Goal: Entertainment & Leisure: Consume media (video, audio)

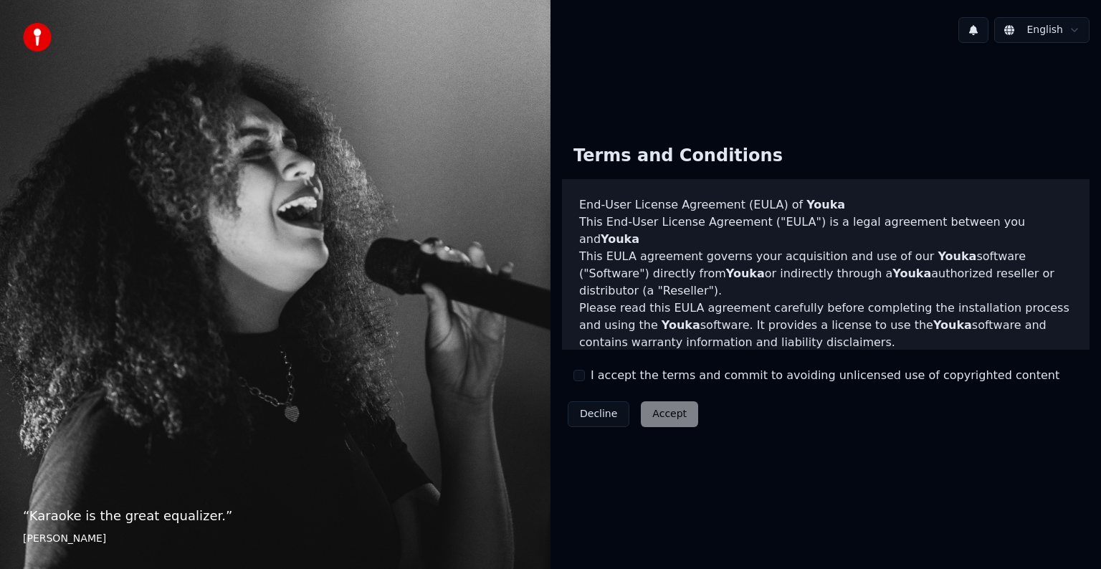
click at [654, 416] on div "Decline Accept" at bounding box center [633, 414] width 142 height 37
click at [583, 377] on button "I accept the terms and commit to avoiding unlicensed use of copyrighted content" at bounding box center [578, 375] width 11 height 11
click at [655, 409] on button "Accept" at bounding box center [669, 414] width 57 height 26
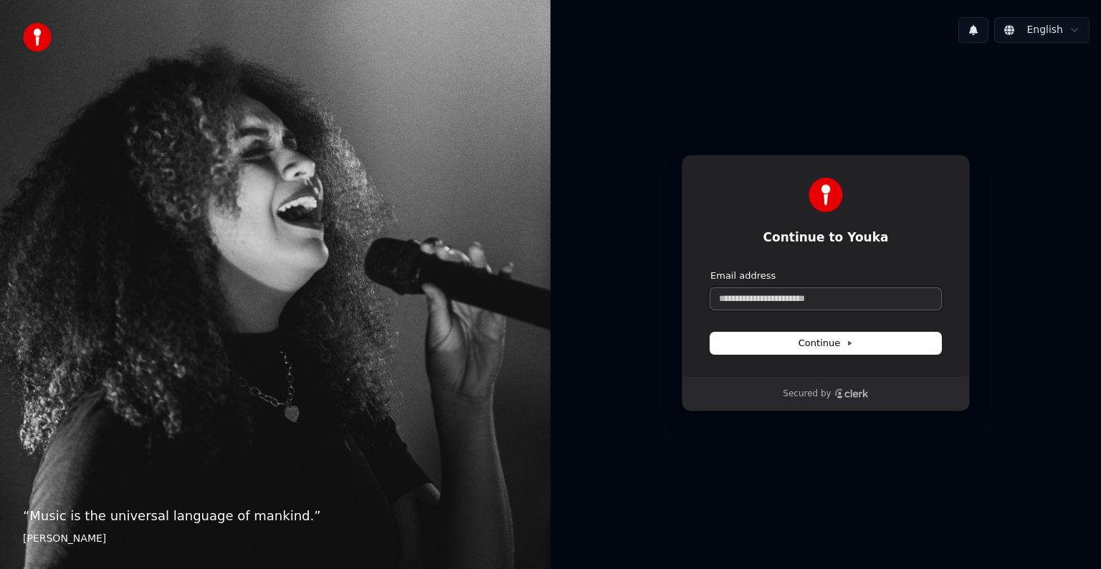
click at [788, 298] on input "Email address" at bounding box center [825, 299] width 231 height 22
click at [710, 270] on button "submit" at bounding box center [710, 270] width 0 height 0
type input "**********"
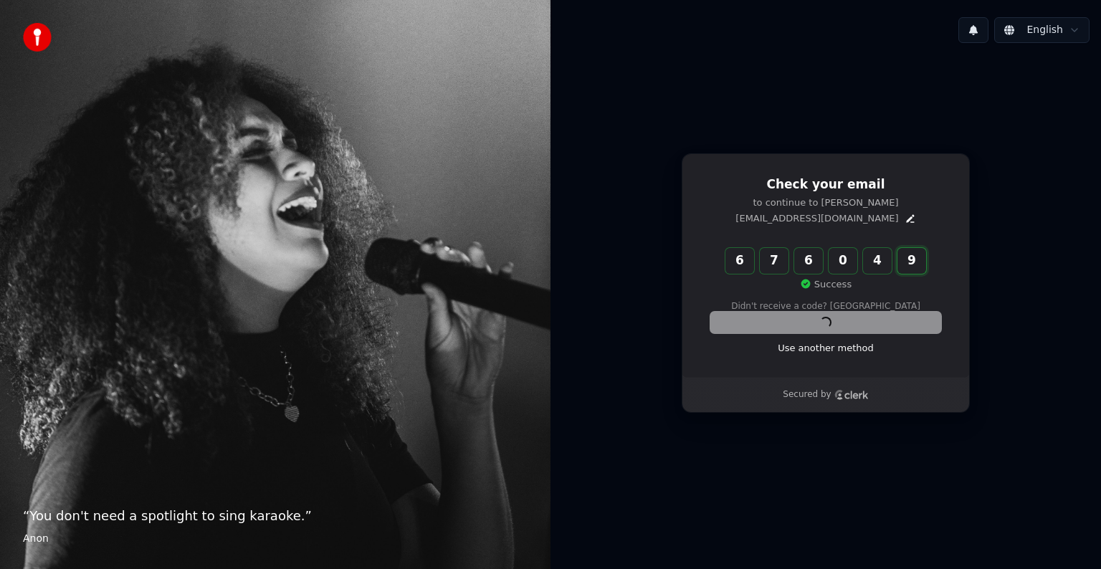
type input "******"
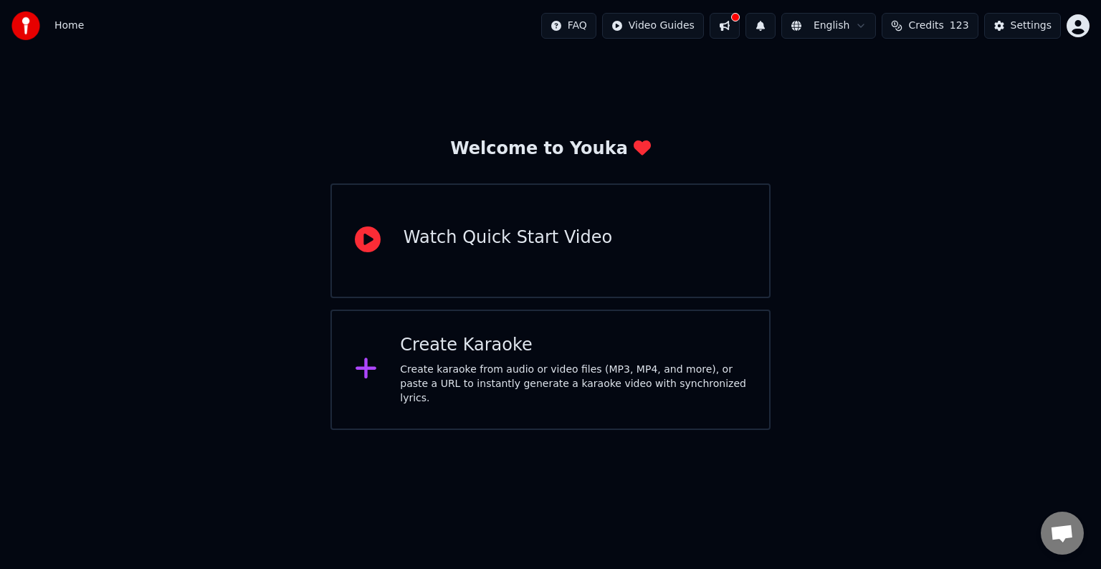
click at [740, 19] on div at bounding box center [735, 17] width 9 height 9
click at [67, 29] on span "Home" at bounding box center [68, 26] width 29 height 14
click at [591, 348] on div "Create Karaoke" at bounding box center [573, 345] width 346 height 23
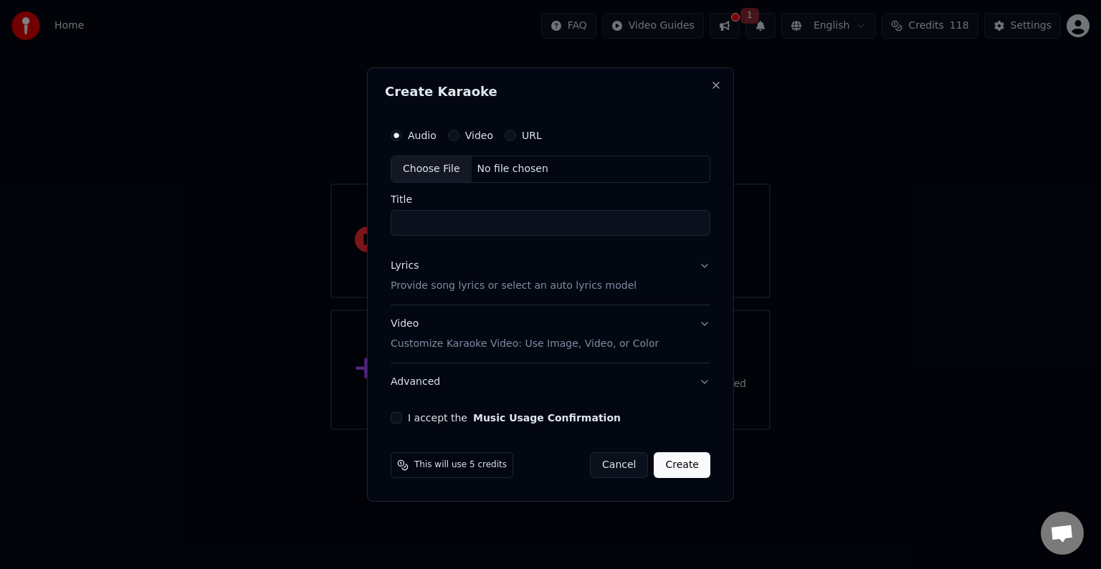
click at [436, 269] on div "Lyrics Provide song lyrics or select an auto lyrics model" at bounding box center [514, 276] width 246 height 34
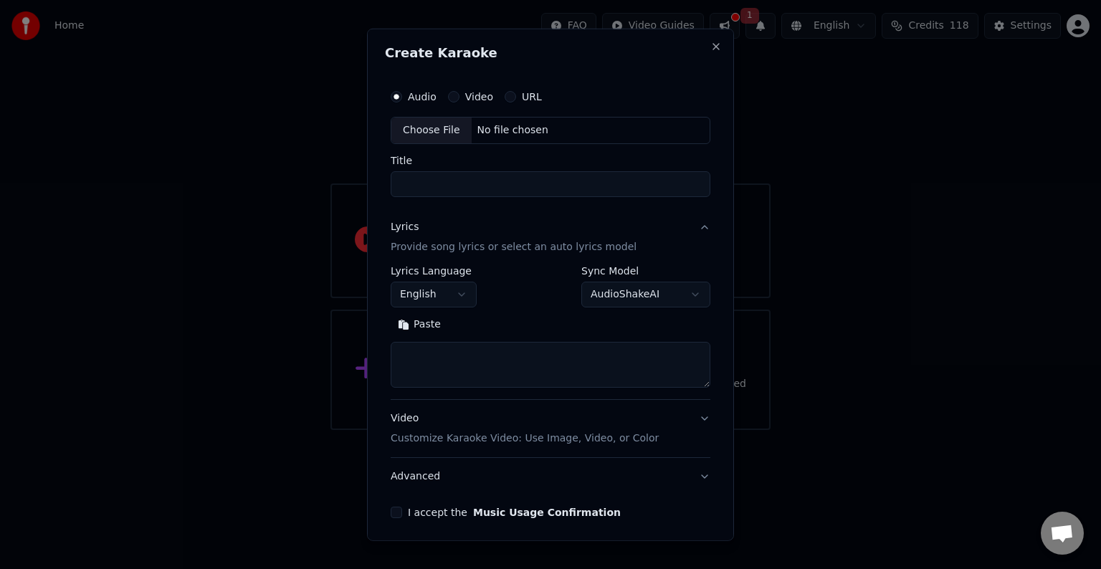
click at [460, 363] on textarea at bounding box center [551, 365] width 320 height 46
paste textarea "**********"
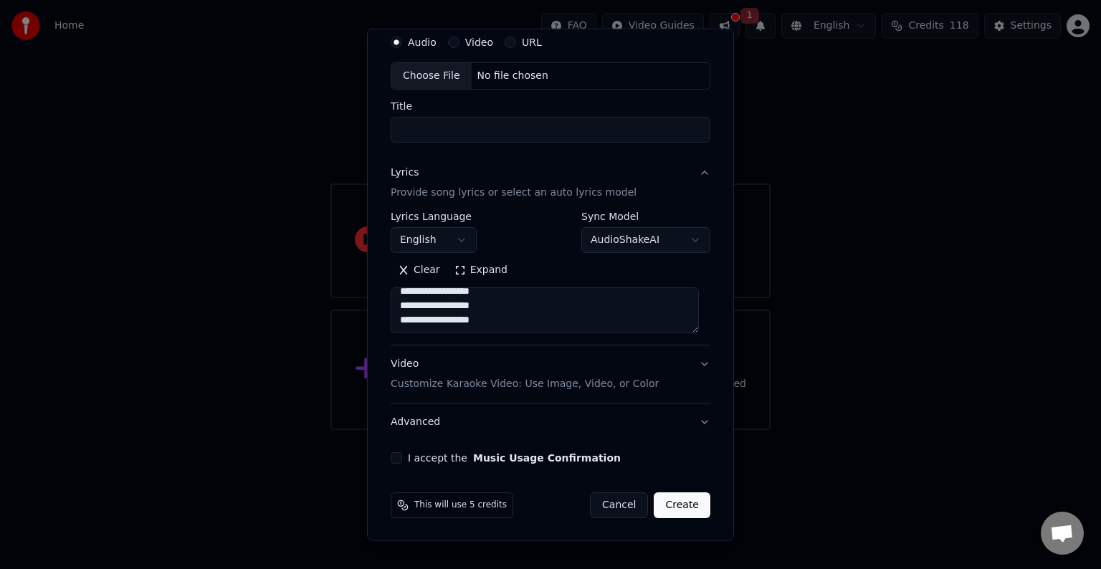
type textarea "**********"
click at [402, 459] on div "I accept the Music Usage Confirmation" at bounding box center [551, 457] width 320 height 11
click at [393, 457] on button "I accept the Music Usage Confirmation" at bounding box center [396, 457] width 11 height 11
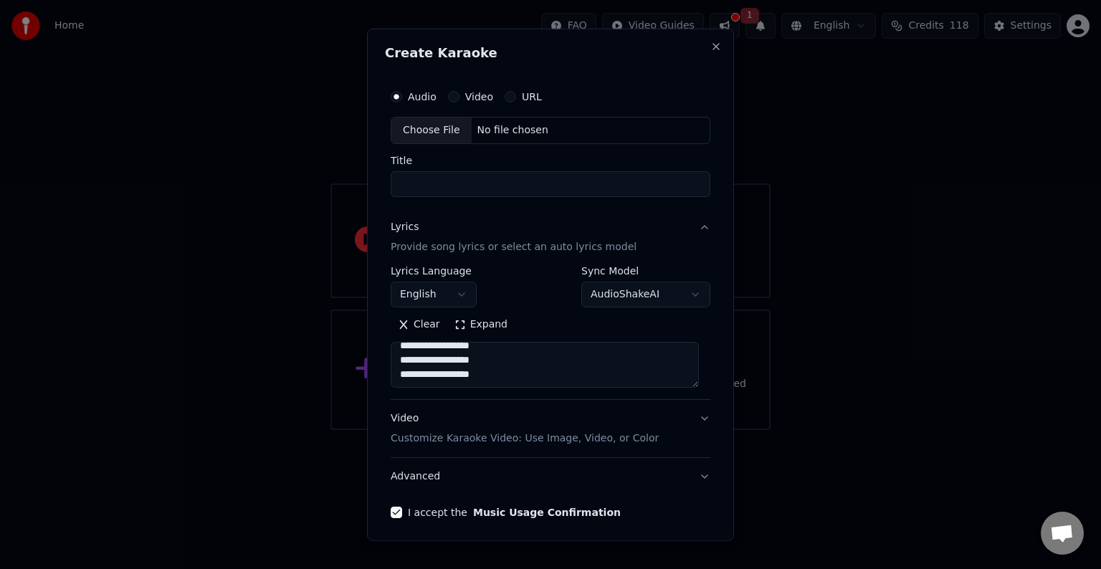
click at [456, 100] on div "Video" at bounding box center [470, 96] width 45 height 11
click at [453, 95] on button "Video" at bounding box center [453, 96] width 11 height 11
click at [453, 95] on circle "button" at bounding box center [453, 96] width 5 height 5
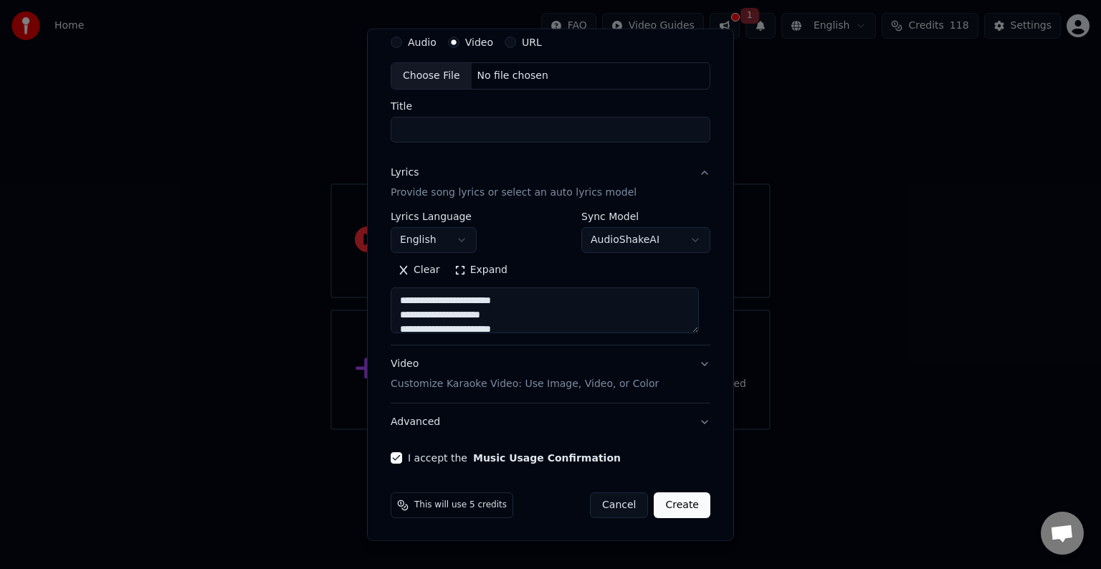
click at [691, 362] on button "Video Customize Karaoke Video: Use Image, Video, or Color" at bounding box center [551, 373] width 320 height 57
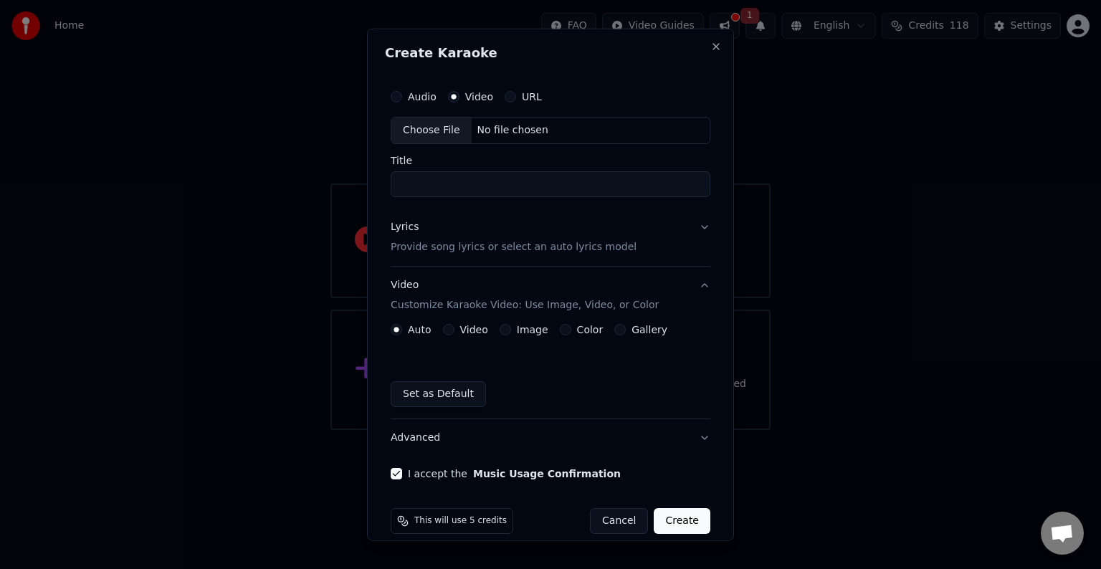
click at [426, 128] on div "Choose File" at bounding box center [431, 131] width 80 height 26
type input "**********"
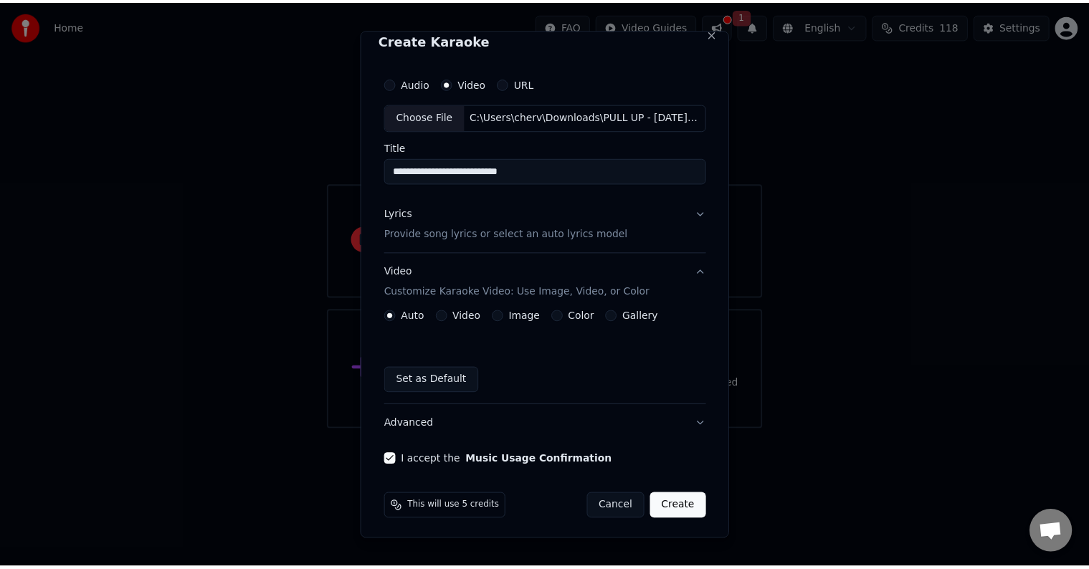
scroll to position [16, 0]
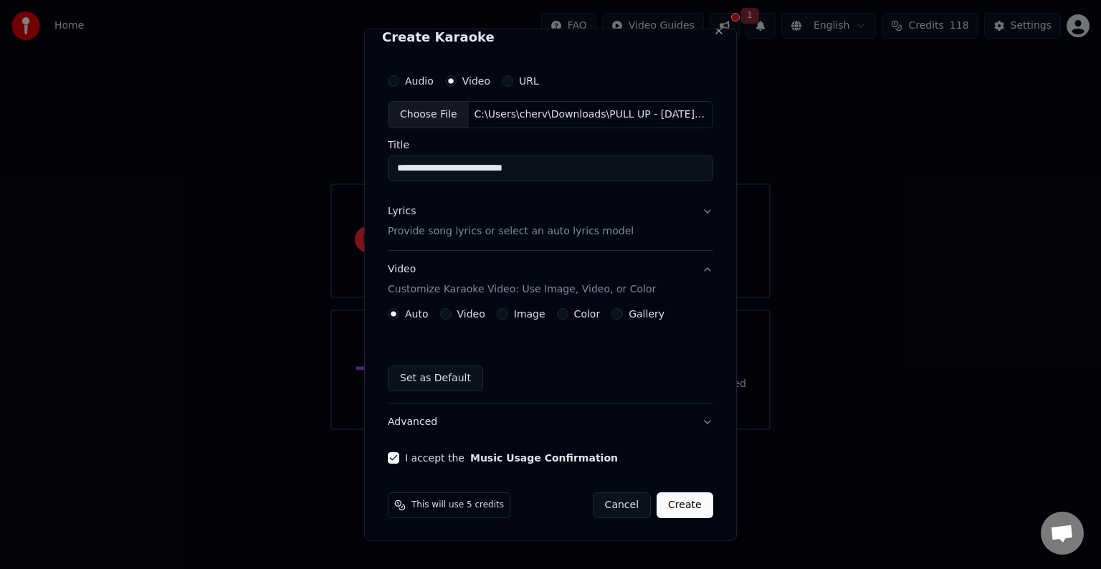
click at [675, 512] on button "Create" at bounding box center [685, 505] width 57 height 26
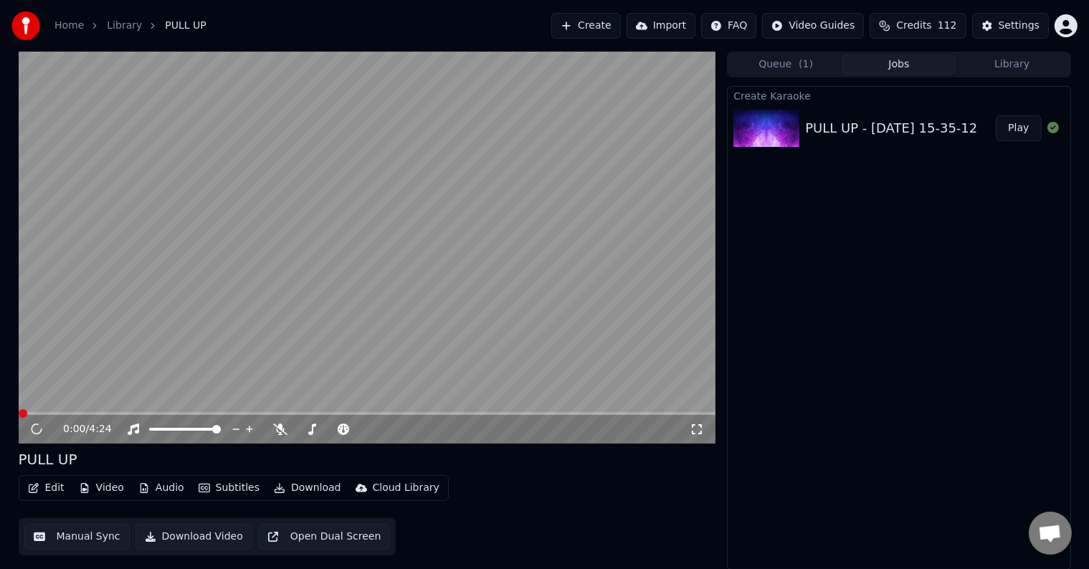
click at [148, 485] on button "Audio" at bounding box center [161, 488] width 57 height 20
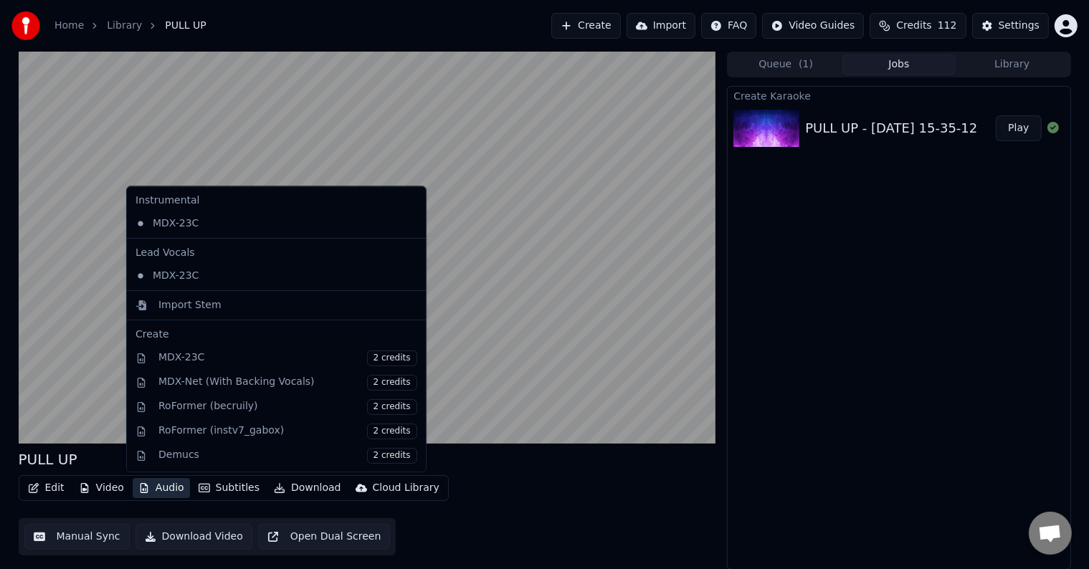
click at [140, 492] on icon "button" at bounding box center [143, 488] width 11 height 10
click at [138, 485] on icon "button" at bounding box center [143, 488] width 11 height 10
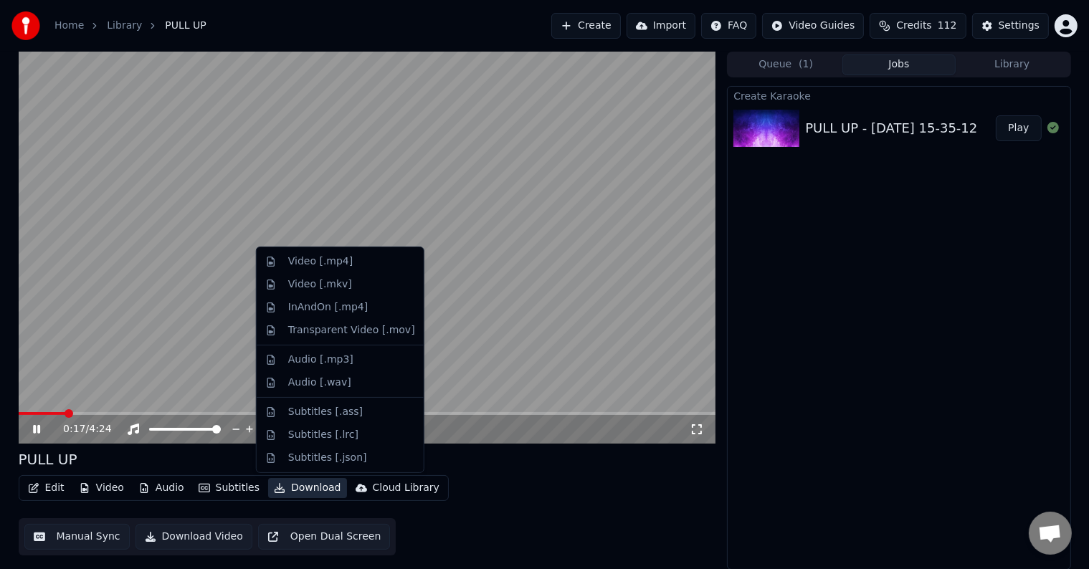
click at [828, 378] on div "Create Karaoke PULL UP - [DATE] 15-35-12 Play" at bounding box center [898, 328] width 343 height 484
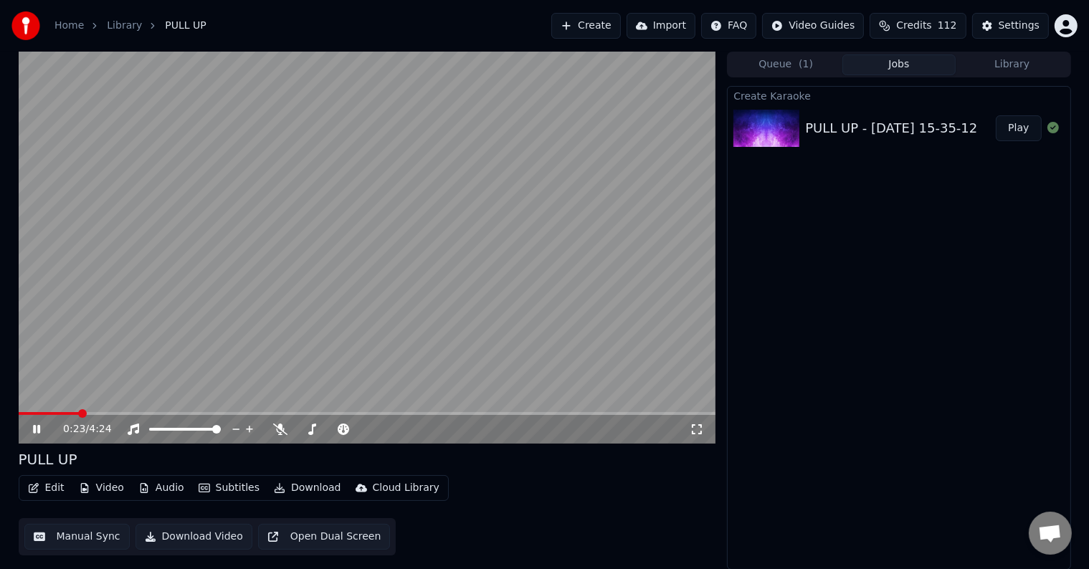
click at [47, 490] on button "Edit" at bounding box center [46, 488] width 48 height 20
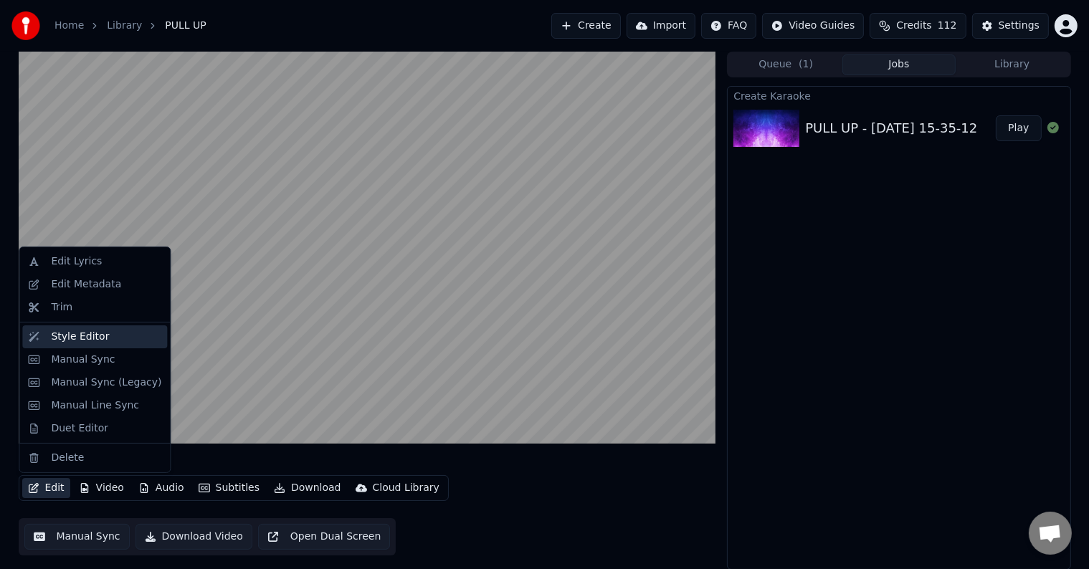
click at [78, 338] on div "Style Editor" at bounding box center [80, 337] width 58 height 14
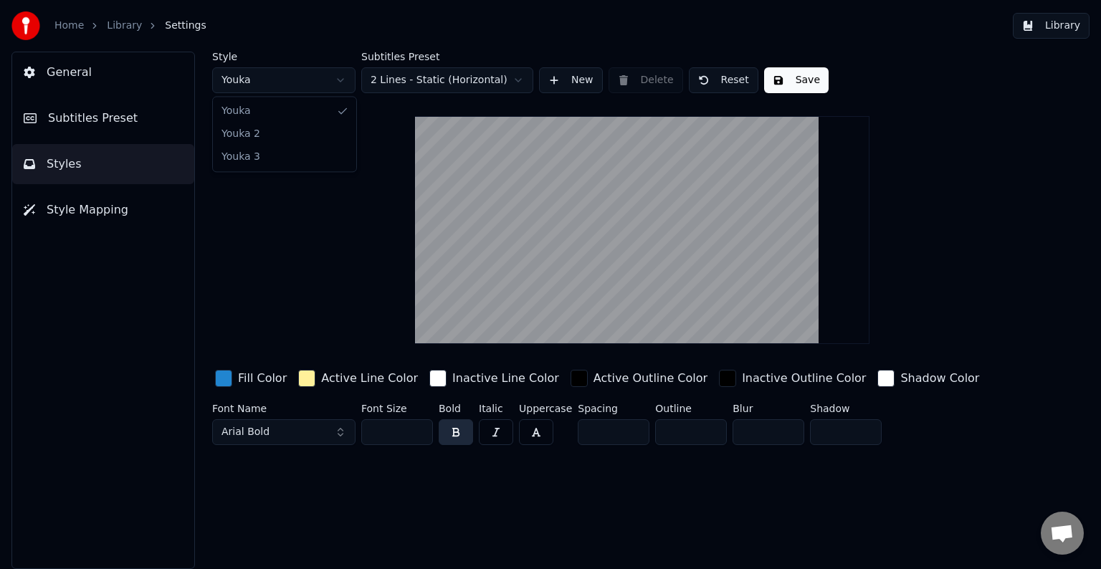
click at [281, 83] on html "Home Library Settings Library General Subtitles Preset Styles Style Mapping Sty…" at bounding box center [550, 284] width 1101 height 569
click at [399, 108] on html "Home Library Settings Library General Subtitles Preset Styles Style Mapping Sty…" at bounding box center [550, 284] width 1101 height 569
click at [411, 82] on html "Home Library Settings Library General Subtitles Preset Styles Style Mapping Sty…" at bounding box center [550, 284] width 1101 height 569
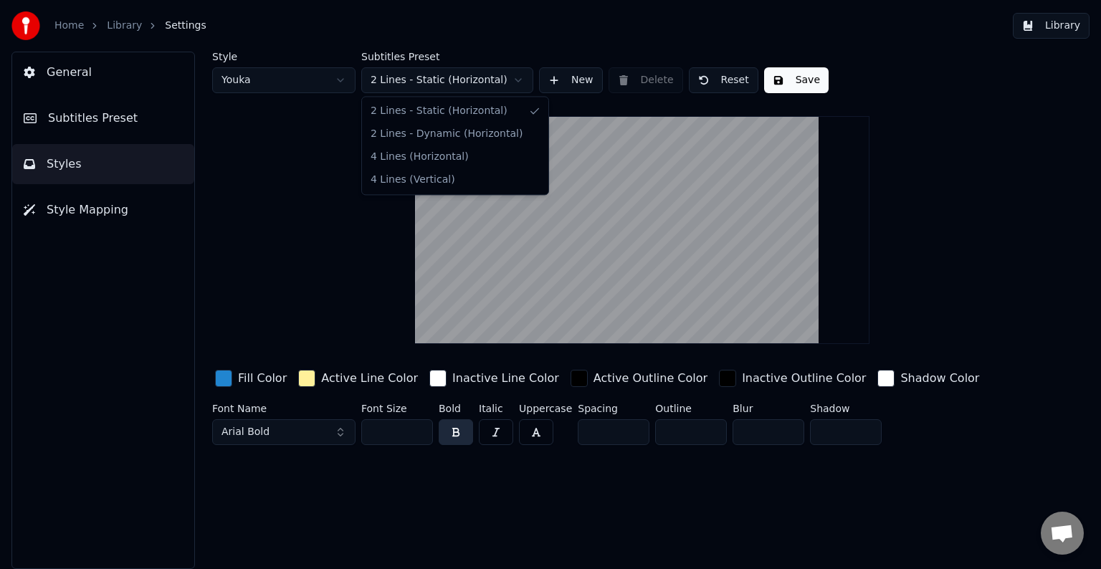
click at [545, 38] on html "Home Library Settings Library General Subtitles Preset Styles Style Mapping Sty…" at bounding box center [550, 284] width 1101 height 569
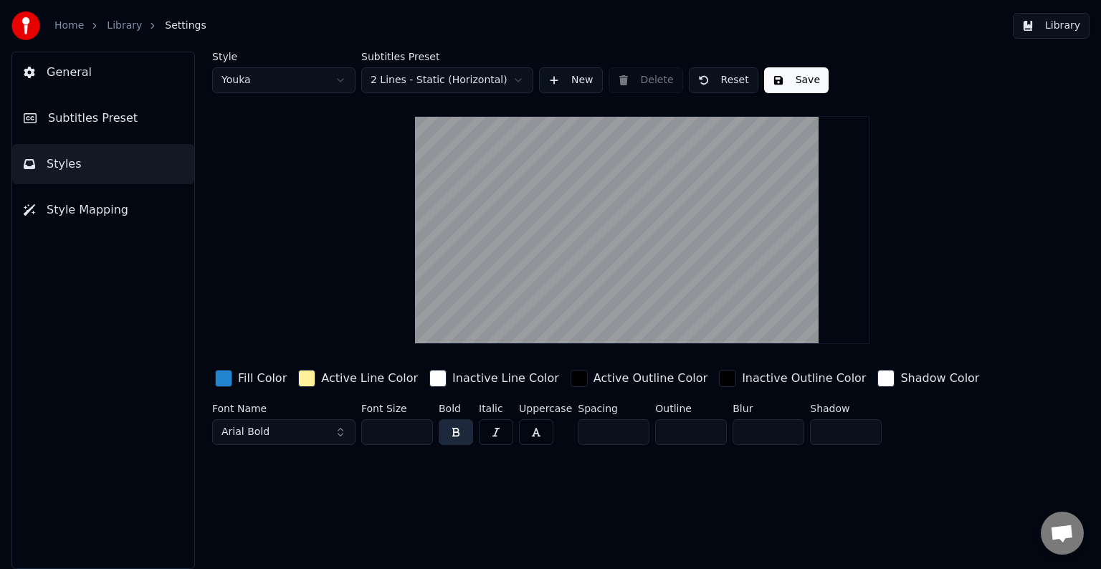
click at [271, 432] on button "Arial Bold" at bounding box center [283, 432] width 143 height 26
click at [246, 437] on span "Arial Bold" at bounding box center [245, 432] width 48 height 14
click at [260, 442] on button "Arial Bold" at bounding box center [283, 432] width 143 height 26
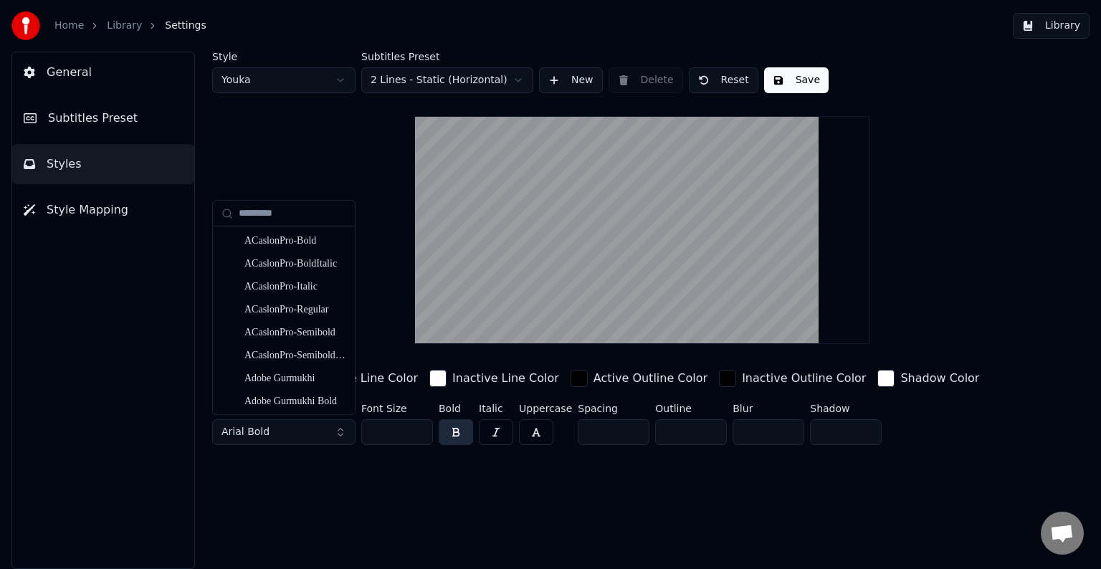
click at [260, 433] on span "Arial Bold" at bounding box center [245, 432] width 48 height 14
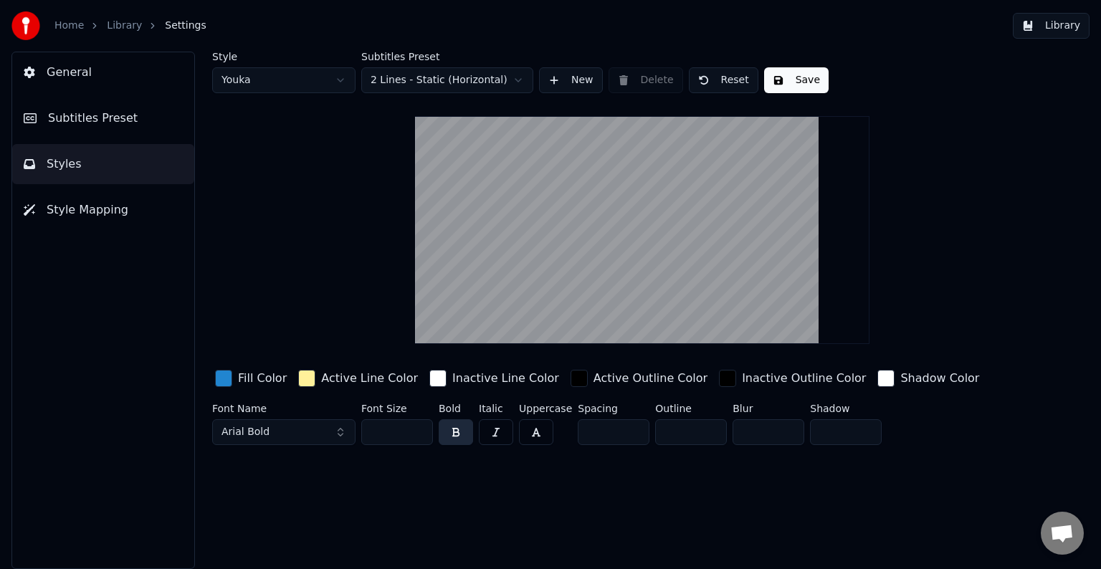
click at [260, 433] on span "Arial Bold" at bounding box center [245, 432] width 48 height 14
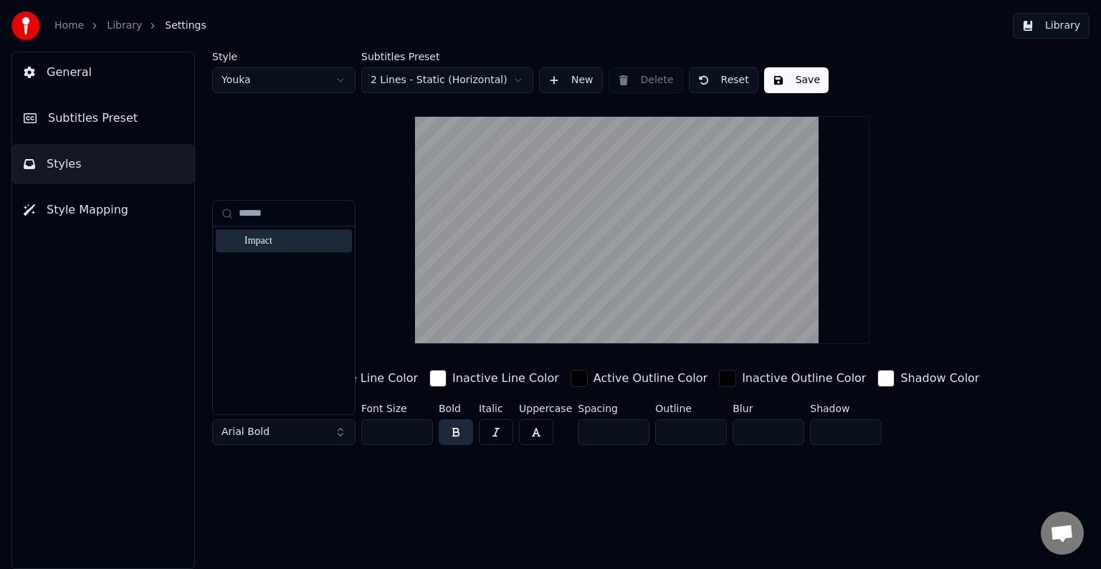
type input "******"
click at [320, 242] on div "Impact" at bounding box center [295, 241] width 102 height 14
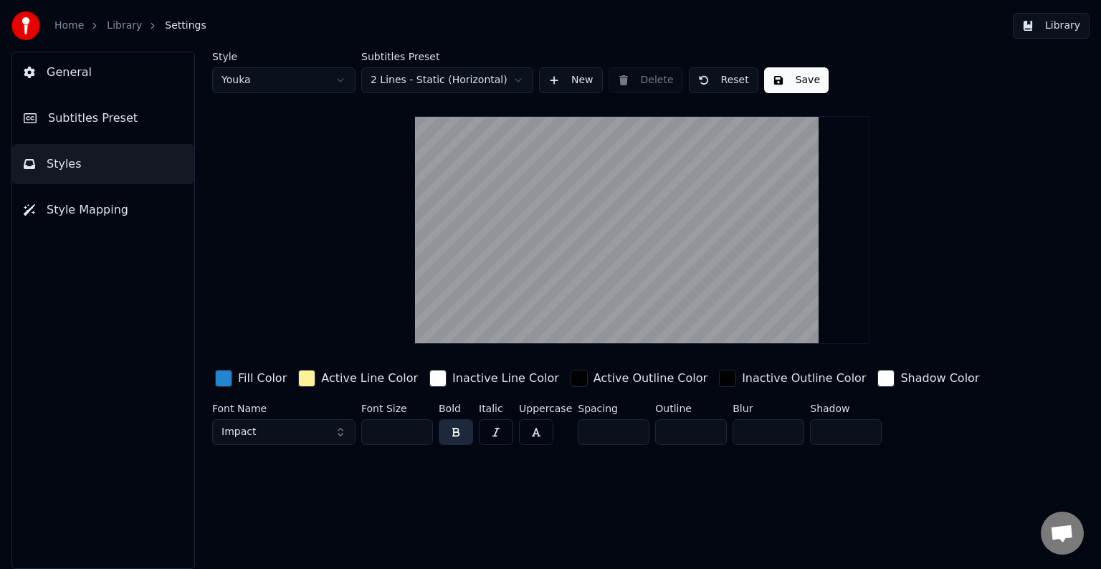
click at [221, 381] on div "button" at bounding box center [223, 378] width 17 height 17
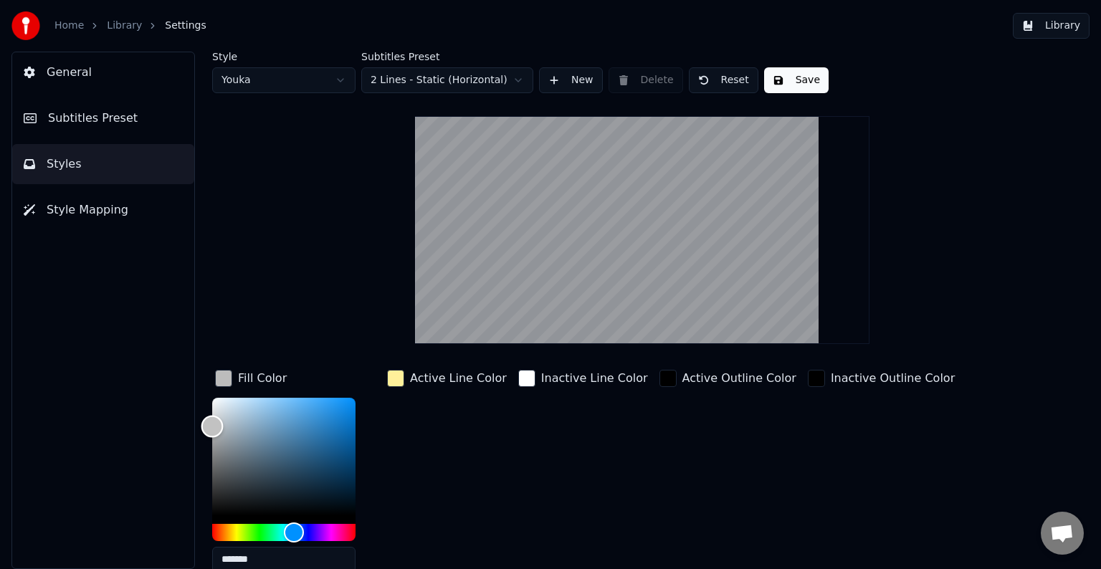
type input "*******"
drag, startPoint x: 225, startPoint y: 437, endPoint x: 163, endPoint y: 389, distance: 78.1
click at [163, 389] on div "General Subtitles Preset Styles Style Mapping Style Youka Subtitles Preset 2 Li…" at bounding box center [550, 311] width 1101 height 518
click at [308, 342] on div "Style Youka Subtitles Preset 2 Lines - Static (Horizontal) New Delete Reset Sav…" at bounding box center [642, 363] width 860 height 622
click at [219, 373] on div "button" at bounding box center [223, 378] width 17 height 17
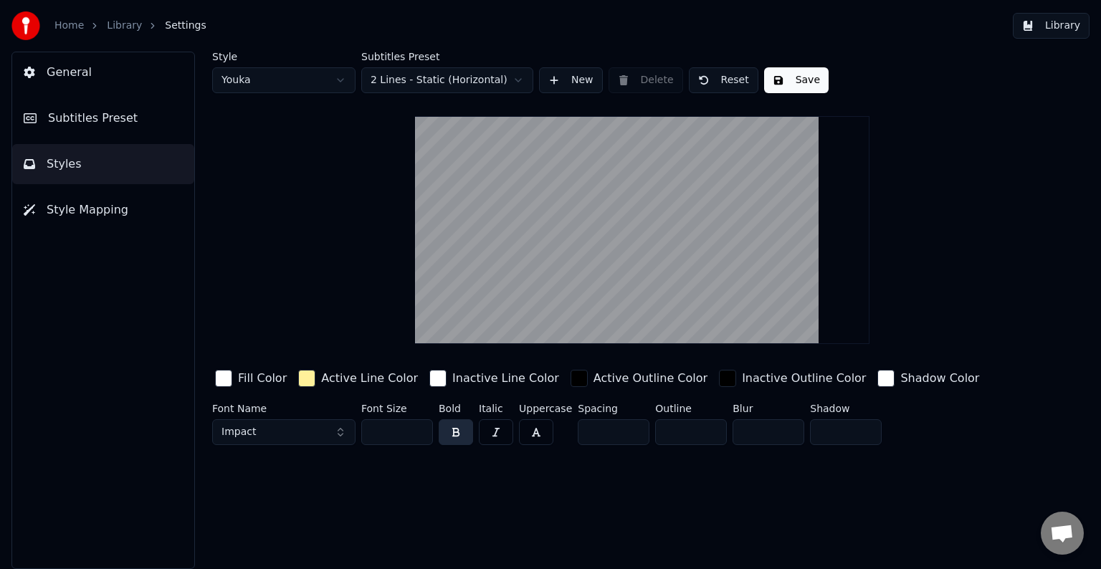
click at [300, 373] on div "button" at bounding box center [306, 378] width 17 height 17
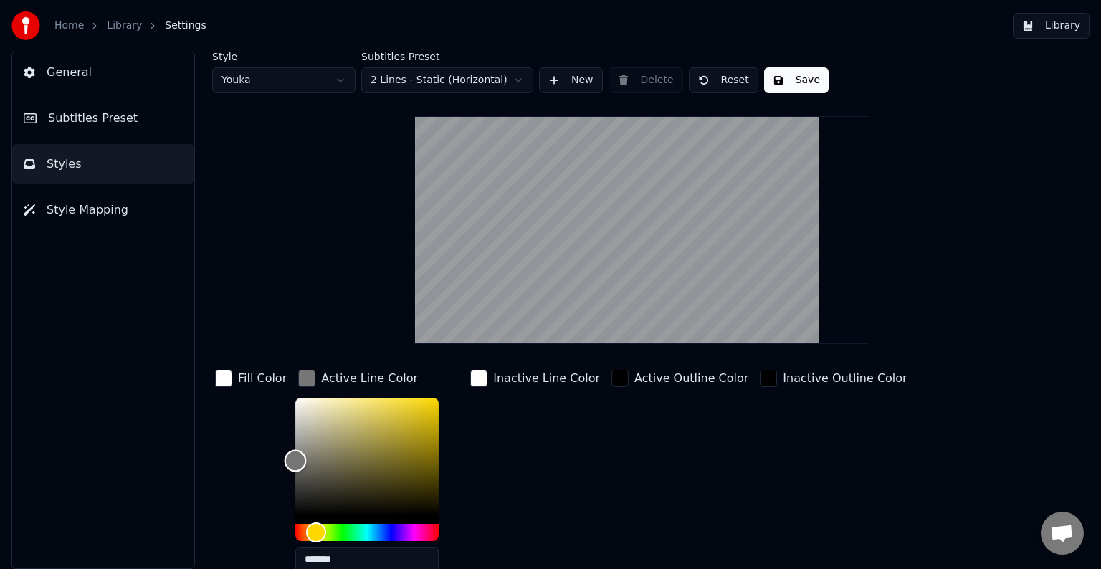
type input "*******"
drag, startPoint x: 310, startPoint y: 428, endPoint x: 272, endPoint y: 453, distance: 44.9
click at [272, 453] on div "Fill Color Active Line Color ******* Inactive Line Color Active Outline Color I…" at bounding box center [597, 491] width 771 height 248
click at [225, 254] on div "Style Youka Subtitles Preset 2 Lines - Static (Horizontal) New Delete Reset Sav…" at bounding box center [642, 363] width 860 height 622
click at [78, 206] on span "Style Mapping" at bounding box center [88, 209] width 82 height 17
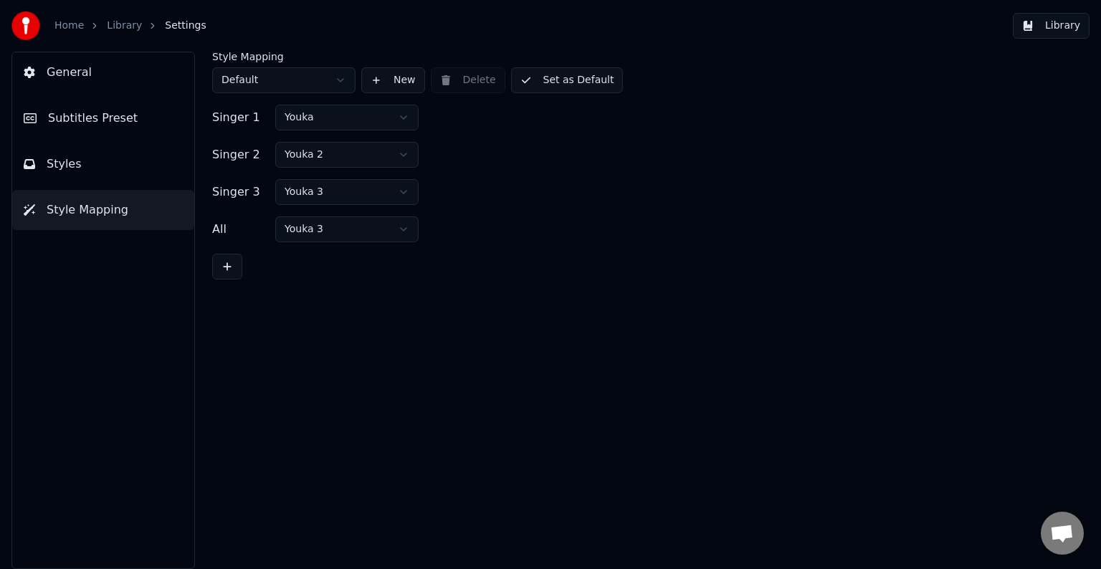
click at [79, 186] on div "General Subtitles Preset Styles Style Mapping" at bounding box center [102, 311] width 183 height 518
click at [74, 163] on span "Styles" at bounding box center [64, 164] width 35 height 17
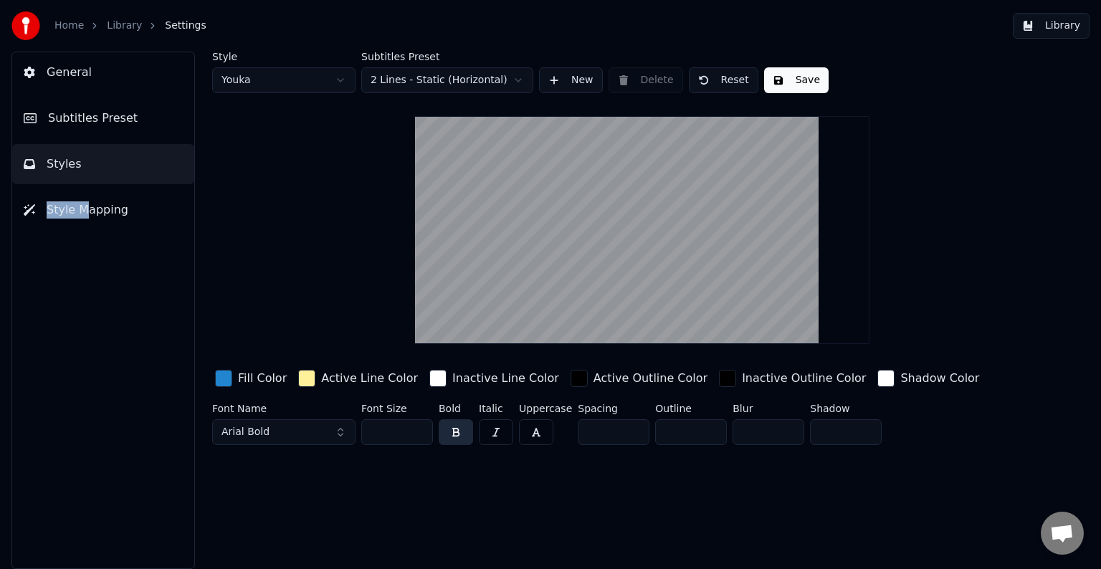
click at [68, 110] on span "Subtitles Preset" at bounding box center [93, 118] width 90 height 17
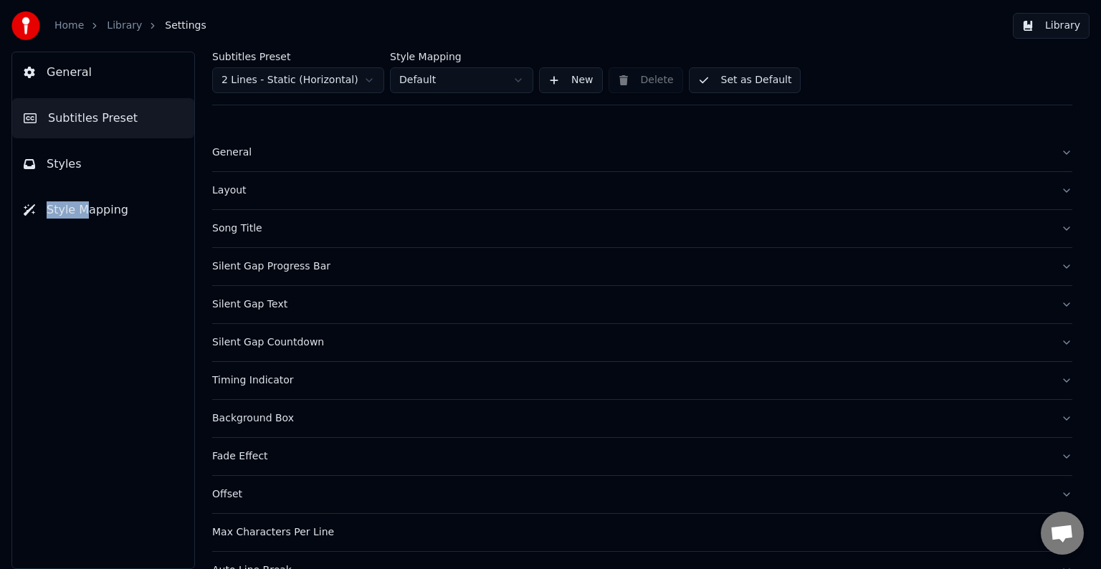
click at [511, 78] on html "Home Library Settings Library General Subtitles Preset Styles Style Mapping Sub…" at bounding box center [550, 284] width 1101 height 569
click at [542, 39] on html "Home Library Settings Library General Subtitles Preset Styles Style Mapping Sub…" at bounding box center [550, 284] width 1101 height 569
click at [239, 189] on div "Layout" at bounding box center [630, 190] width 837 height 14
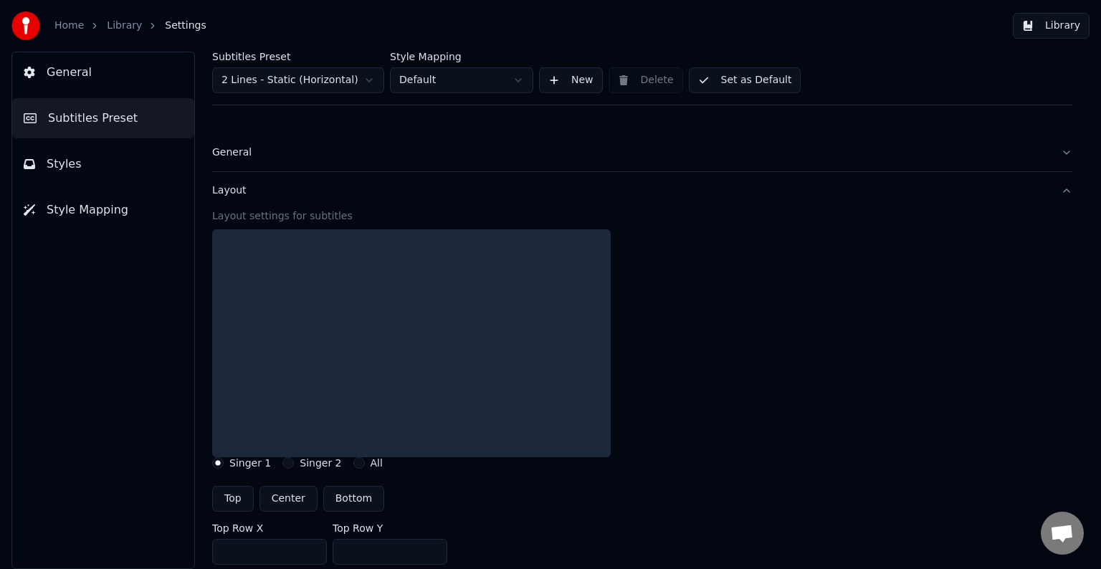
click at [288, 496] on button "Center" at bounding box center [288, 499] width 58 height 26
type input "***"
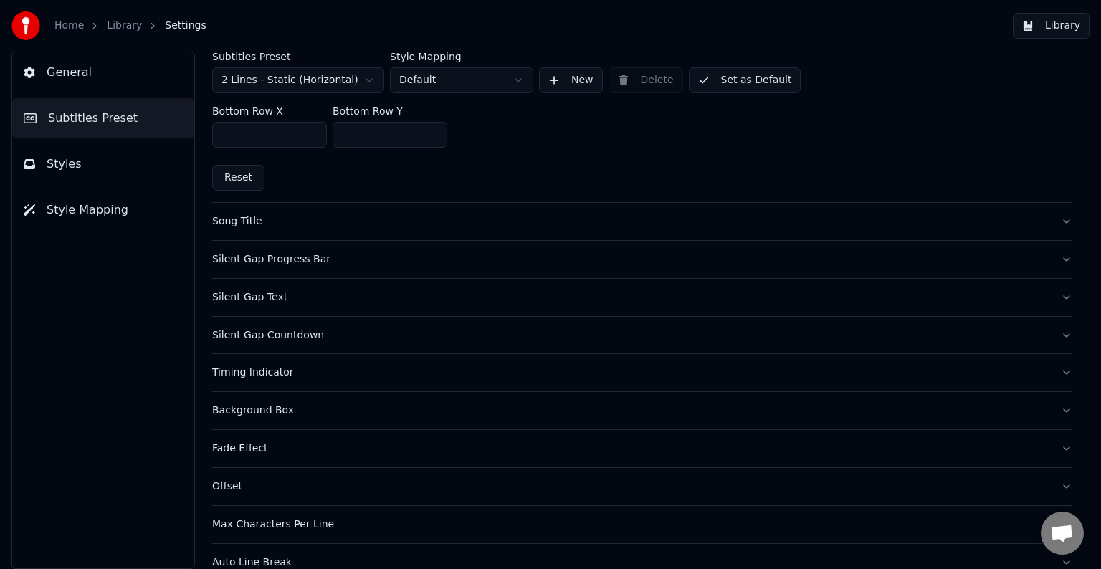
scroll to position [565, 0]
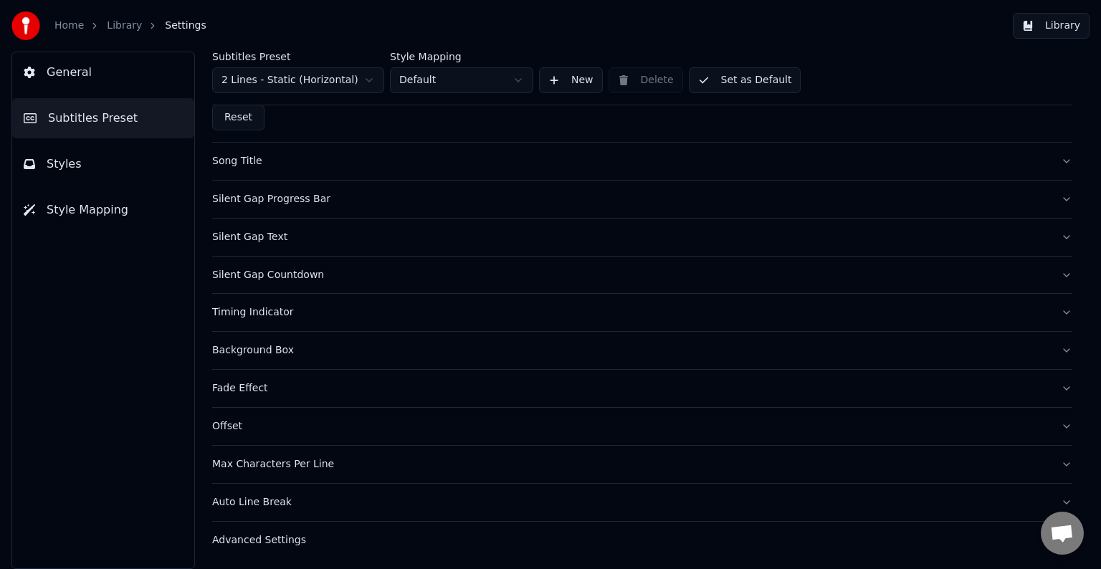
click at [405, 421] on div "Offset" at bounding box center [630, 426] width 837 height 14
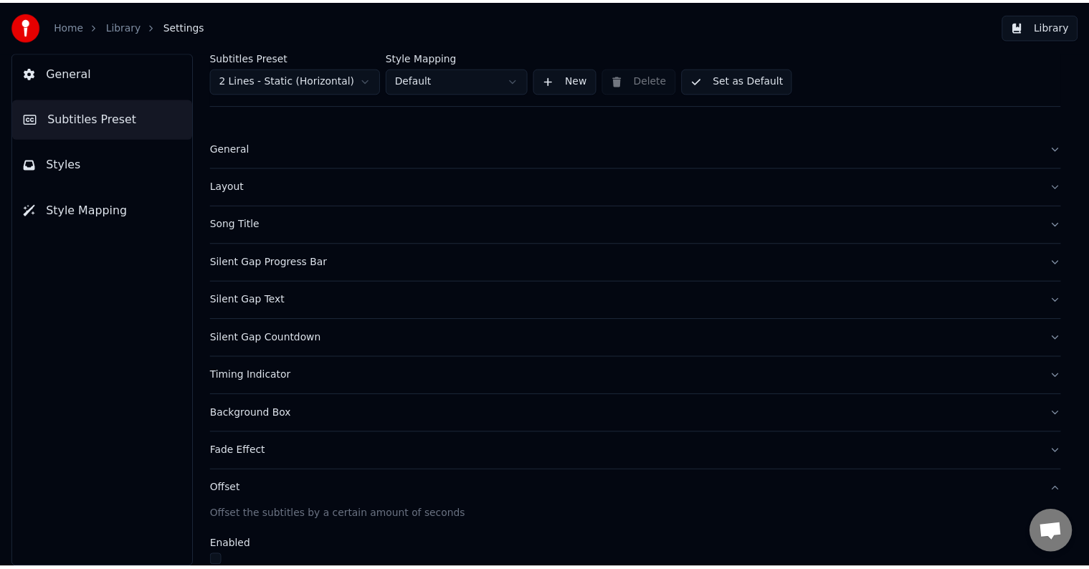
scroll to position [0, 0]
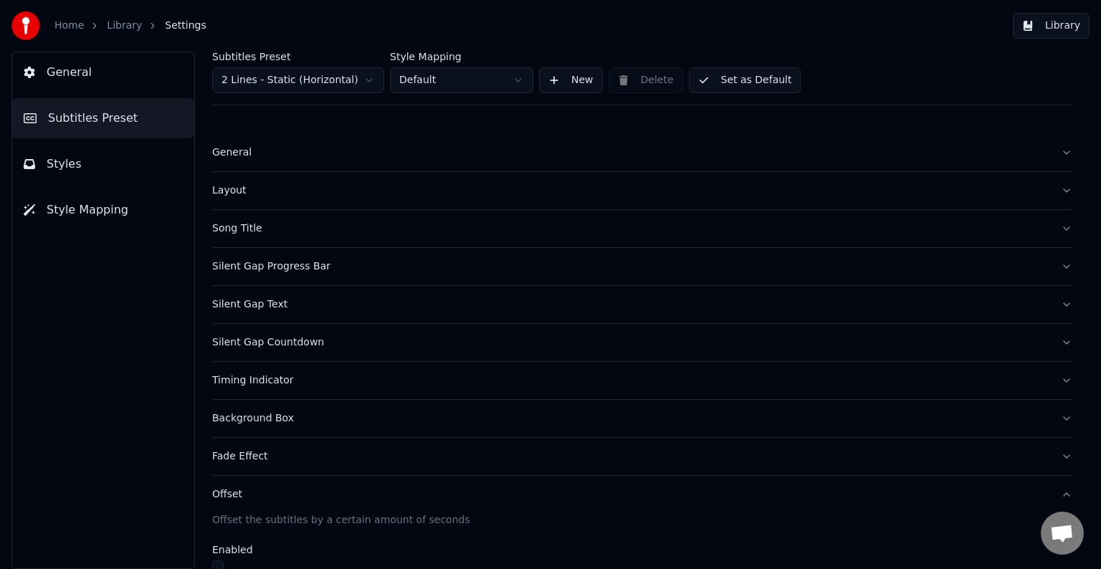
click at [85, 169] on button "Styles" at bounding box center [103, 164] width 182 height 40
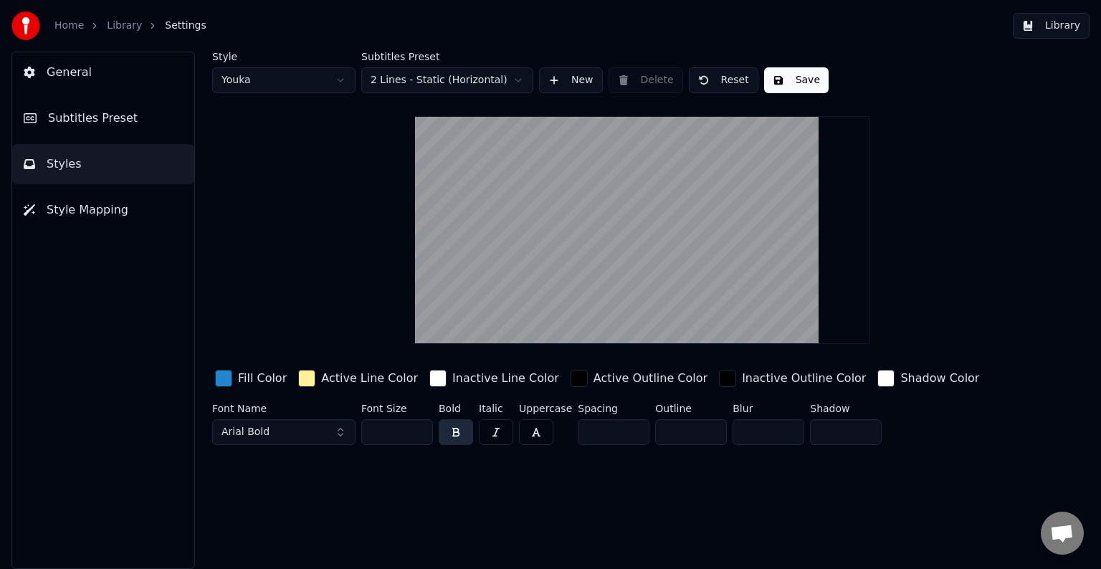
click at [77, 174] on button "Styles" at bounding box center [103, 164] width 182 height 40
click at [268, 75] on html "Home Library Settings Library General Subtitles Preset Styles Style Mapping Sty…" at bounding box center [550, 284] width 1101 height 569
click at [285, 40] on html "Home Library Settings Library General Subtitles Preset Styles Style Mapping Sty…" at bounding box center [550, 284] width 1101 height 569
click at [54, 70] on span "General" at bounding box center [69, 72] width 45 height 17
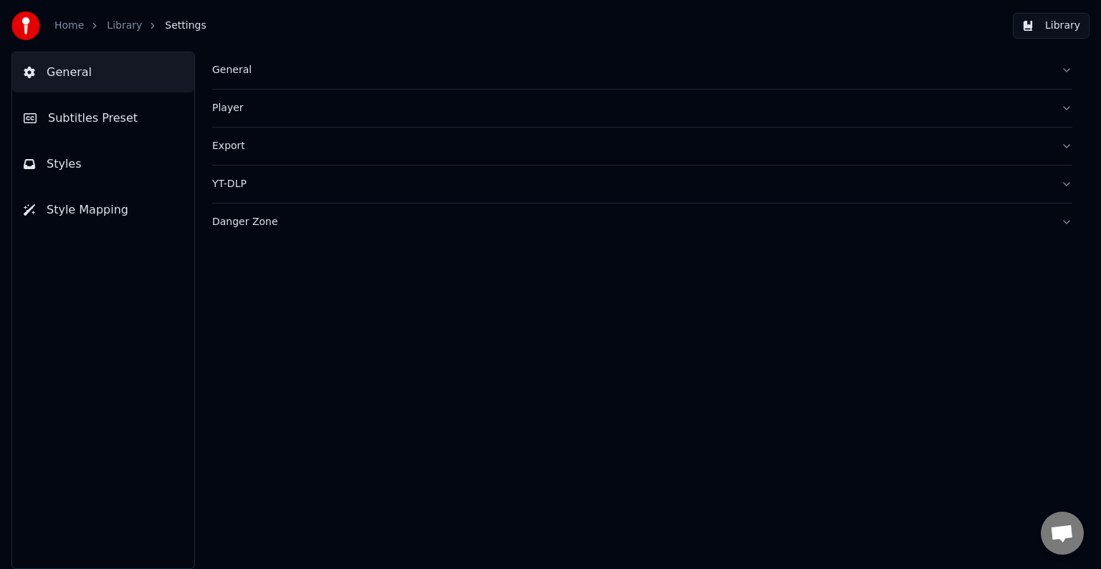
click at [238, 76] on div "General" at bounding box center [630, 70] width 837 height 14
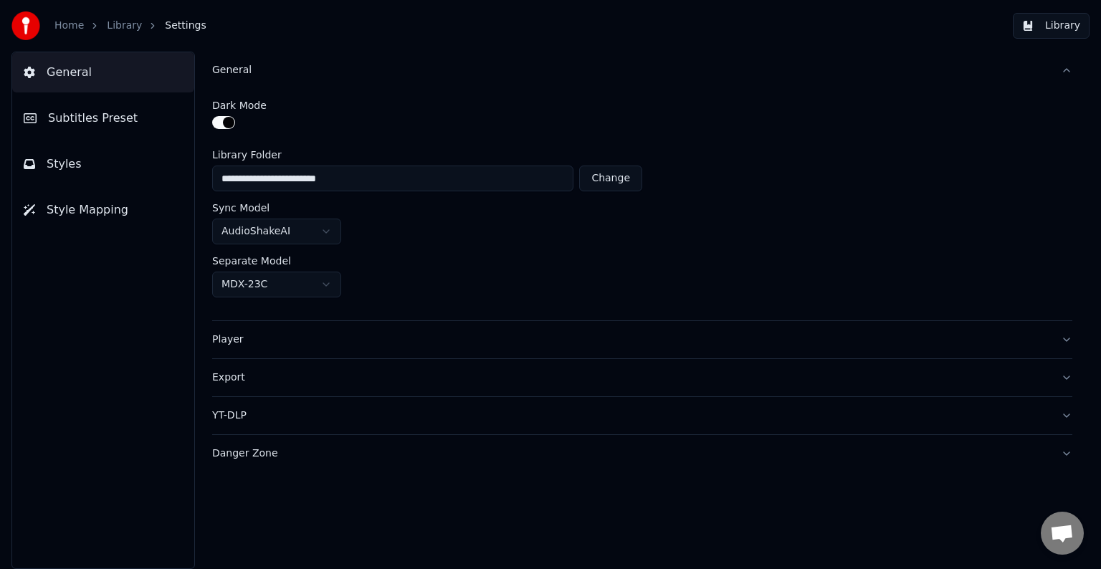
click at [110, 123] on span "Subtitles Preset" at bounding box center [93, 118] width 90 height 17
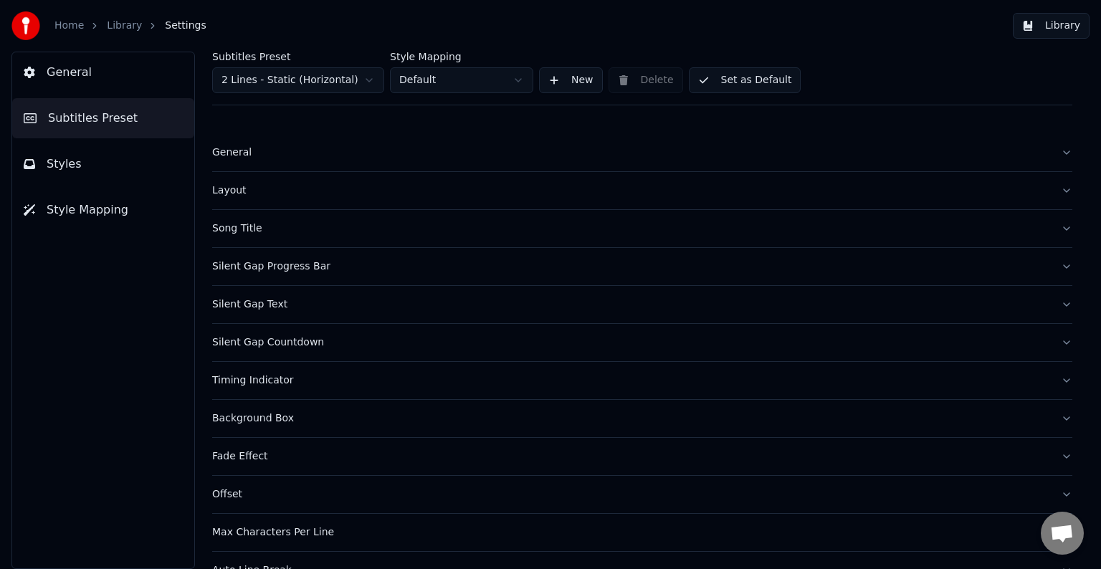
click at [95, 74] on button "General" at bounding box center [103, 72] width 182 height 40
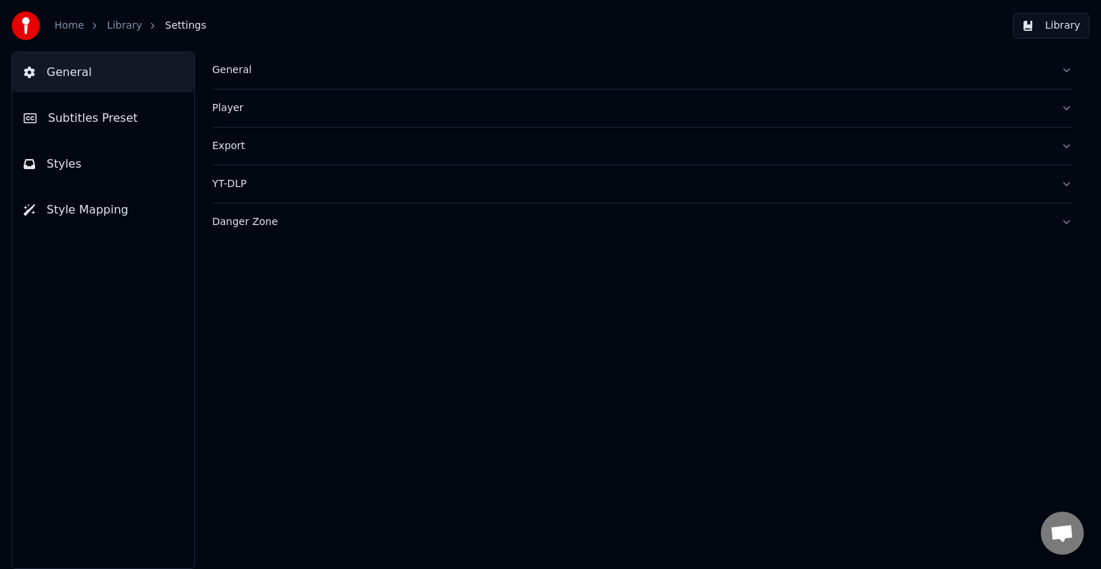
click at [77, 62] on button "General" at bounding box center [103, 72] width 182 height 40
click at [75, 72] on span "General" at bounding box center [69, 72] width 45 height 17
click at [78, 80] on span "General" at bounding box center [69, 72] width 45 height 17
click at [235, 75] on div "General" at bounding box center [630, 70] width 837 height 14
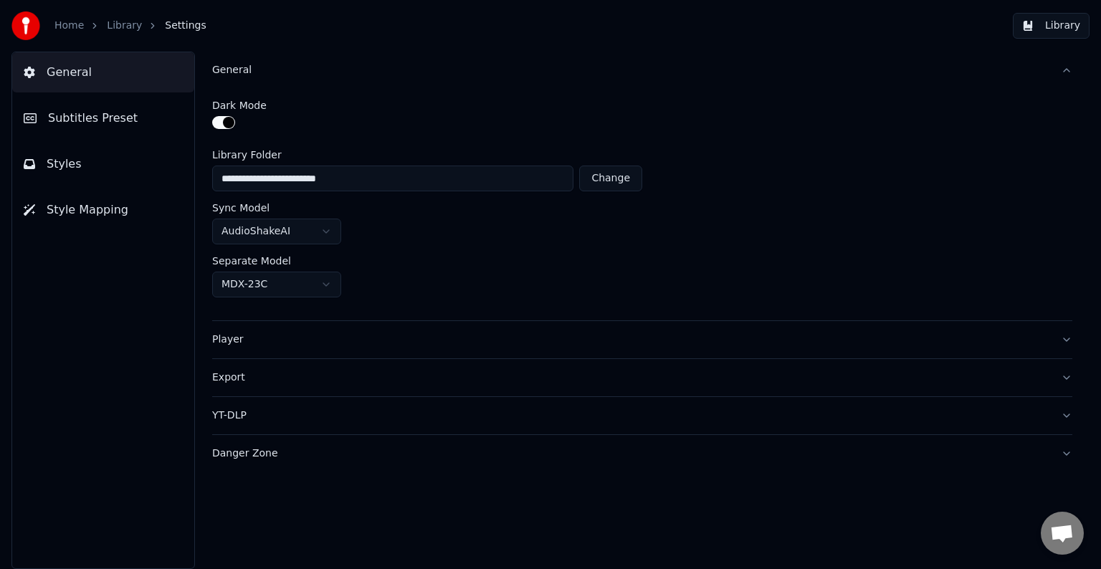
click at [612, 183] on button "Change" at bounding box center [610, 179] width 63 height 26
click at [90, 17] on div "Home Library Settings" at bounding box center [108, 25] width 195 height 29
click at [75, 26] on link "Home" at bounding box center [68, 26] width 29 height 14
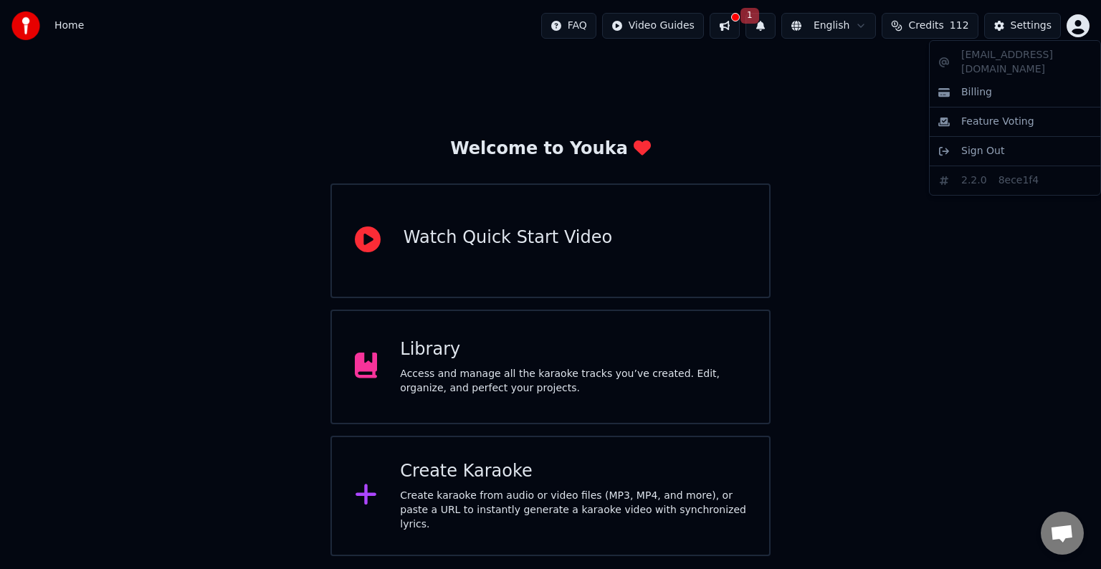
click at [1075, 37] on html "Home FAQ Video Guides 1 English Credits 112 Settings Welcome to Youka Watch Qui…" at bounding box center [550, 278] width 1101 height 556
click at [863, 97] on html "Home FAQ Video Guides 1 English Credits 112 Settings Welcome to Youka Watch Qui…" at bounding box center [550, 278] width 1101 height 556
click at [1022, 26] on div "Settings" at bounding box center [1031, 26] width 41 height 14
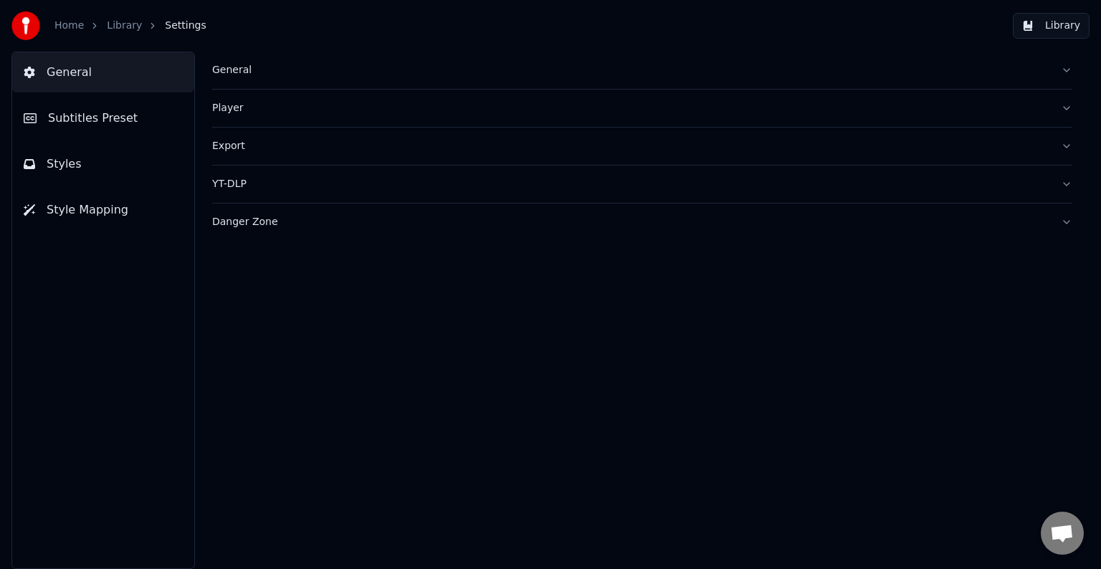
click at [118, 21] on link "Library" at bounding box center [124, 26] width 35 height 14
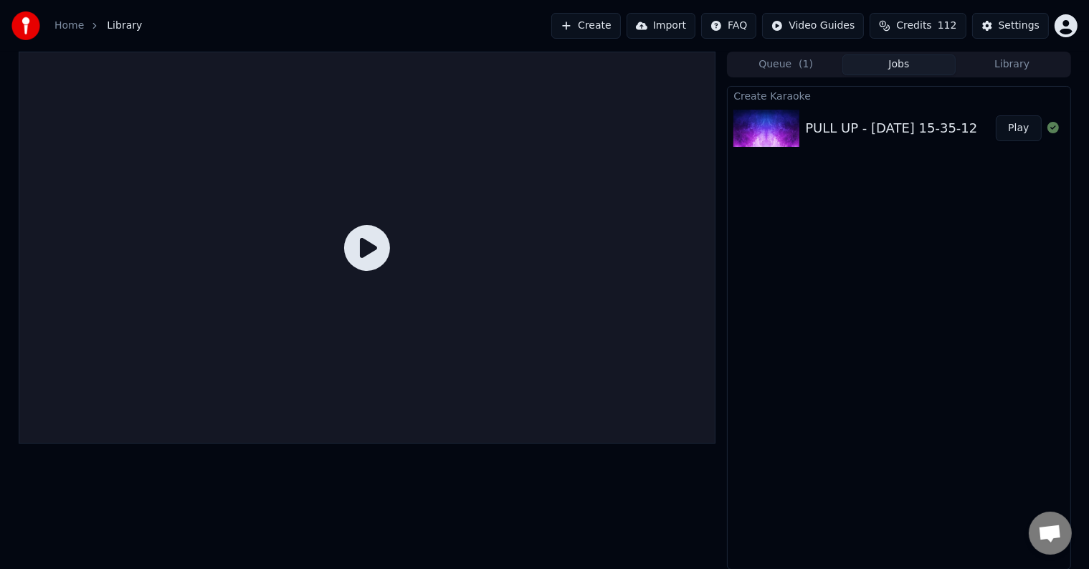
click at [858, 130] on div "PULL UP - [DATE] 15-35-12" at bounding box center [891, 128] width 172 height 20
click at [366, 240] on icon at bounding box center [367, 248] width 46 height 46
click at [1019, 125] on button "Play" at bounding box center [1018, 128] width 45 height 26
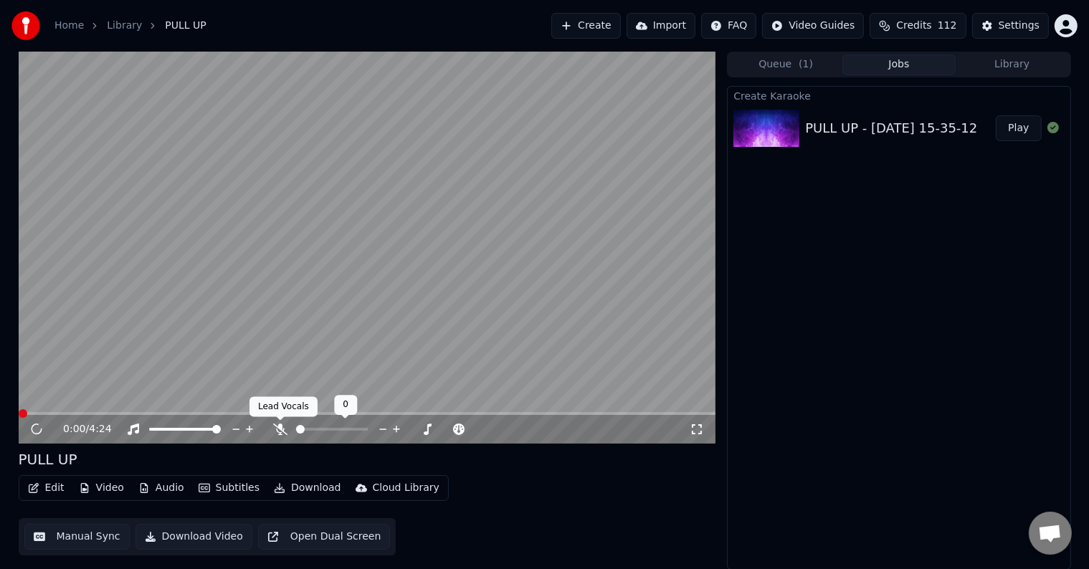
click at [279, 430] on icon at bounding box center [280, 429] width 14 height 11
click at [43, 364] on video at bounding box center [367, 248] width 697 height 392
click at [120, 280] on video at bounding box center [367, 248] width 697 height 392
click at [36, 424] on icon at bounding box center [47, 429] width 34 height 11
click at [90, 413] on span at bounding box center [367, 413] width 697 height 3
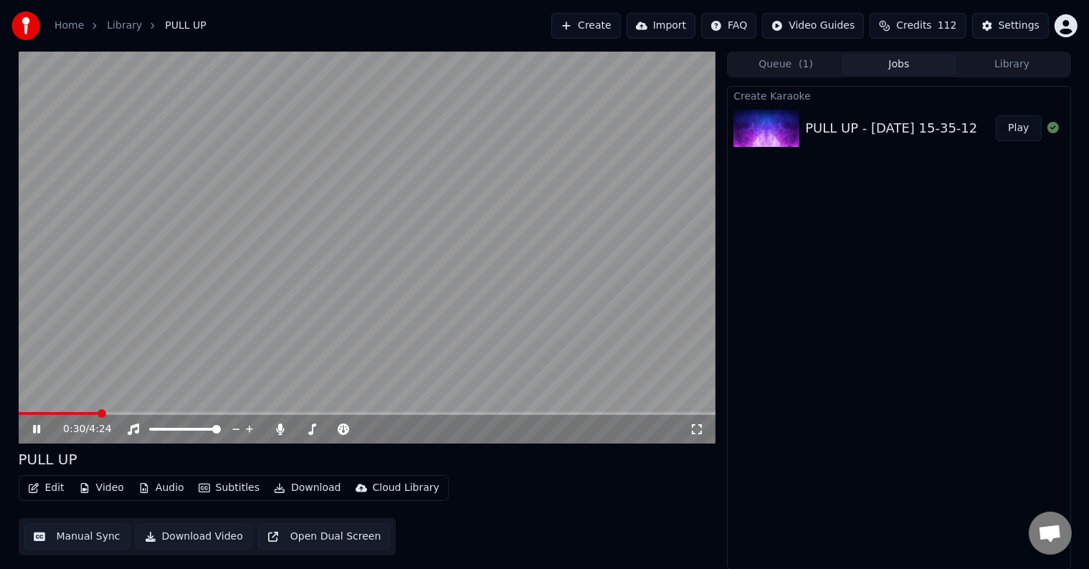
click at [127, 411] on video at bounding box center [367, 248] width 697 height 392
click at [131, 414] on span at bounding box center [367, 413] width 697 height 3
click at [32, 432] on icon at bounding box center [47, 429] width 34 height 11
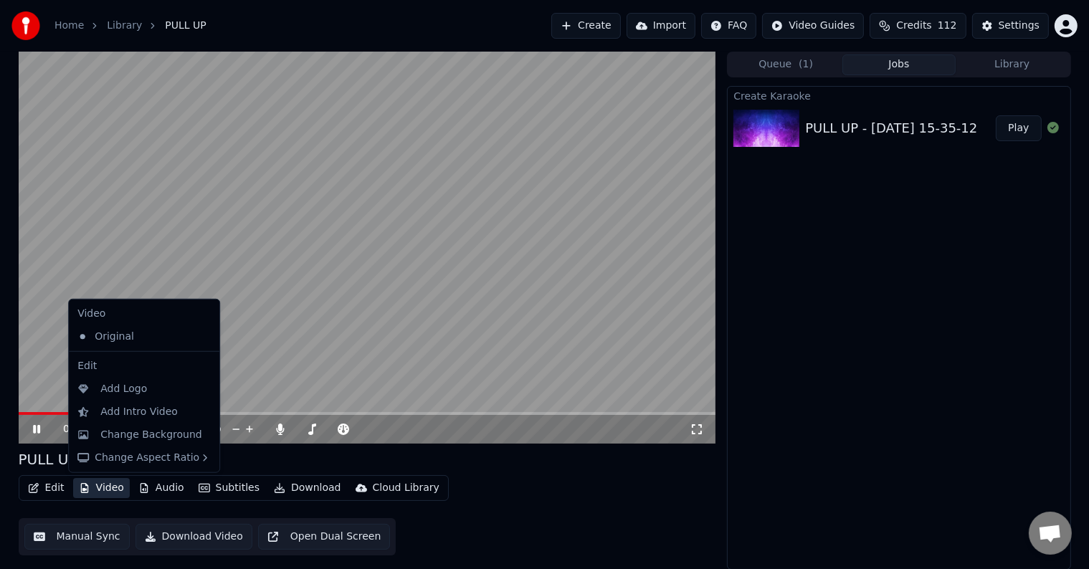
click at [110, 483] on button "Video" at bounding box center [101, 488] width 57 height 20
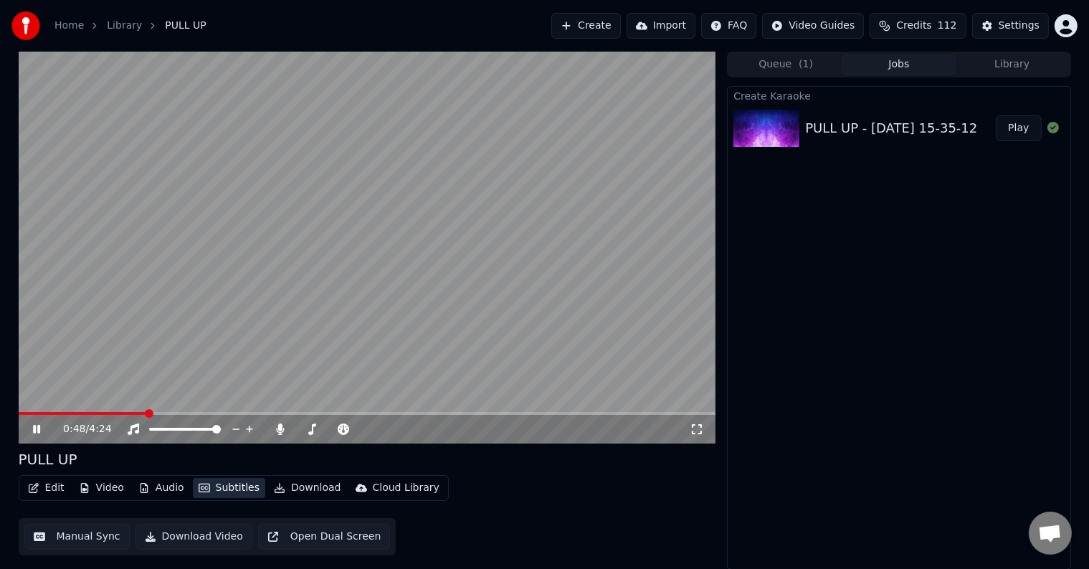
click at [221, 487] on button "Subtitles" at bounding box center [229, 488] width 72 height 20
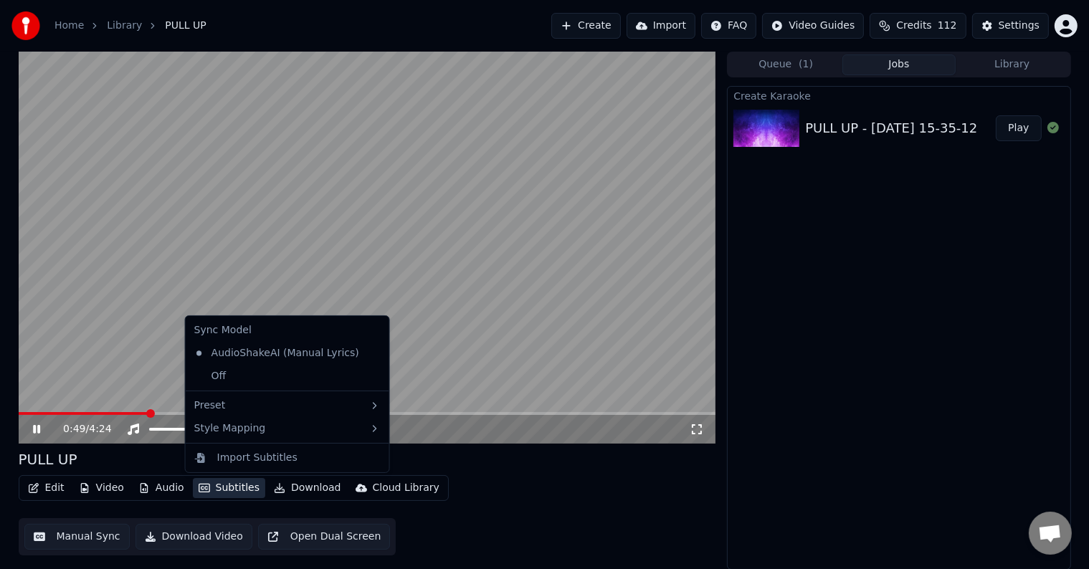
click at [221, 487] on button "Subtitles" at bounding box center [229, 488] width 72 height 20
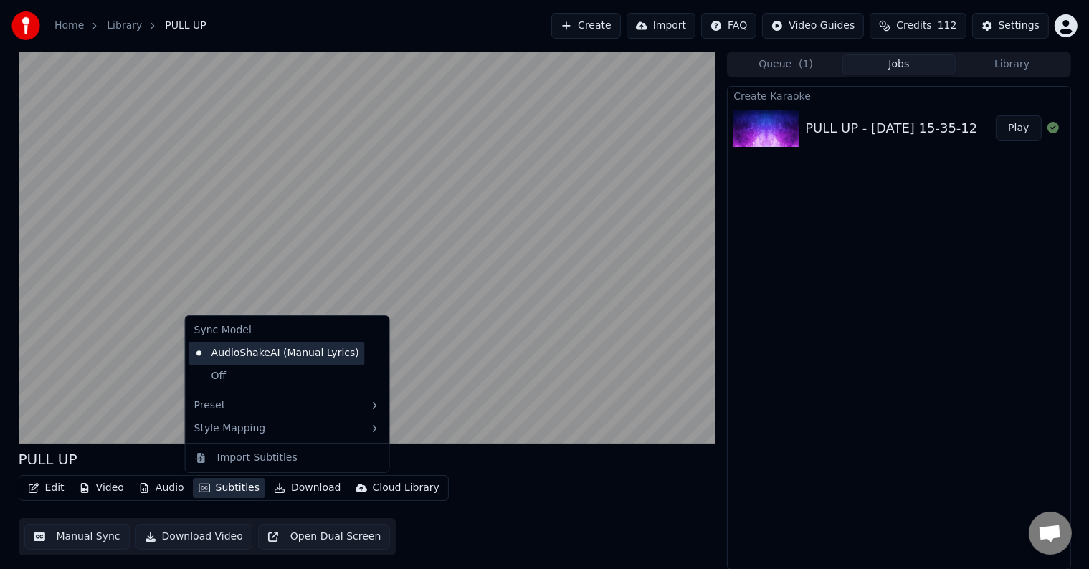
click at [264, 351] on div "AudioShakeAI (Manual Lyrics)" at bounding box center [277, 353] width 176 height 23
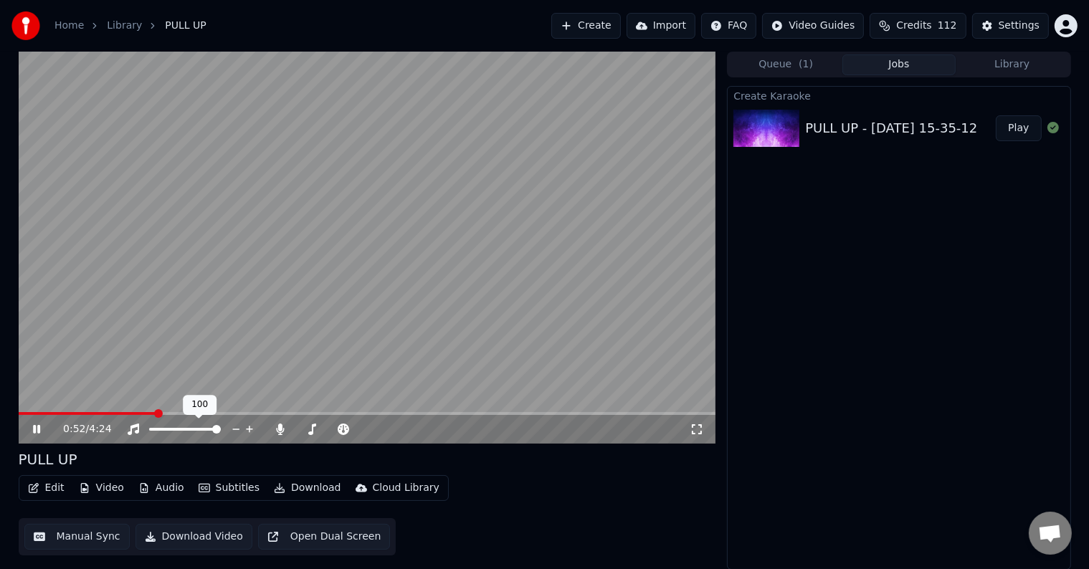
click at [195, 410] on div "100 100" at bounding box center [200, 405] width 34 height 20
click at [54, 488] on button "Edit" at bounding box center [46, 488] width 48 height 20
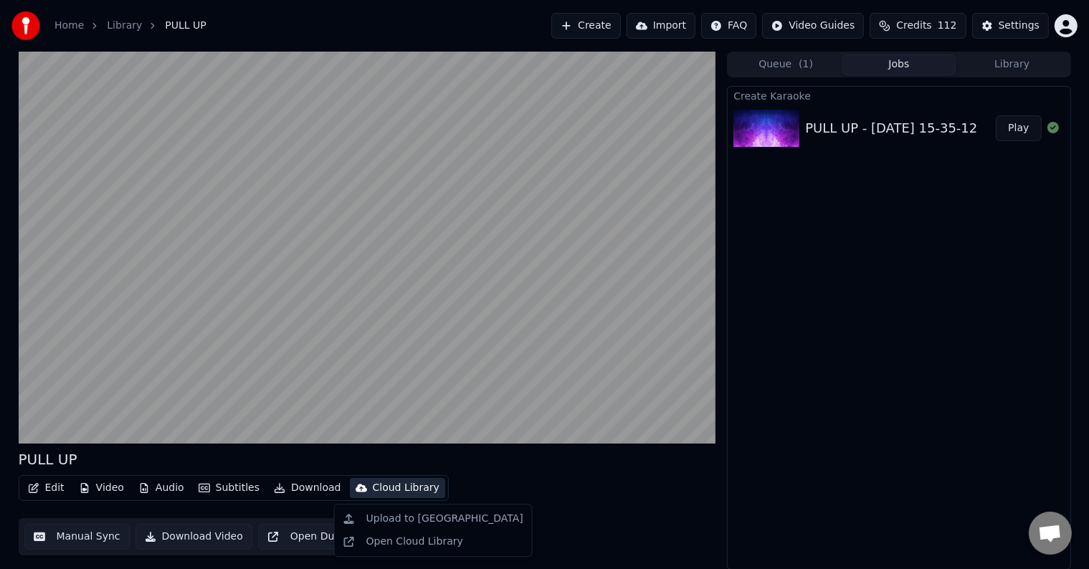
click at [759, 387] on div "Create Karaoke PULL UP - [DATE] 15-35-12 Play" at bounding box center [898, 328] width 343 height 484
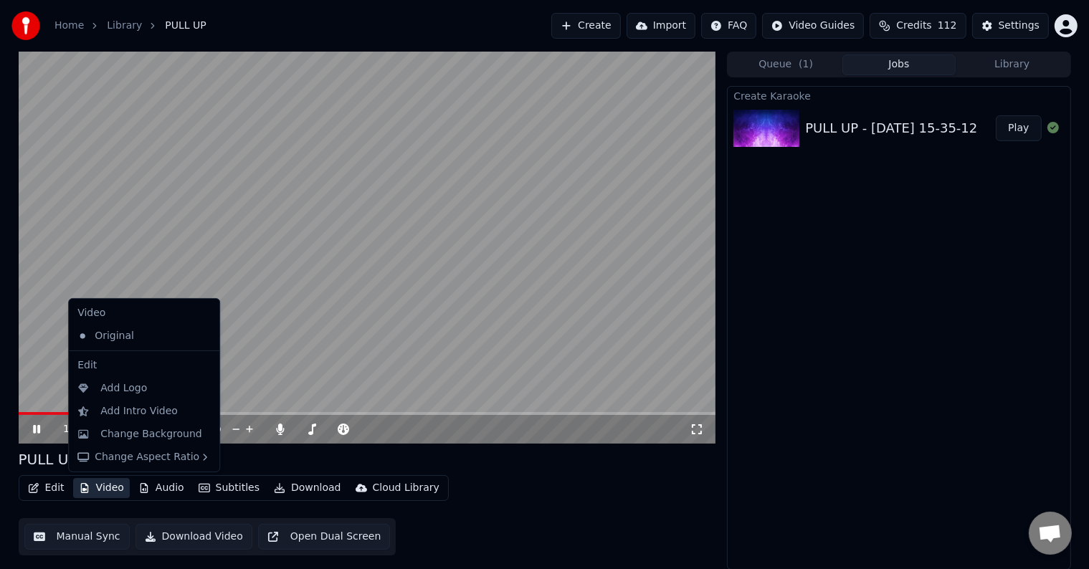
click at [105, 490] on button "Video" at bounding box center [101, 488] width 57 height 20
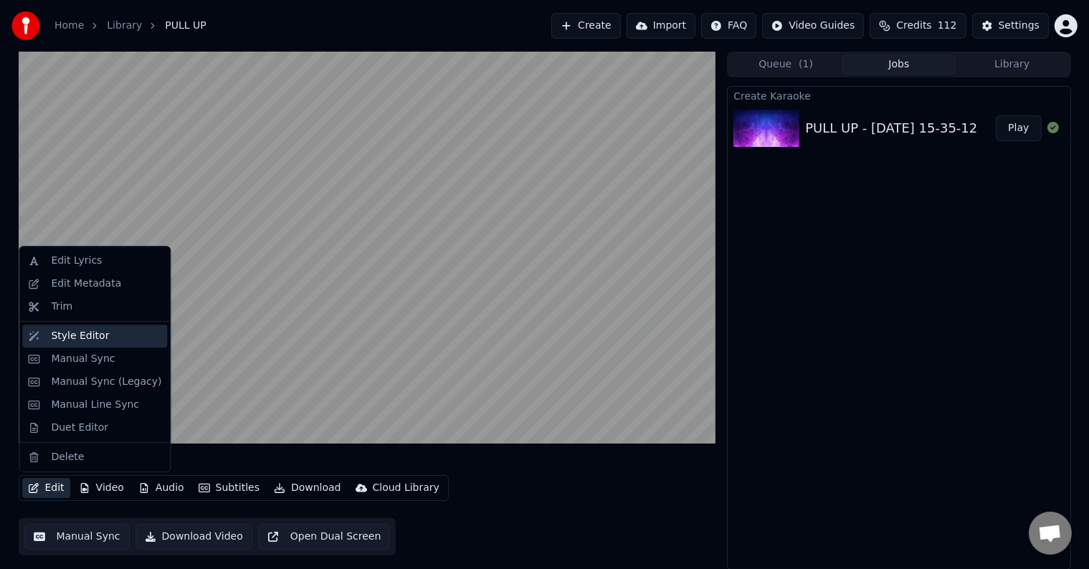
click at [73, 337] on div "Style Editor" at bounding box center [80, 336] width 58 height 14
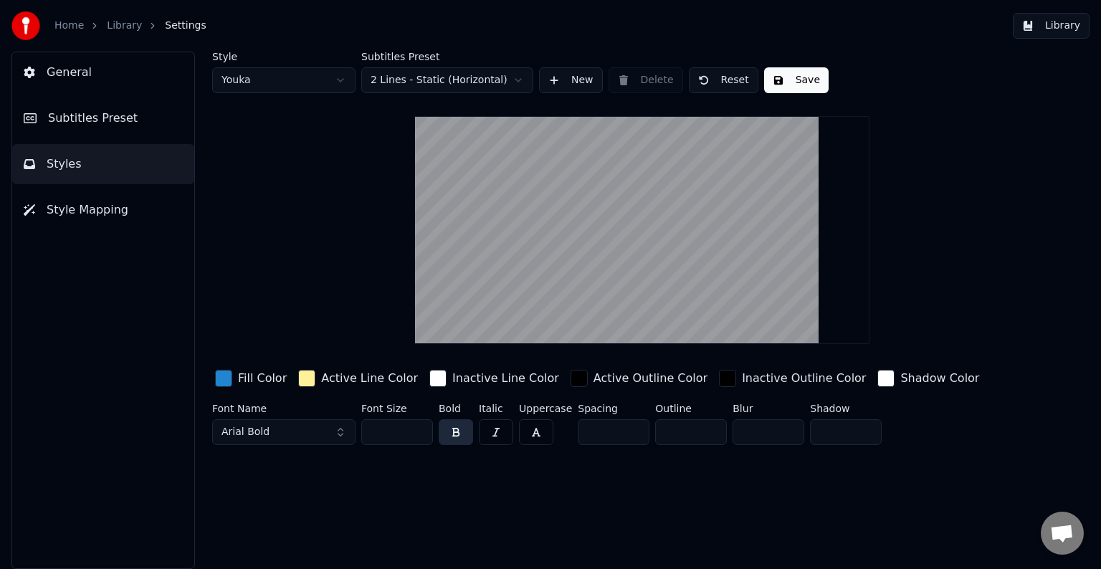
click at [84, 118] on span "Subtitles Preset" at bounding box center [93, 118] width 90 height 17
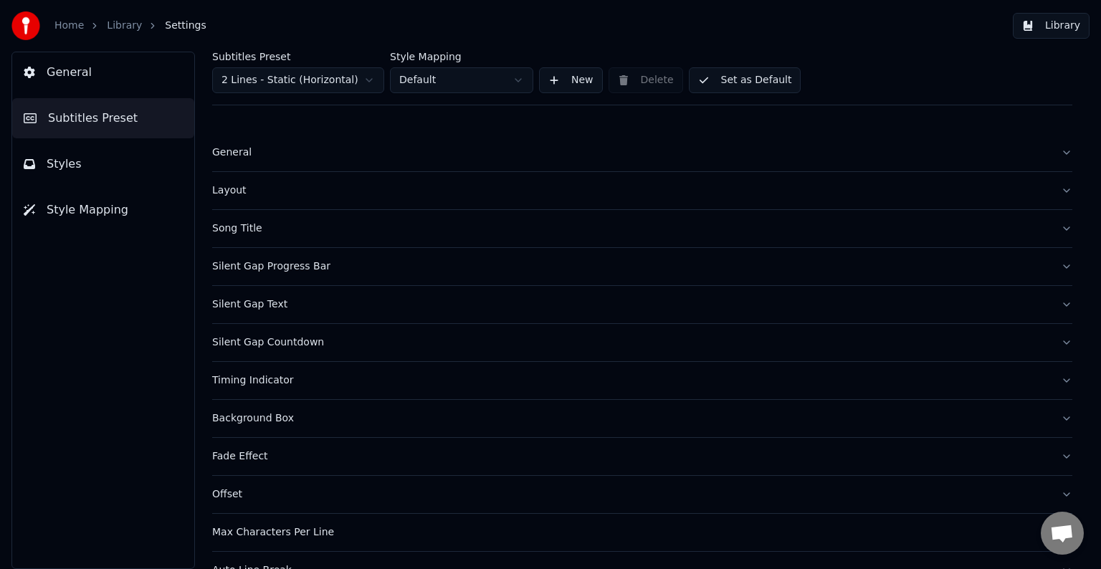
click at [764, 83] on button "Set as Default" at bounding box center [745, 80] width 113 height 26
click at [722, 80] on button "Done" at bounding box center [723, 80] width 68 height 26
click at [242, 194] on div "Layout" at bounding box center [630, 190] width 837 height 14
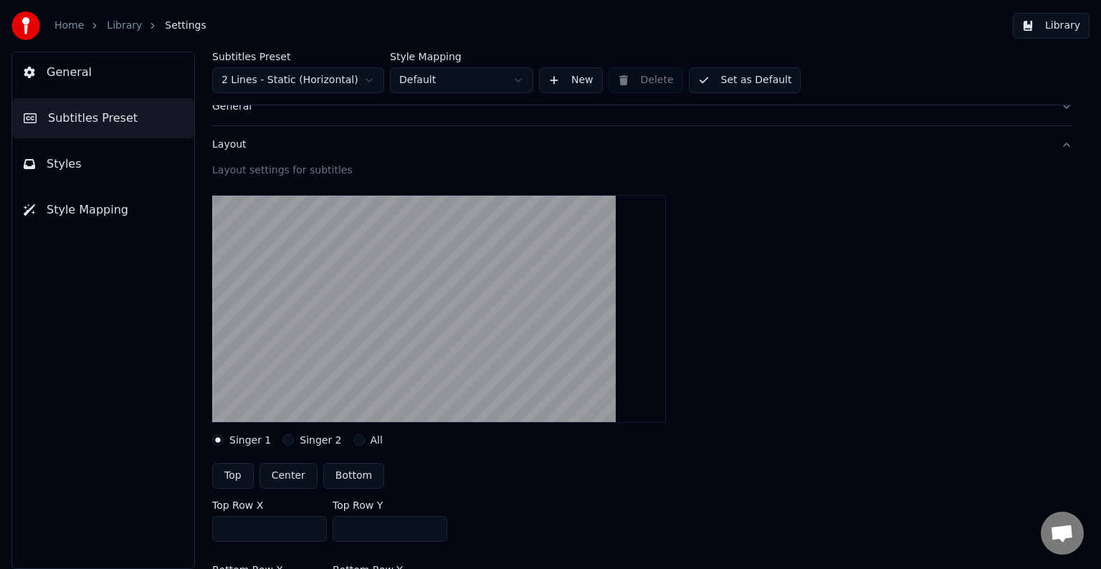
scroll to position [72, 0]
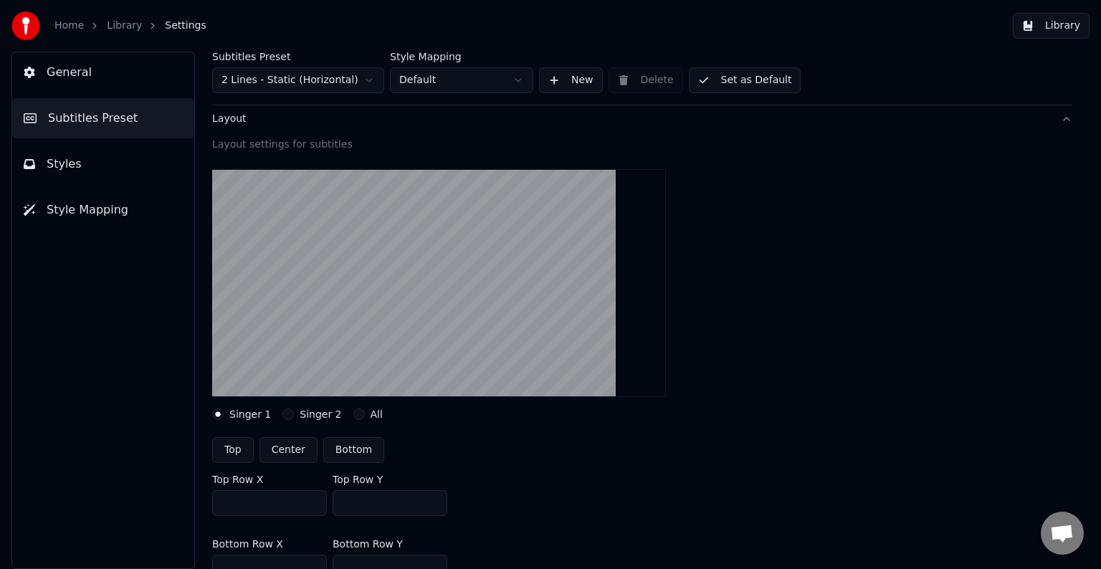
click at [291, 445] on button "Center" at bounding box center [288, 450] width 58 height 26
click at [283, 450] on button "Center" at bounding box center [288, 450] width 58 height 26
click at [284, 449] on button "Center" at bounding box center [288, 450] width 58 height 26
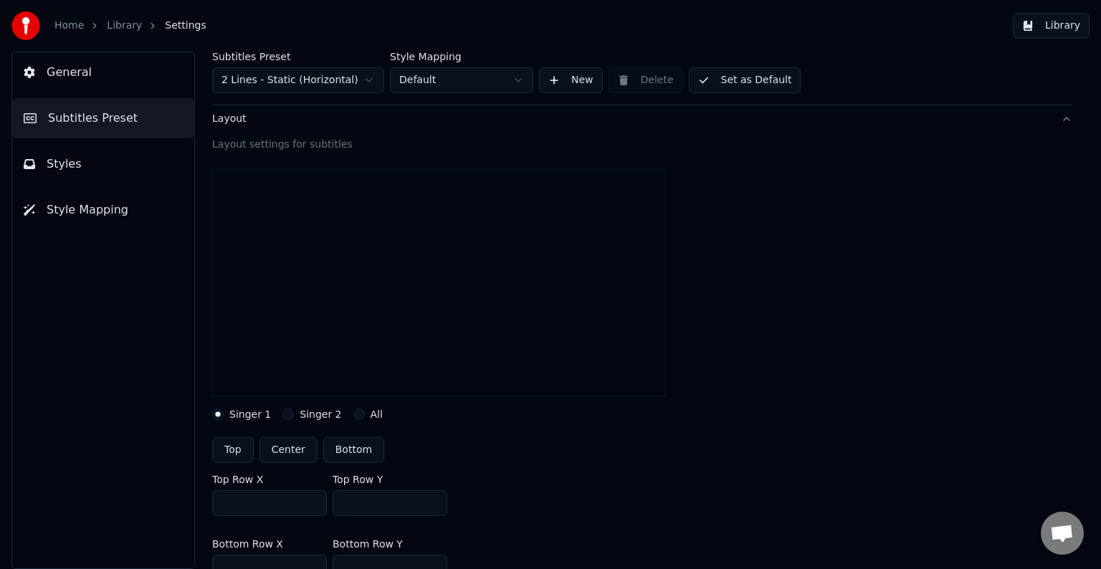
click at [284, 447] on button "Center" at bounding box center [288, 450] width 58 height 26
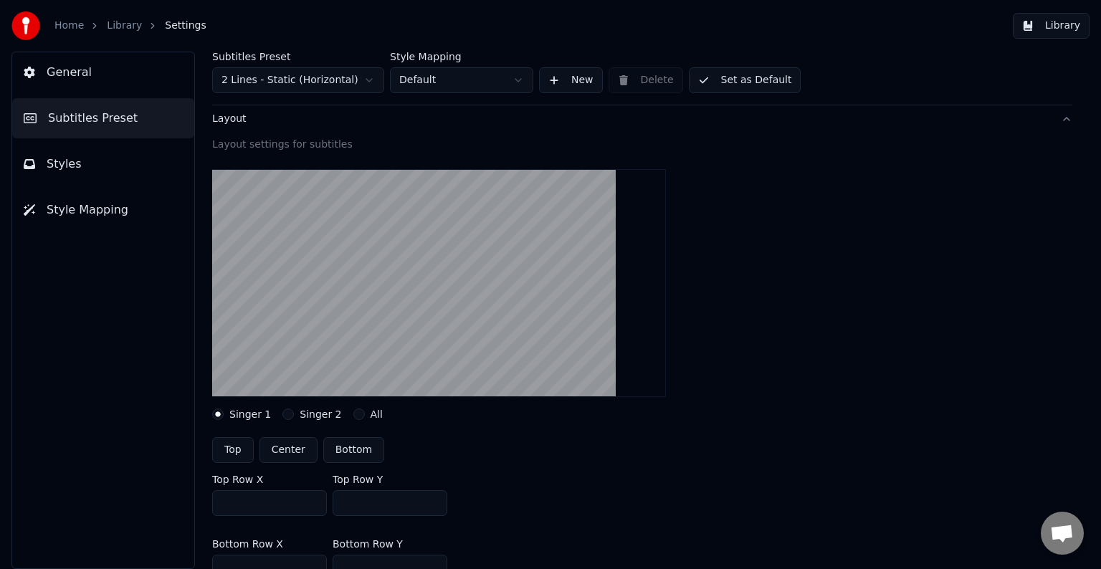
click at [225, 444] on button "Top" at bounding box center [233, 450] width 42 height 26
type input "***"
click at [300, 446] on button "Center" at bounding box center [288, 450] width 58 height 26
type input "***"
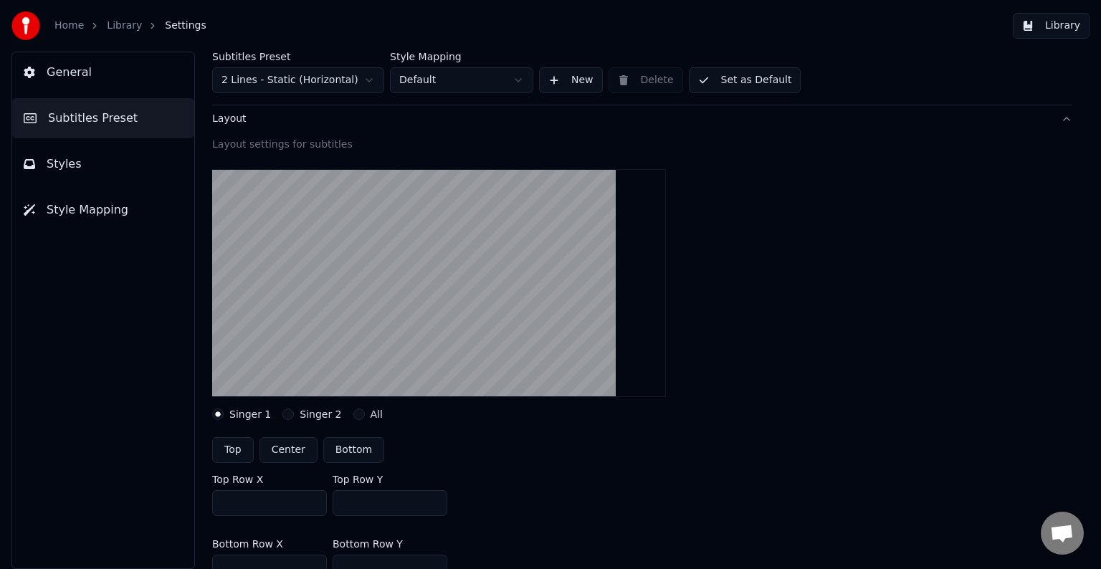
type input "***"
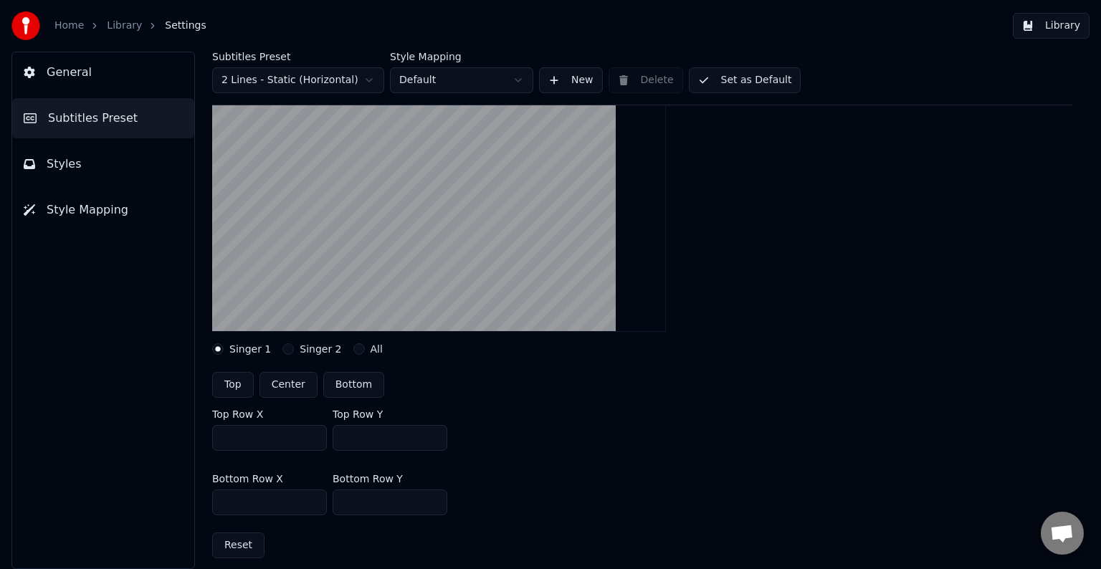
scroll to position [215, 0]
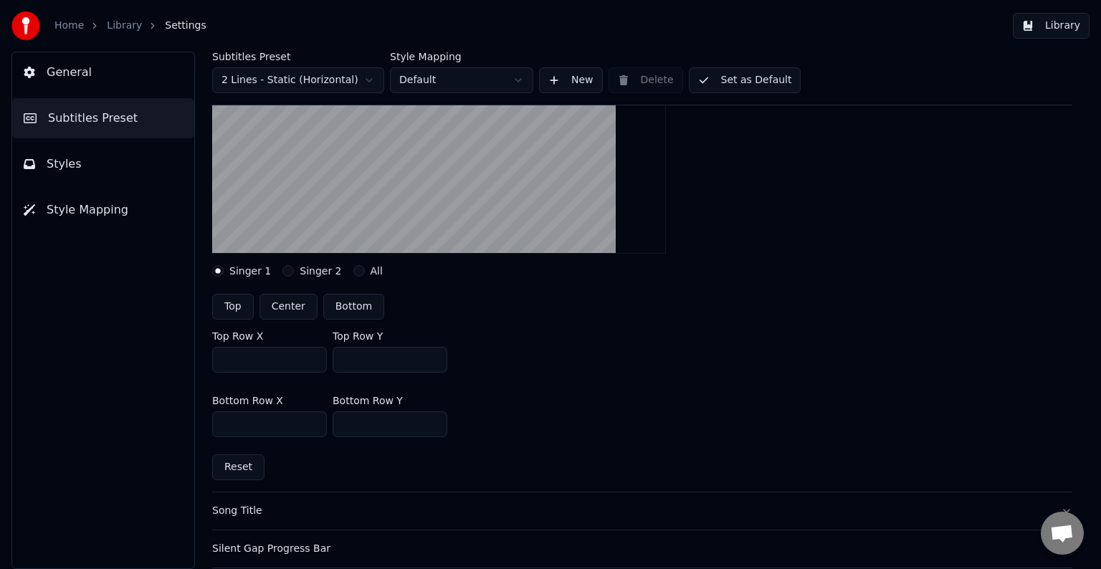
click at [90, 218] on button "Style Mapping" at bounding box center [103, 210] width 182 height 40
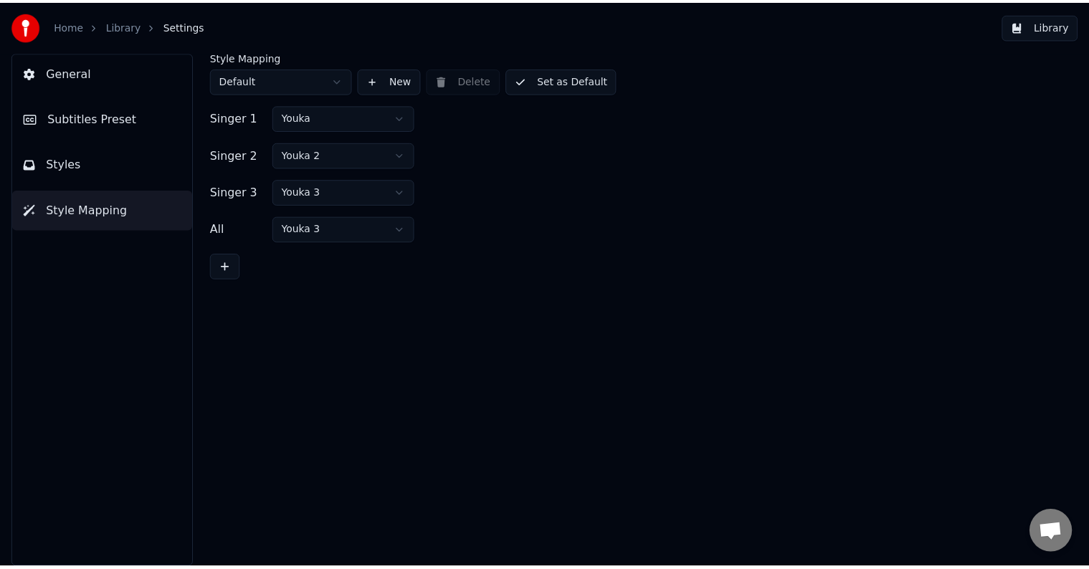
scroll to position [0, 0]
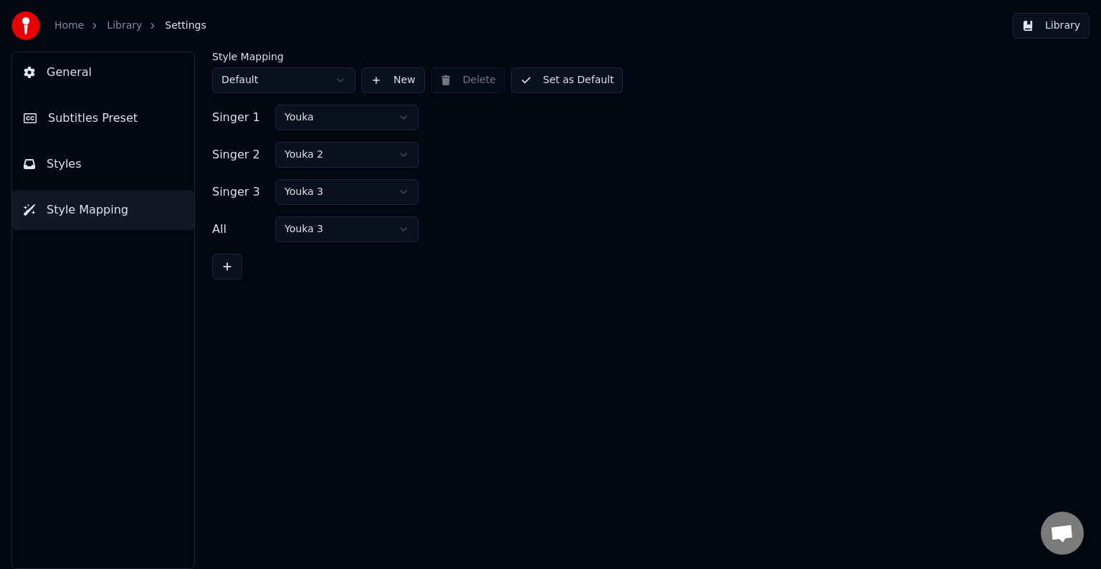
click at [72, 169] on span "Styles" at bounding box center [64, 164] width 35 height 17
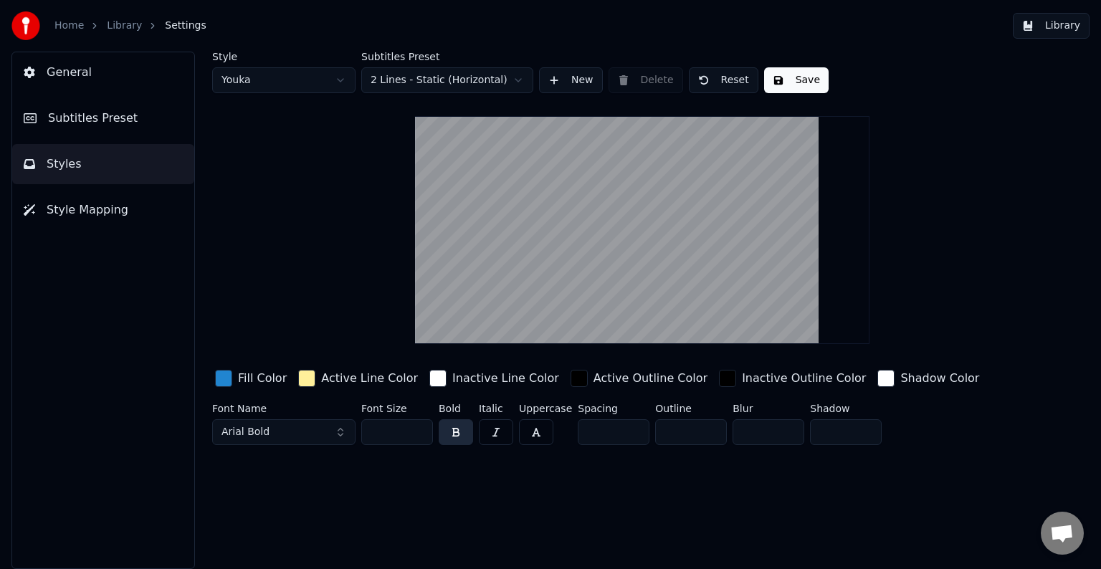
click at [227, 376] on div "button" at bounding box center [223, 378] width 17 height 17
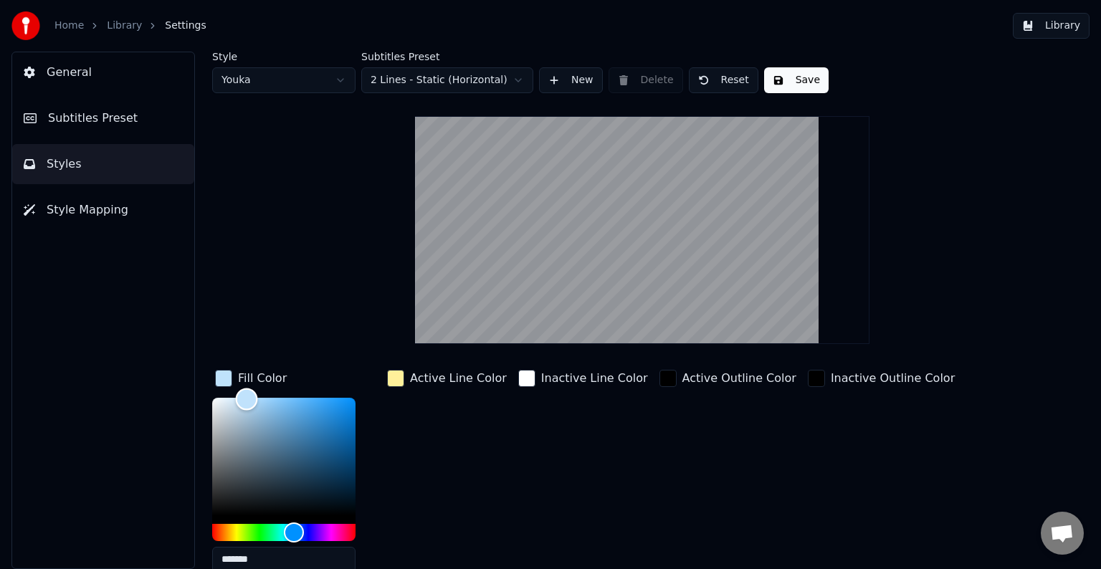
drag, startPoint x: 247, startPoint y: 398, endPoint x: 235, endPoint y: 401, distance: 11.8
click at [236, 400] on div "Color" at bounding box center [283, 457] width 143 height 118
type input "*******"
drag, startPoint x: 235, startPoint y: 401, endPoint x: 178, endPoint y: 390, distance: 57.6
click at [171, 397] on div "General Subtitles Preset Styles Style Mapping Style Youka Subtitles Preset 2 Li…" at bounding box center [550, 311] width 1101 height 518
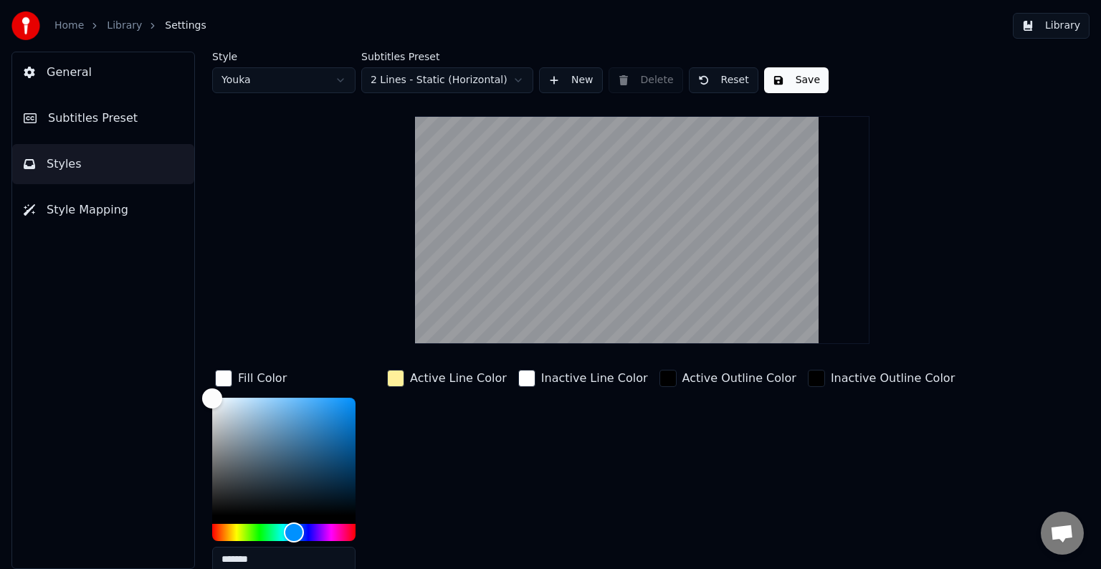
click at [214, 376] on div "Fill Color" at bounding box center [250, 378] width 77 height 23
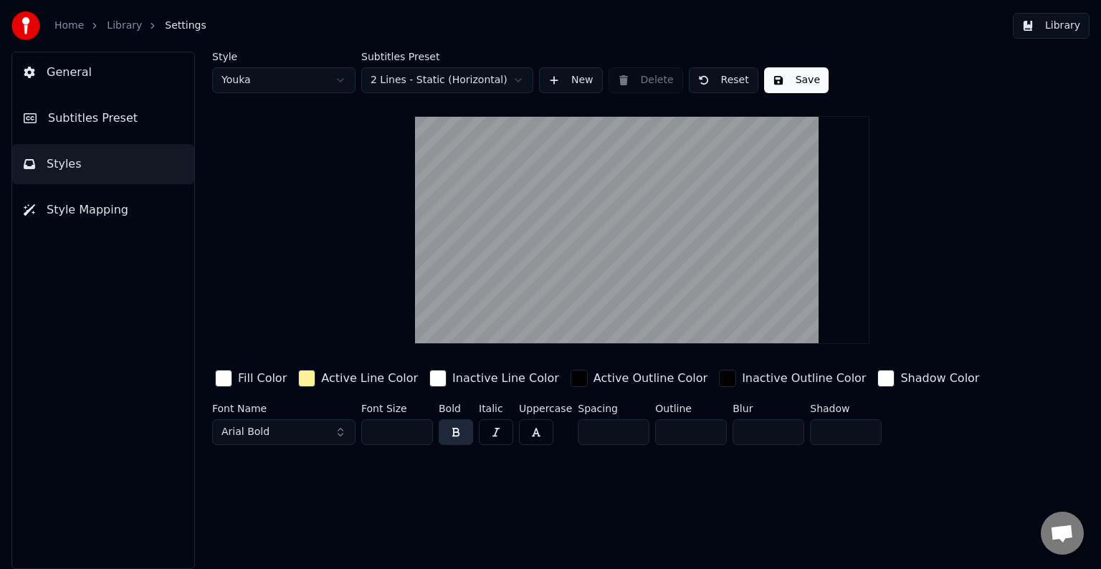
click at [300, 378] on div "button" at bounding box center [306, 378] width 17 height 17
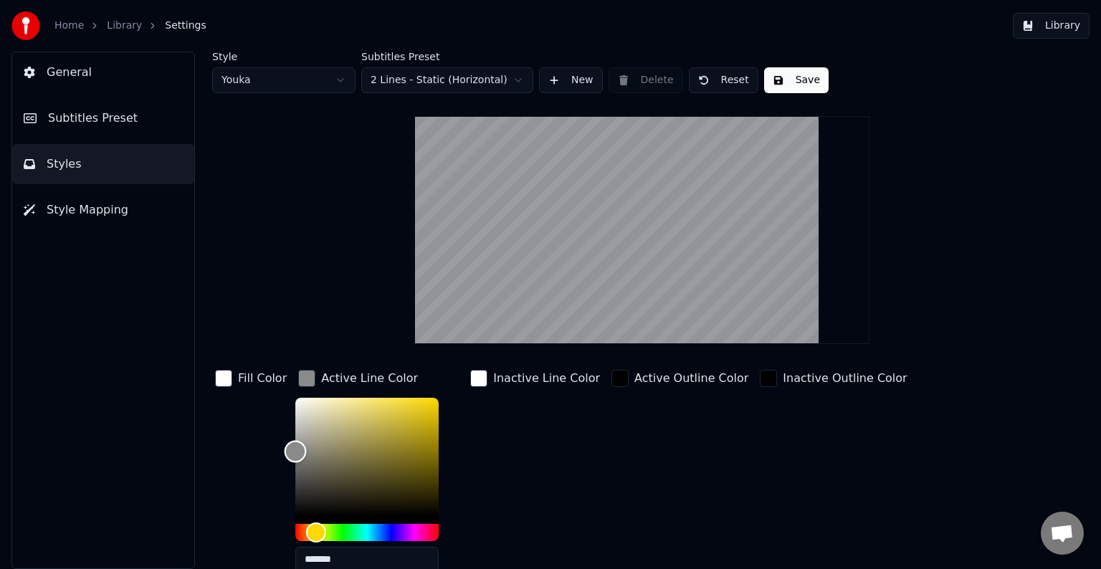
type input "*******"
drag, startPoint x: 321, startPoint y: 444, endPoint x: 277, endPoint y: 451, distance: 44.2
click at [277, 451] on div "Fill Color Active Line Color ******* Inactive Line Color Active Outline Color I…" at bounding box center [597, 491] width 771 height 248
click at [312, 194] on div "Style Youka Subtitles Preset 2 Lines - Static (Horizontal) New Delete Reset Sav…" at bounding box center [642, 363] width 860 height 622
click at [330, 291] on div "Style Youka Subtitles Preset 2 Lines - Static (Horizontal) New Delete Reset Sav…" at bounding box center [642, 363] width 860 height 622
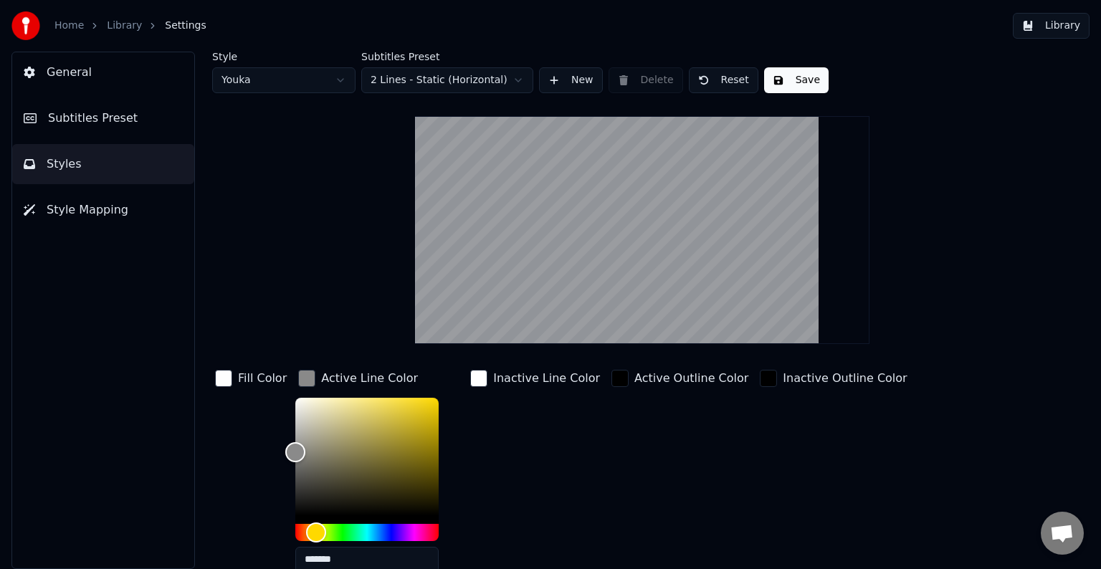
click at [305, 383] on div "button" at bounding box center [306, 378] width 17 height 17
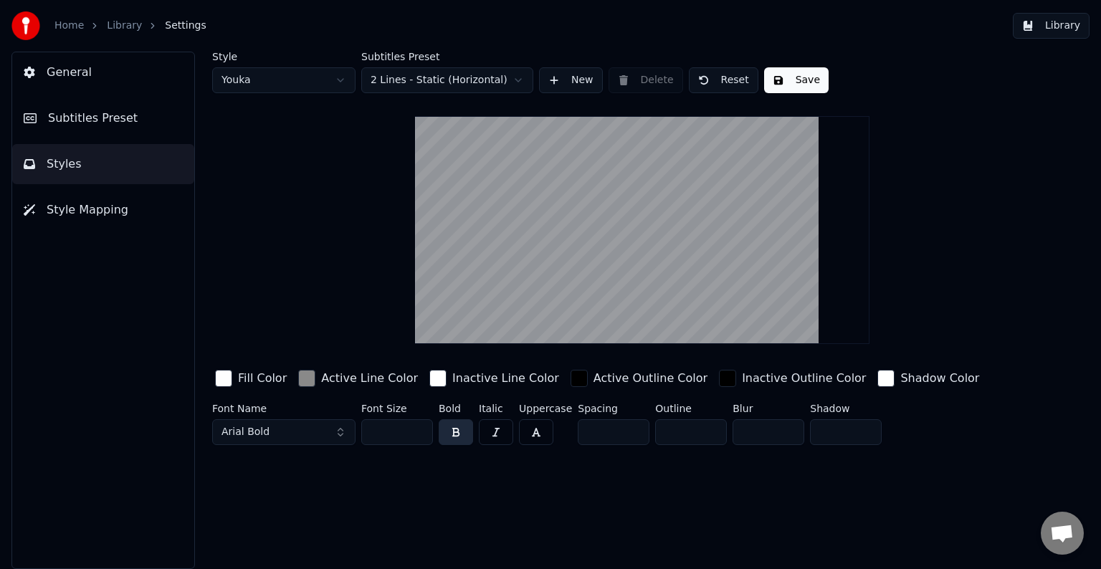
click at [771, 82] on button "Save" at bounding box center [796, 80] width 65 height 26
click at [809, 83] on button "Save" at bounding box center [796, 80] width 65 height 26
click at [120, 214] on button "Style Mapping" at bounding box center [103, 210] width 182 height 40
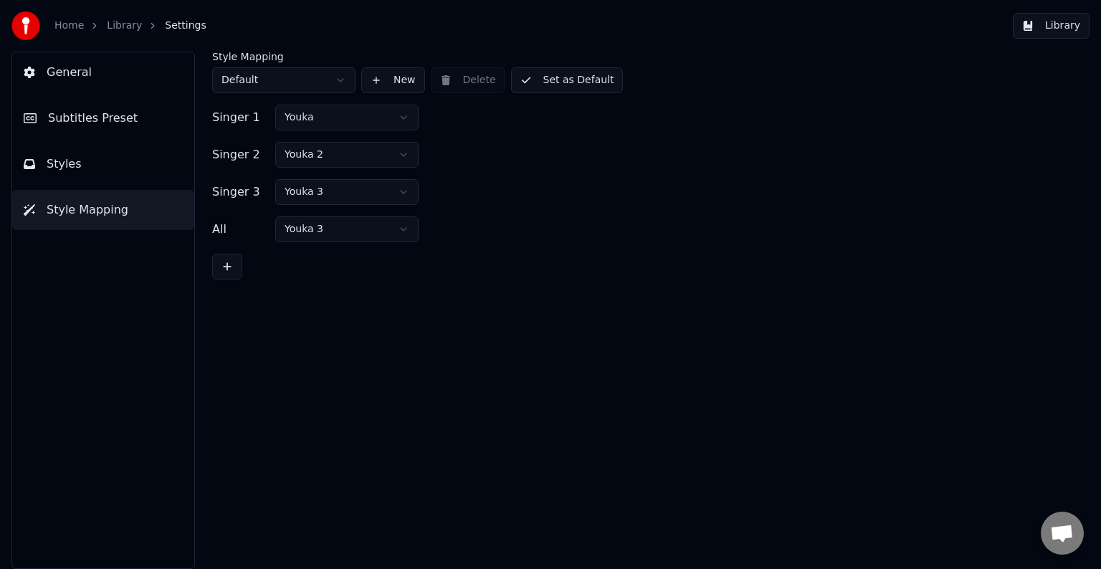
click at [96, 72] on button "General" at bounding box center [103, 72] width 182 height 40
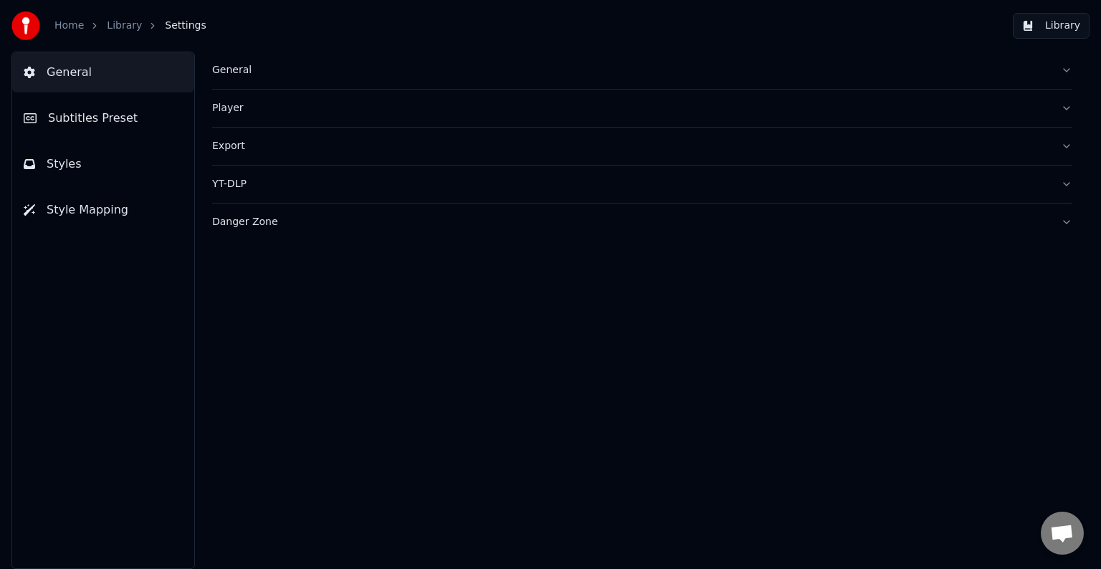
click at [128, 23] on link "Library" at bounding box center [124, 26] width 35 height 14
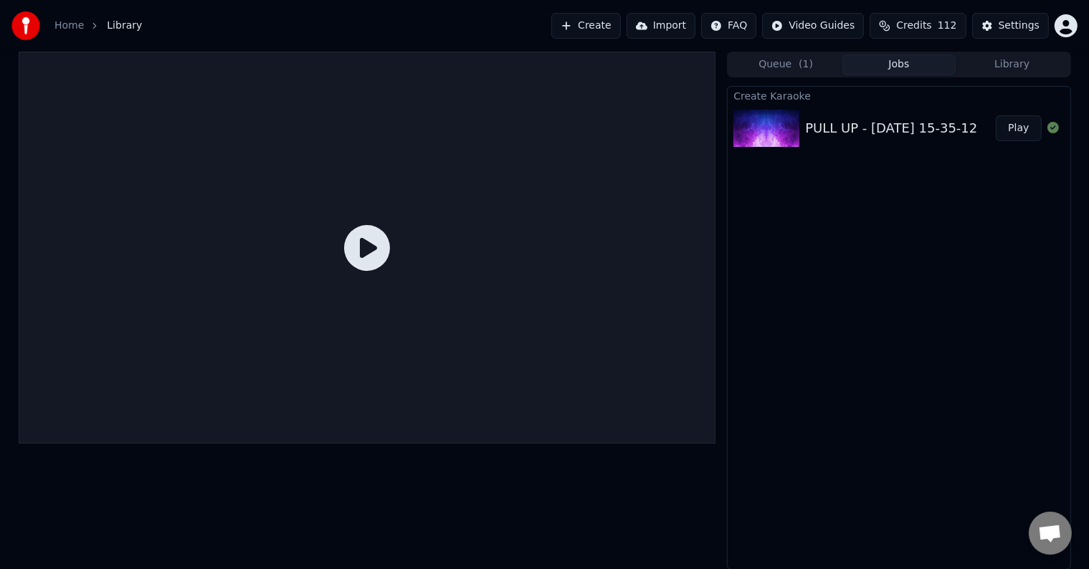
click at [795, 127] on img at bounding box center [766, 128] width 66 height 37
click at [1014, 121] on button "Play" at bounding box center [1018, 128] width 45 height 26
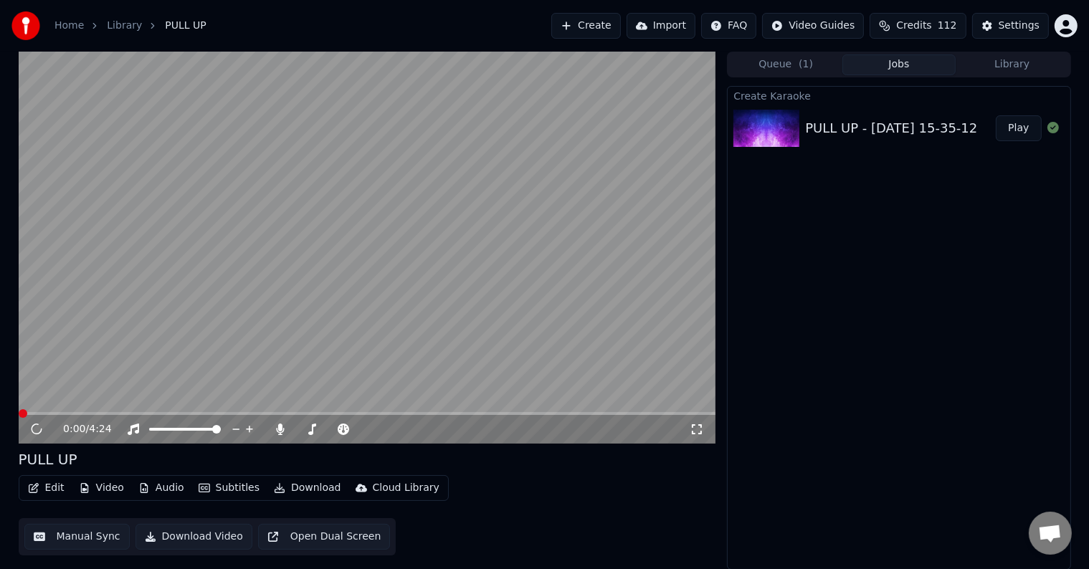
click at [102, 304] on video at bounding box center [367, 248] width 697 height 392
click at [230, 307] on video at bounding box center [367, 248] width 697 height 392
click at [42, 426] on icon at bounding box center [47, 429] width 34 height 11
click at [89, 410] on video at bounding box center [367, 248] width 697 height 392
click at [100, 411] on video at bounding box center [367, 248] width 697 height 392
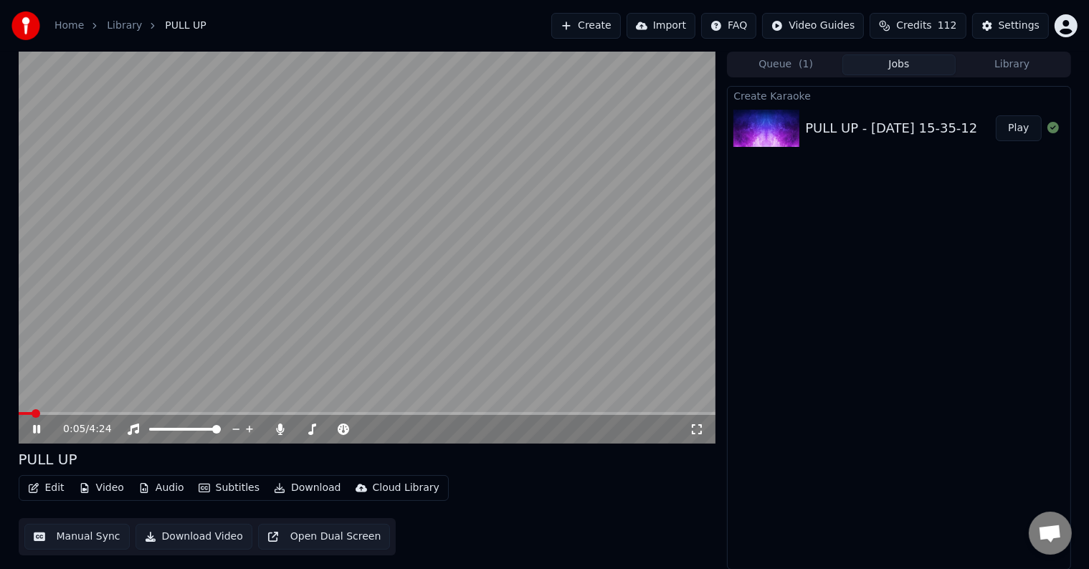
click at [130, 415] on span at bounding box center [367, 413] width 697 height 3
click at [181, 412] on span at bounding box center [367, 413] width 697 height 3
click at [276, 419] on div "1:02 / 4:24" at bounding box center [367, 429] width 697 height 29
click at [786, 66] on button "Queue ( 1 )" at bounding box center [785, 64] width 113 height 21
click at [892, 63] on button "Jobs" at bounding box center [898, 64] width 113 height 21
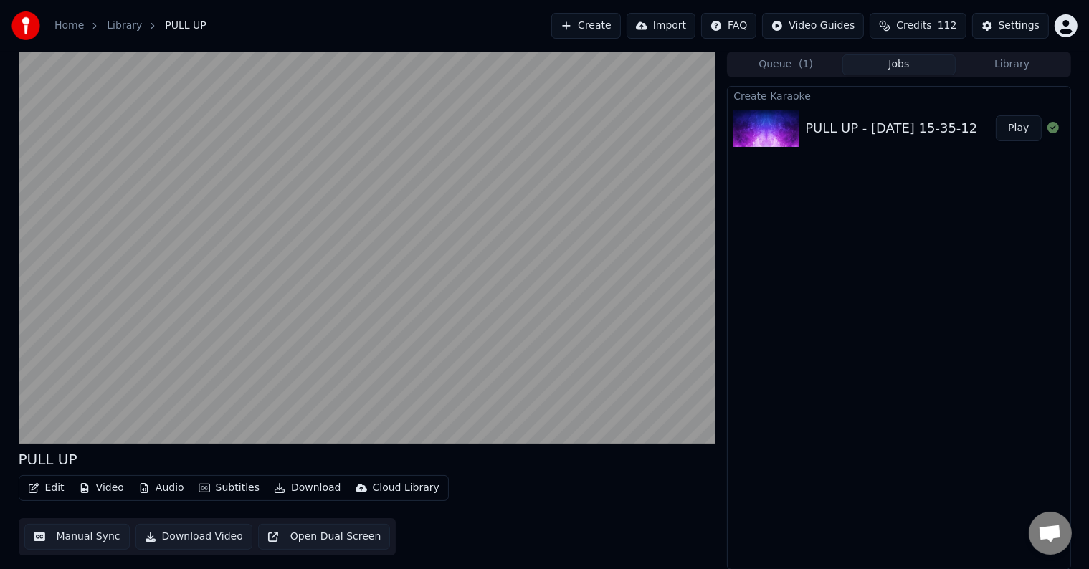
click at [1039, 70] on button "Library" at bounding box center [1011, 64] width 113 height 21
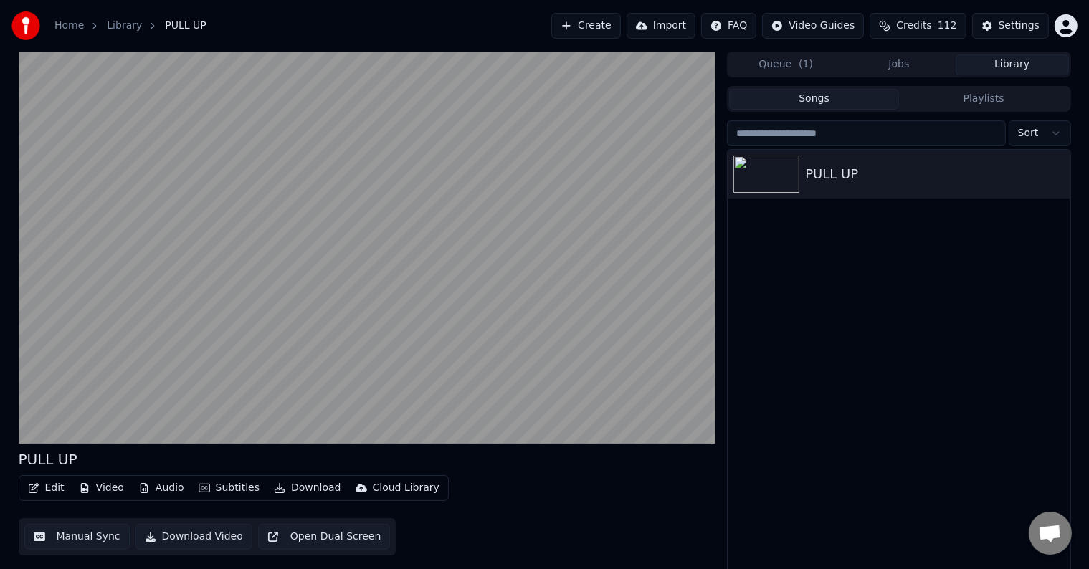
click at [920, 64] on button "Jobs" at bounding box center [898, 64] width 113 height 21
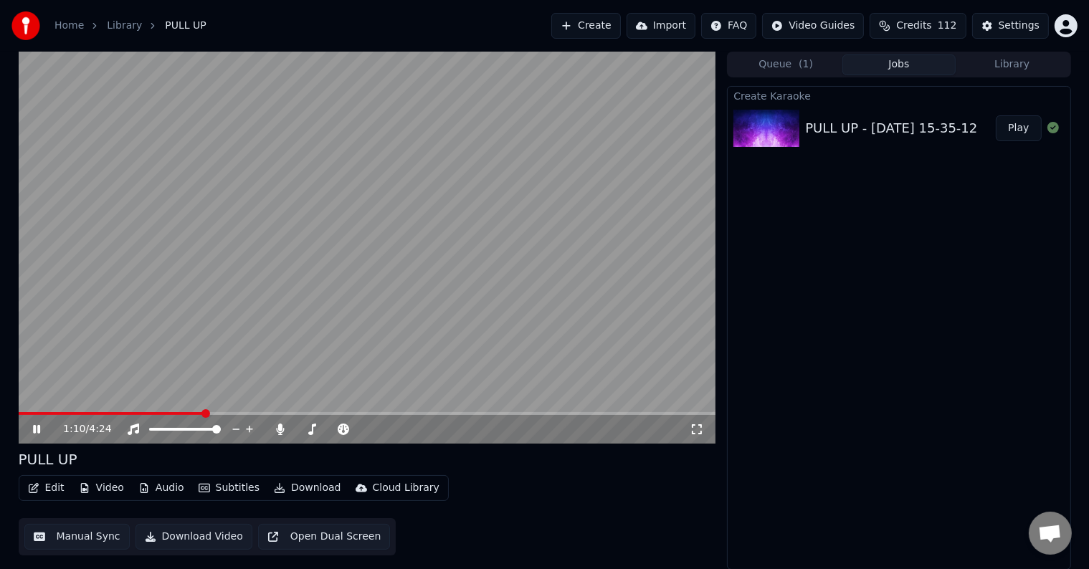
click at [44, 482] on button "Edit" at bounding box center [46, 488] width 48 height 20
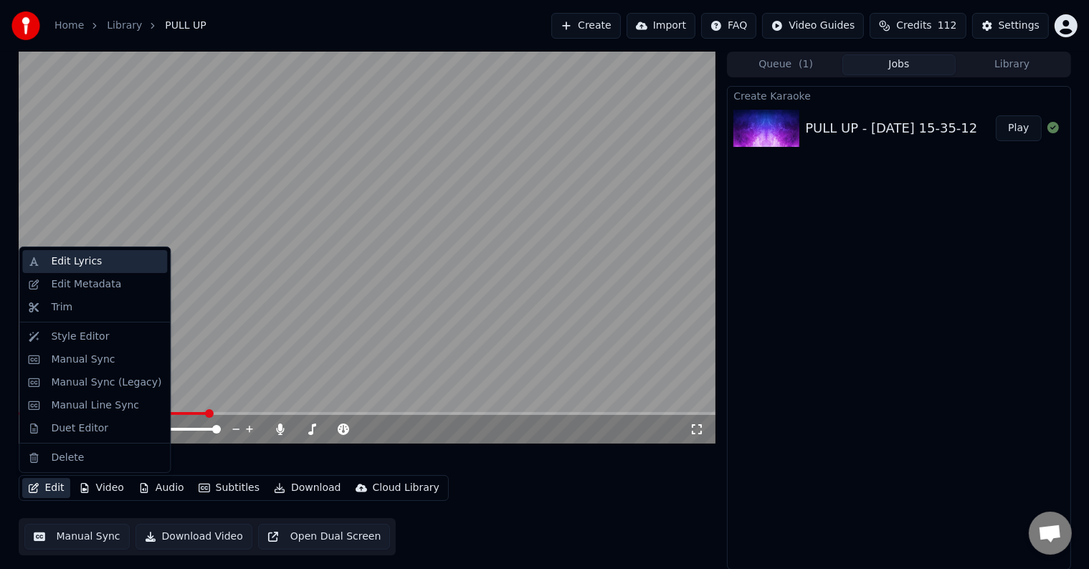
click at [82, 261] on div "Edit Lyrics" at bounding box center [76, 261] width 51 height 14
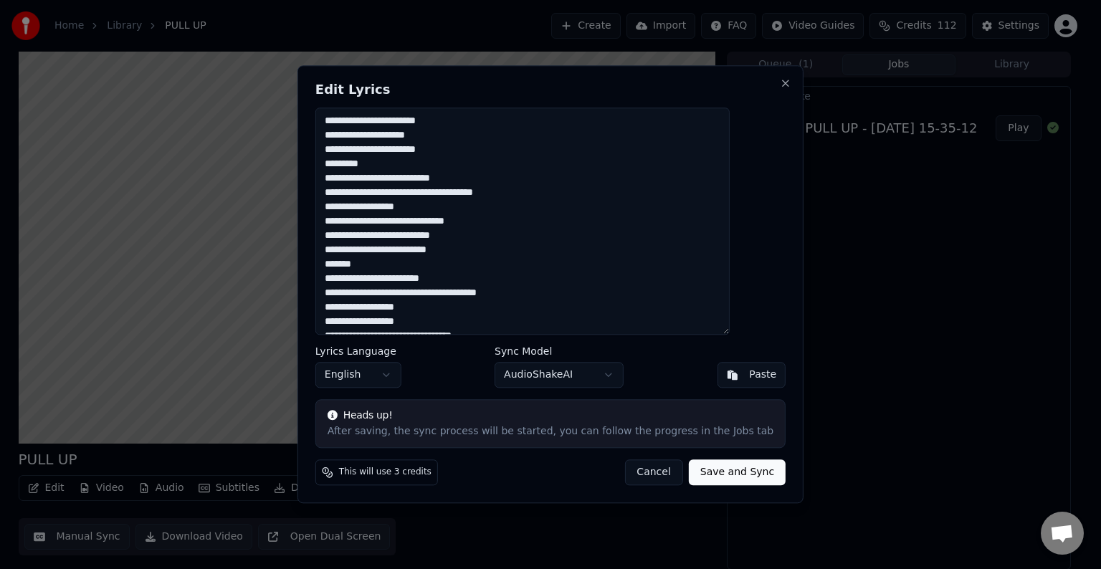
click at [697, 465] on button "Save and Sync" at bounding box center [737, 473] width 97 height 26
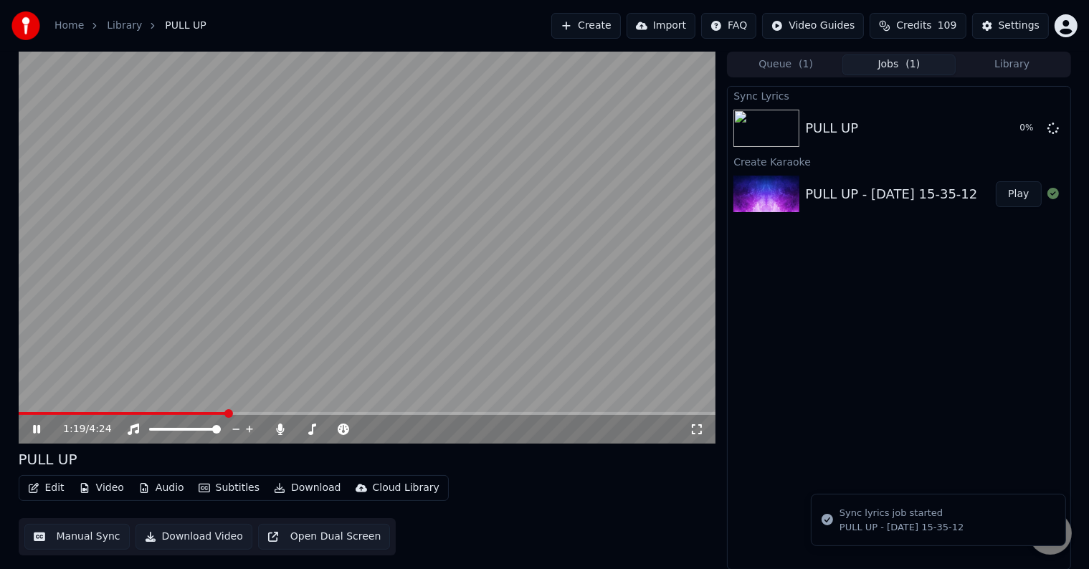
click at [874, 526] on div "PULL UP - [DATE] 15-35-12" at bounding box center [901, 527] width 124 height 13
click at [811, 69] on button "Queue ( 1 )" at bounding box center [785, 64] width 113 height 21
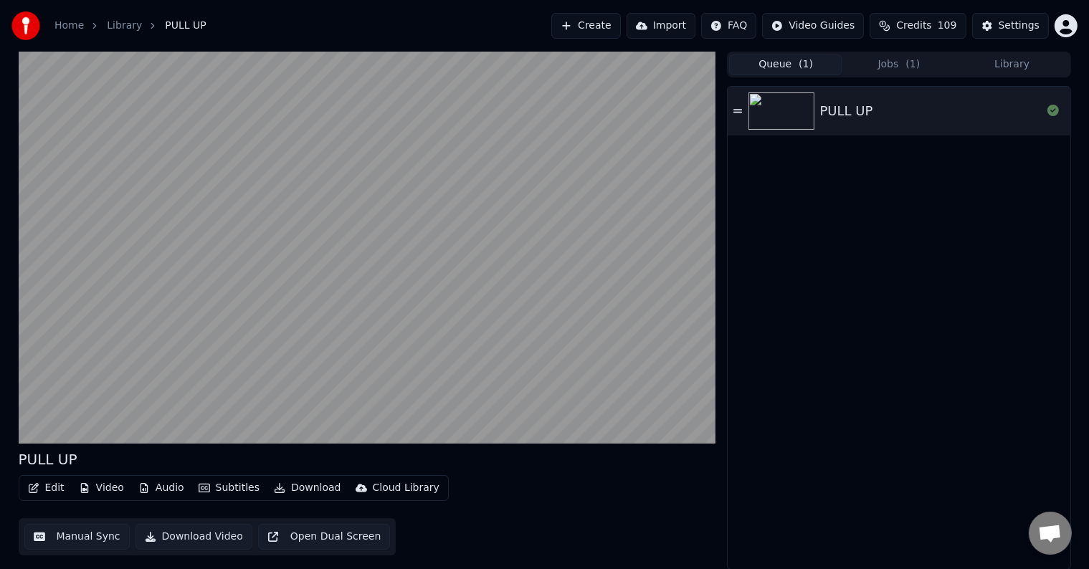
click at [870, 112] on div "PULL UP" at bounding box center [930, 111] width 221 height 20
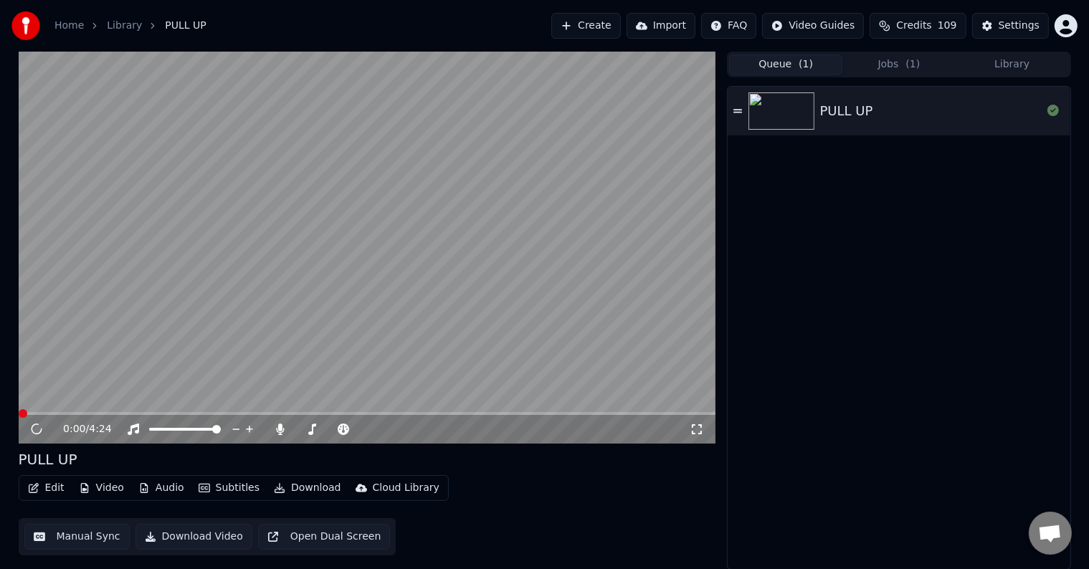
click at [850, 123] on div "PULL UP" at bounding box center [899, 111] width 342 height 49
click at [155, 297] on video at bounding box center [367, 248] width 697 height 392
click at [61, 413] on span at bounding box center [367, 413] width 697 height 3
click at [105, 413] on span at bounding box center [367, 413] width 697 height 3
click at [146, 411] on video at bounding box center [367, 248] width 697 height 392
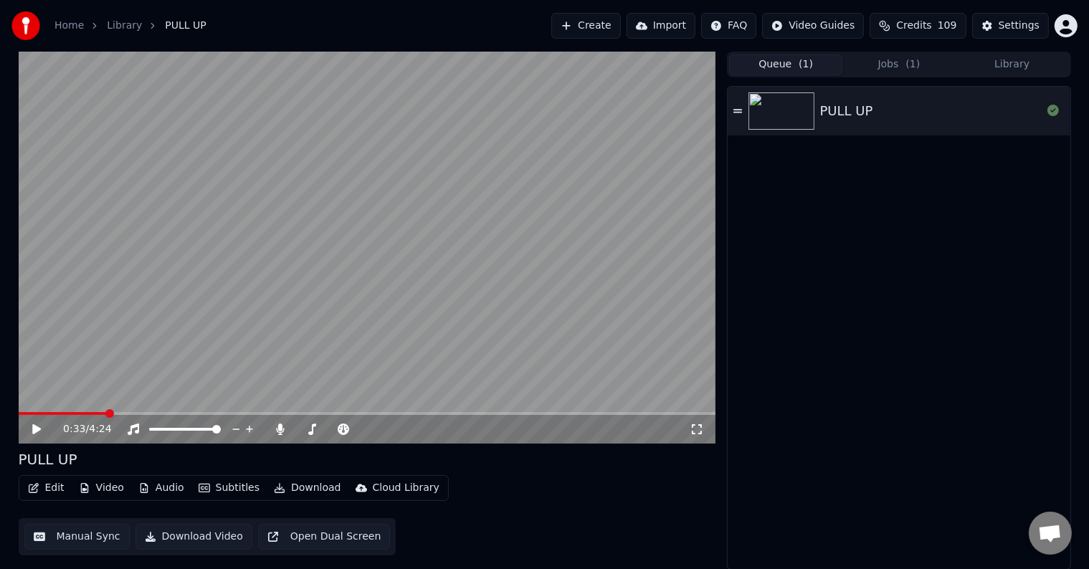
click at [154, 414] on span at bounding box center [367, 413] width 697 height 3
click at [192, 335] on video at bounding box center [367, 248] width 697 height 392
click at [214, 493] on button "Subtitles" at bounding box center [229, 488] width 72 height 20
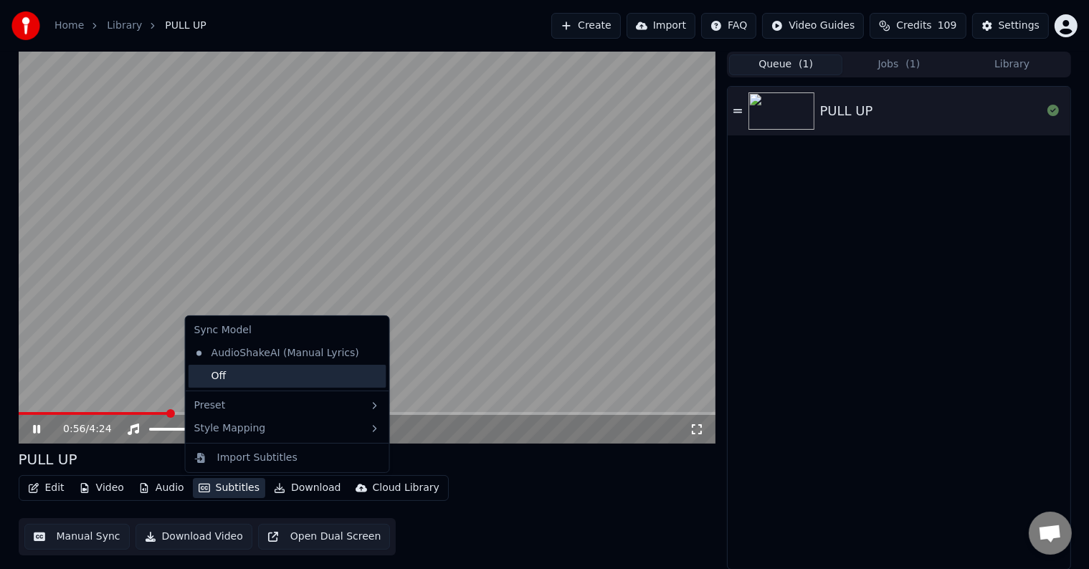
click at [225, 373] on div "Off" at bounding box center [288, 376] width 198 height 23
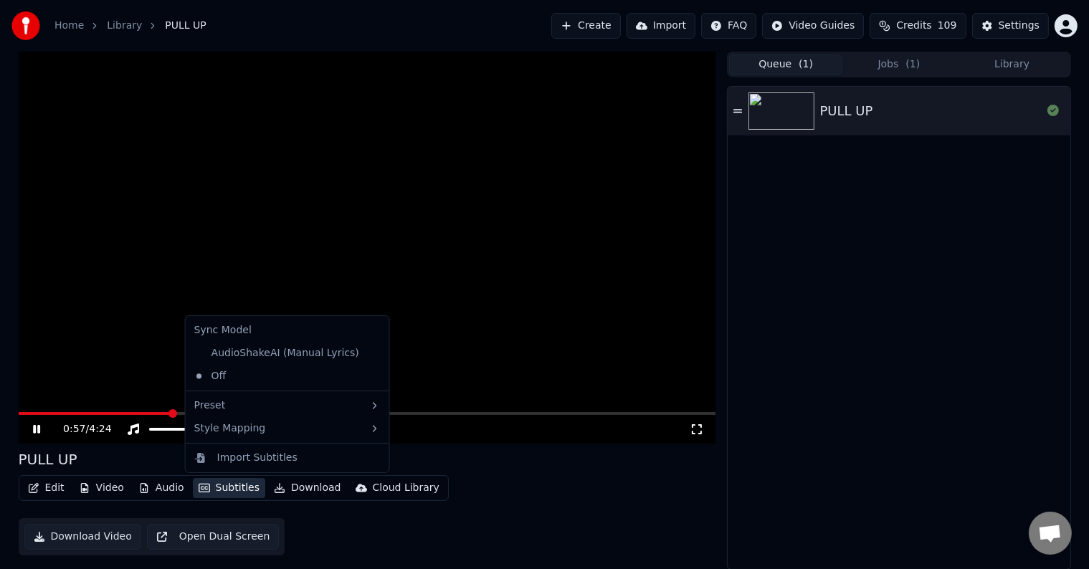
click at [225, 490] on button "Subtitles" at bounding box center [229, 488] width 72 height 20
click at [237, 361] on div "AudioShakeAI (Manual Lyrics)" at bounding box center [277, 353] width 176 height 23
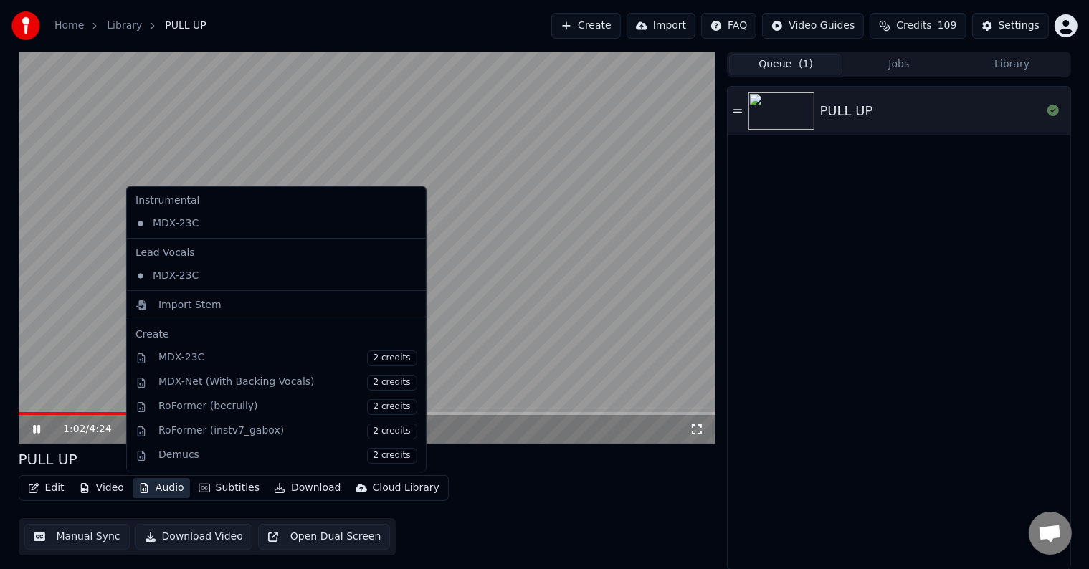
click at [156, 490] on button "Audio" at bounding box center [161, 488] width 57 height 20
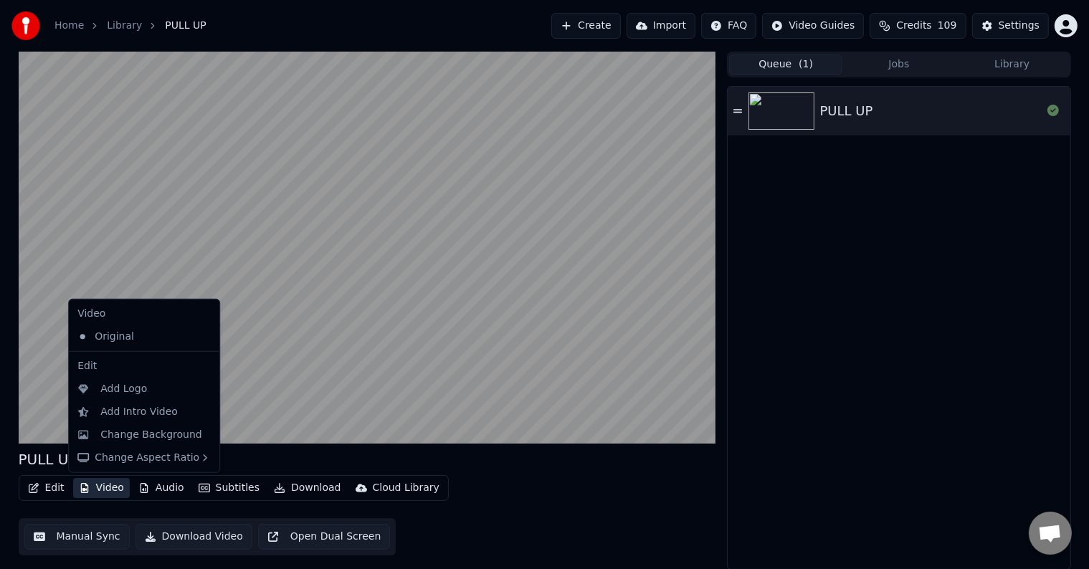
click at [95, 502] on div "Edit Video Audio Subtitles Download Cloud Library Manual Sync Download Video Op…" at bounding box center [367, 515] width 697 height 80
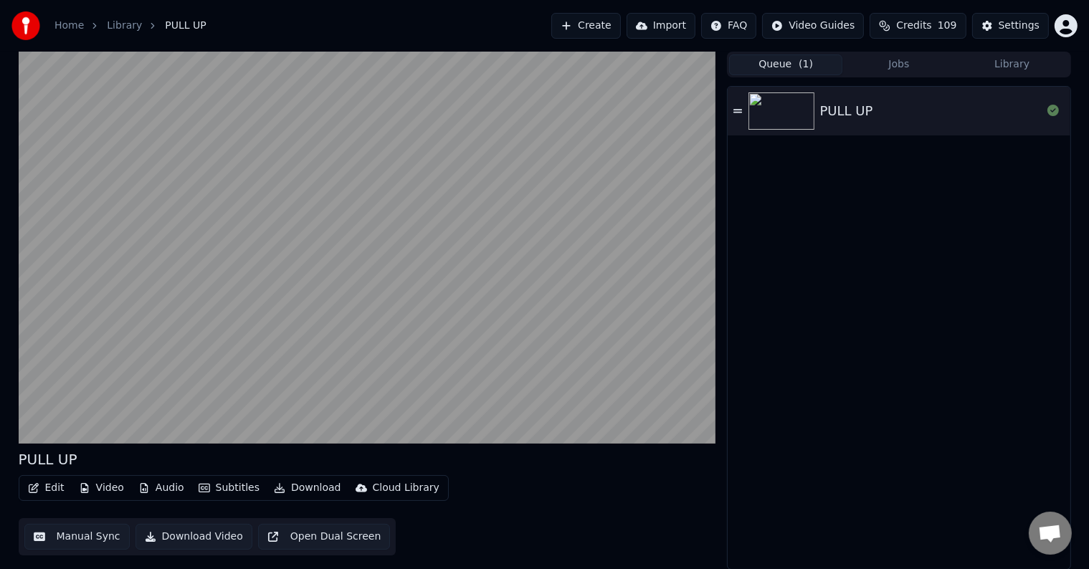
click at [99, 492] on button "Video" at bounding box center [101, 488] width 57 height 20
click at [100, 493] on button "Video" at bounding box center [101, 488] width 57 height 20
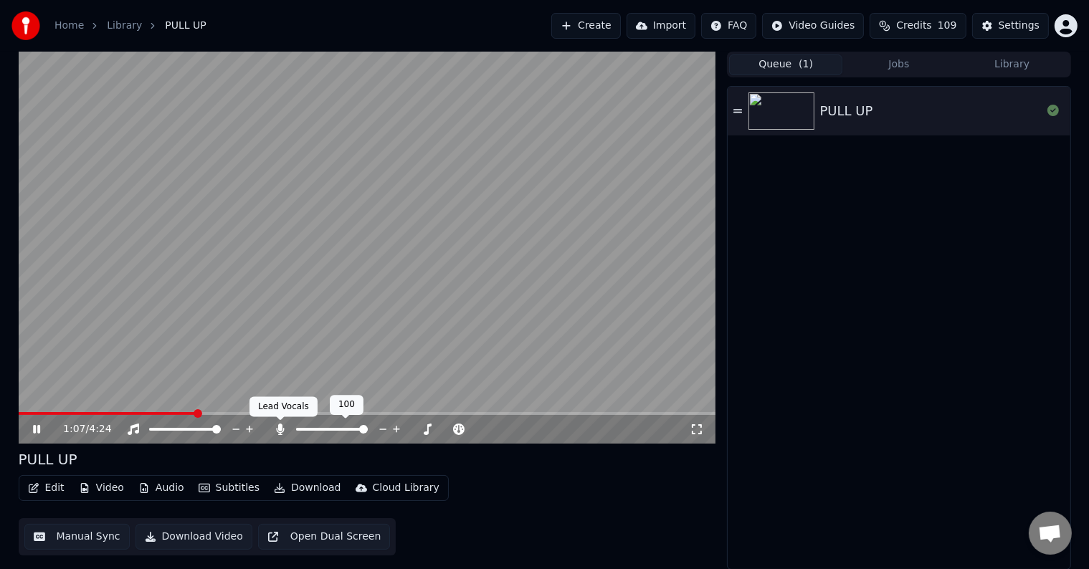
click at [280, 432] on icon at bounding box center [280, 429] width 14 height 11
click at [68, 539] on button "Manual Sync" at bounding box center [76, 537] width 105 height 26
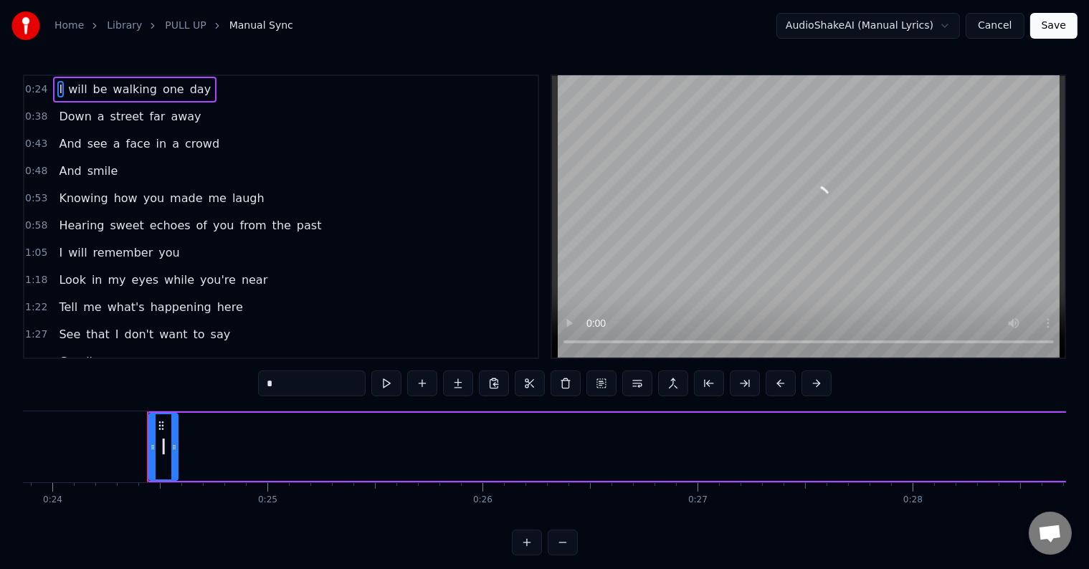
scroll to position [0, 5184]
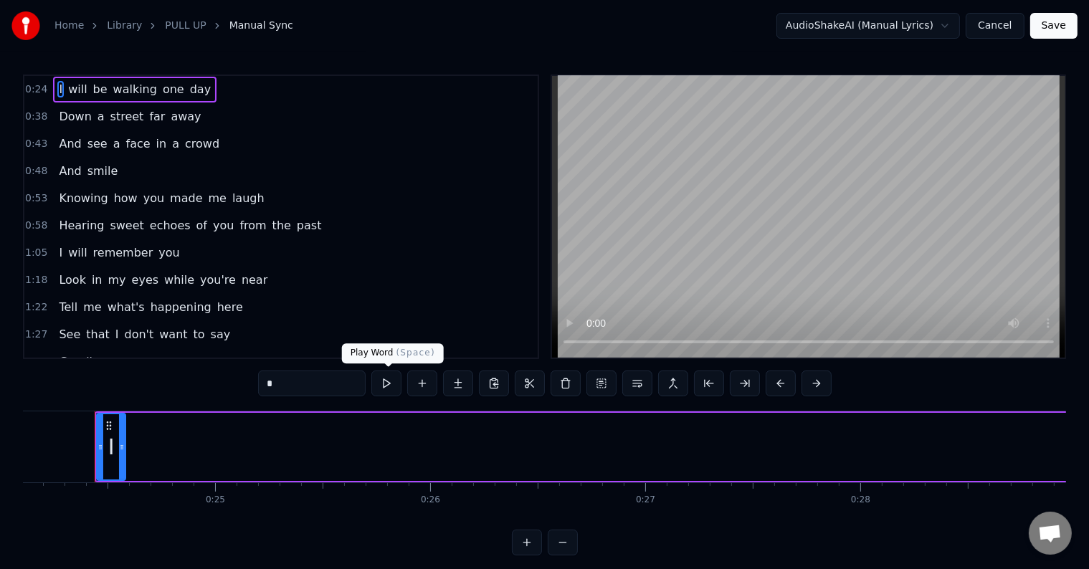
click at [392, 381] on button at bounding box center [386, 384] width 30 height 26
click at [387, 380] on button at bounding box center [386, 384] width 30 height 26
click at [280, 301] on div "1:22 Tell me what's happening here" at bounding box center [280, 307] width 513 height 27
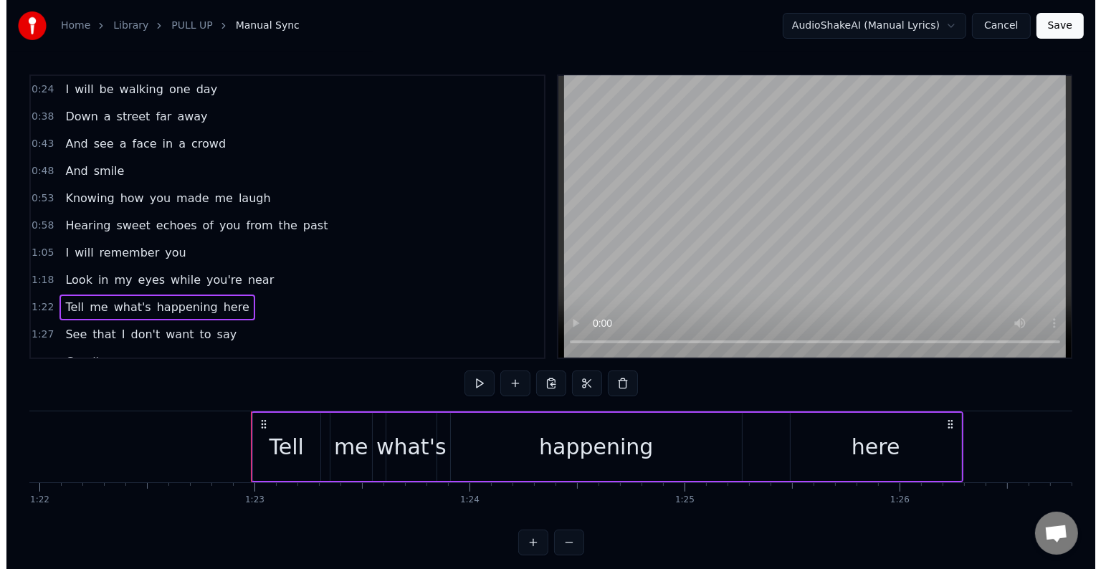
scroll to position [0, 17772]
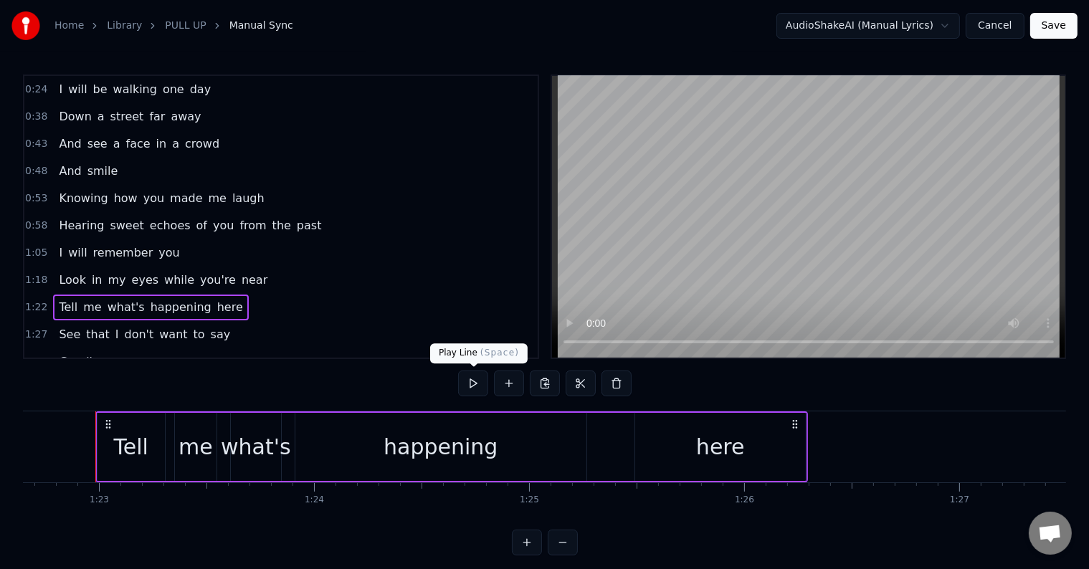
click at [467, 383] on button at bounding box center [473, 384] width 30 height 26
click at [991, 22] on button "Cancel" at bounding box center [995, 26] width 58 height 26
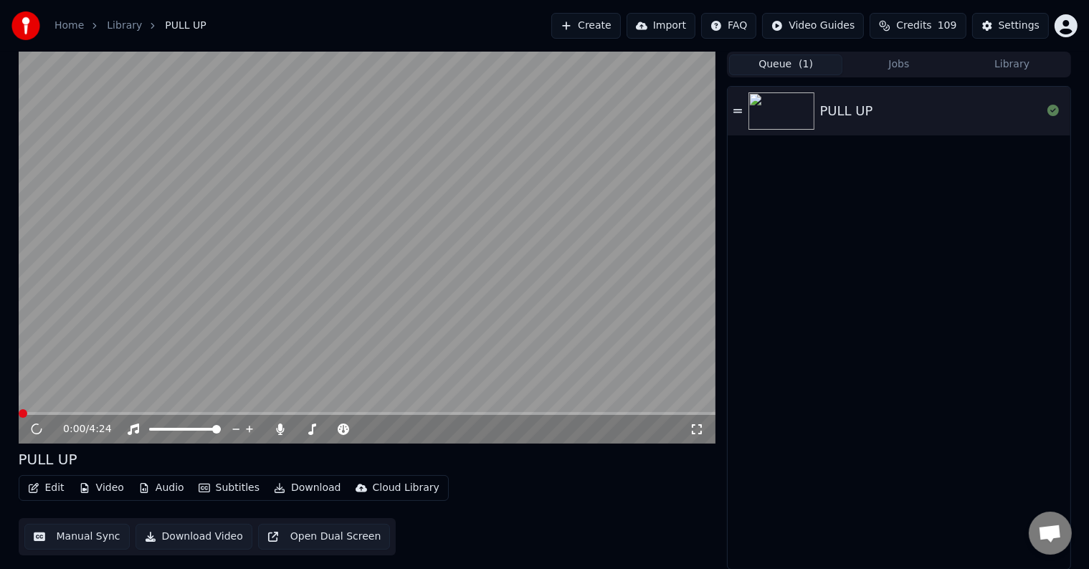
click at [44, 490] on button "Edit" at bounding box center [46, 488] width 48 height 20
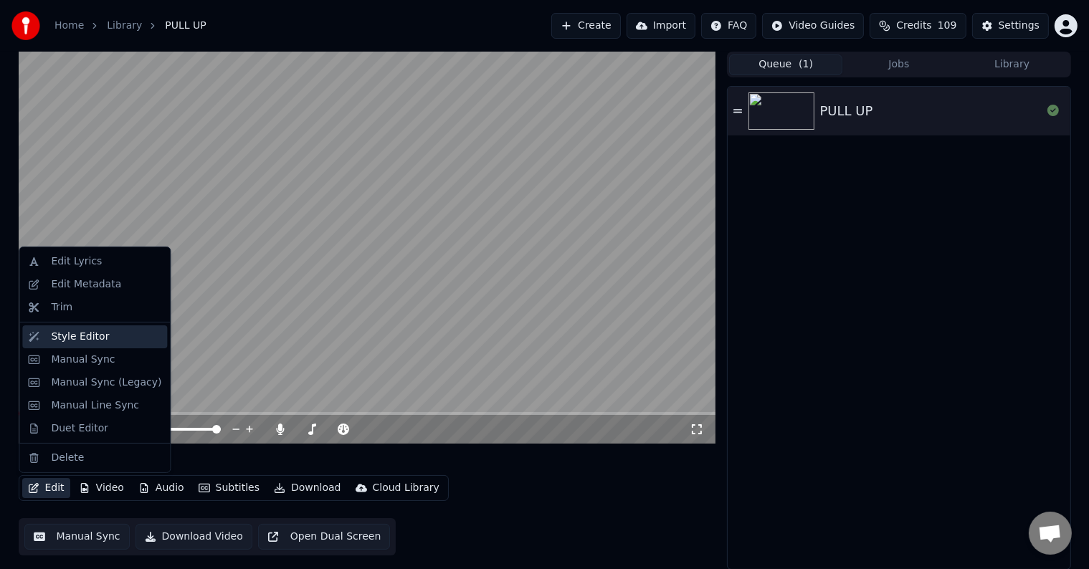
click at [80, 335] on div "Style Editor" at bounding box center [80, 337] width 58 height 14
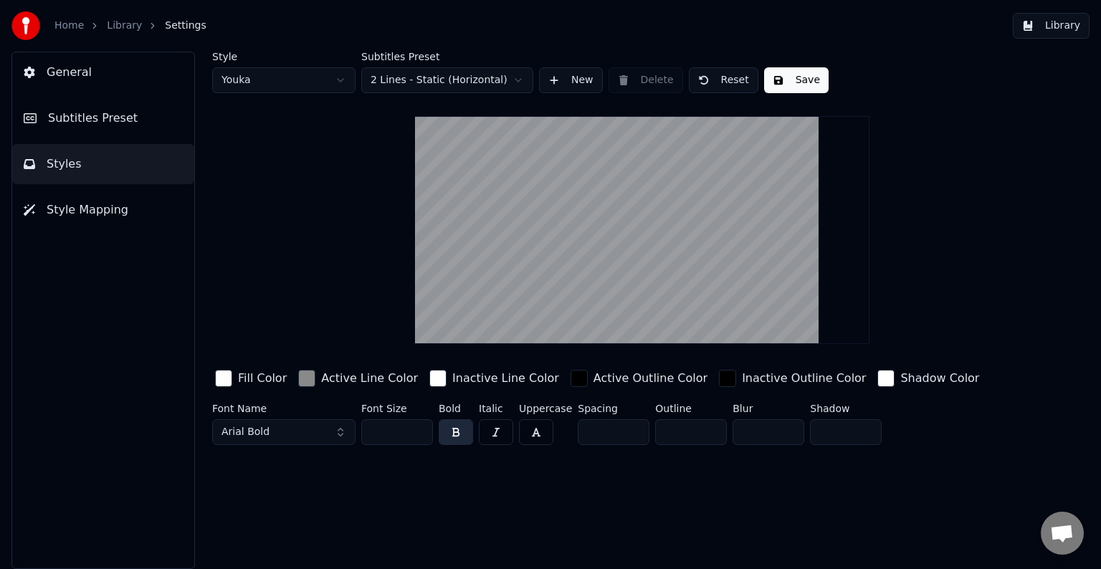
click at [106, 118] on span "Subtitles Preset" at bounding box center [93, 118] width 90 height 17
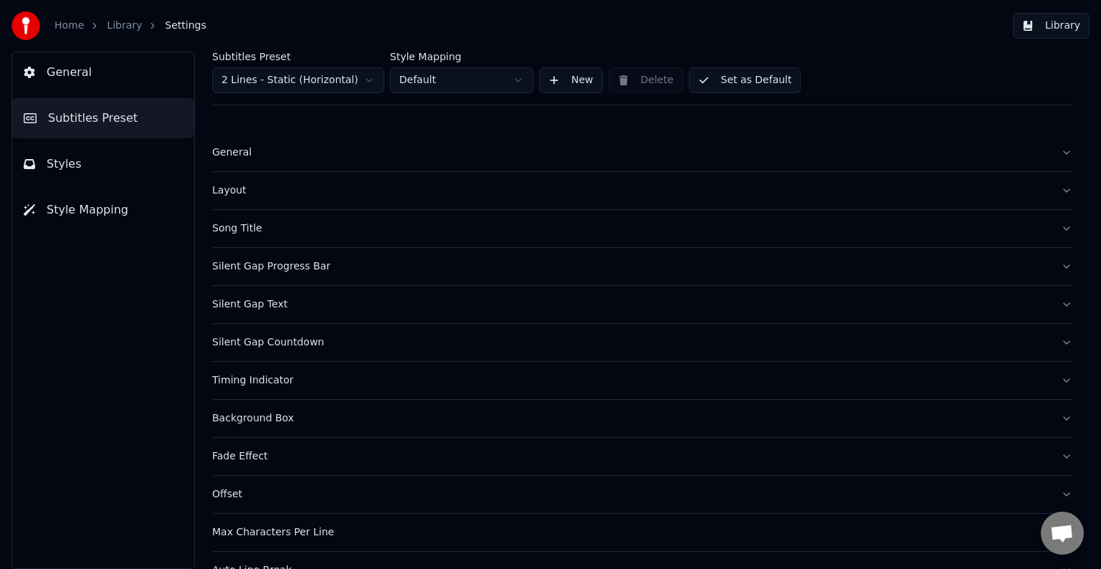
click at [229, 194] on div "Layout" at bounding box center [630, 190] width 837 height 14
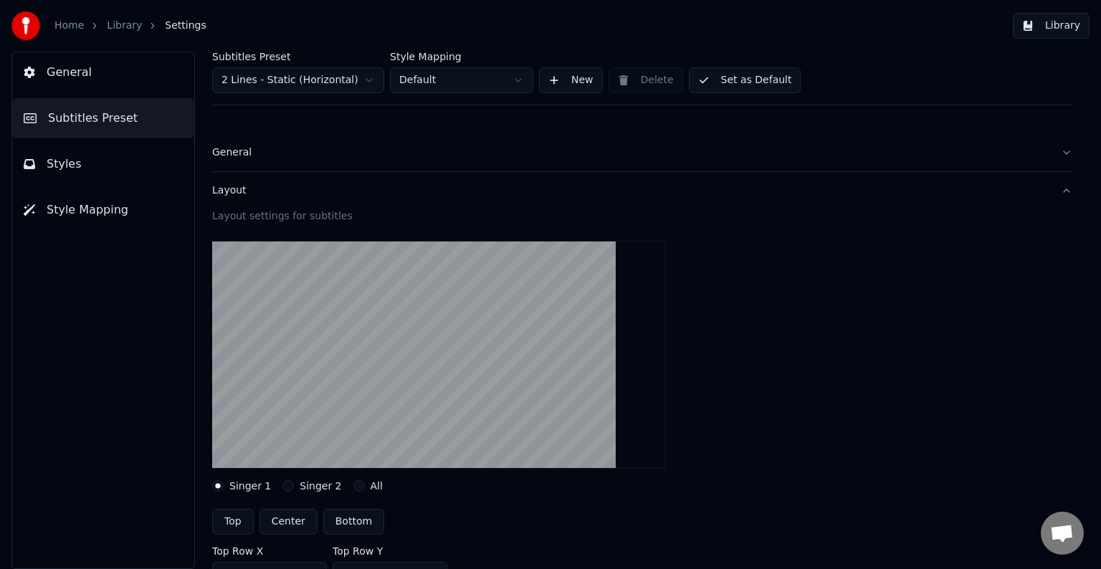
click at [229, 191] on div "Layout" at bounding box center [630, 190] width 837 height 14
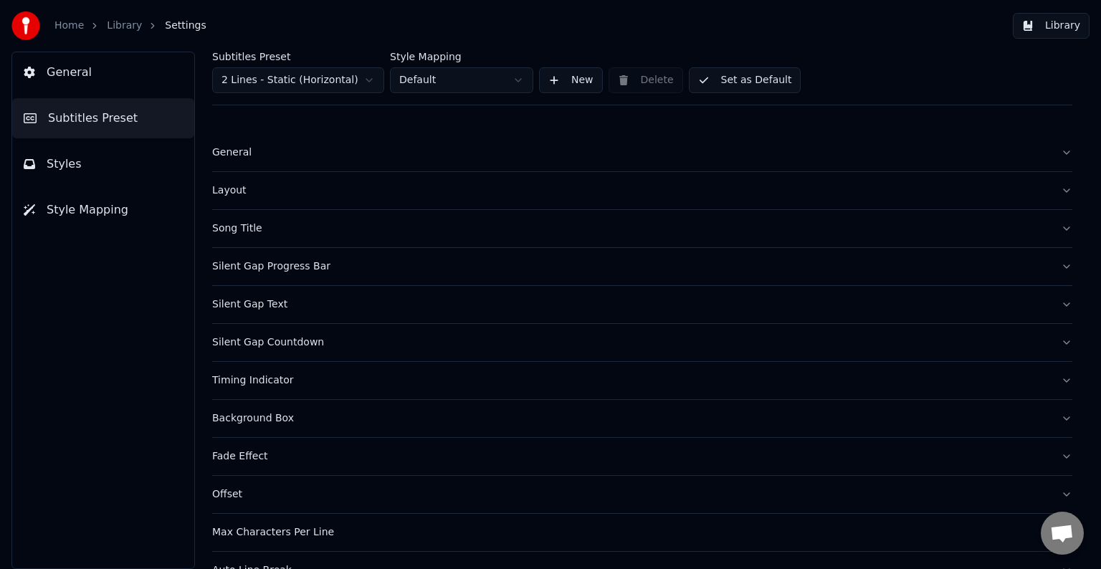
click at [224, 148] on div "General" at bounding box center [630, 153] width 837 height 14
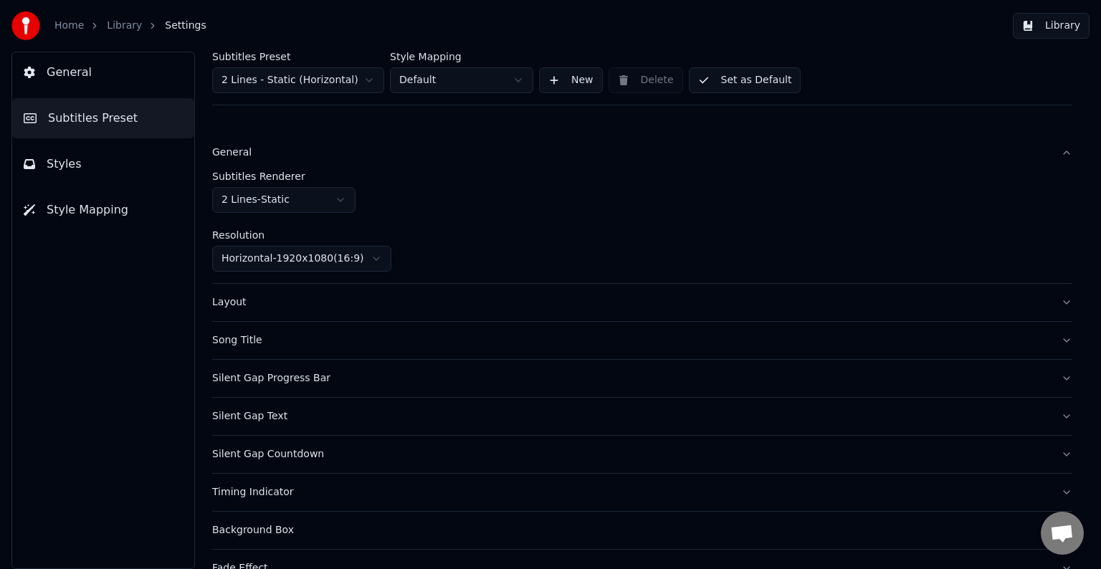
click at [224, 152] on div "General" at bounding box center [630, 153] width 837 height 14
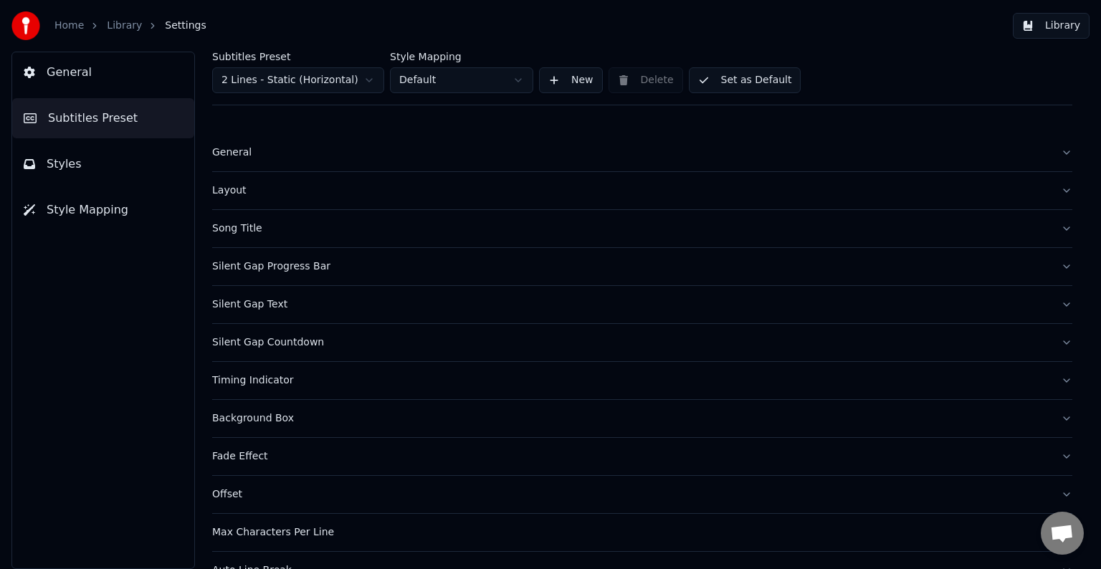
click at [229, 189] on div "Layout" at bounding box center [630, 190] width 837 height 14
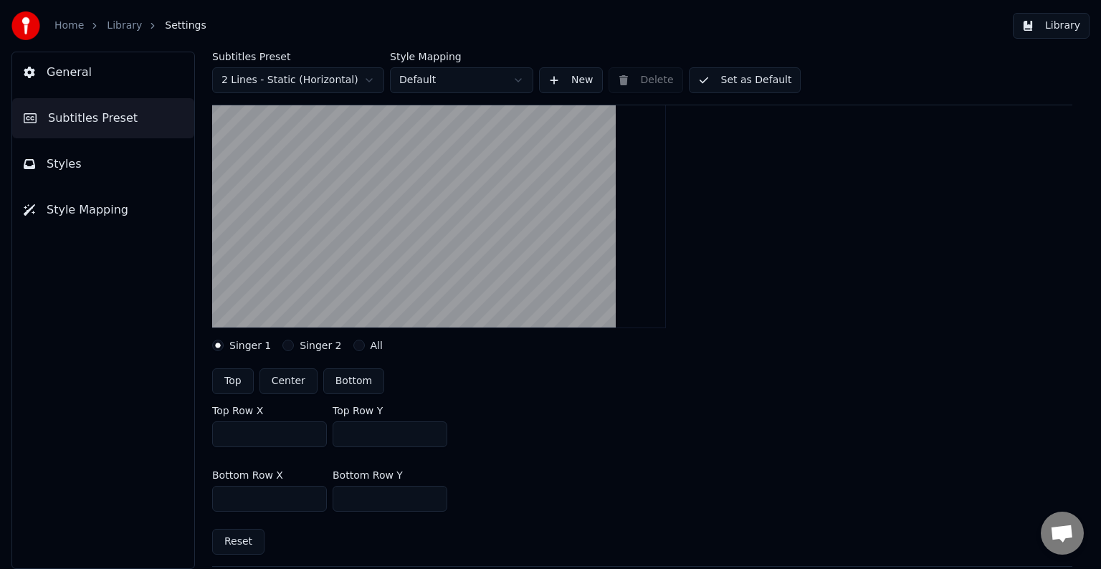
scroll to position [72, 0]
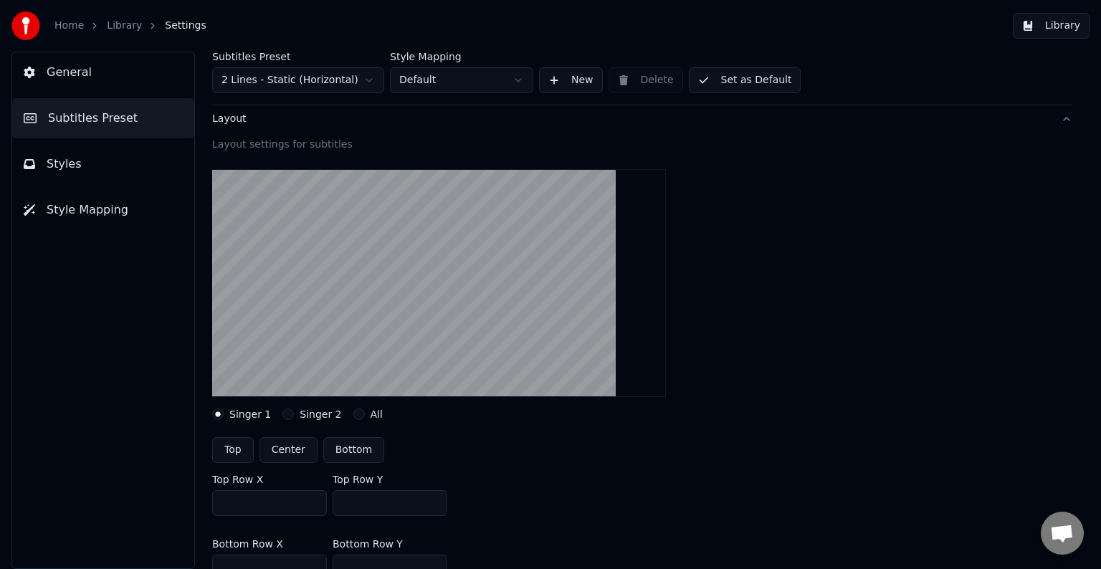
click at [87, 158] on button "Styles" at bounding box center [103, 164] width 182 height 40
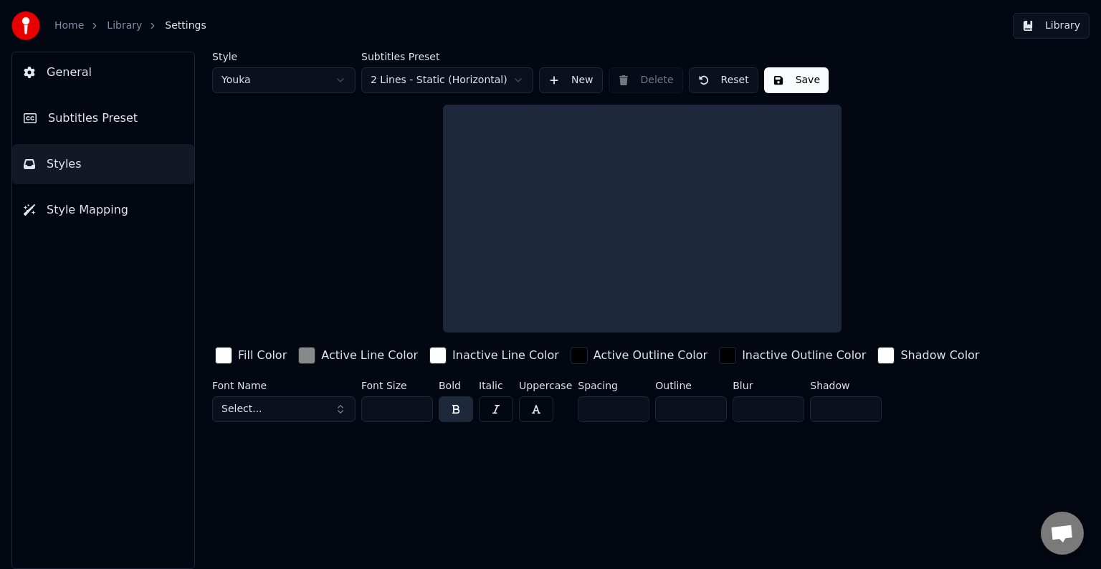
scroll to position [0, 0]
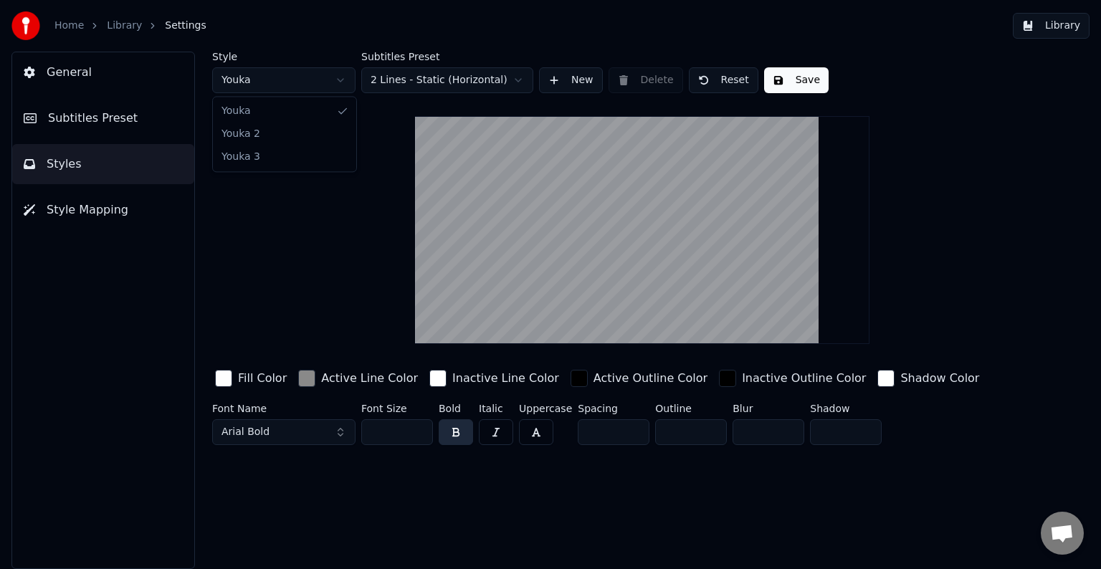
click at [310, 82] on html "Home Library Settings Library General Subtitles Preset Styles Style Mapping Sty…" at bounding box center [550, 284] width 1101 height 569
click at [381, 185] on html "Home Library Settings Library General Subtitles Preset Styles Style Mapping Sty…" at bounding box center [550, 284] width 1101 height 569
click at [263, 429] on span "Arial Bold" at bounding box center [245, 432] width 48 height 14
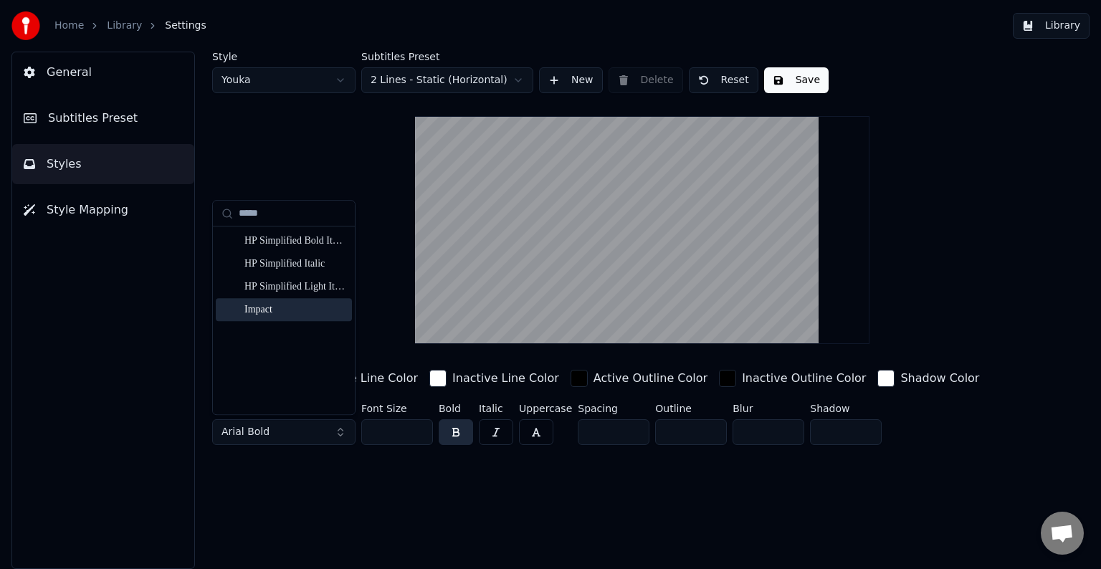
type input "*****"
click at [262, 313] on div "Impact" at bounding box center [295, 309] width 102 height 14
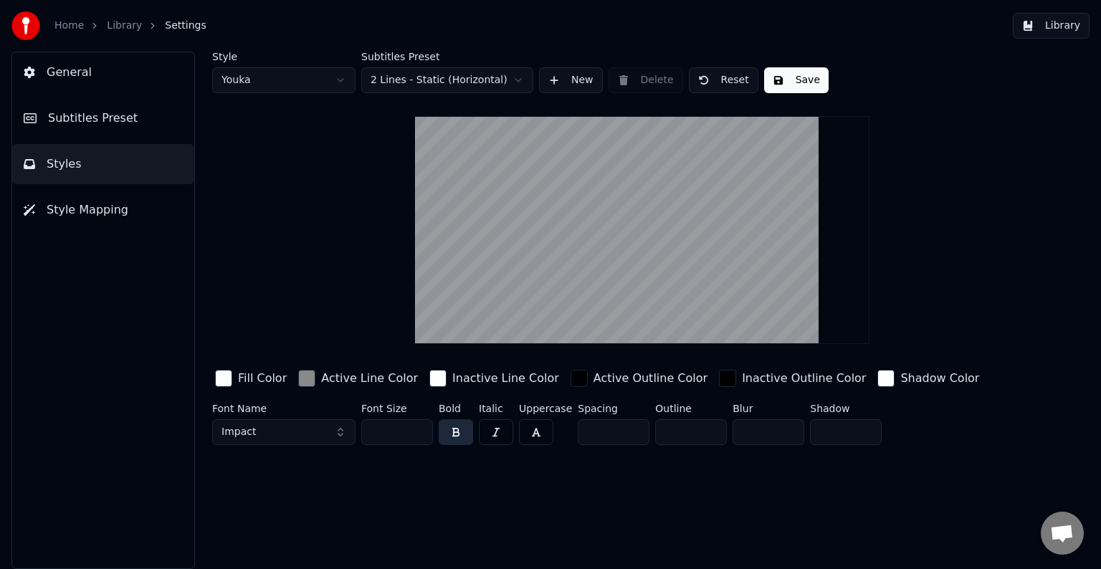
click at [809, 89] on button "Save" at bounding box center [796, 80] width 65 height 26
click at [113, 211] on span "Style Mapping" at bounding box center [88, 209] width 82 height 17
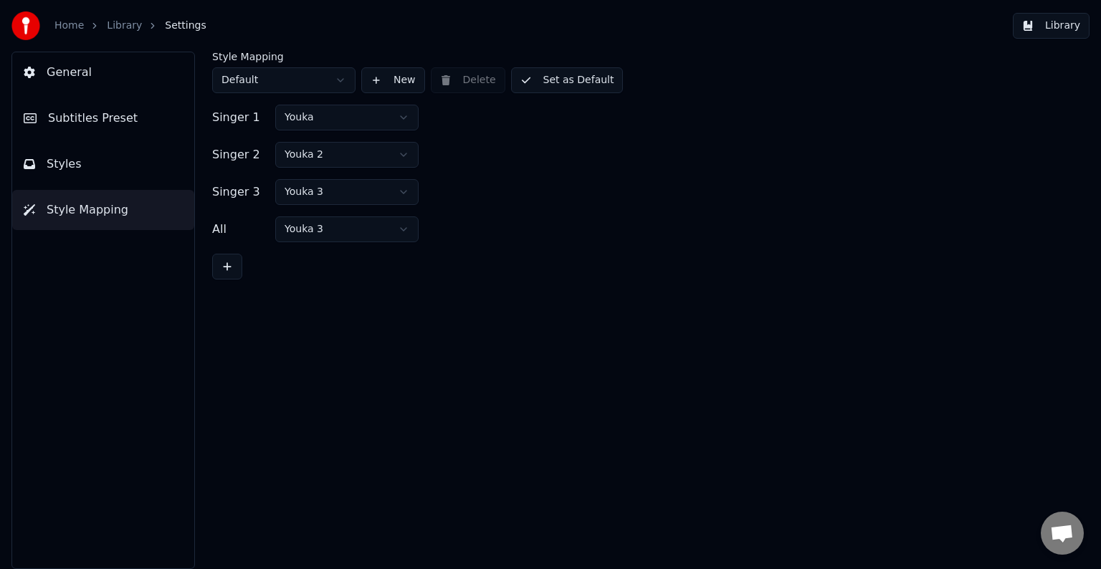
click at [264, 80] on html "Home Library Settings Library General Subtitles Preset Styles Style Mapping Sty…" at bounding box center [550, 284] width 1101 height 569
click at [325, 44] on html "Home Library Settings Library General Subtitles Preset Styles Style Mapping Sty…" at bounding box center [550, 284] width 1101 height 569
click at [55, 118] on span "Subtitles Preset" at bounding box center [93, 118] width 90 height 17
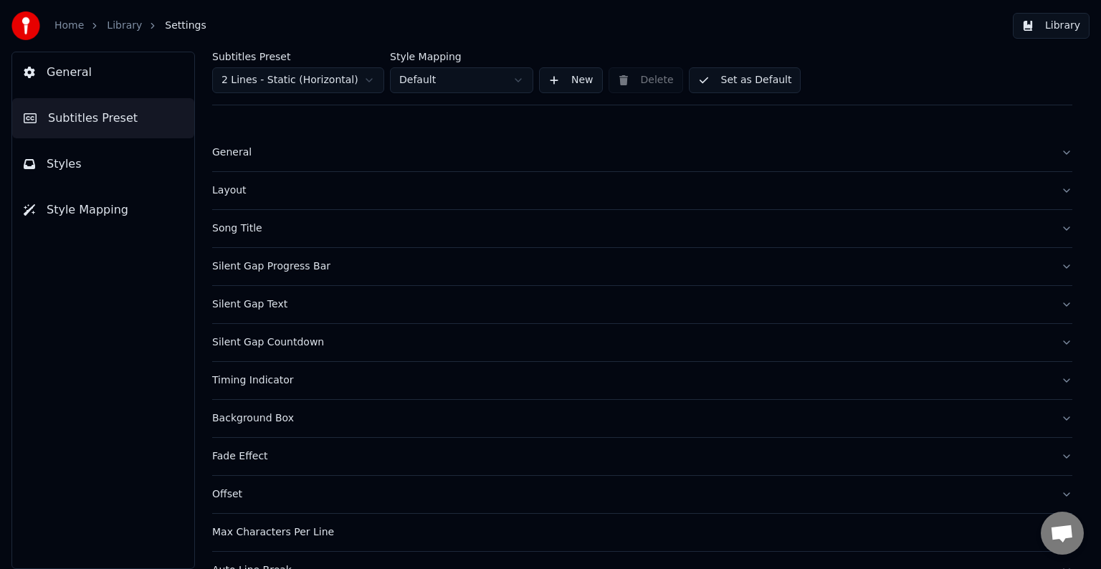
click at [237, 159] on div "General" at bounding box center [630, 153] width 837 height 14
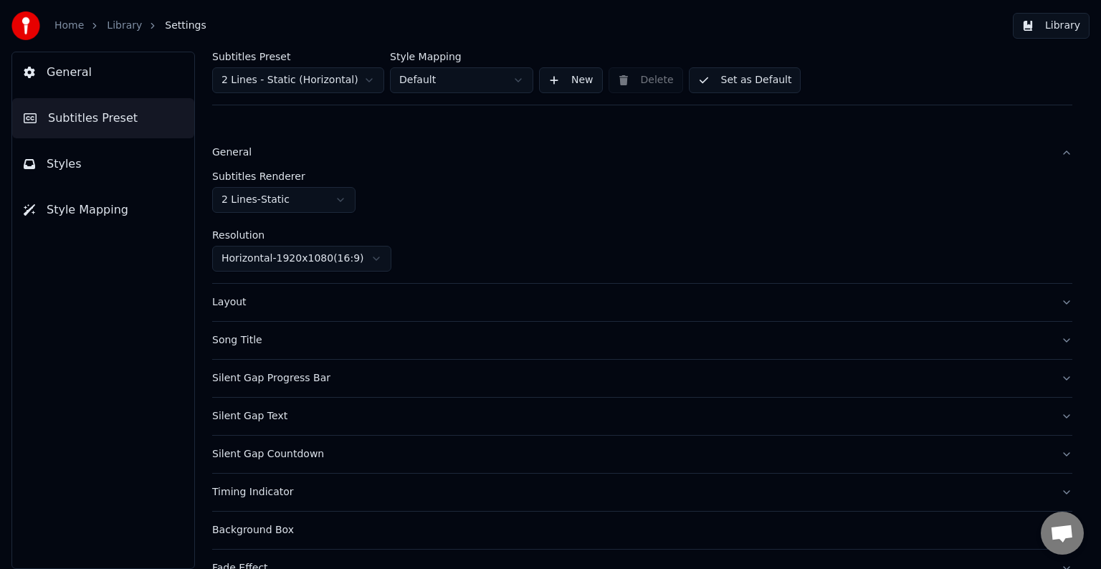
click at [237, 157] on div "General" at bounding box center [630, 153] width 837 height 14
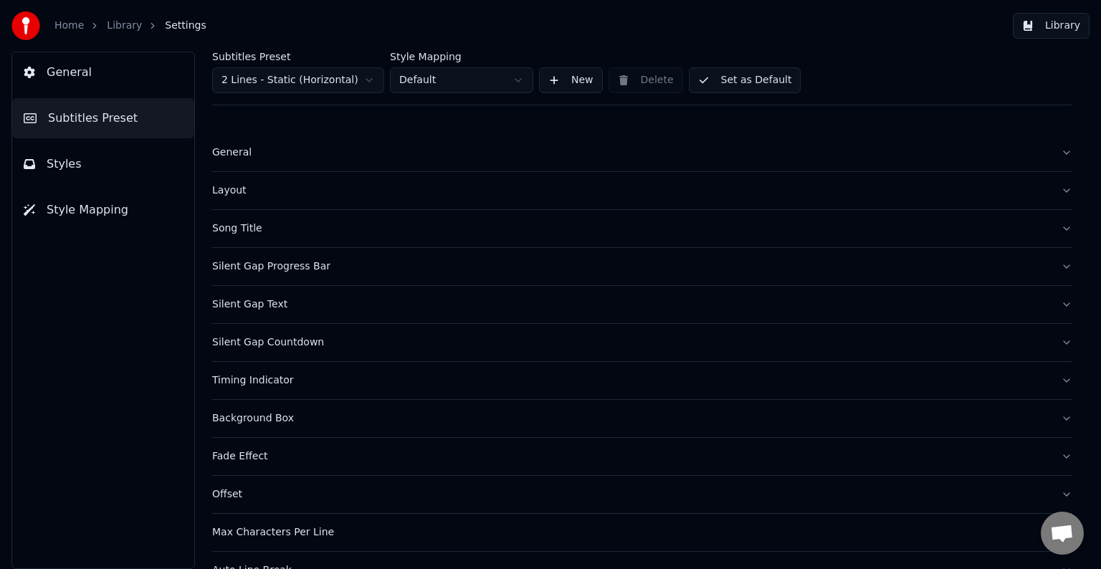
click at [230, 193] on div "Layout" at bounding box center [630, 190] width 837 height 14
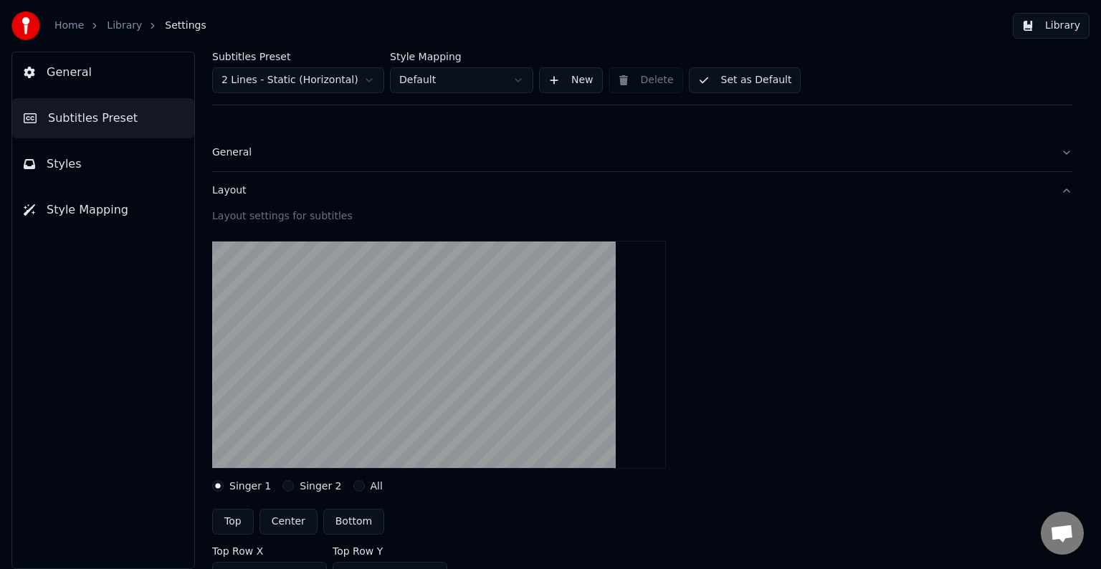
click at [228, 189] on div "Layout" at bounding box center [630, 190] width 837 height 14
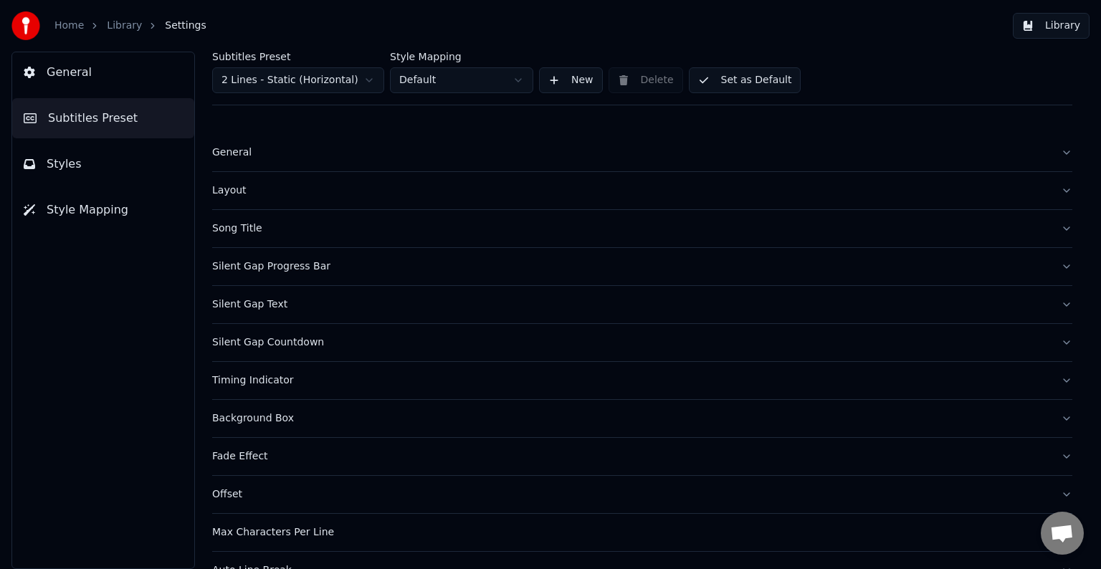
click at [227, 227] on div "Song Title" at bounding box center [630, 228] width 837 height 14
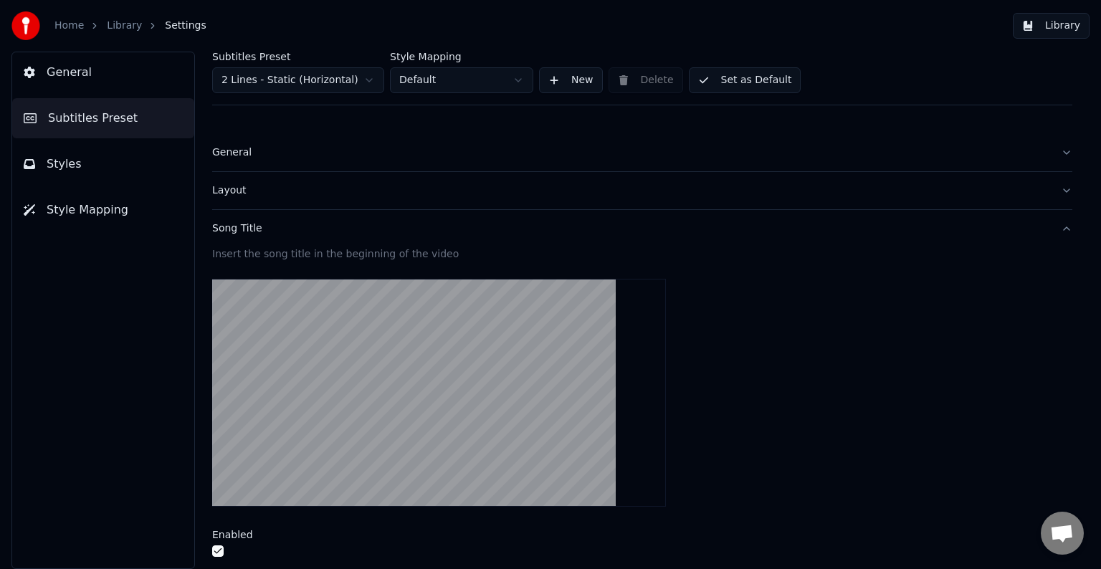
click at [216, 545] on button "button" at bounding box center [217, 550] width 11 height 11
click at [227, 234] on div "Song Title" at bounding box center [630, 228] width 837 height 14
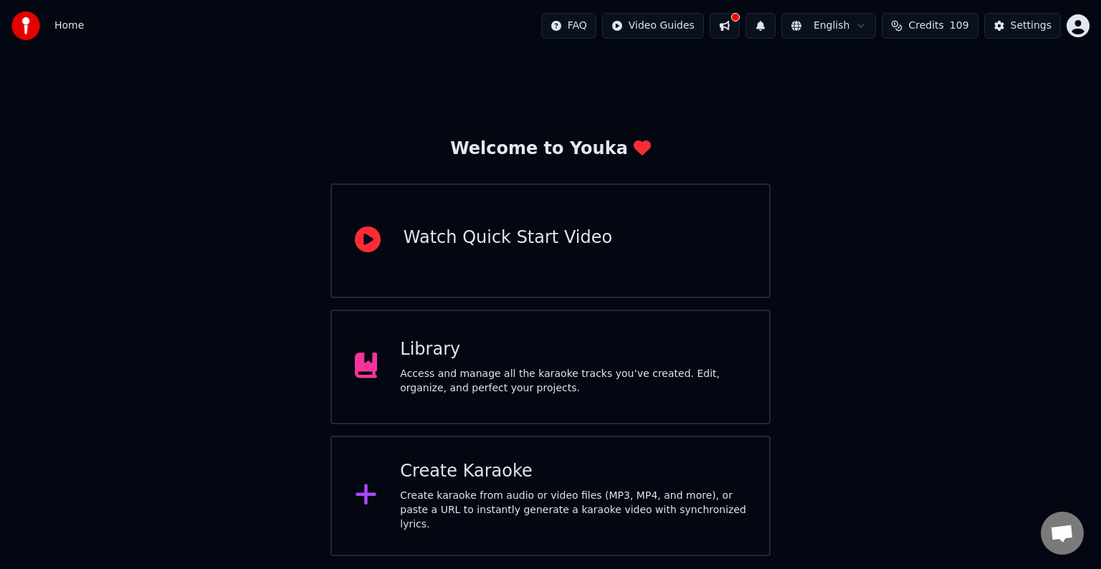
click at [532, 366] on div "Library Access and manage all the karaoke tracks you’ve created. Edit, organize…" at bounding box center [573, 366] width 346 height 57
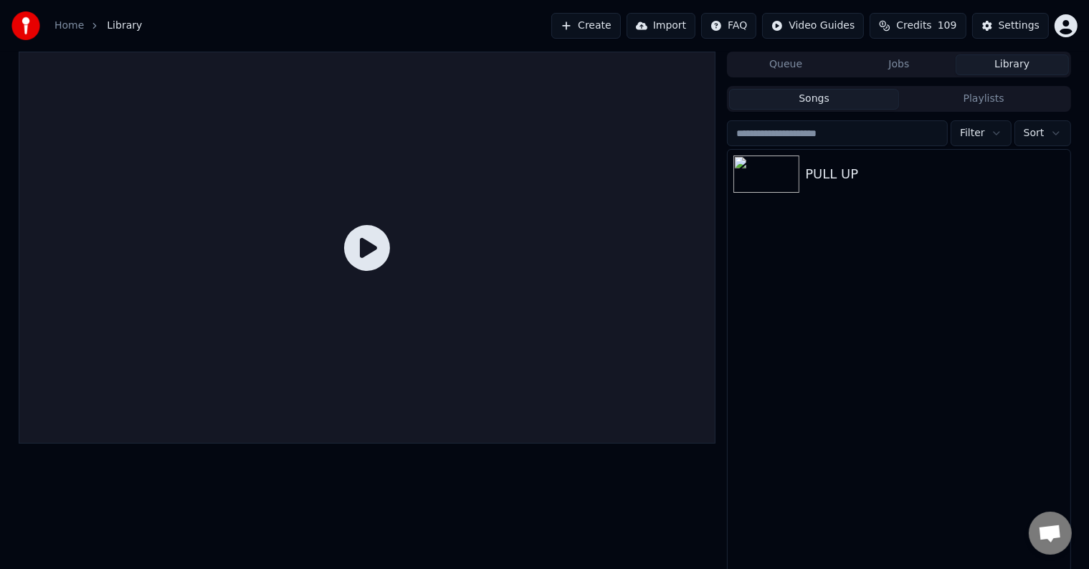
click at [824, 200] on div "PULL UP" at bounding box center [899, 363] width 342 height 426
click at [827, 178] on div "PULL UP" at bounding box center [927, 174] width 244 height 20
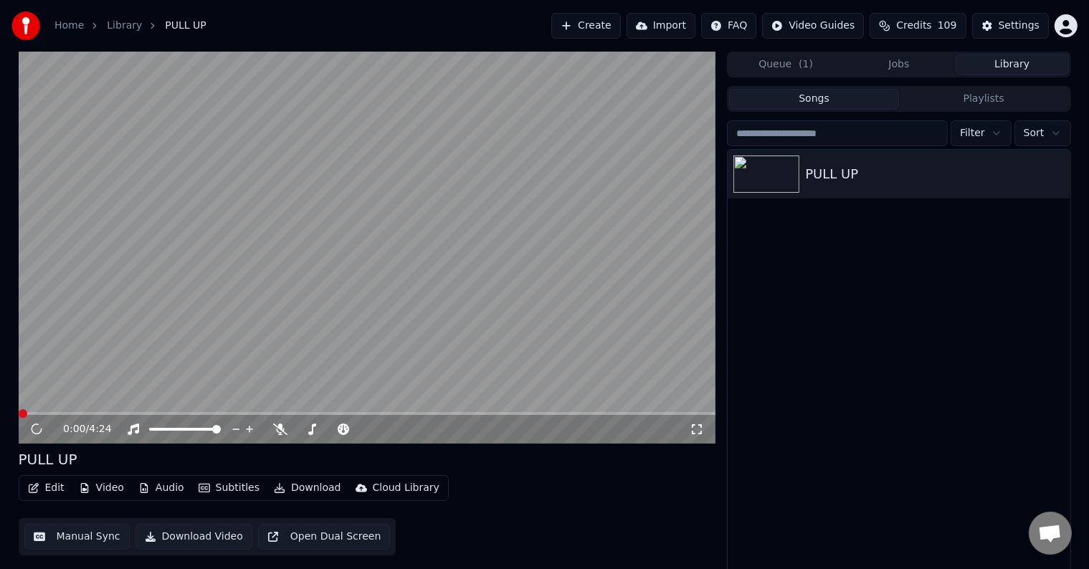
click at [29, 432] on icon at bounding box center [37, 429] width 16 height 16
click at [89, 353] on video at bounding box center [367, 248] width 697 height 392
click at [34, 430] on icon at bounding box center [36, 429] width 9 height 10
click at [95, 412] on span at bounding box center [367, 413] width 697 height 3
click at [59, 416] on div "0:32 / 4:24" at bounding box center [367, 429] width 697 height 29
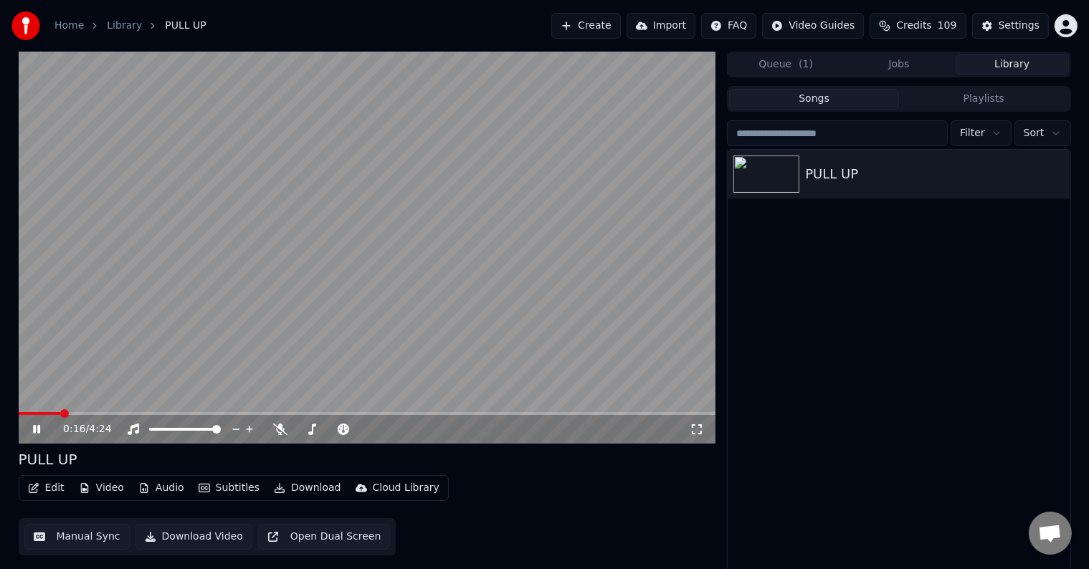
click at [60, 414] on span at bounding box center [40, 413] width 42 height 3
click at [283, 428] on icon at bounding box center [280, 429] width 14 height 11
click at [104, 411] on video at bounding box center [367, 248] width 697 height 392
click at [121, 411] on video at bounding box center [367, 248] width 697 height 392
click at [104, 416] on div "0:21 / 4:24" at bounding box center [367, 429] width 697 height 29
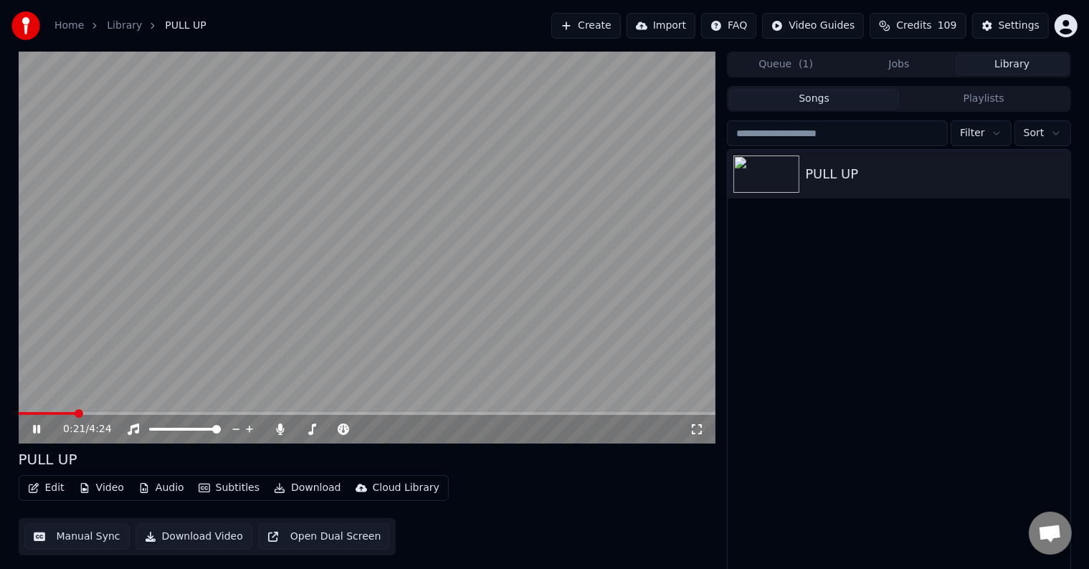
click at [106, 416] on div "0:21 / 4:24" at bounding box center [367, 429] width 697 height 29
click at [37, 425] on icon at bounding box center [47, 429] width 34 height 11
click at [31, 430] on icon at bounding box center [47, 429] width 34 height 11
click at [76, 411] on video at bounding box center [367, 248] width 697 height 392
click at [75, 413] on span at bounding box center [82, 413] width 127 height 3
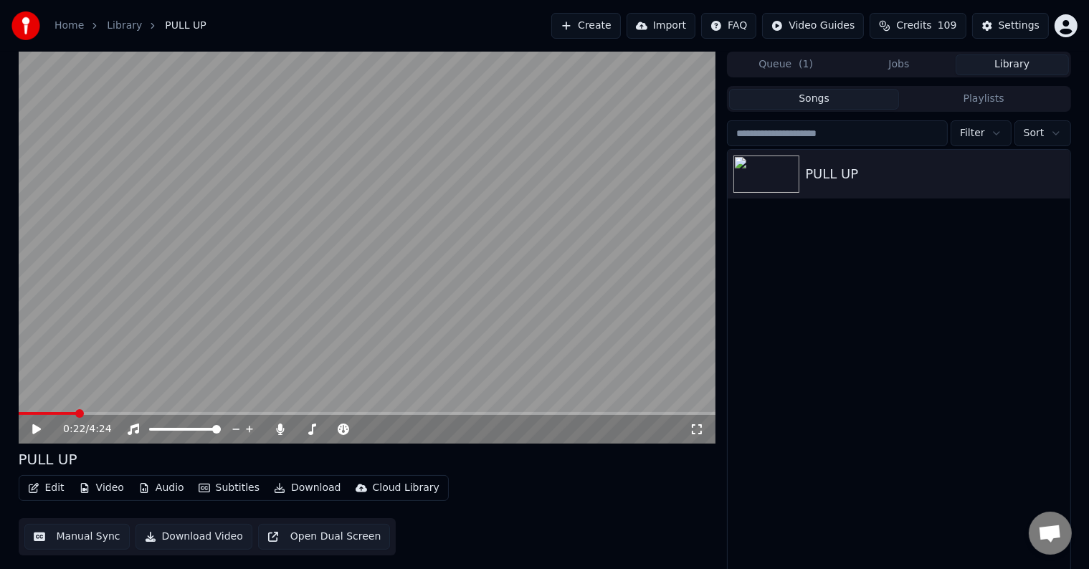
click at [47, 490] on button "Edit" at bounding box center [46, 488] width 48 height 20
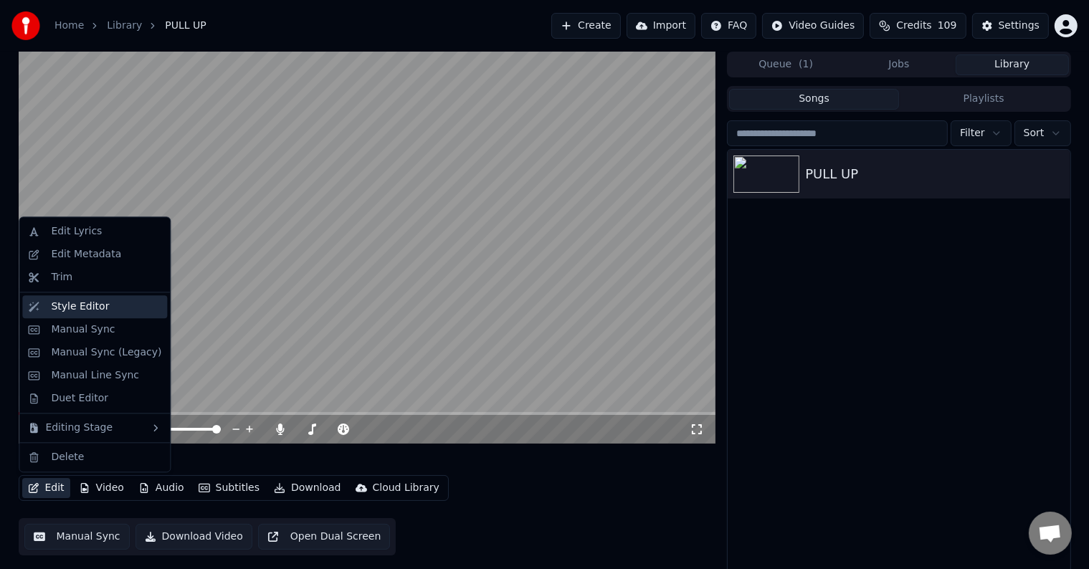
click at [69, 315] on div "Style Editor" at bounding box center [94, 306] width 145 height 23
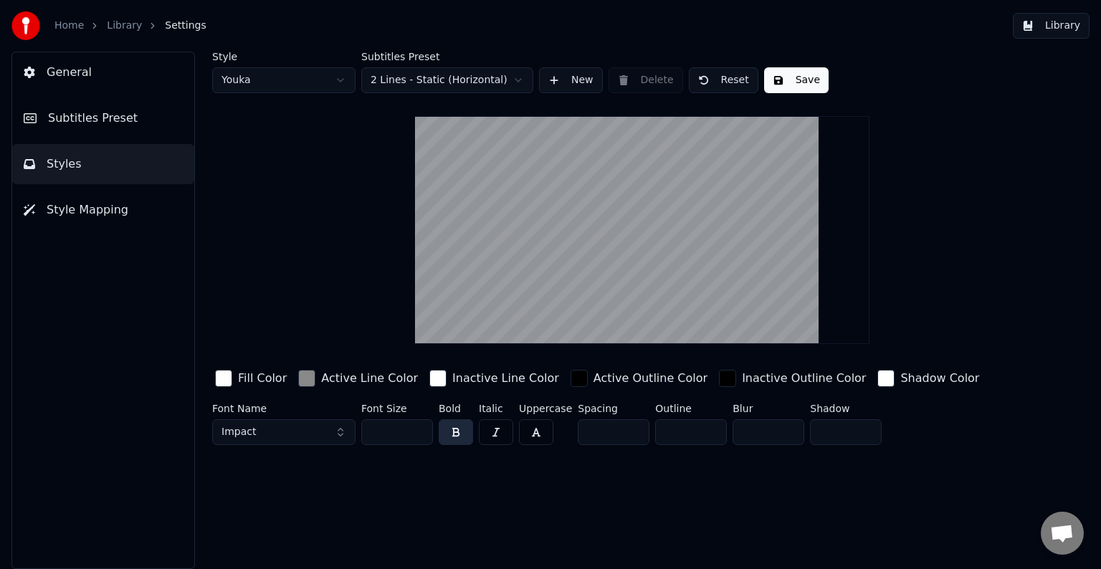
click at [457, 433] on button "button" at bounding box center [456, 432] width 34 height 26
click at [63, 166] on span "Styles" at bounding box center [64, 164] width 35 height 17
click at [95, 207] on span "Style Mapping" at bounding box center [88, 209] width 82 height 17
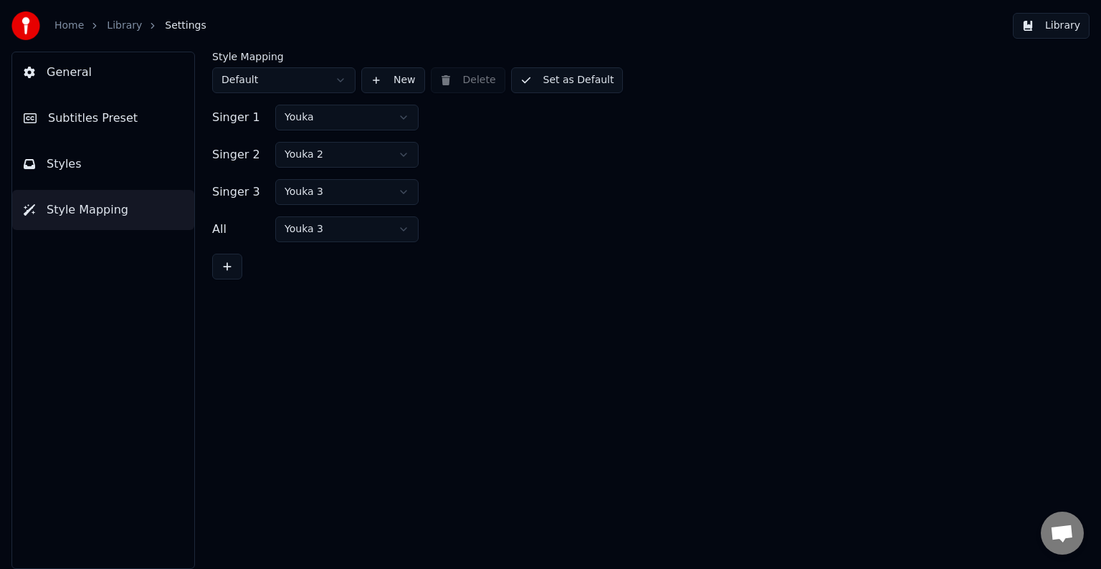
click at [80, 154] on button "Styles" at bounding box center [103, 164] width 182 height 40
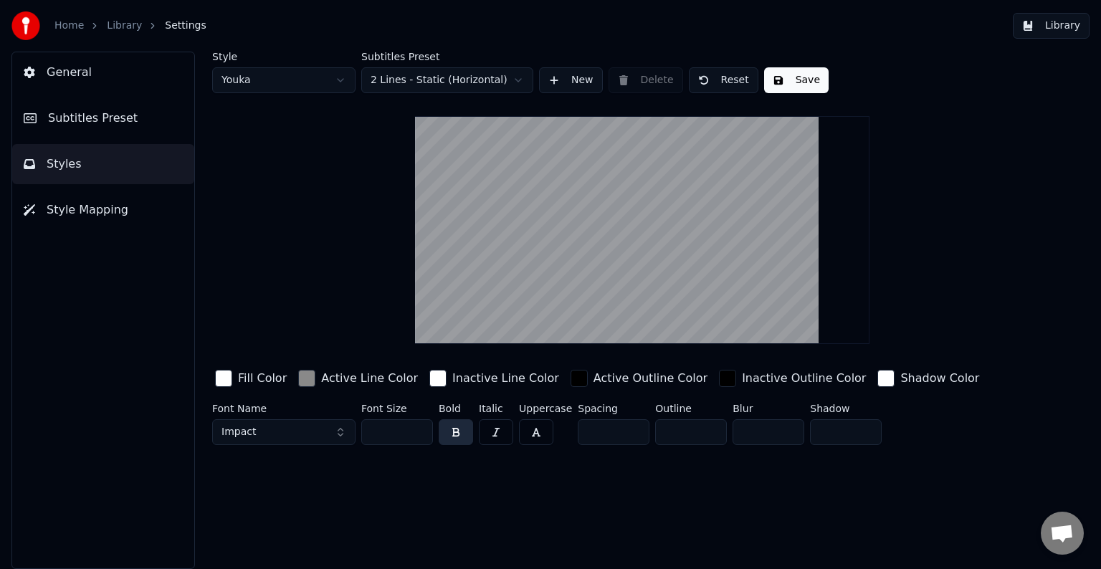
click at [80, 123] on span "Subtitles Preset" at bounding box center [93, 118] width 90 height 17
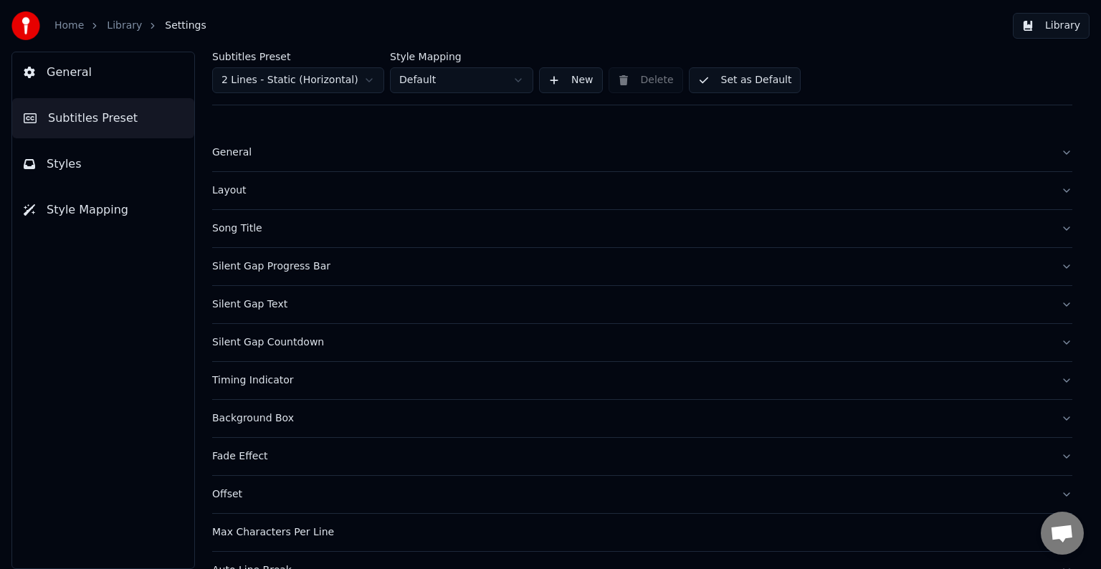
click at [262, 382] on div "Timing Indicator" at bounding box center [630, 380] width 837 height 14
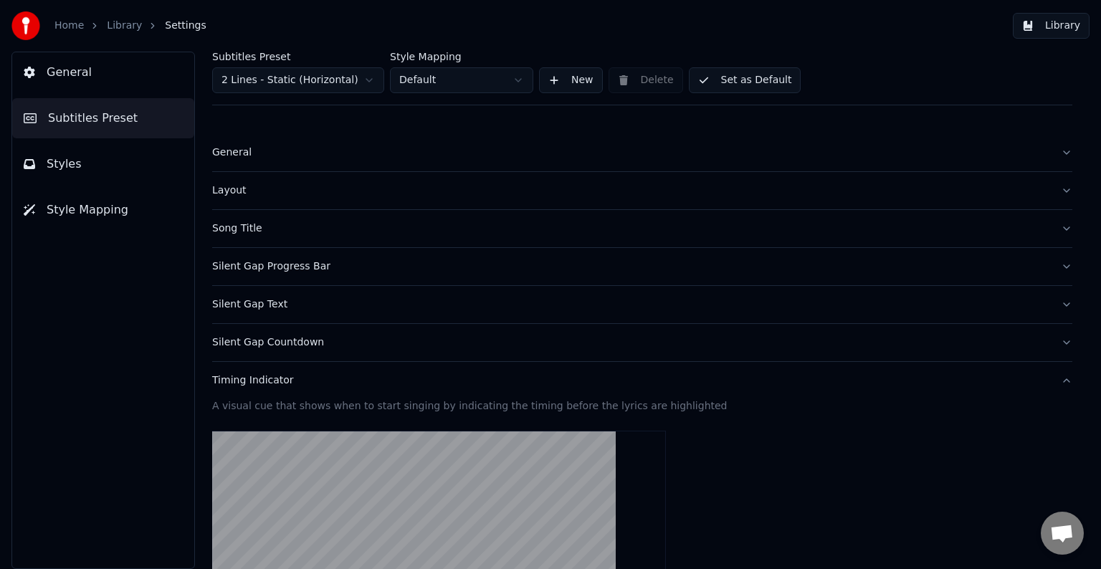
scroll to position [72, 0]
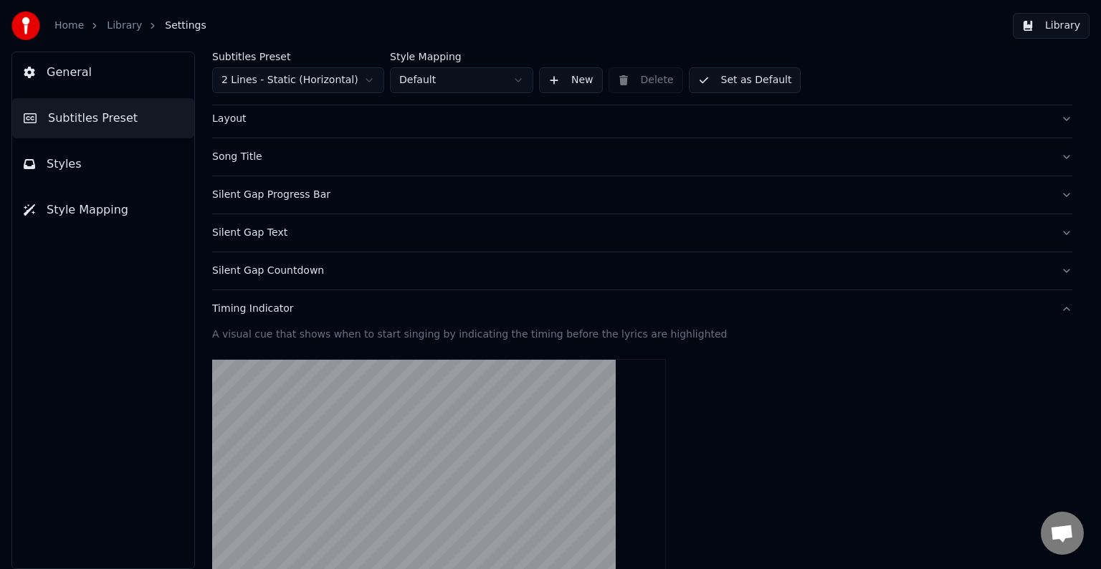
click at [257, 313] on div "Timing Indicator" at bounding box center [630, 309] width 837 height 14
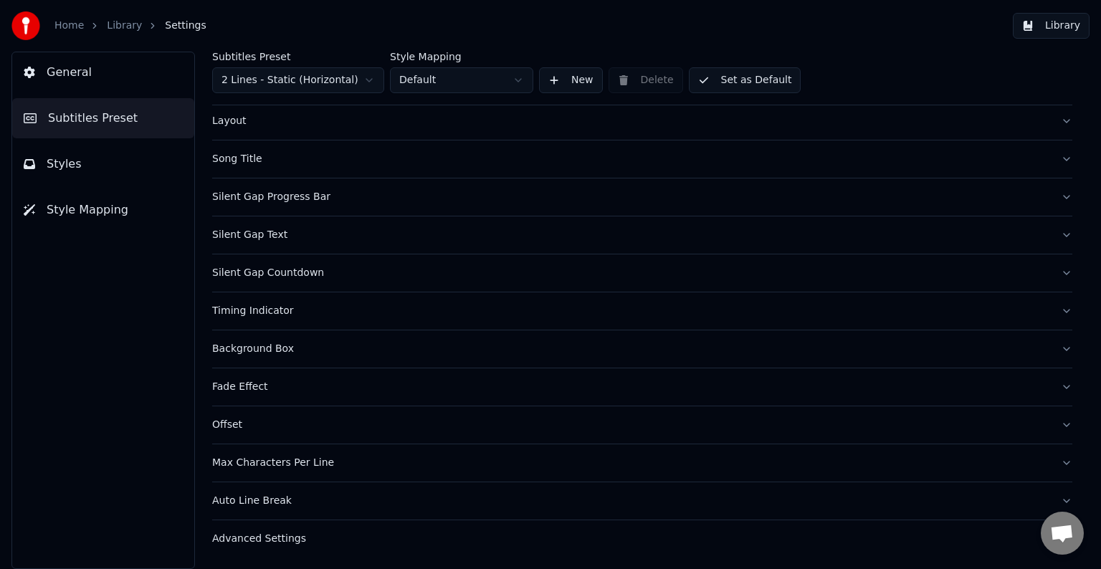
scroll to position [67, 0]
click at [244, 348] on div "Background Box" at bounding box center [630, 351] width 837 height 14
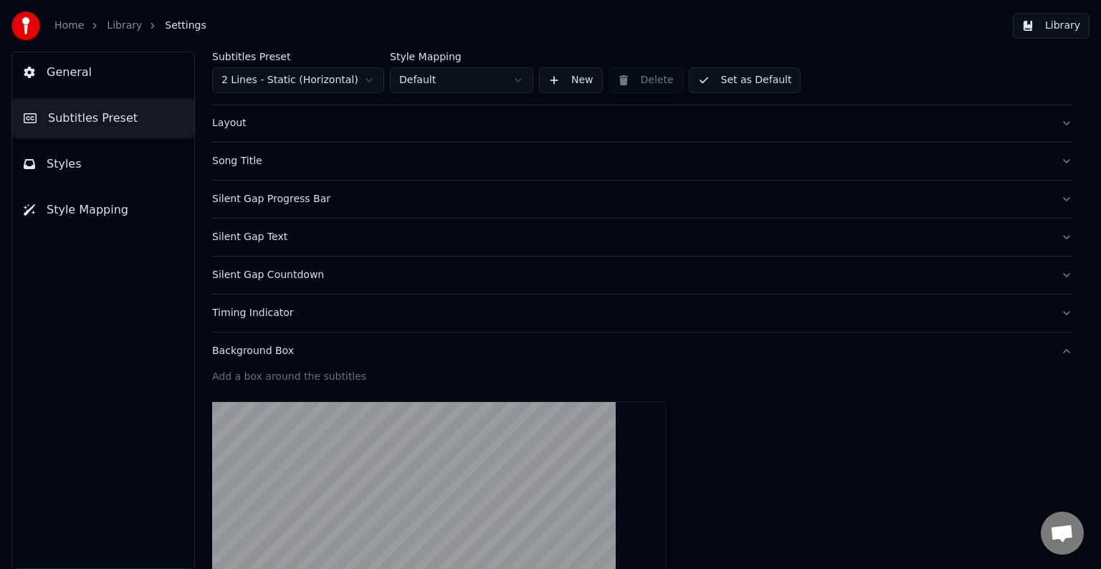
click at [244, 348] on div "Background Box" at bounding box center [630, 351] width 837 height 14
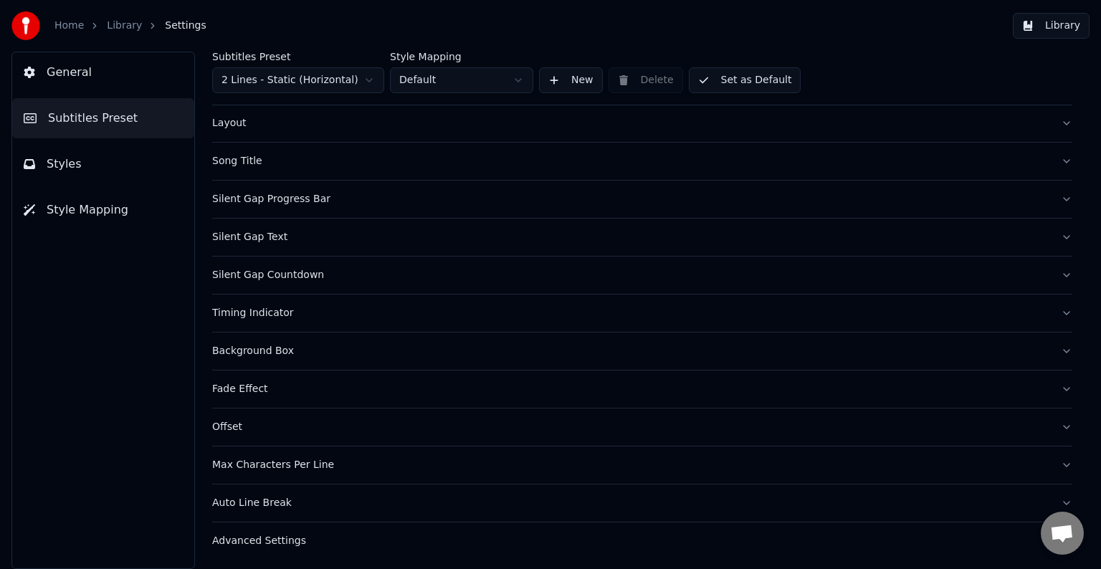
click at [233, 386] on div "Fade Effect" at bounding box center [630, 389] width 837 height 14
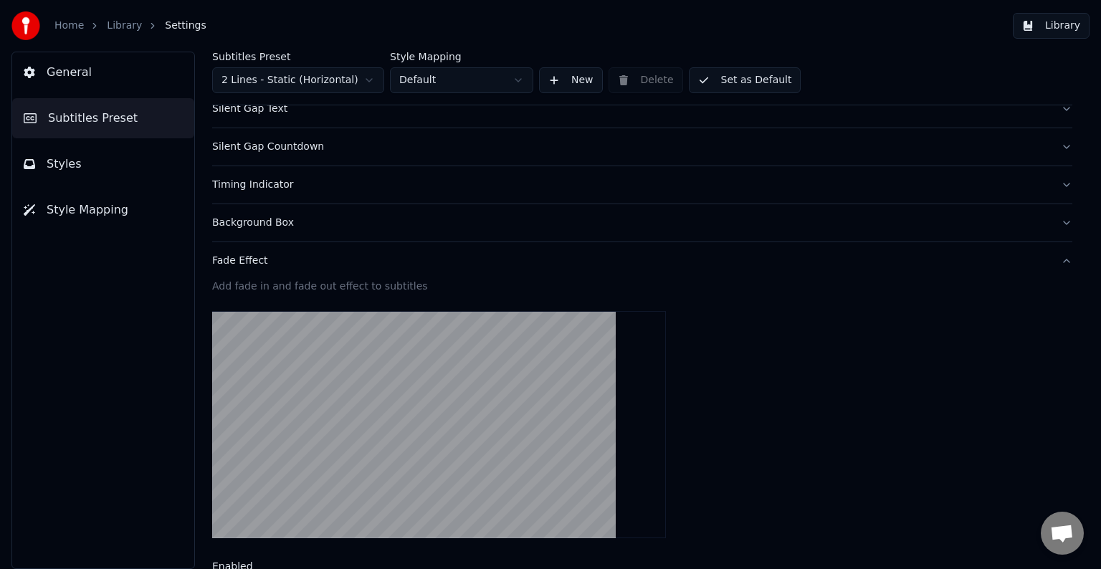
scroll to position [211, 0]
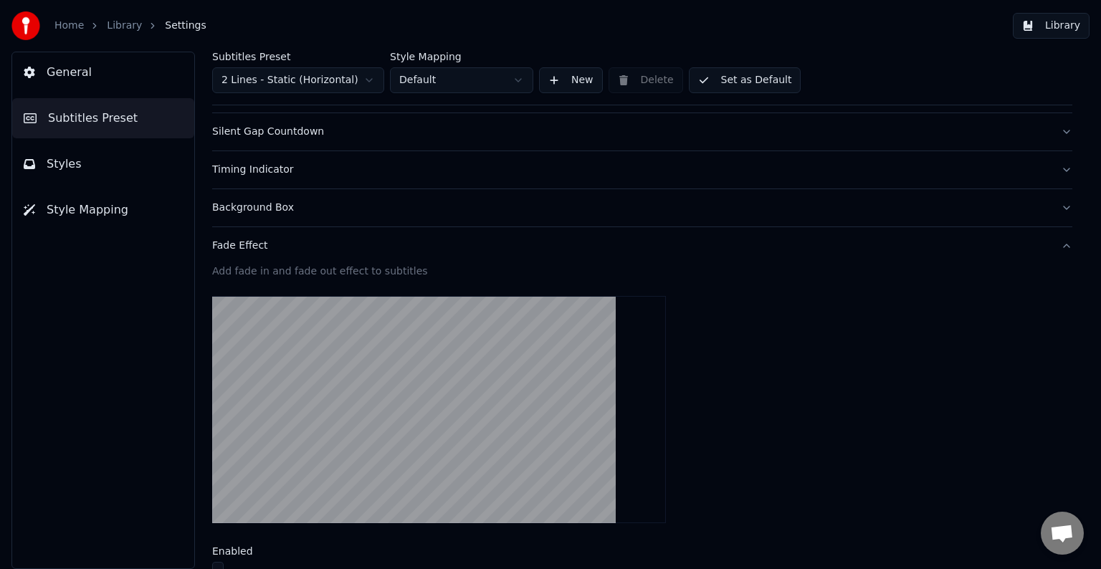
click at [232, 247] on div "Fade Effect" at bounding box center [630, 246] width 837 height 14
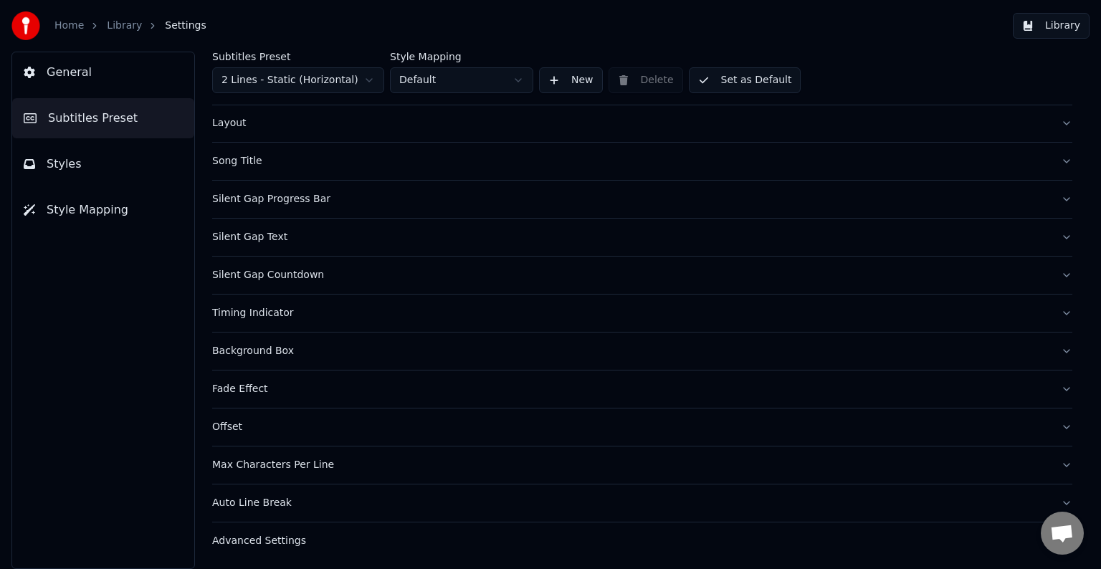
click at [226, 425] on div "Offset" at bounding box center [630, 427] width 837 height 14
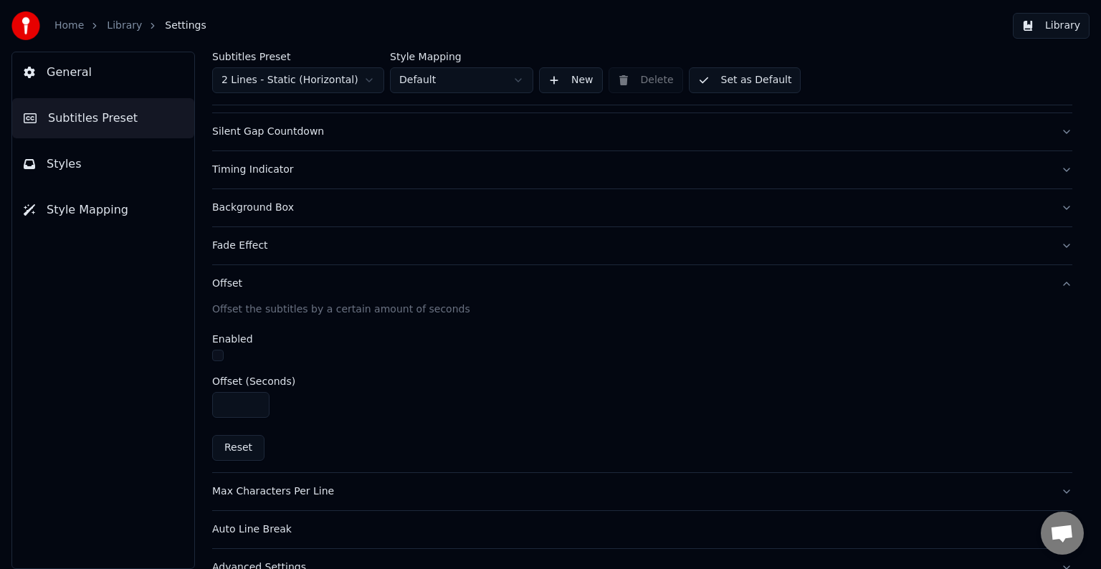
scroll to position [237, 0]
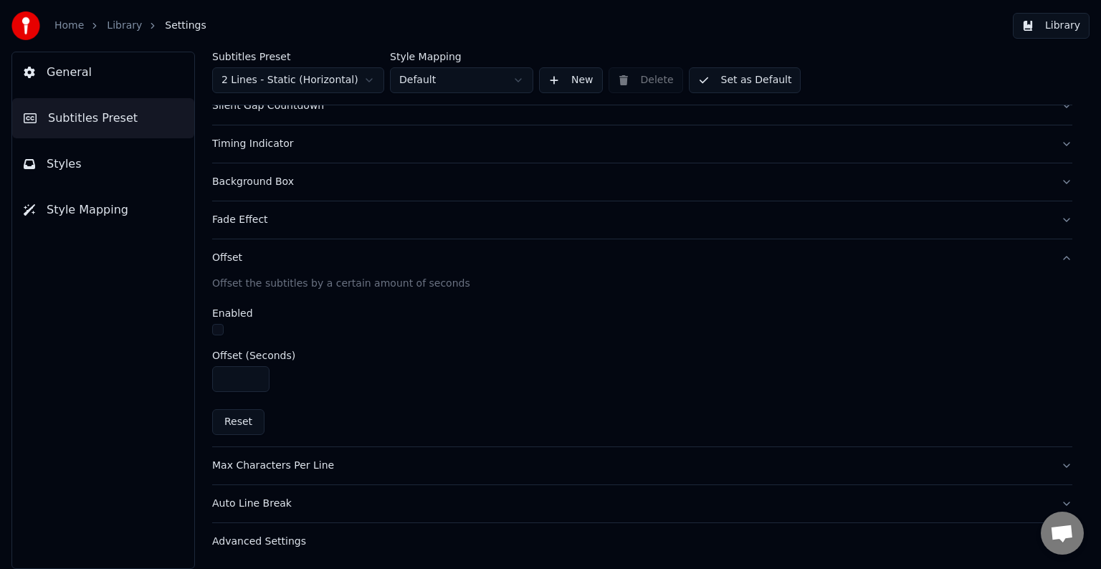
click at [224, 256] on div "Offset" at bounding box center [630, 258] width 837 height 14
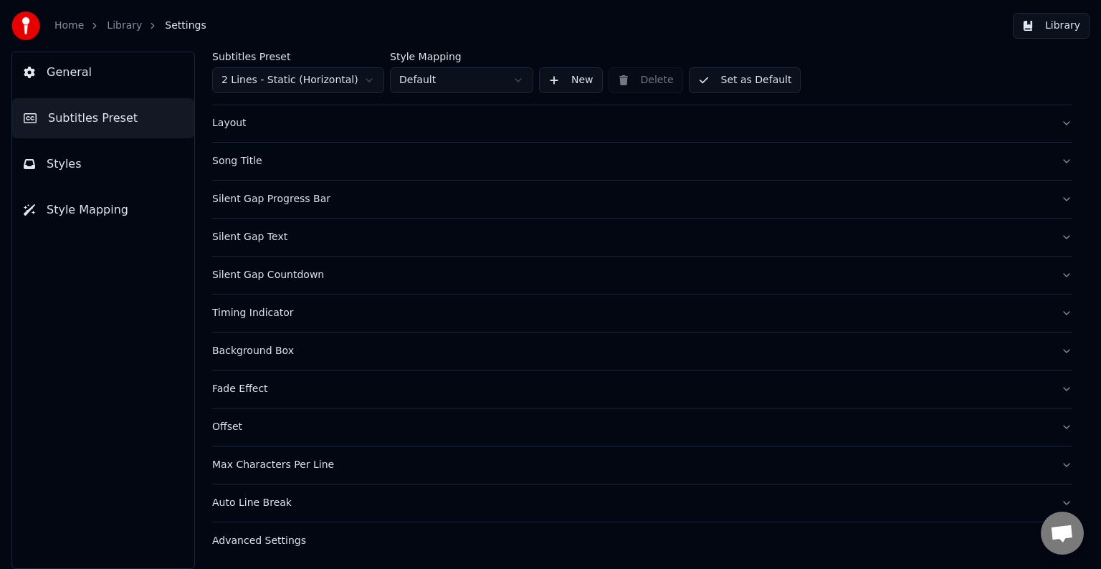
click at [248, 460] on div "Max Characters Per Line" at bounding box center [630, 465] width 837 height 14
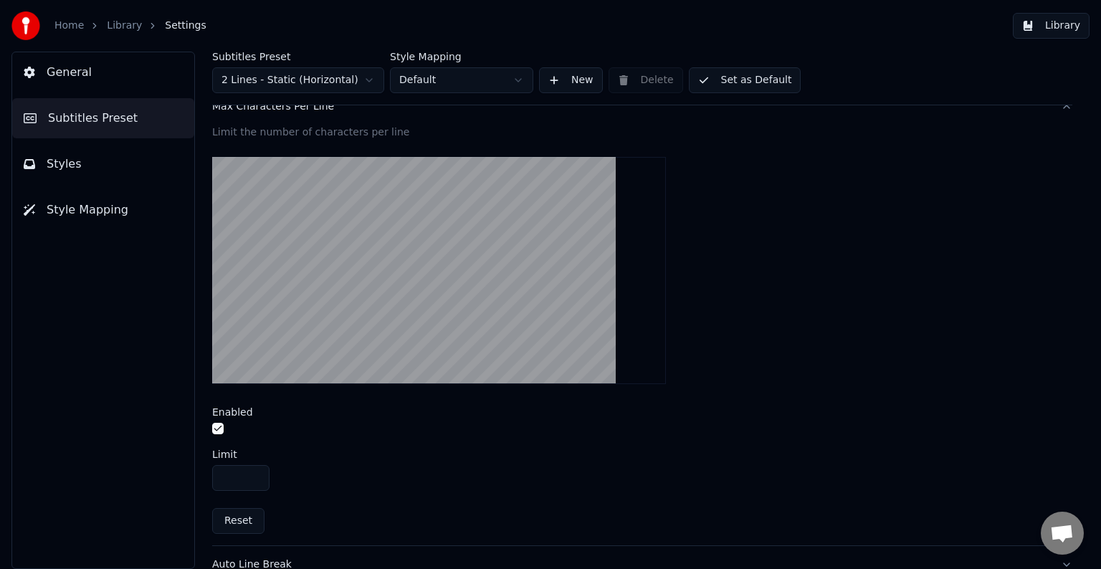
scroll to position [487, 0]
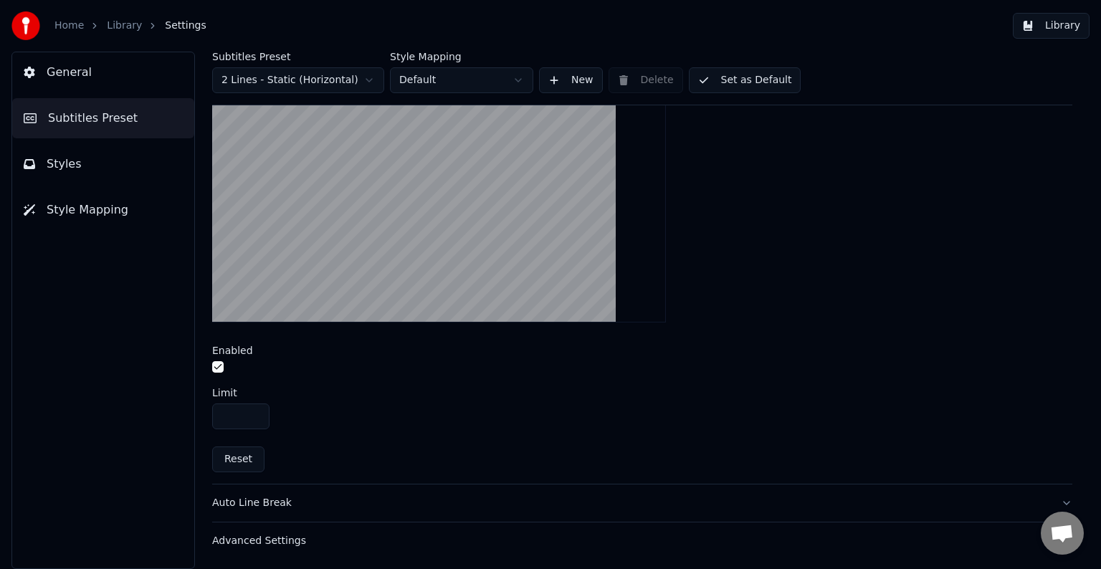
click at [264, 500] on div "Auto Line Break" at bounding box center [630, 503] width 837 height 14
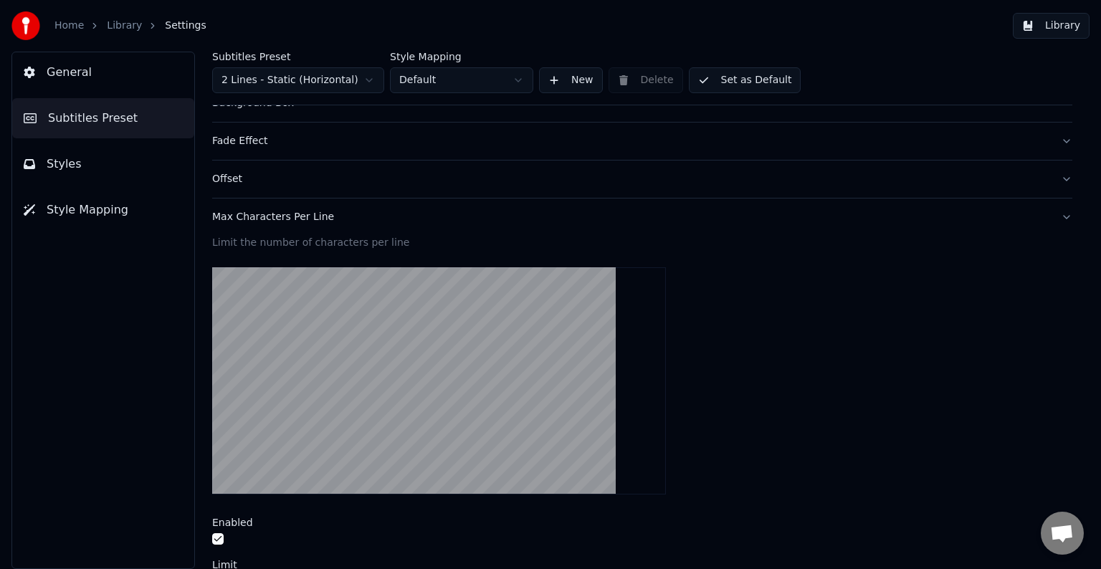
scroll to position [237, 0]
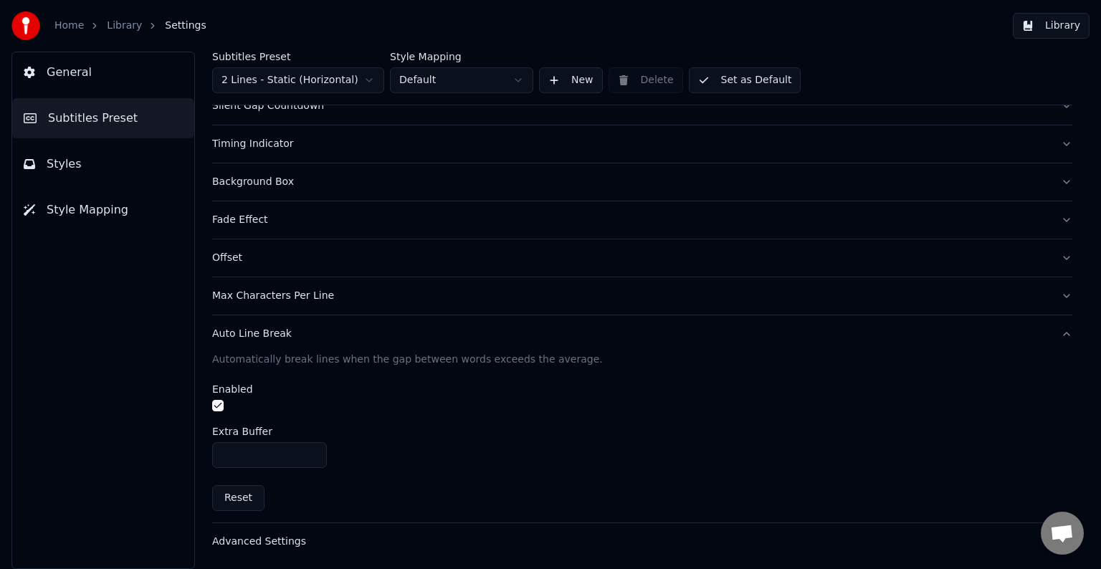
click at [284, 537] on div "Advanced Settings" at bounding box center [630, 542] width 837 height 14
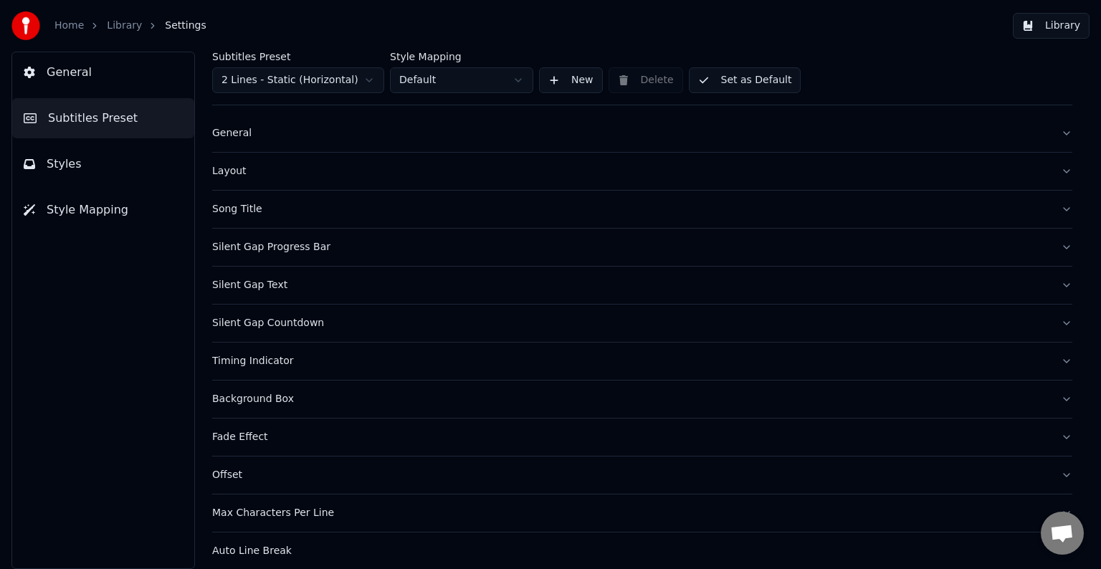
scroll to position [0, 0]
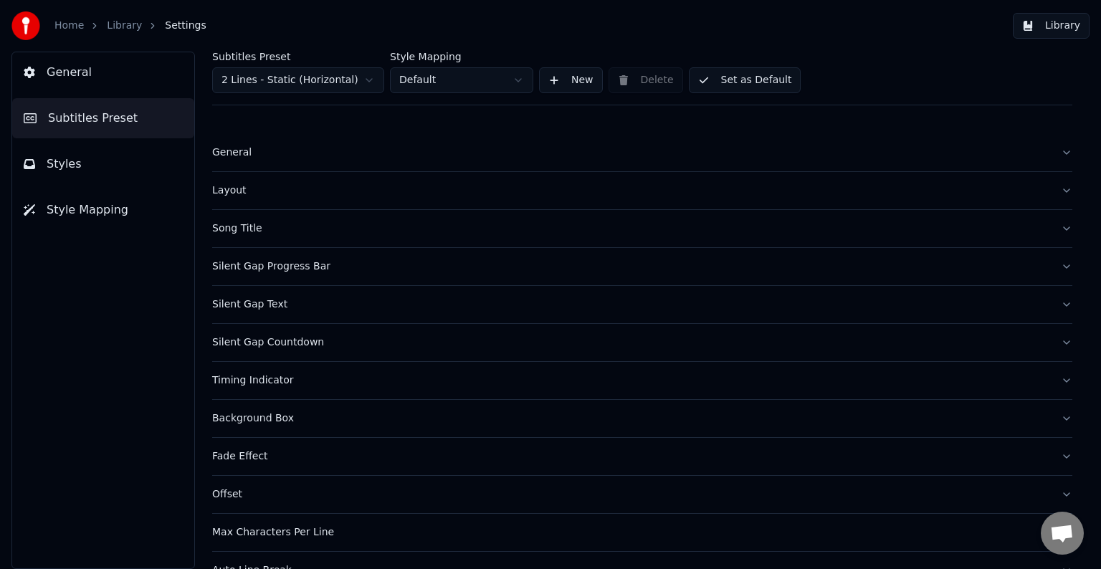
click at [95, 120] on span "Subtitles Preset" at bounding box center [93, 118] width 90 height 17
click at [86, 66] on button "General" at bounding box center [103, 72] width 182 height 40
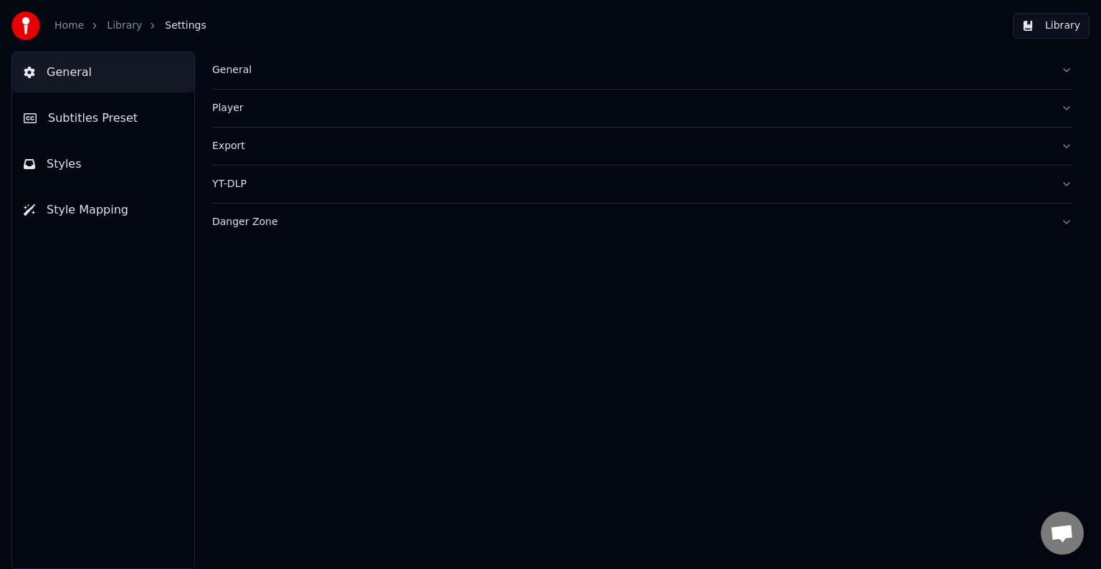
click at [234, 69] on div "General" at bounding box center [630, 70] width 837 height 14
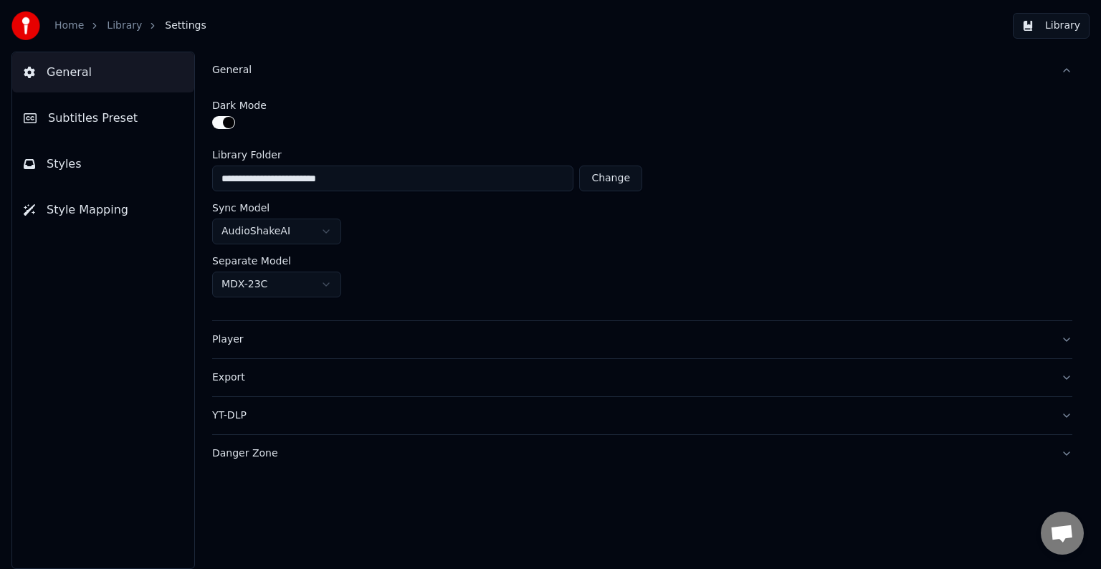
click at [234, 69] on div "General" at bounding box center [630, 70] width 837 height 14
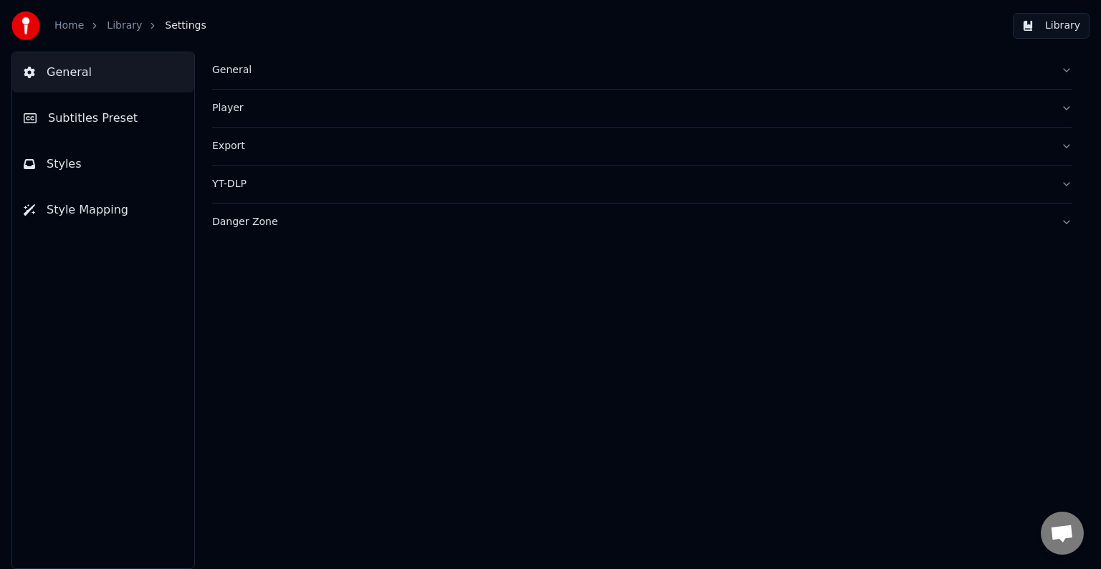
click at [229, 112] on div "Player" at bounding box center [630, 108] width 837 height 14
click at [229, 110] on div "Player" at bounding box center [630, 108] width 837 height 14
click at [229, 149] on div "Export" at bounding box center [630, 146] width 837 height 14
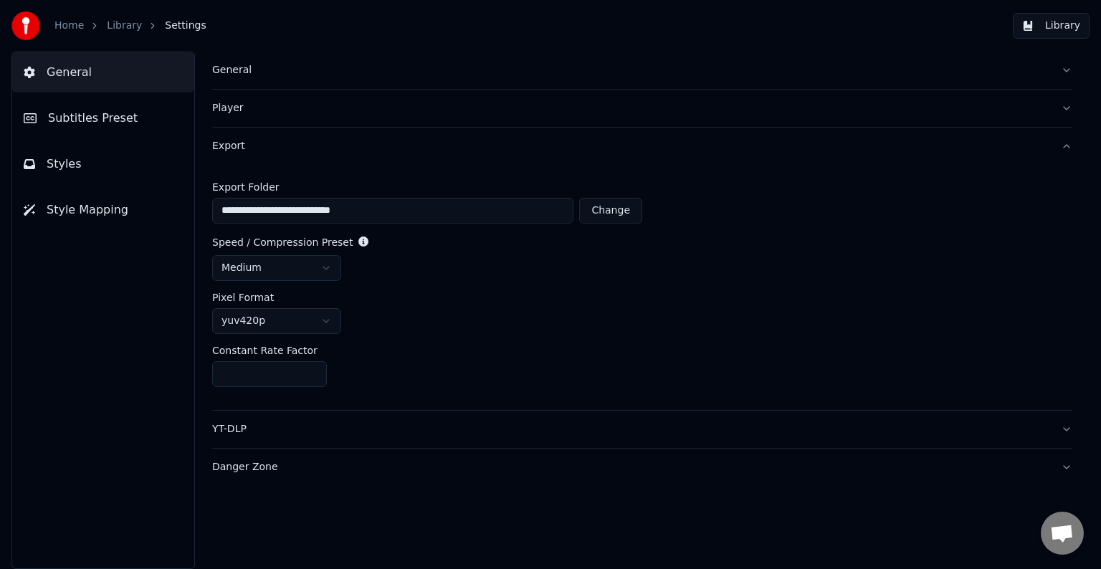
click at [229, 146] on div "Export" at bounding box center [630, 146] width 837 height 14
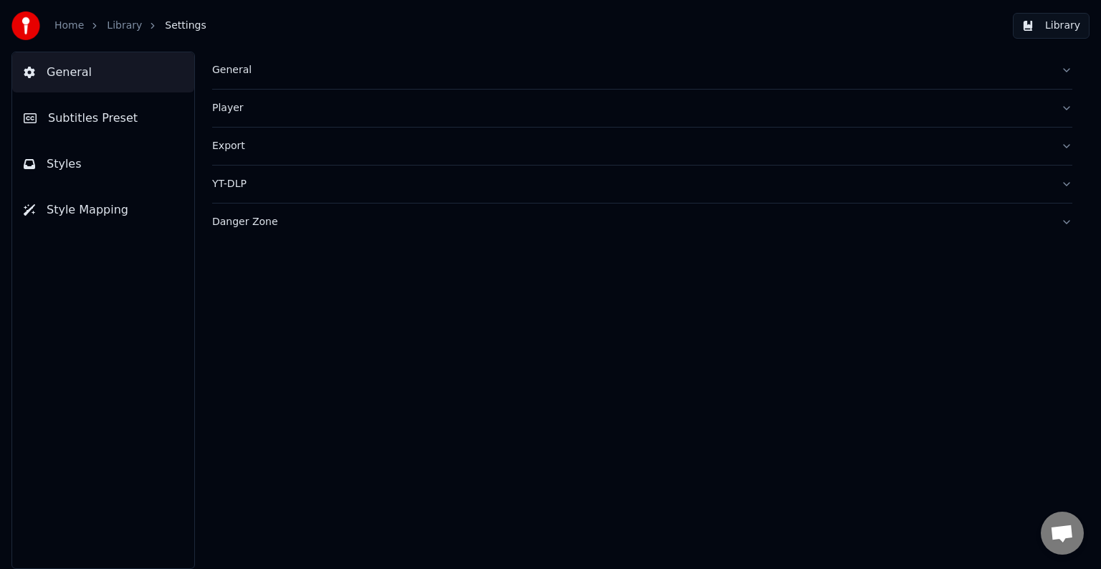
click at [65, 166] on span "Styles" at bounding box center [64, 164] width 35 height 17
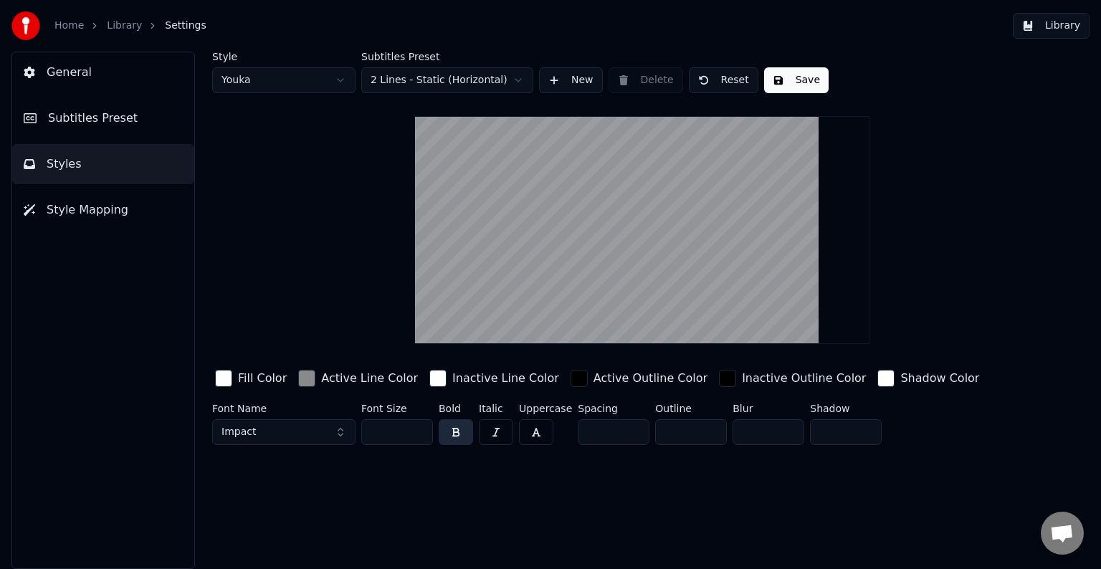
click at [70, 203] on span "Style Mapping" at bounding box center [88, 209] width 82 height 17
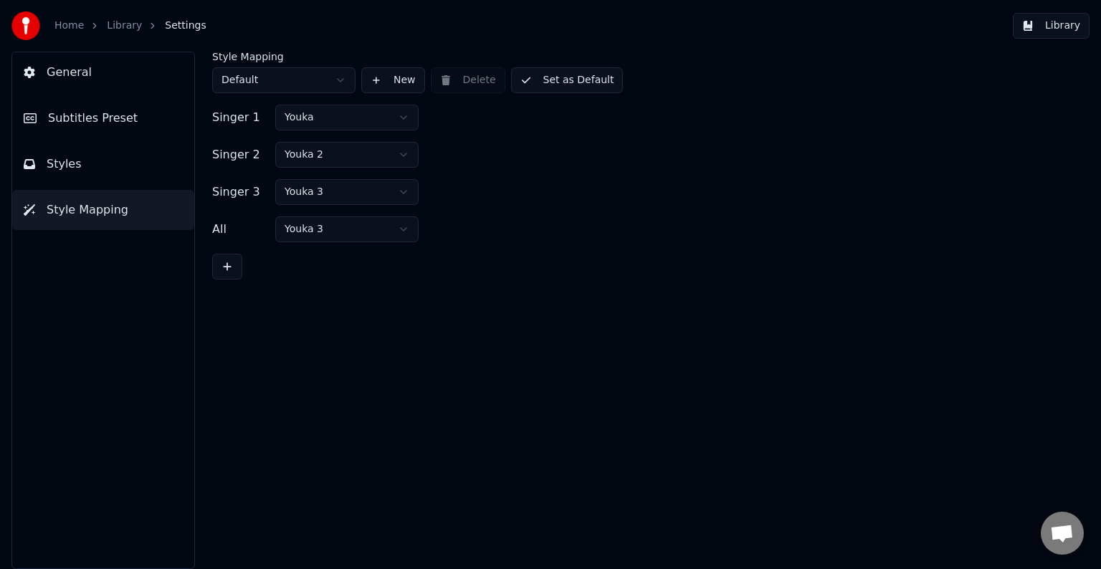
click at [69, 123] on span "Subtitles Preset" at bounding box center [93, 118] width 90 height 17
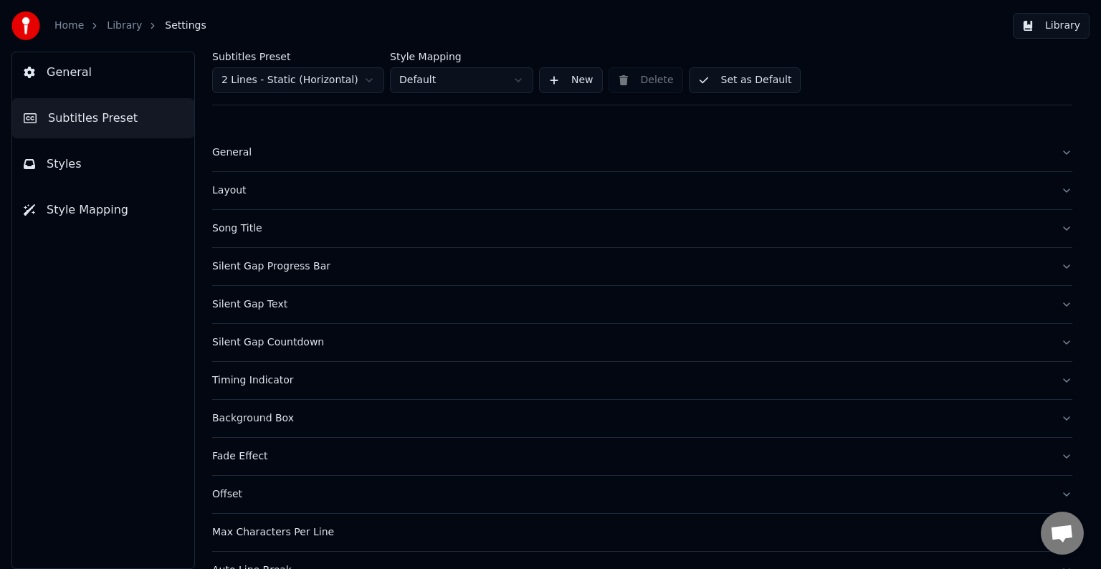
click at [257, 265] on div "Silent Gap Progress Bar" at bounding box center [630, 266] width 837 height 14
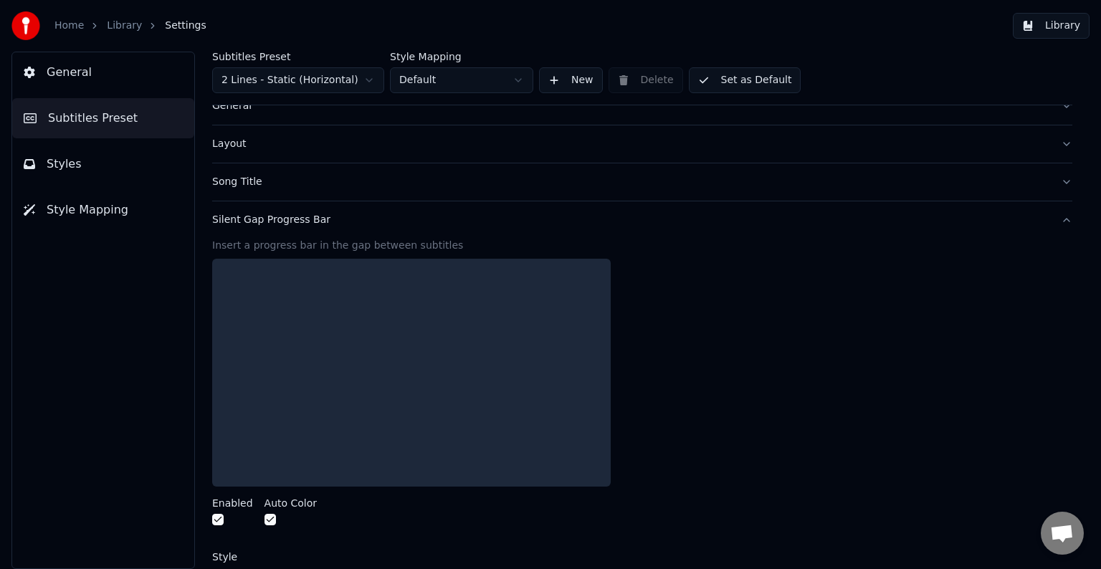
scroll to position [72, 0]
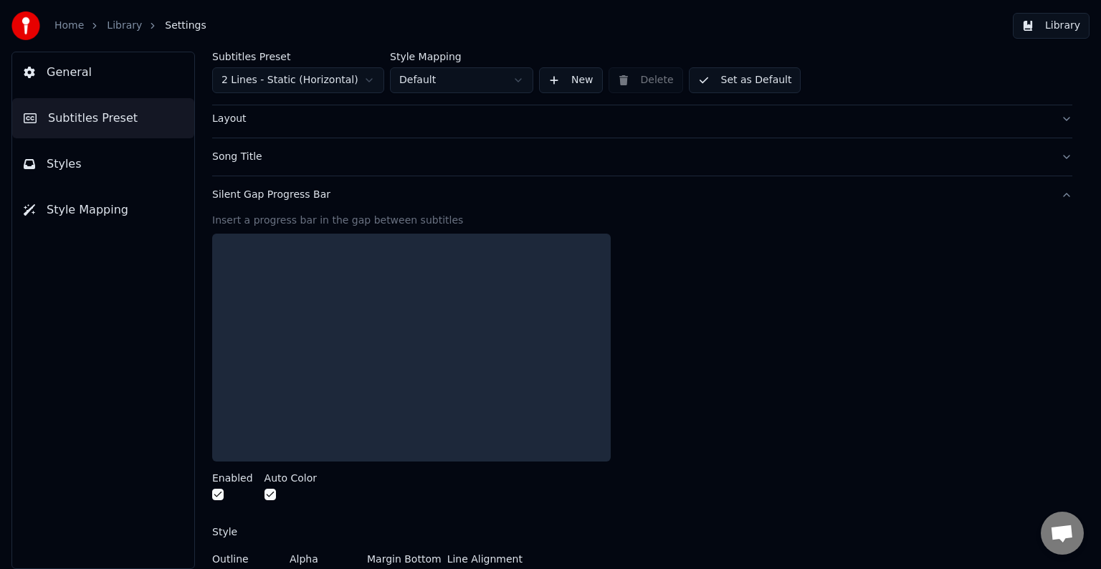
click at [224, 493] on div at bounding box center [232, 496] width 41 height 15
click at [219, 493] on button "button" at bounding box center [217, 494] width 11 height 11
click at [264, 493] on button "button" at bounding box center [269, 494] width 11 height 11
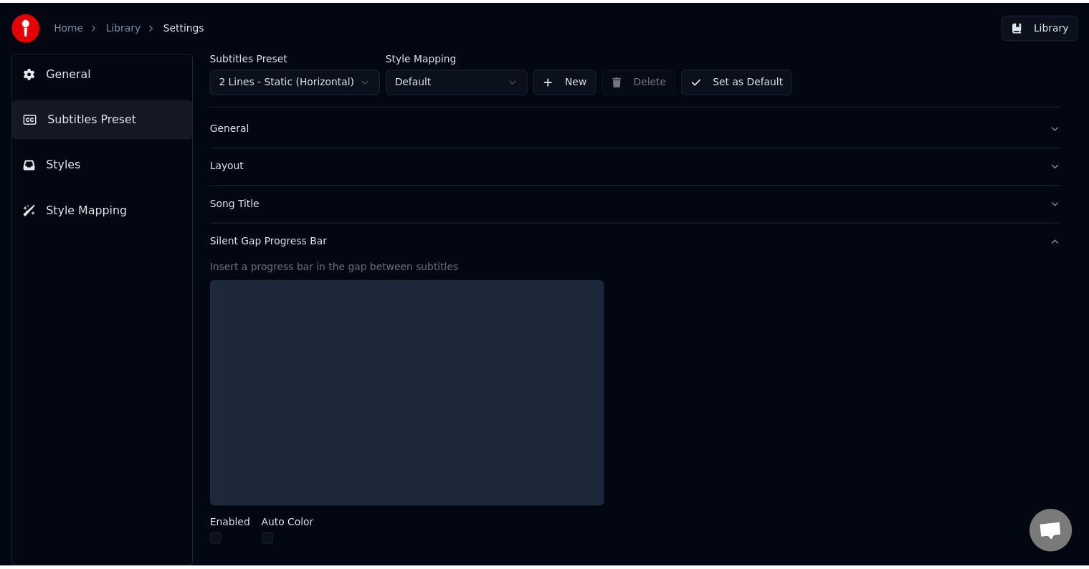
scroll to position [0, 0]
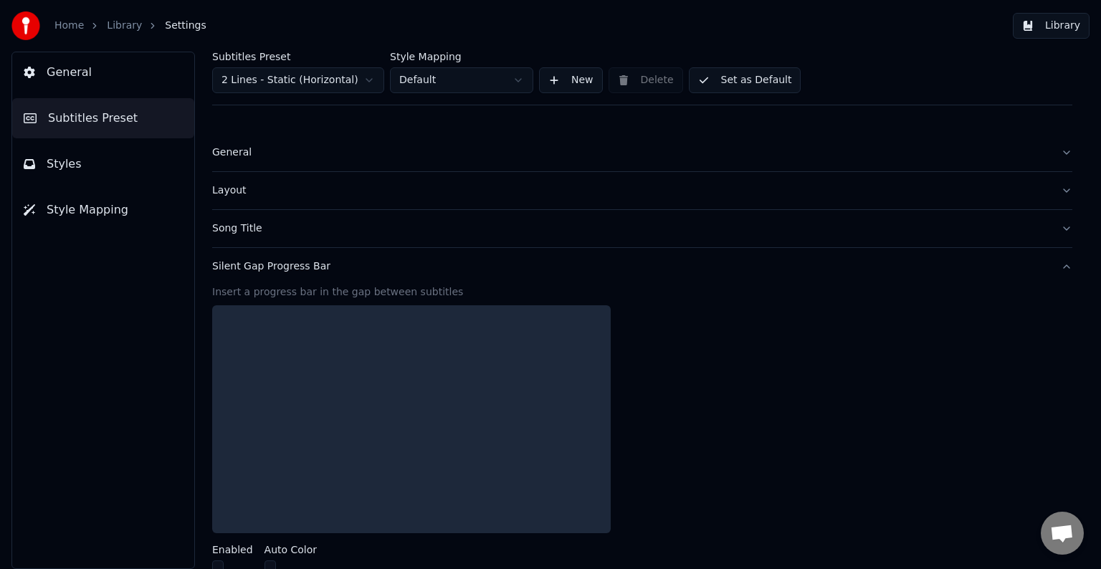
click at [105, 76] on button "General" at bounding box center [103, 72] width 182 height 40
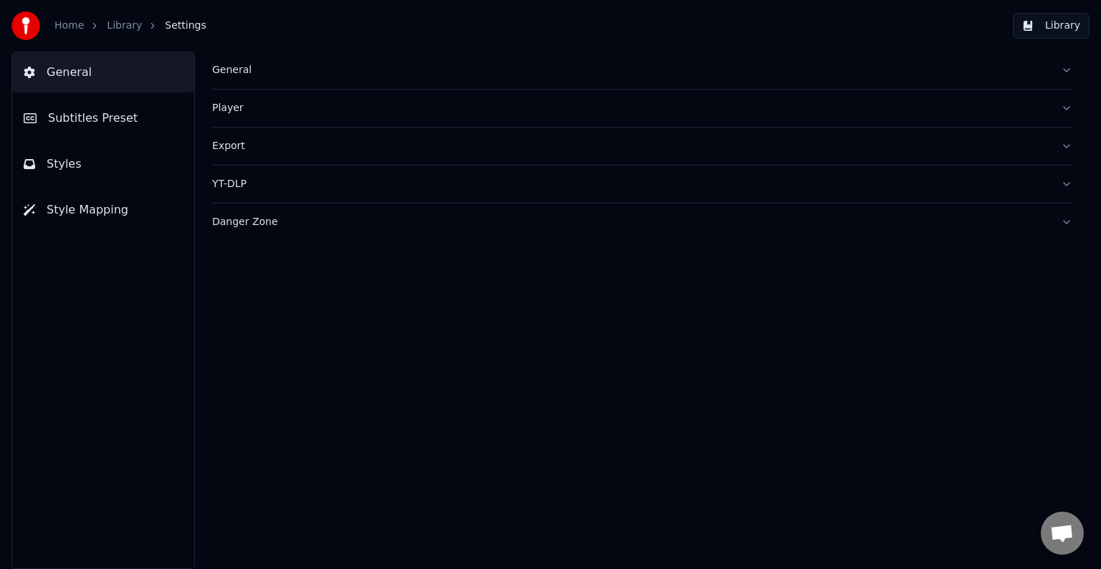
click at [120, 26] on link "Library" at bounding box center [124, 26] width 35 height 14
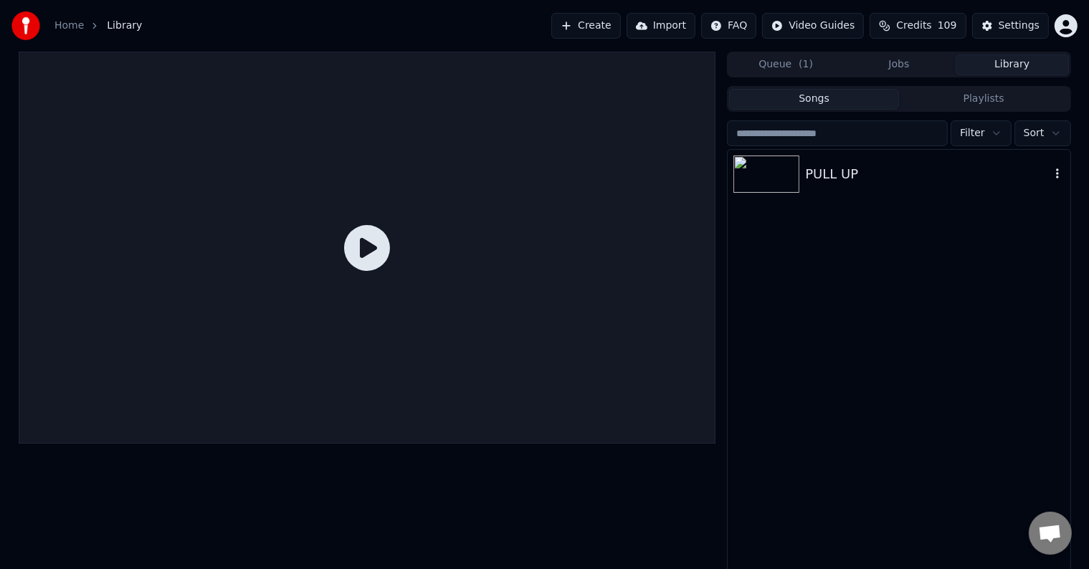
click at [844, 181] on div "PULL UP" at bounding box center [927, 174] width 244 height 20
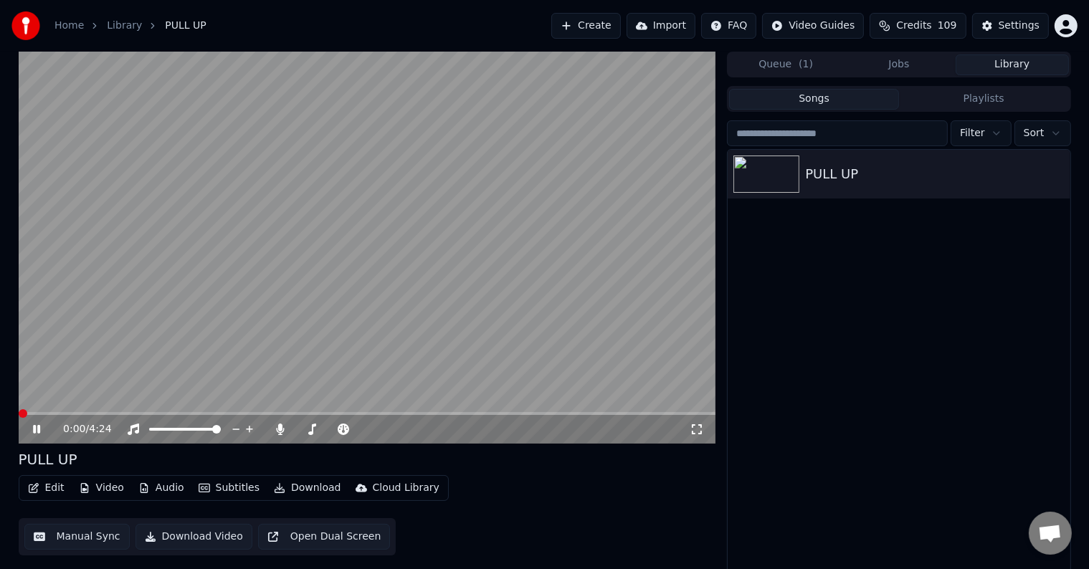
click at [34, 429] on icon at bounding box center [36, 429] width 7 height 9
click at [36, 428] on icon at bounding box center [36, 429] width 9 height 10
click at [70, 414] on span at bounding box center [367, 413] width 697 height 3
click at [95, 414] on span at bounding box center [367, 413] width 697 height 3
click at [95, 414] on span at bounding box center [60, 413] width 82 height 3
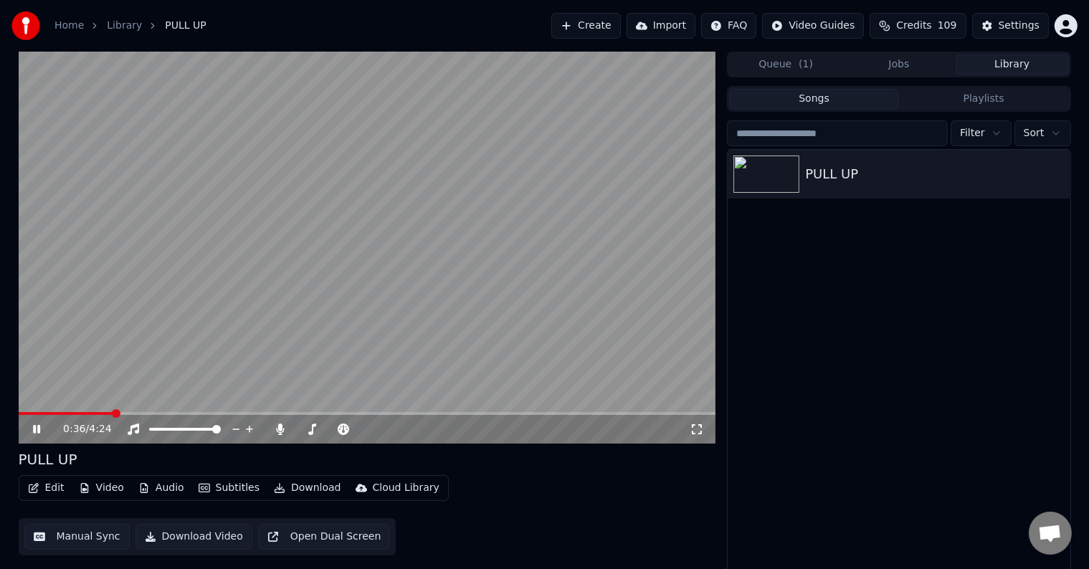
click at [54, 485] on button "Edit" at bounding box center [46, 488] width 48 height 20
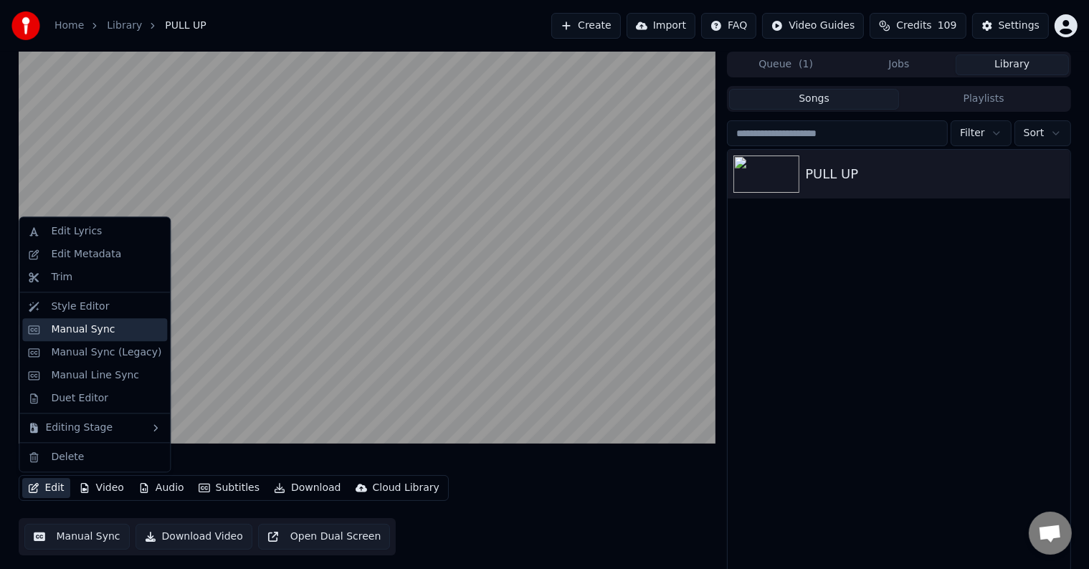
click at [98, 331] on div "Manual Sync" at bounding box center [83, 330] width 64 height 14
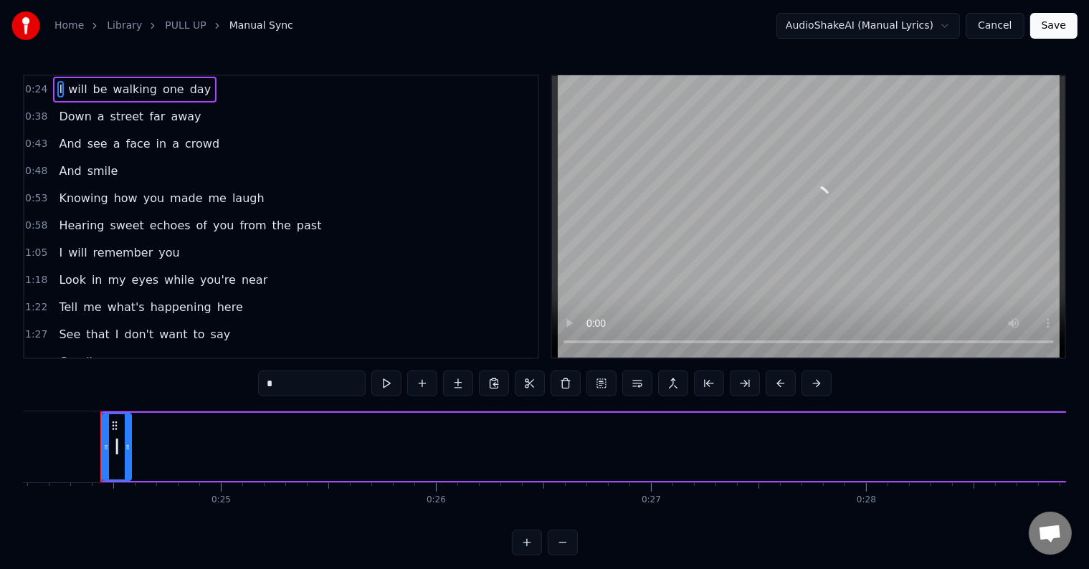
scroll to position [0, 5184]
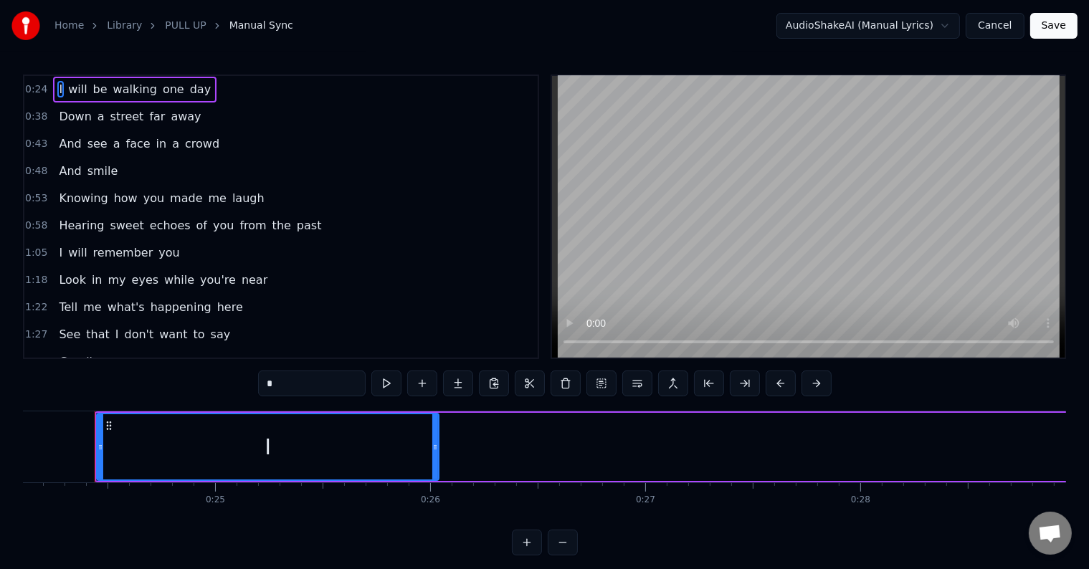
drag, startPoint x: 123, startPoint y: 446, endPoint x: 300, endPoint y: 480, distance: 179.5
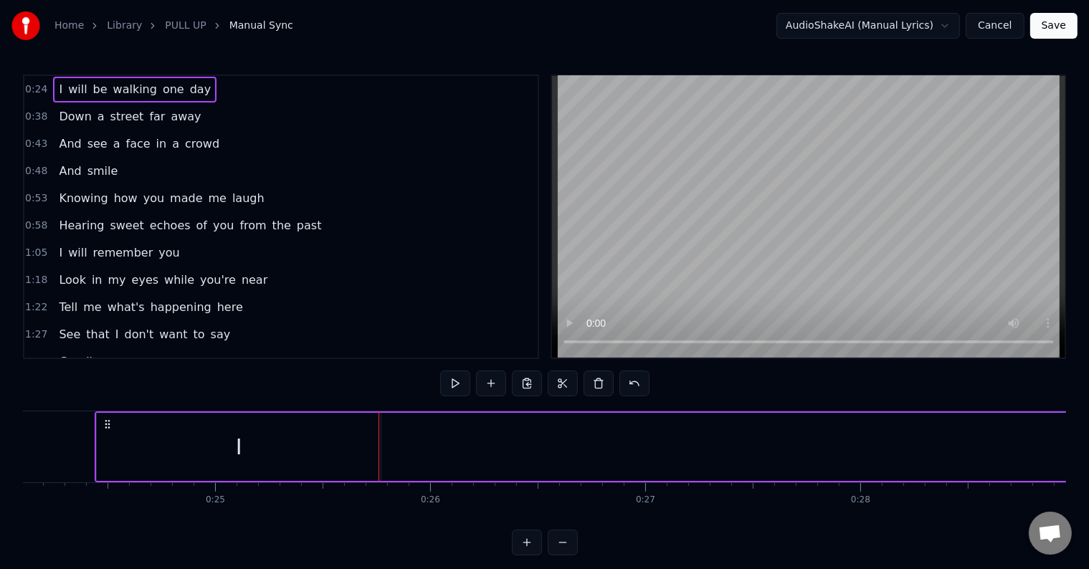
drag, startPoint x: 183, startPoint y: 456, endPoint x: 543, endPoint y: 459, distance: 359.1
drag, startPoint x: 108, startPoint y: 424, endPoint x: 205, endPoint y: 433, distance: 97.1
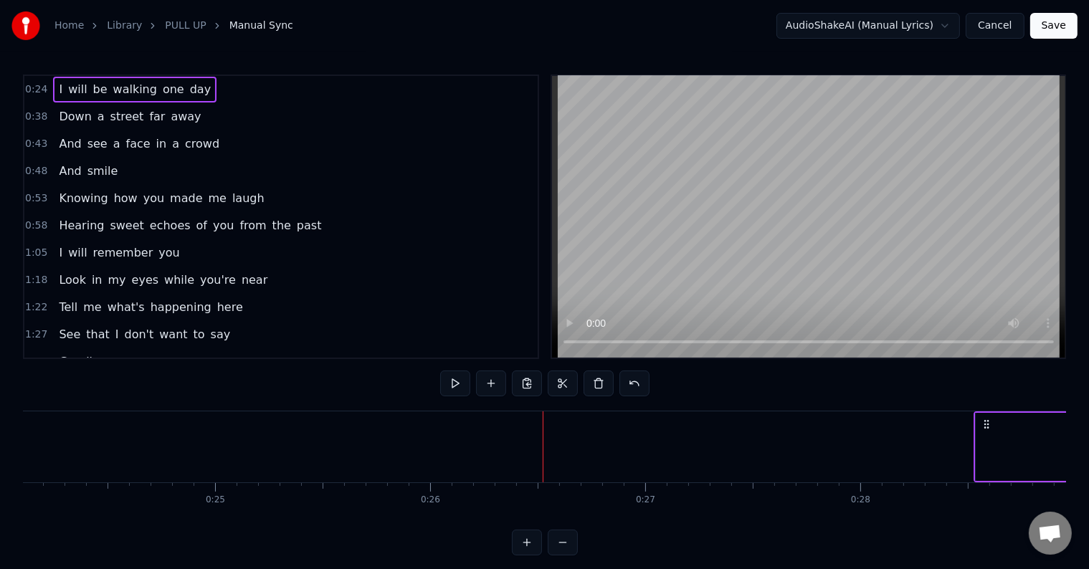
drag, startPoint x: 205, startPoint y: 421, endPoint x: 987, endPoint y: 459, distance: 782.9
drag, startPoint x: 206, startPoint y: 421, endPoint x: 925, endPoint y: 450, distance: 720.2
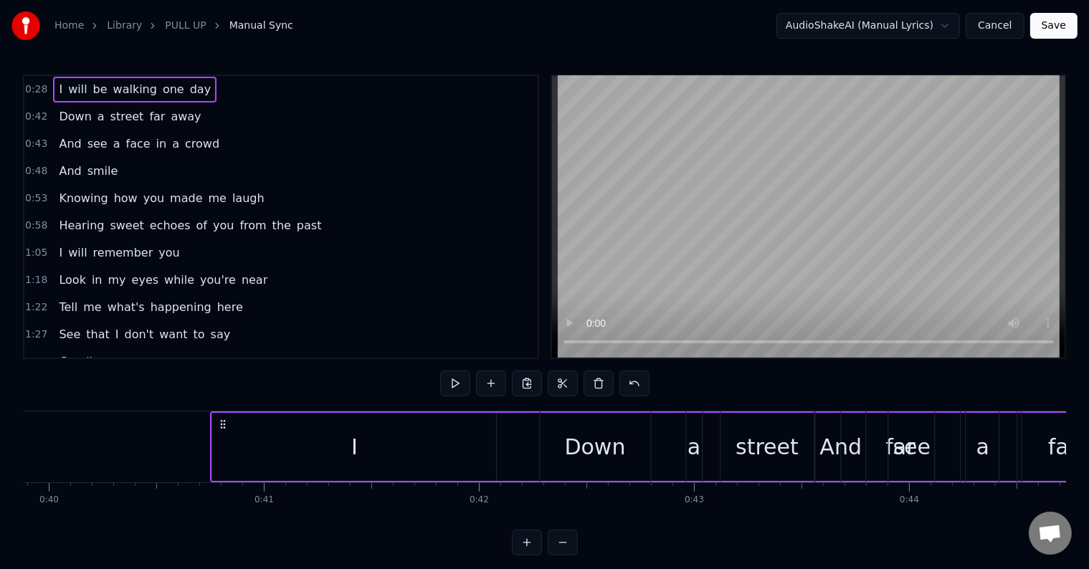
scroll to position [0, 8571]
drag, startPoint x: 927, startPoint y: 424, endPoint x: 275, endPoint y: 436, distance: 652.4
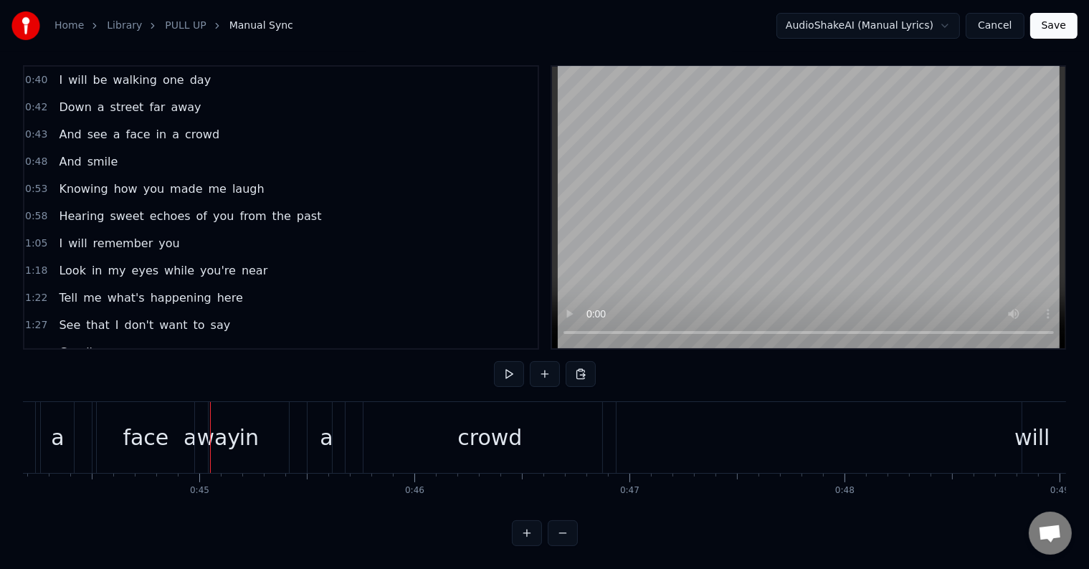
scroll to position [0, 0]
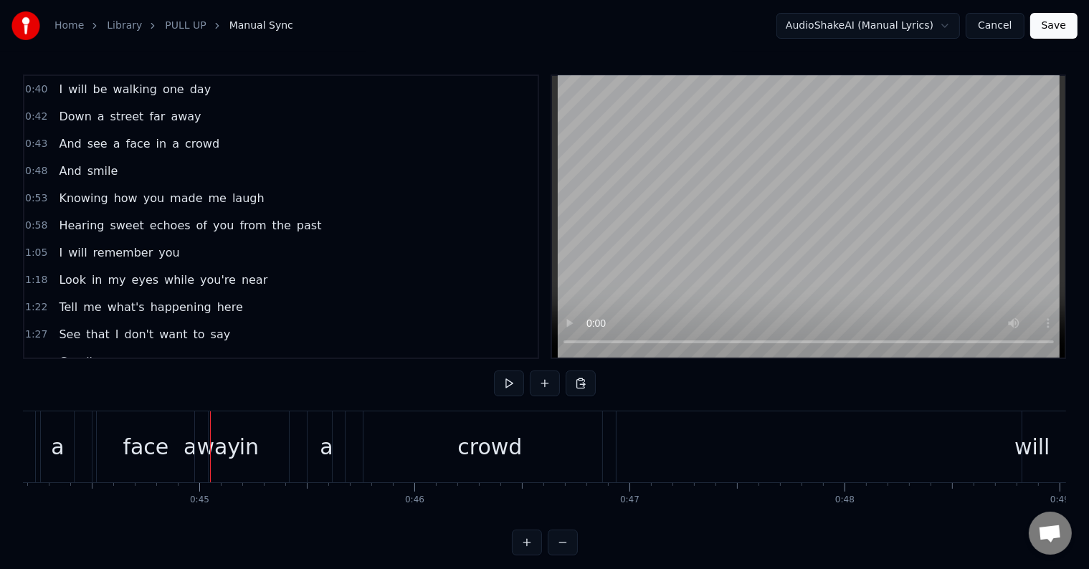
click at [206, 82] on div "0:40 I will be walking one day" at bounding box center [280, 89] width 513 height 27
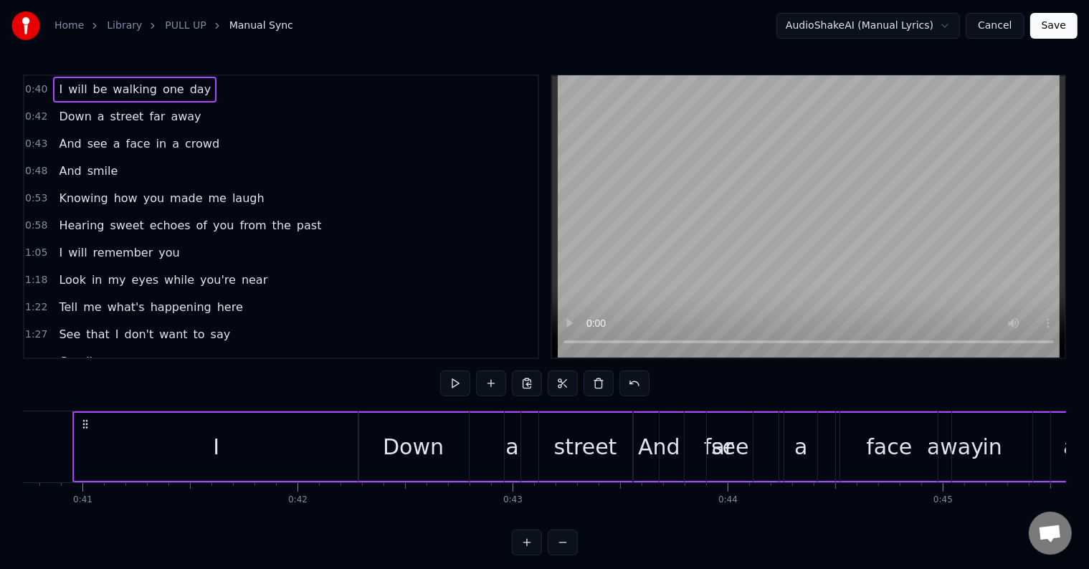
scroll to position [0, 8734]
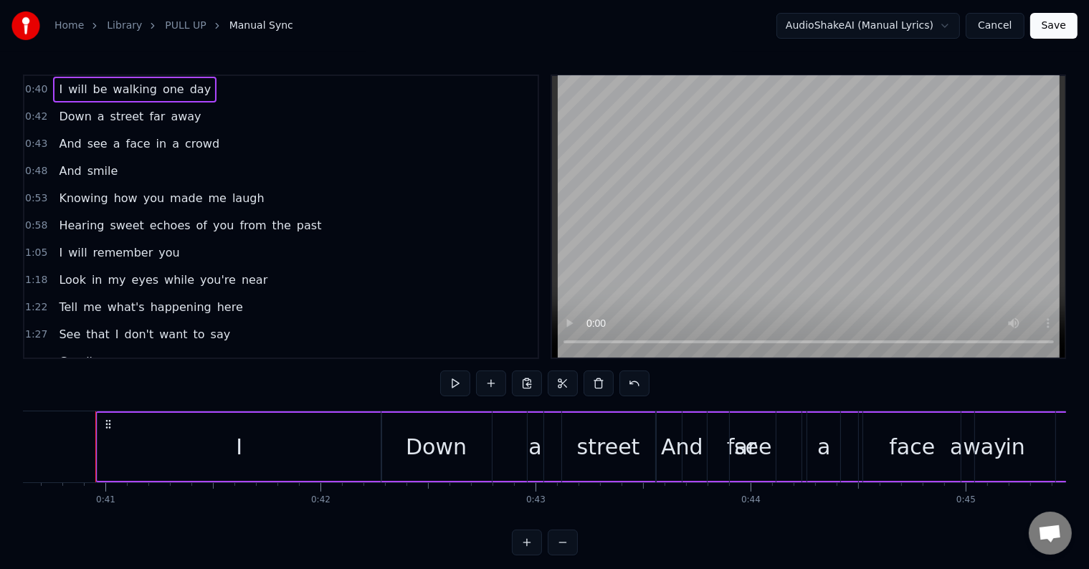
click at [32, 86] on span "0:40" at bounding box center [36, 89] width 22 height 14
click at [36, 92] on span "0:40" at bounding box center [36, 89] width 22 height 14
click at [28, 91] on span "0:40" at bounding box center [36, 89] width 22 height 14
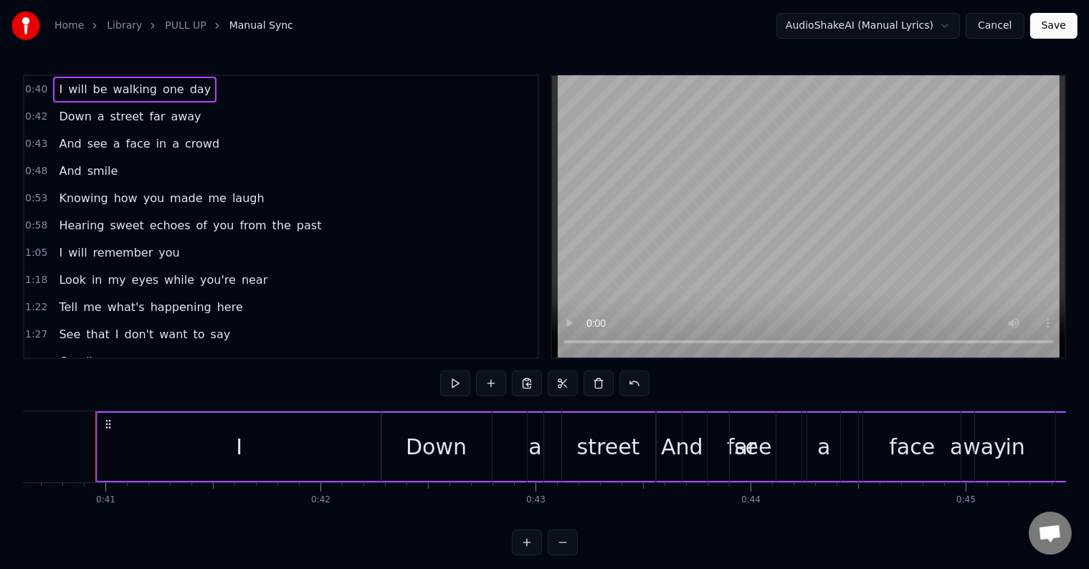
click at [28, 91] on span "0:40" at bounding box center [36, 89] width 22 height 14
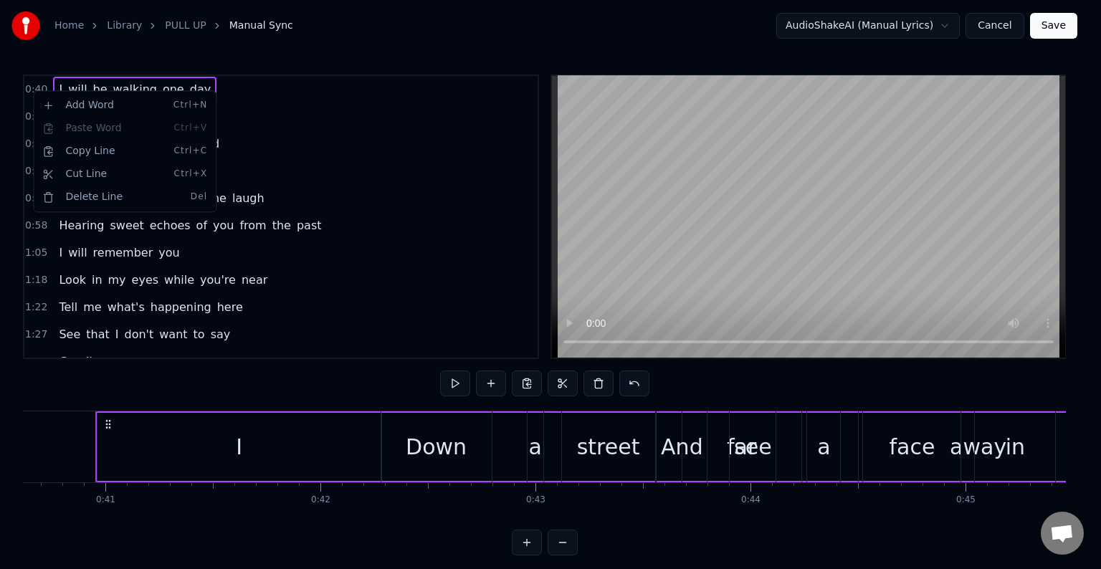
click at [233, 87] on div "0:40 I will be walking one day" at bounding box center [280, 89] width 513 height 27
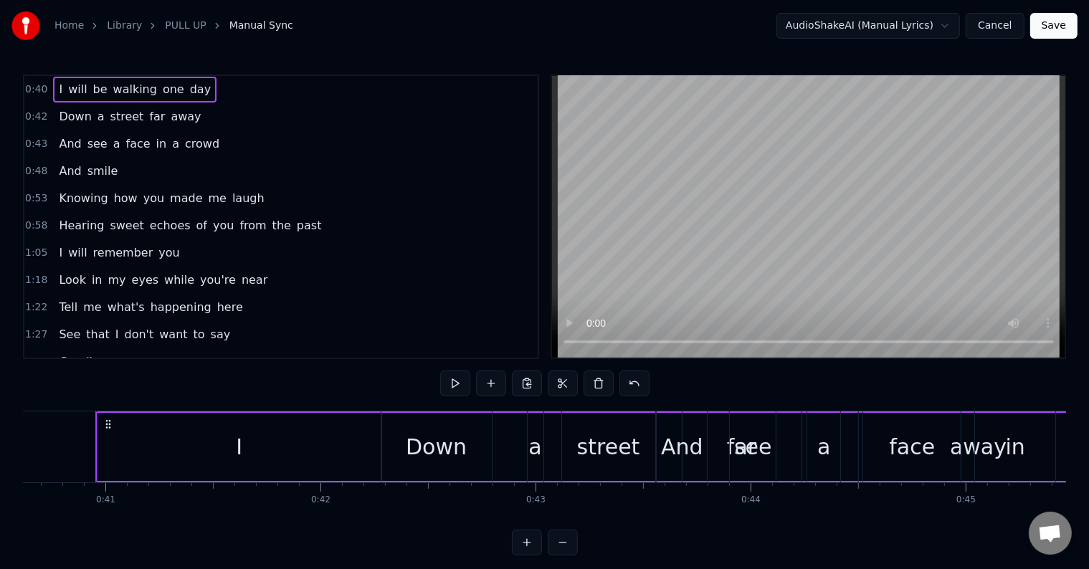
click at [32, 90] on span "0:40" at bounding box center [36, 89] width 22 height 14
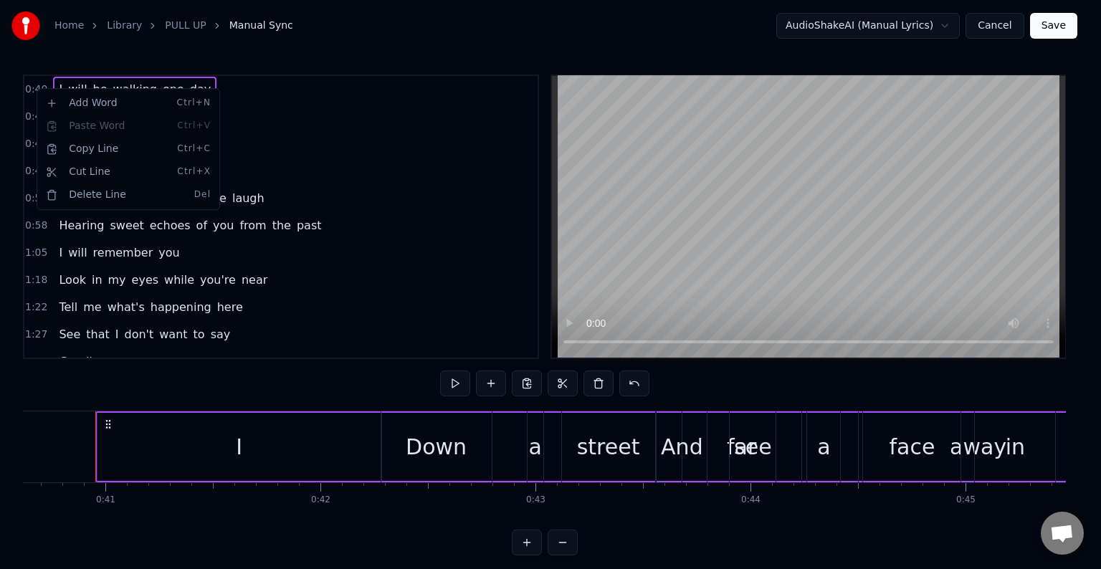
click at [289, 130] on div "0:43 And see a face in a crowd" at bounding box center [280, 143] width 513 height 27
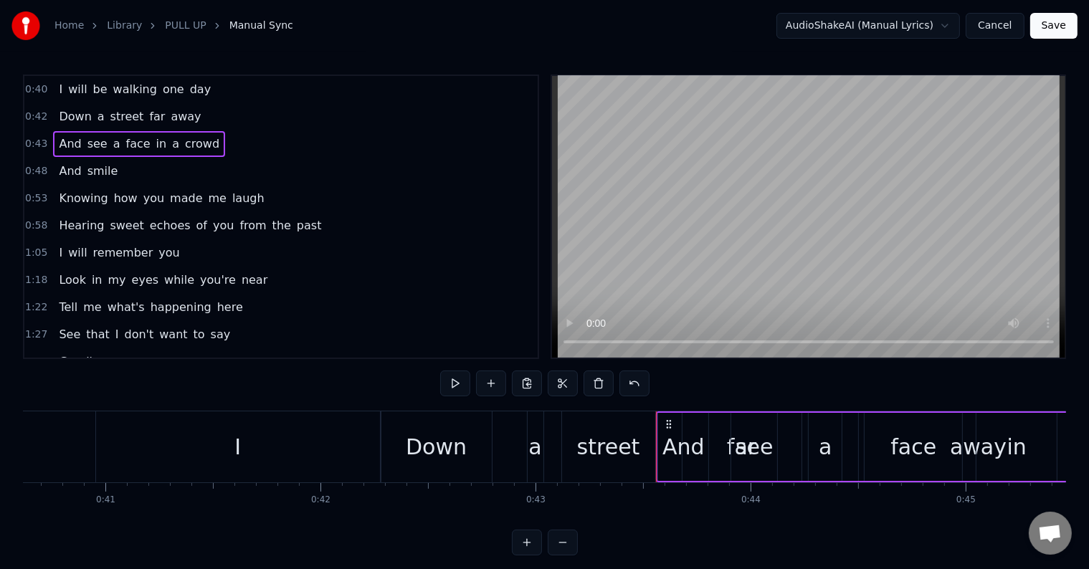
click at [189, 86] on span "day" at bounding box center [201, 89] width 24 height 16
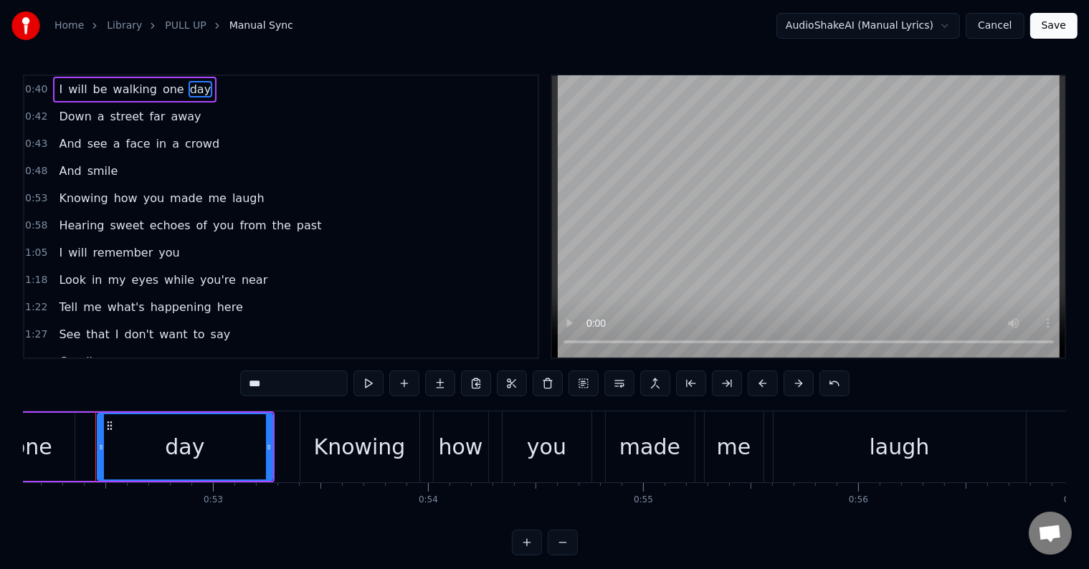
click at [140, 81] on span "walking" at bounding box center [135, 89] width 47 height 16
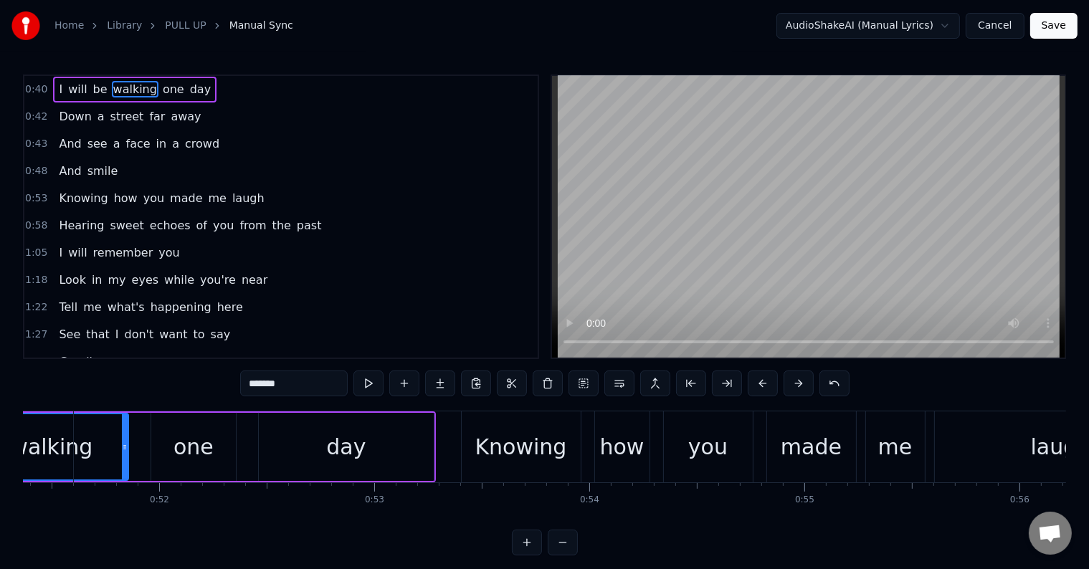
scroll to position [0, 10923]
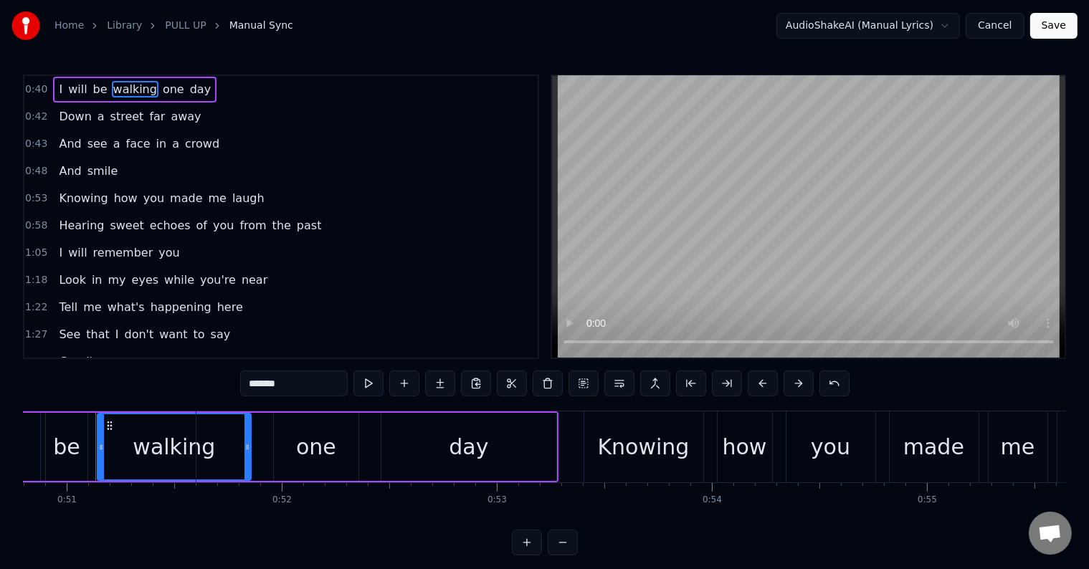
click at [57, 86] on span "I" at bounding box center [60, 89] width 6 height 16
type input "*"
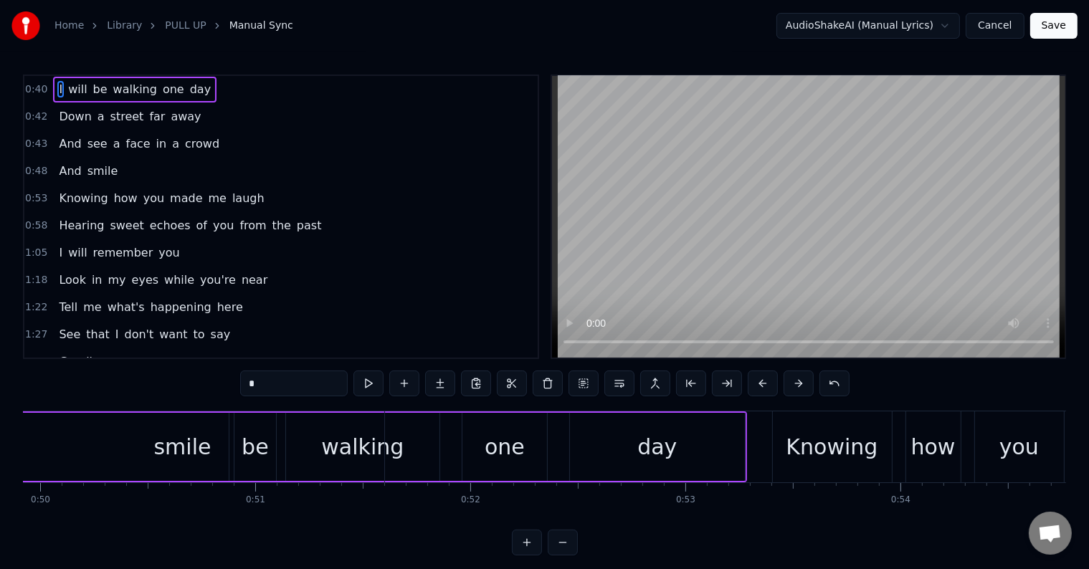
click at [53, 86] on div "I will be walking one day" at bounding box center [134, 90] width 163 height 26
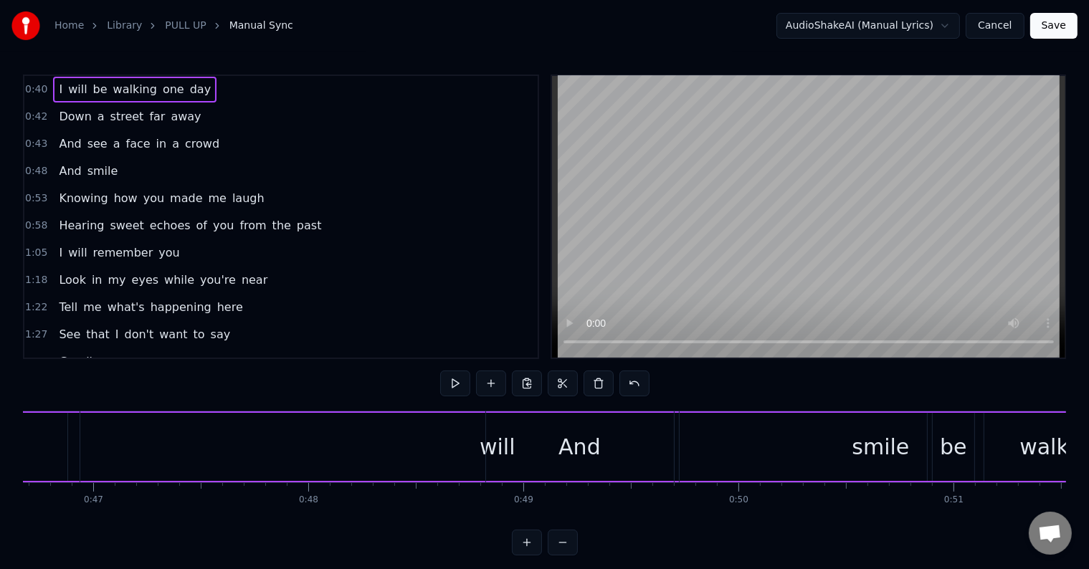
click at [40, 87] on span "0:40" at bounding box center [36, 89] width 22 height 14
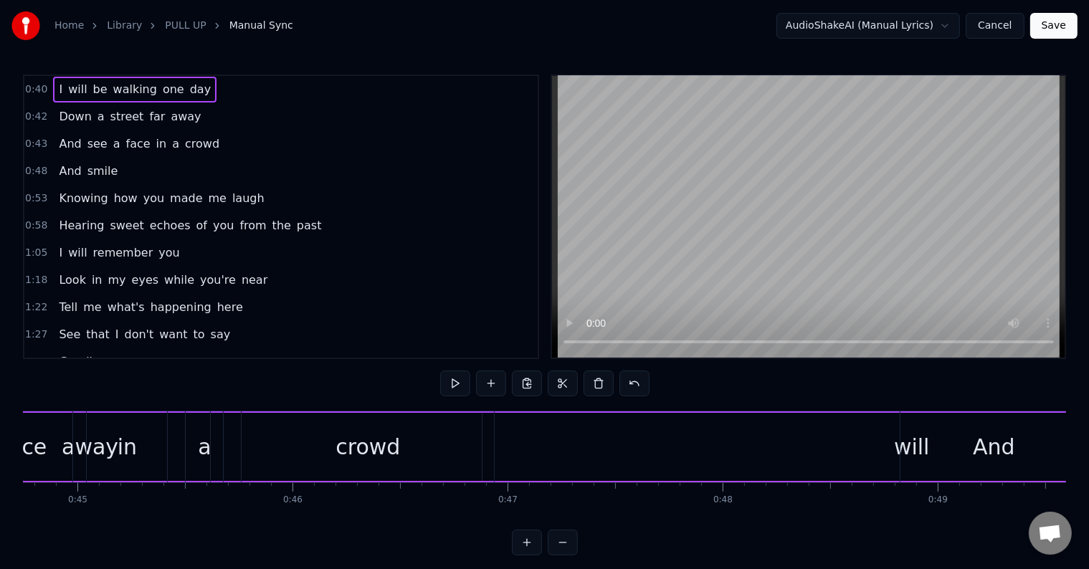
click at [37, 88] on span "0:40" at bounding box center [36, 89] width 22 height 14
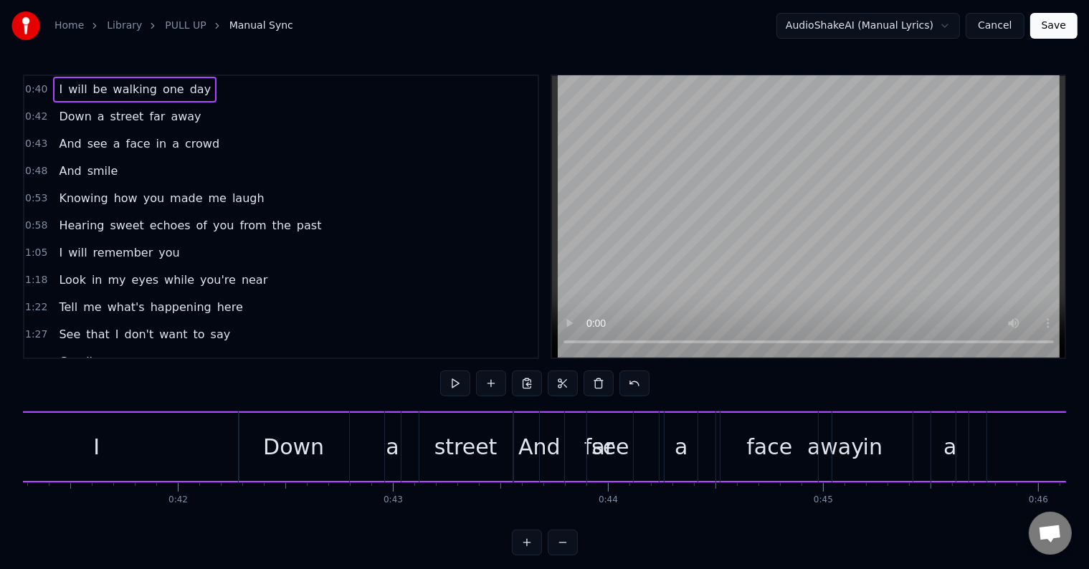
click at [34, 89] on span "0:40" at bounding box center [36, 89] width 22 height 14
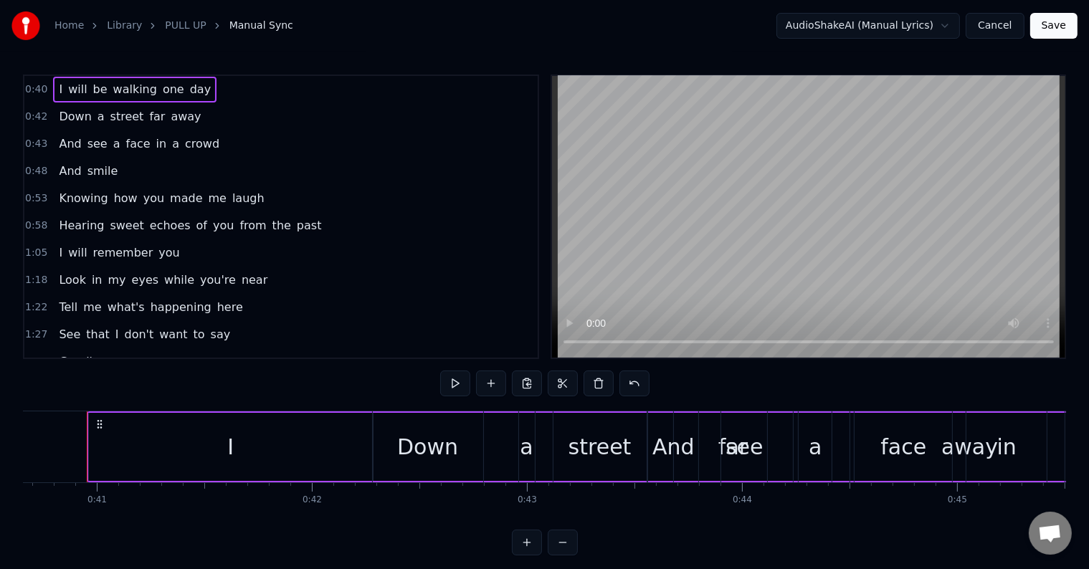
scroll to position [0, 8734]
click at [34, 89] on span "0:40" at bounding box center [36, 89] width 22 height 14
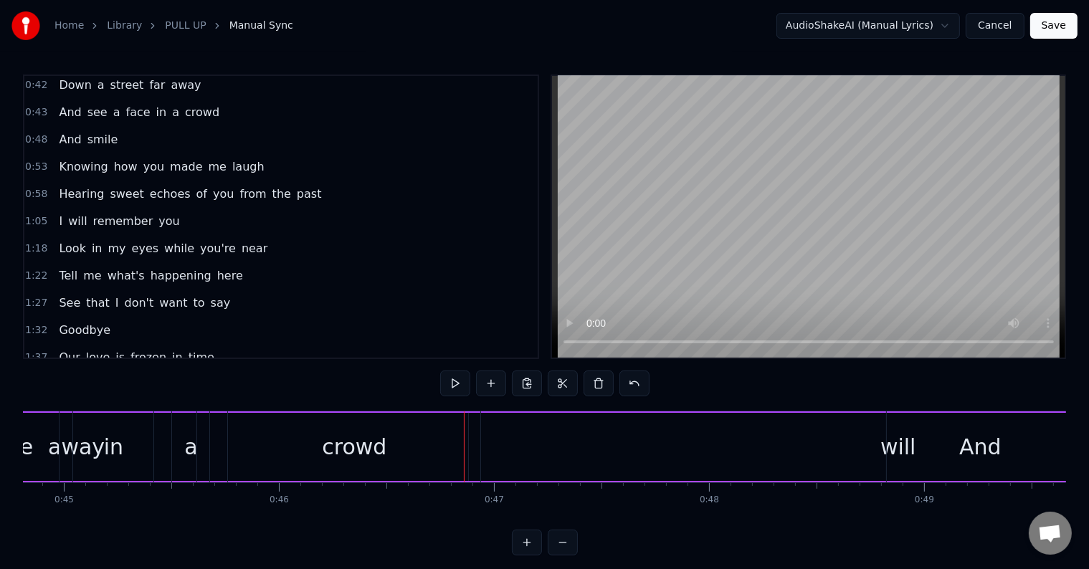
scroll to position [0, 0]
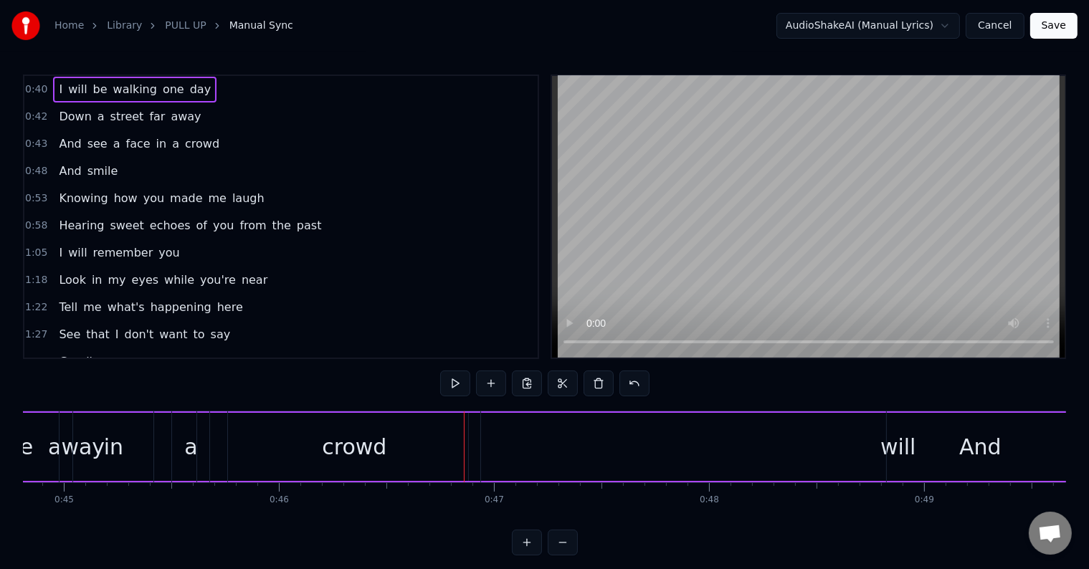
click at [994, 24] on button "Cancel" at bounding box center [995, 26] width 58 height 26
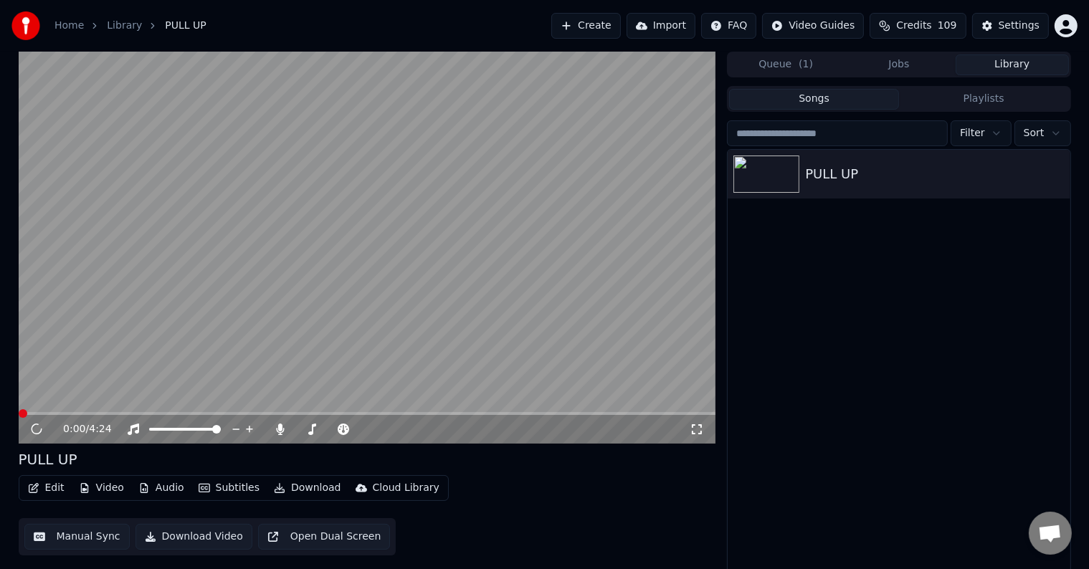
scroll to position [6, 0]
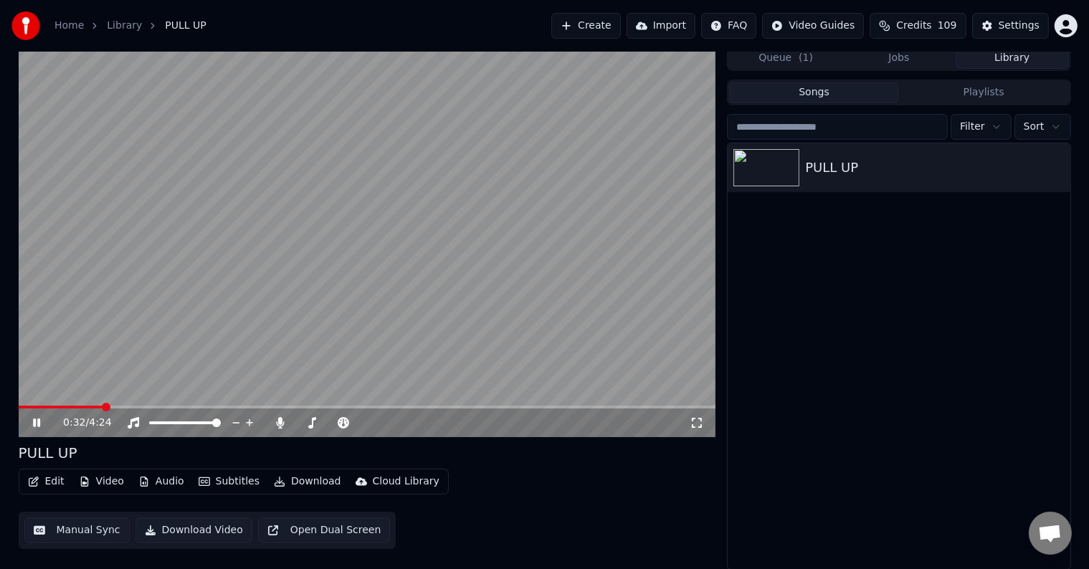
click at [102, 406] on span at bounding box center [367, 407] width 697 height 3
click at [139, 407] on div "0:32 / 4:24" at bounding box center [367, 422] width 697 height 32
click at [130, 406] on span at bounding box center [367, 407] width 697 height 3
click at [111, 404] on video at bounding box center [367, 241] width 697 height 392
click at [99, 407] on span at bounding box center [60, 407] width 82 height 3
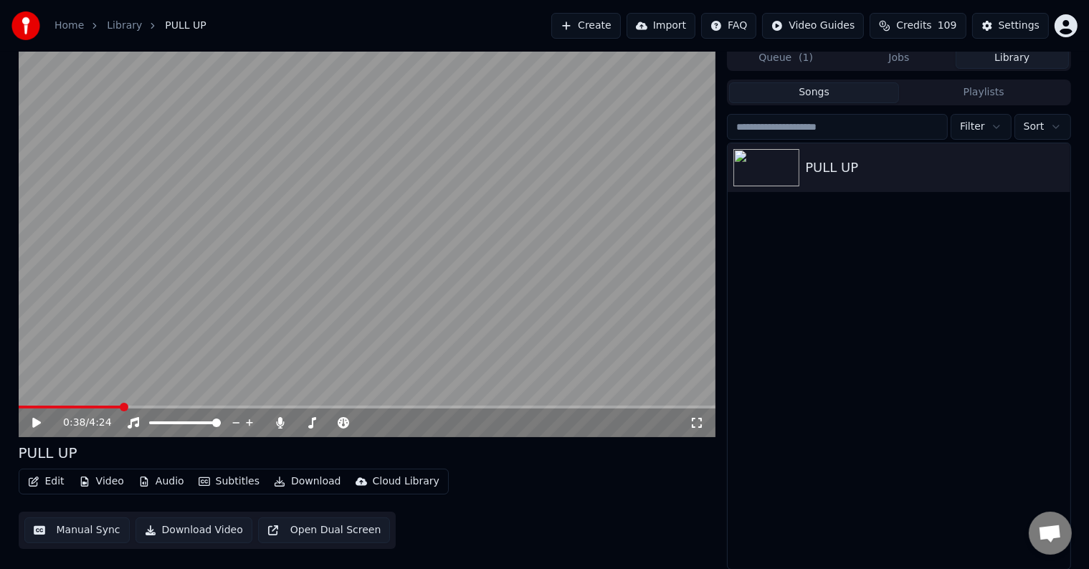
click at [49, 473] on button "Edit" at bounding box center [46, 482] width 48 height 20
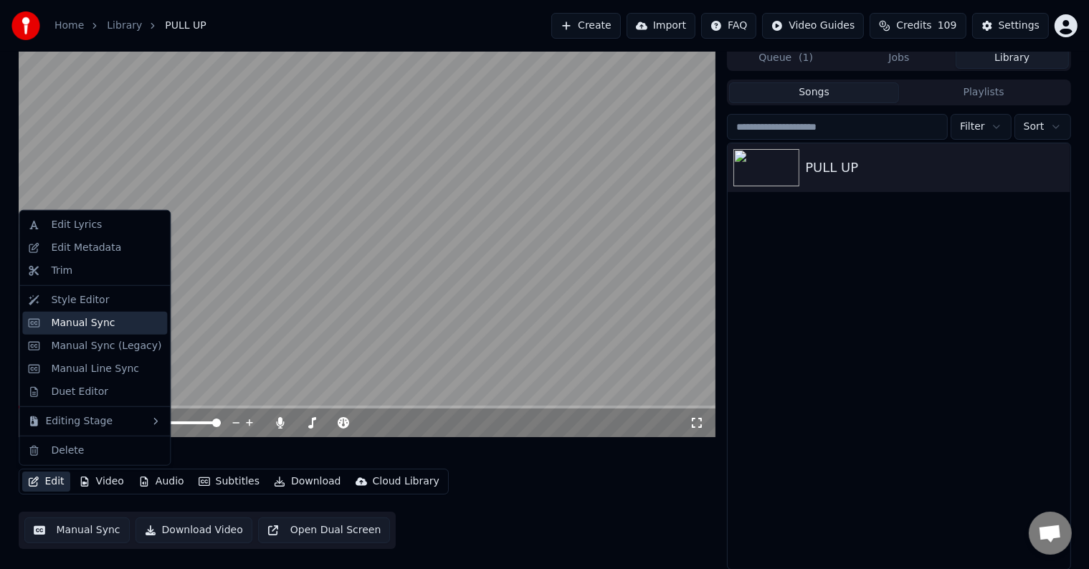
click at [100, 326] on div "Manual Sync" at bounding box center [83, 323] width 64 height 14
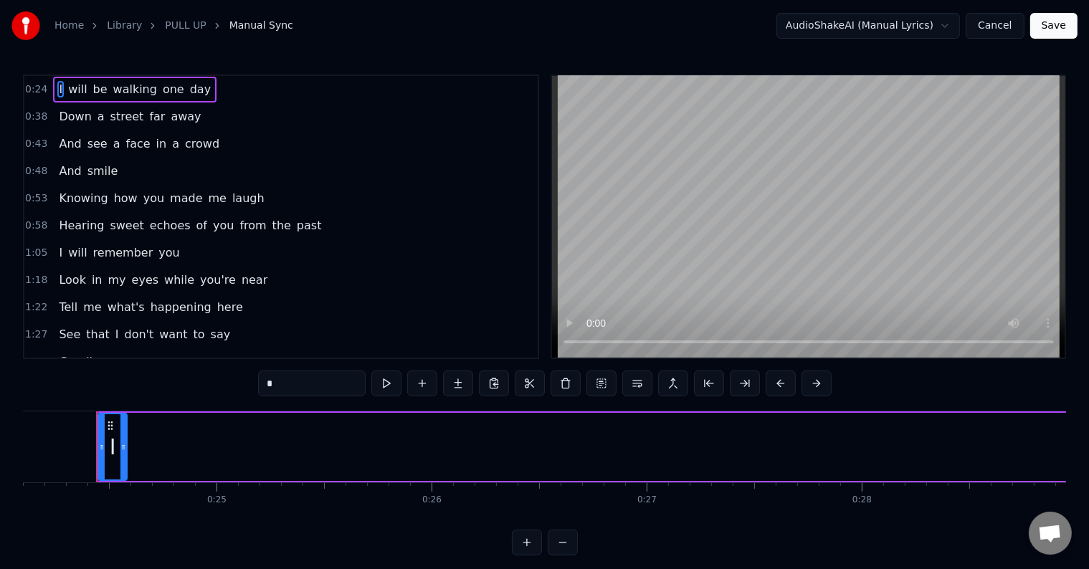
scroll to position [0, 5184]
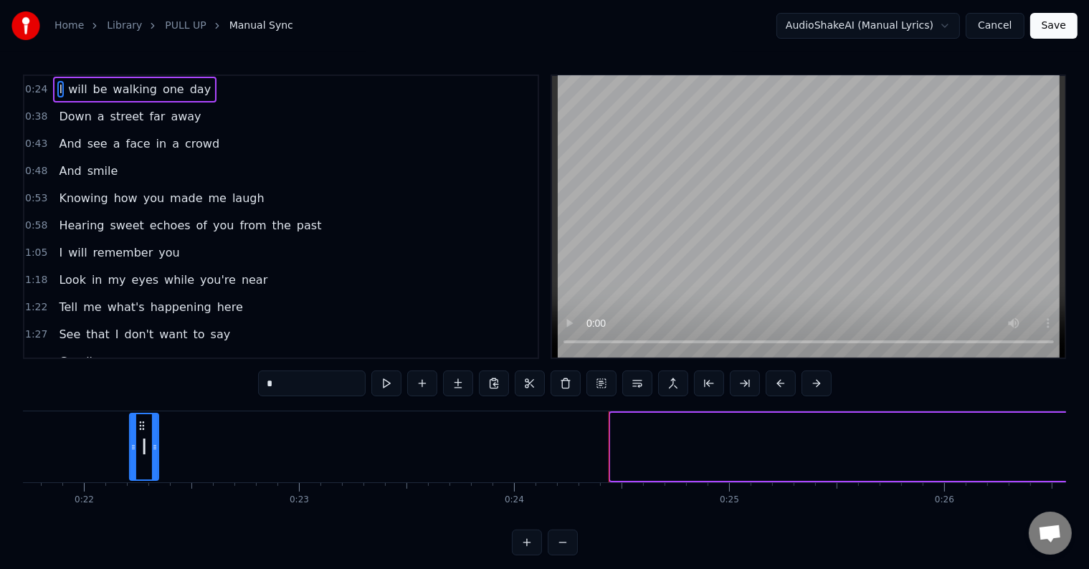
drag, startPoint x: 108, startPoint y: 421, endPoint x: 120, endPoint y: 424, distance: 13.1
click at [130, 424] on div "I" at bounding box center [143, 446] width 27 height 65
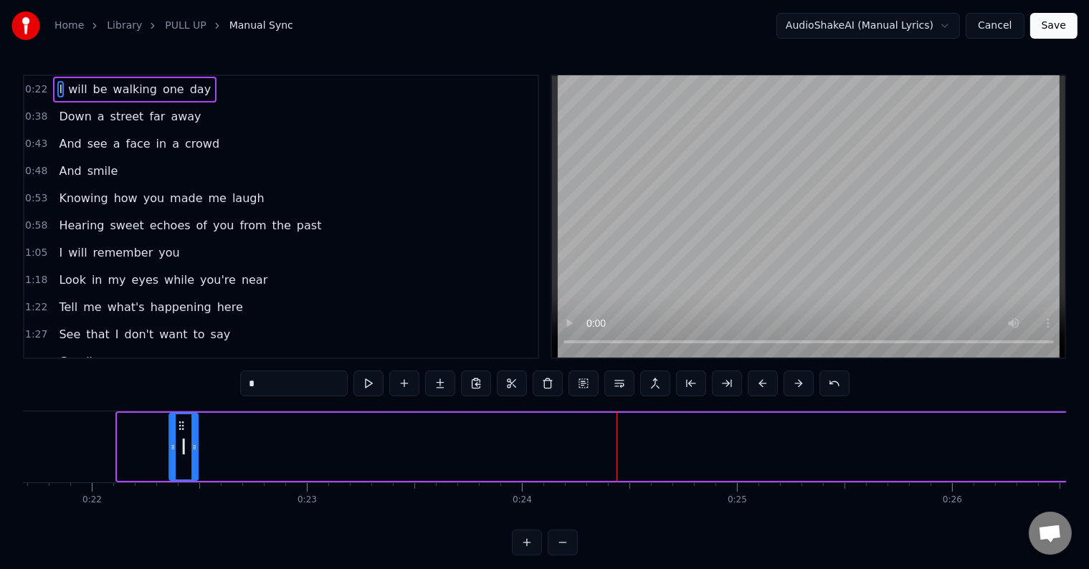
drag, startPoint x: 129, startPoint y: 424, endPoint x: 183, endPoint y: 431, distance: 54.2
click at [183, 431] on div "I" at bounding box center [183, 446] width 27 height 65
drag, startPoint x: 183, startPoint y: 421, endPoint x: 697, endPoint y: 447, distance: 514.5
click at [697, 447] on div "I" at bounding box center [699, 446] width 27 height 65
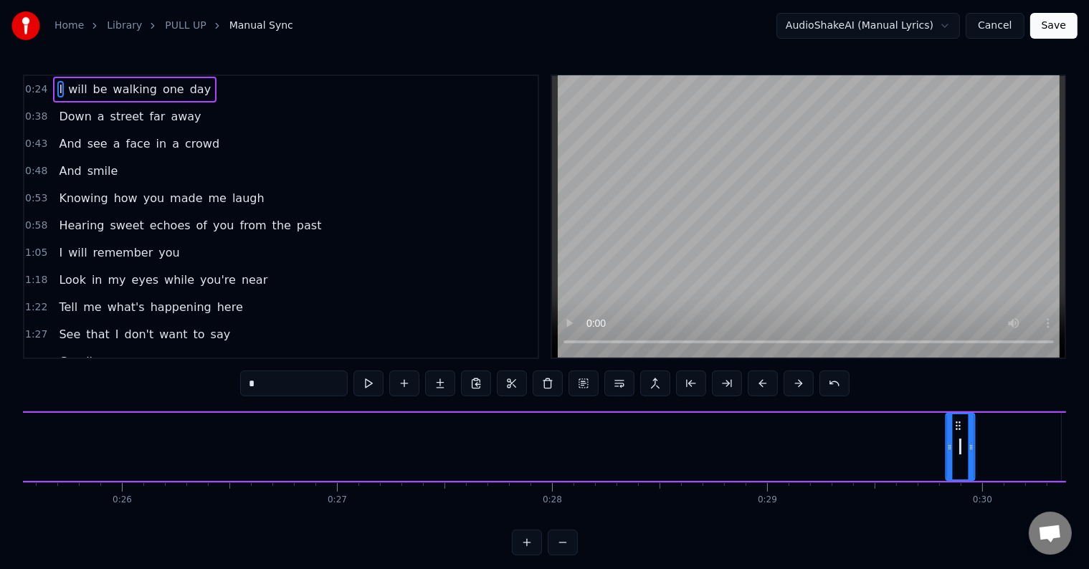
scroll to position [0, 5518]
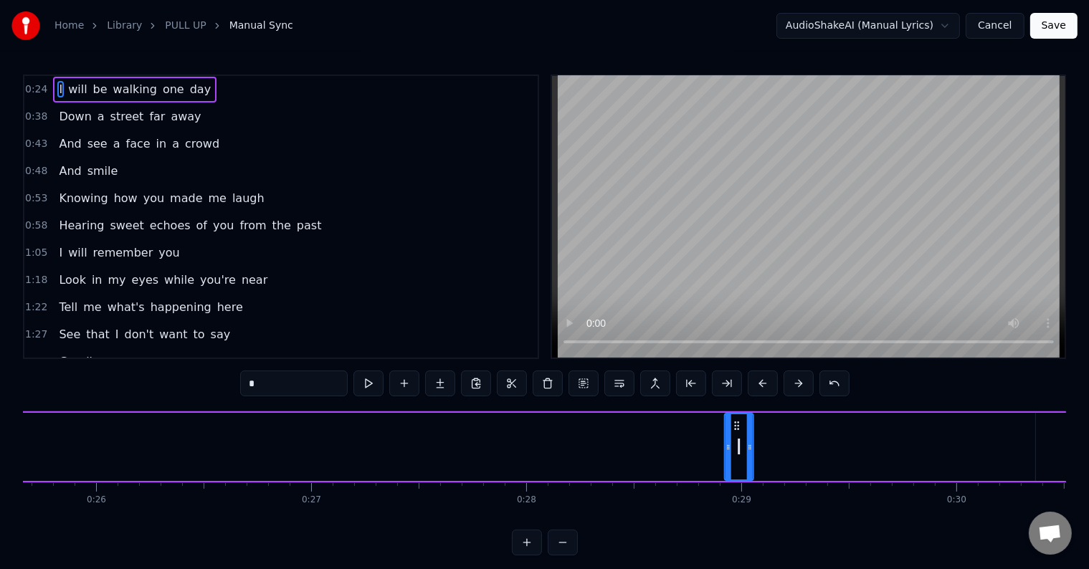
drag, startPoint x: 697, startPoint y: 424, endPoint x: 735, endPoint y: 428, distance: 38.9
click at [735, 428] on icon at bounding box center [736, 425] width 11 height 11
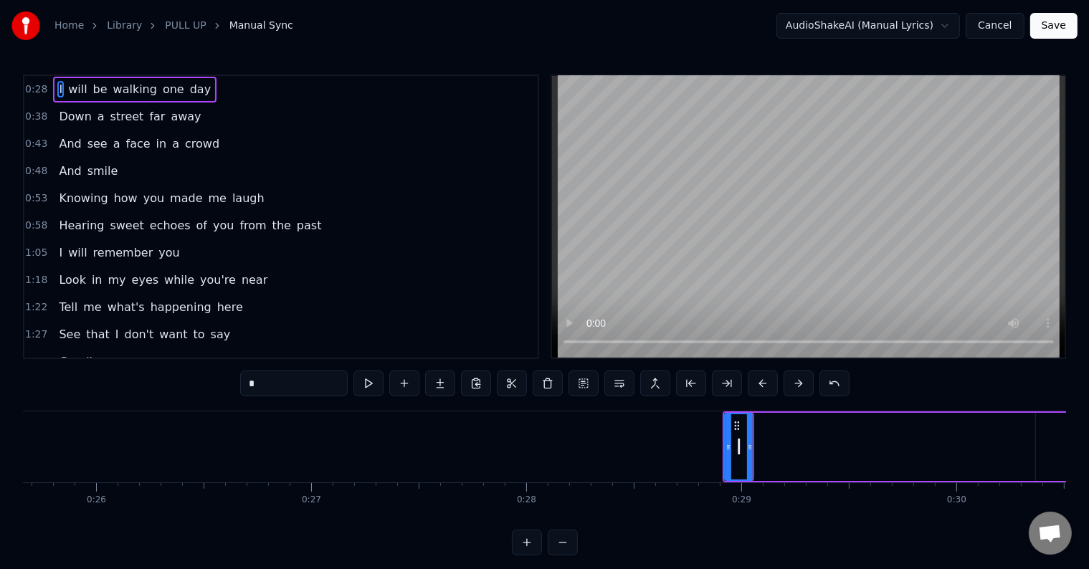
drag, startPoint x: 736, startPoint y: 422, endPoint x: 1001, endPoint y: 447, distance: 265.7
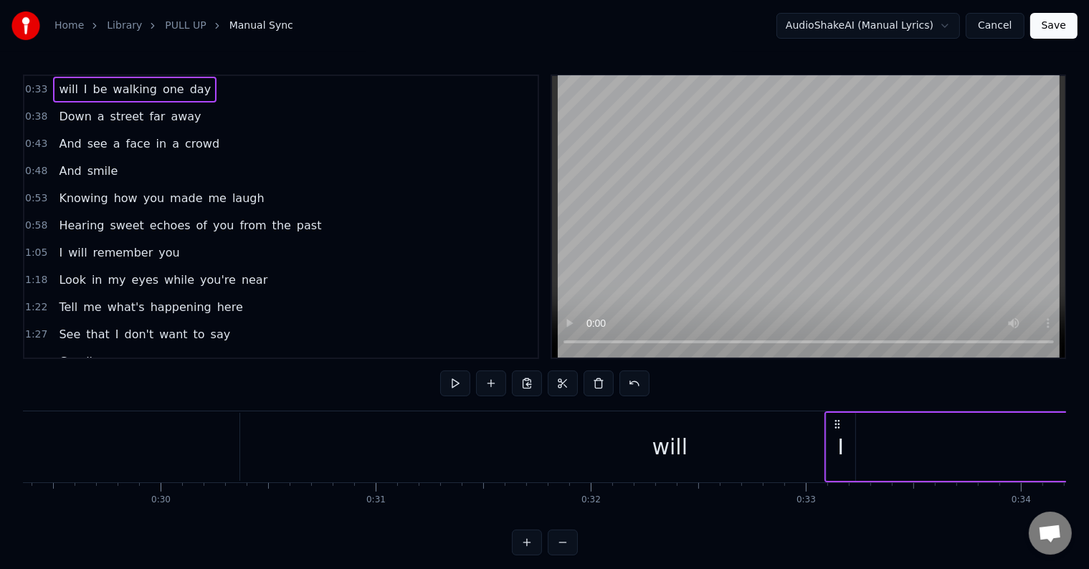
scroll to position [0, 6378]
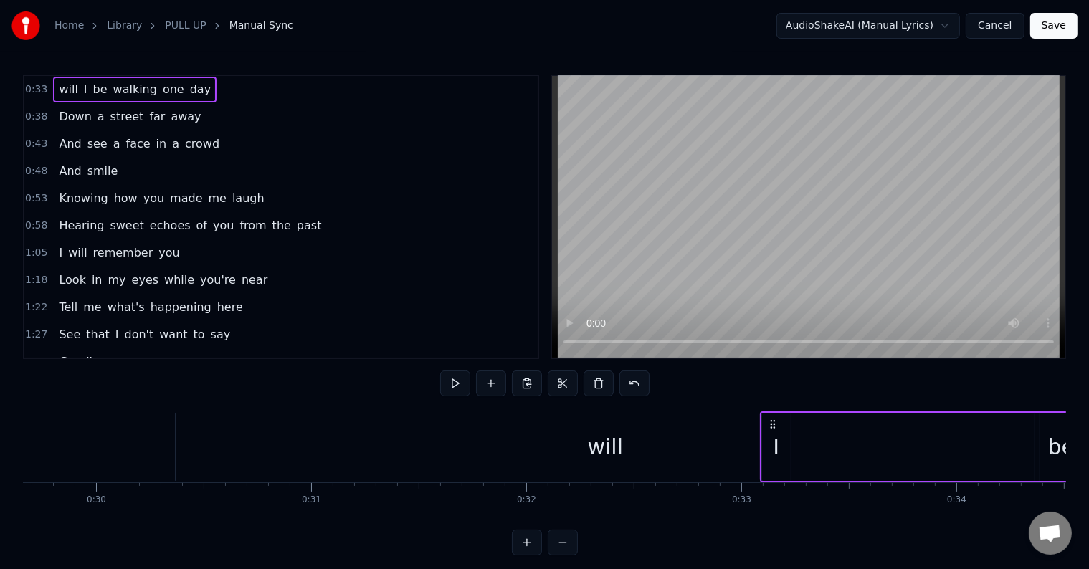
click at [582, 443] on div "will" at bounding box center [605, 447] width 859 height 68
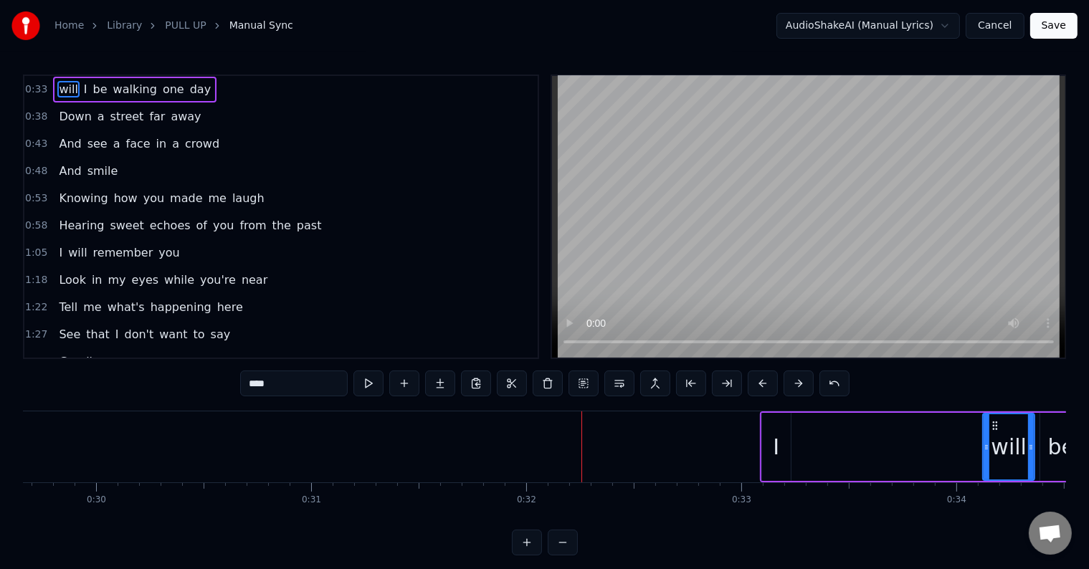
drag, startPoint x: 176, startPoint y: 445, endPoint x: 983, endPoint y: 480, distance: 807.9
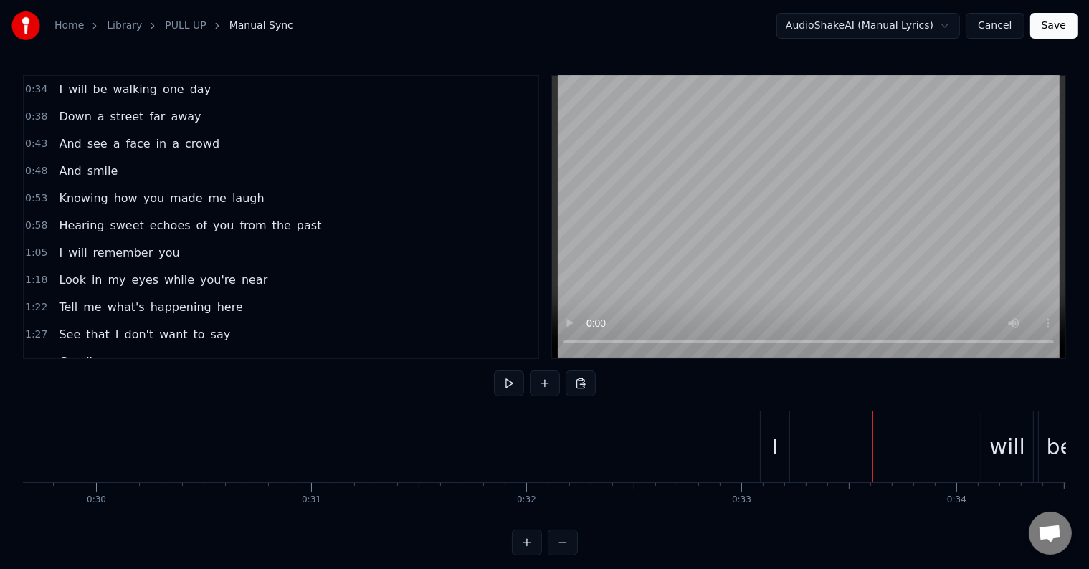
click at [769, 444] on div "I" at bounding box center [775, 446] width 29 height 71
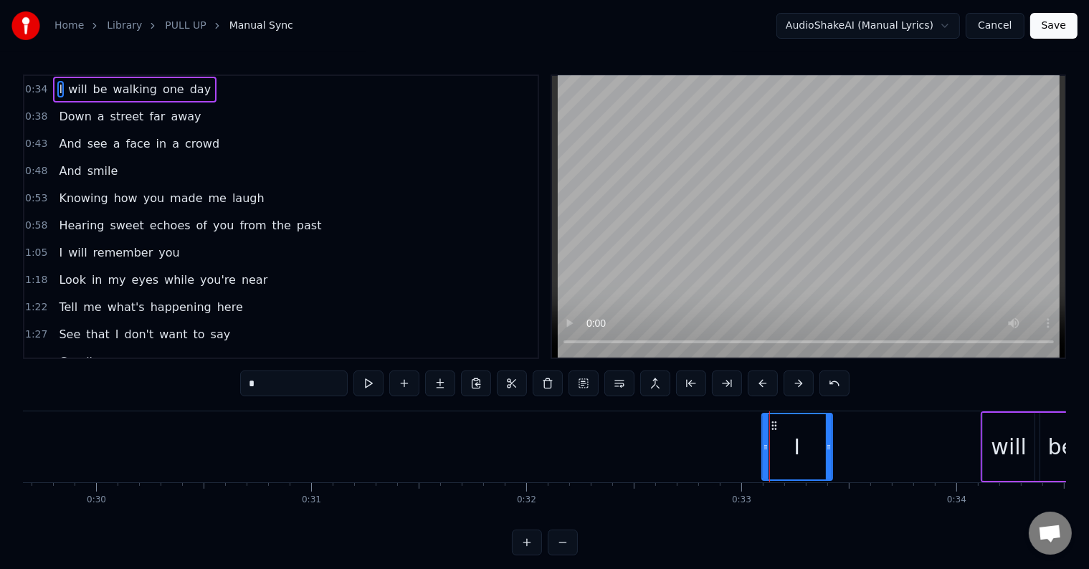
drag, startPoint x: 786, startPoint y: 448, endPoint x: 829, endPoint y: 448, distance: 42.3
click at [829, 448] on icon at bounding box center [829, 447] width 6 height 11
click at [1002, 439] on div "will" at bounding box center [1009, 447] width 36 height 32
type input "****"
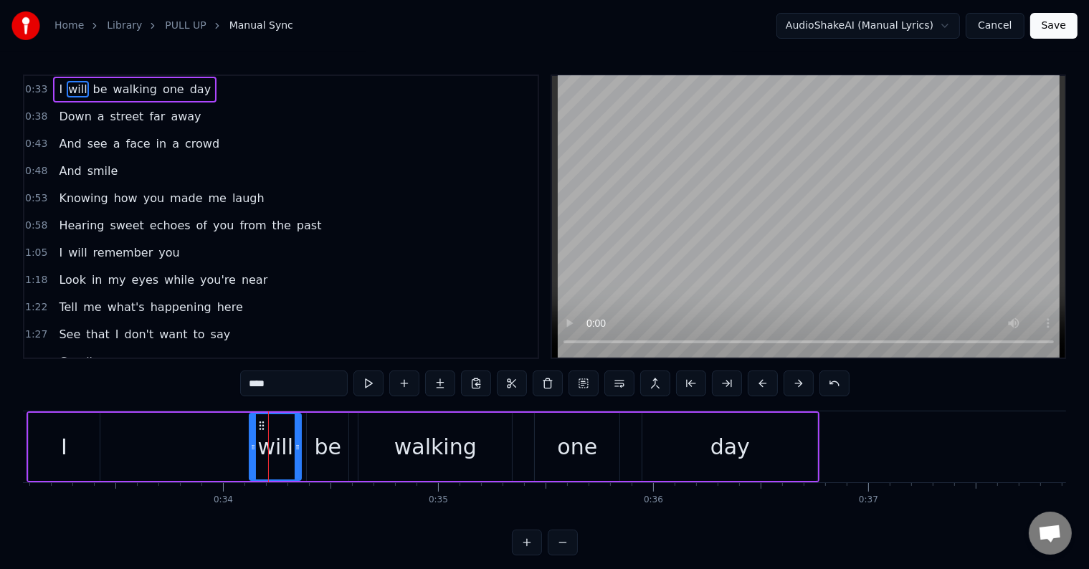
scroll to position [0, 7083]
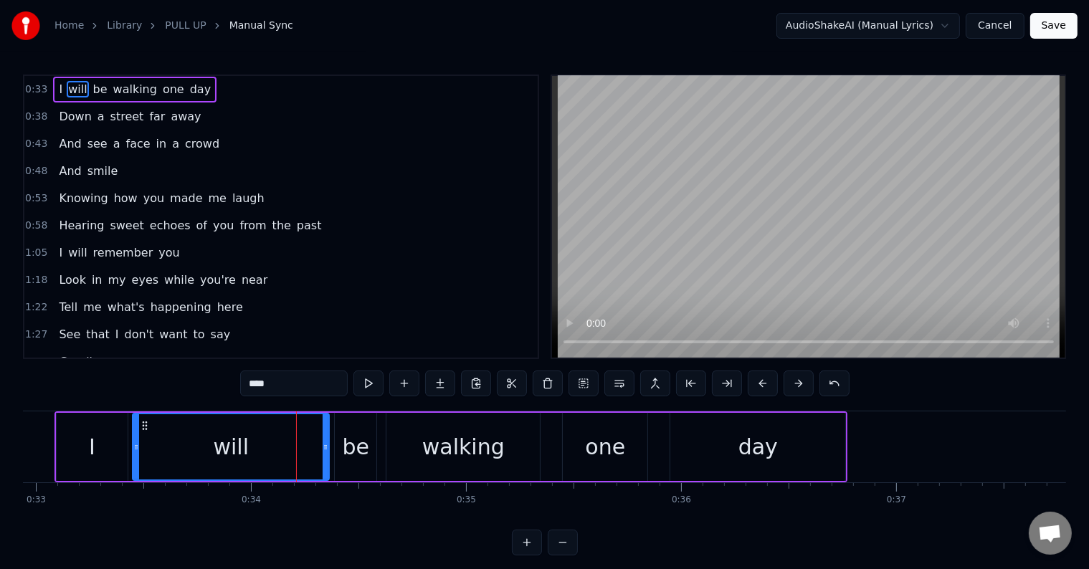
drag, startPoint x: 280, startPoint y: 452, endPoint x: 130, endPoint y: 453, distance: 149.1
click at [133, 452] on icon at bounding box center [136, 447] width 6 height 11
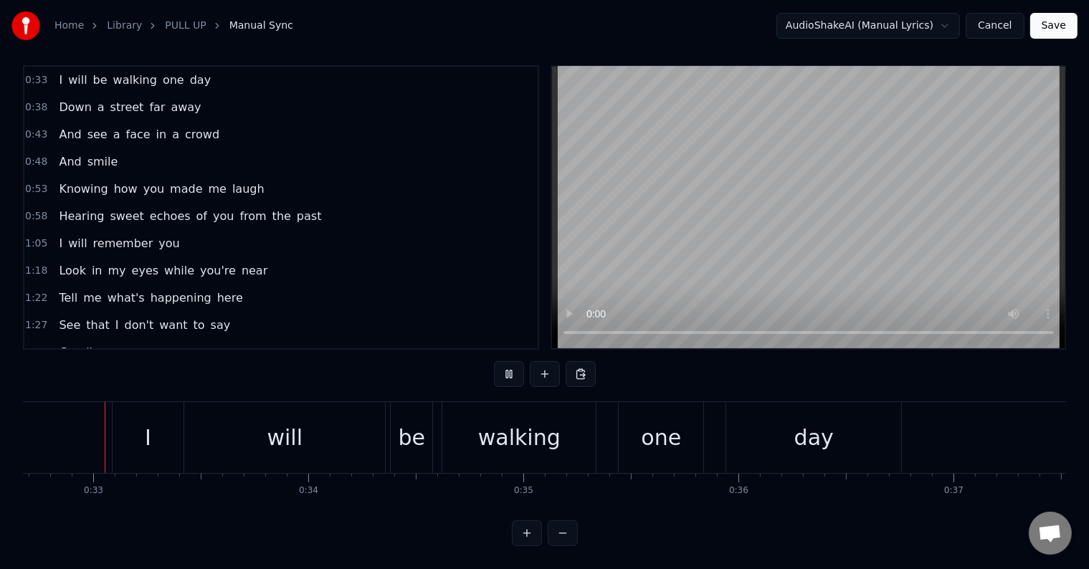
scroll to position [22, 0]
click at [231, 421] on div "will" at bounding box center [286, 437] width 201 height 71
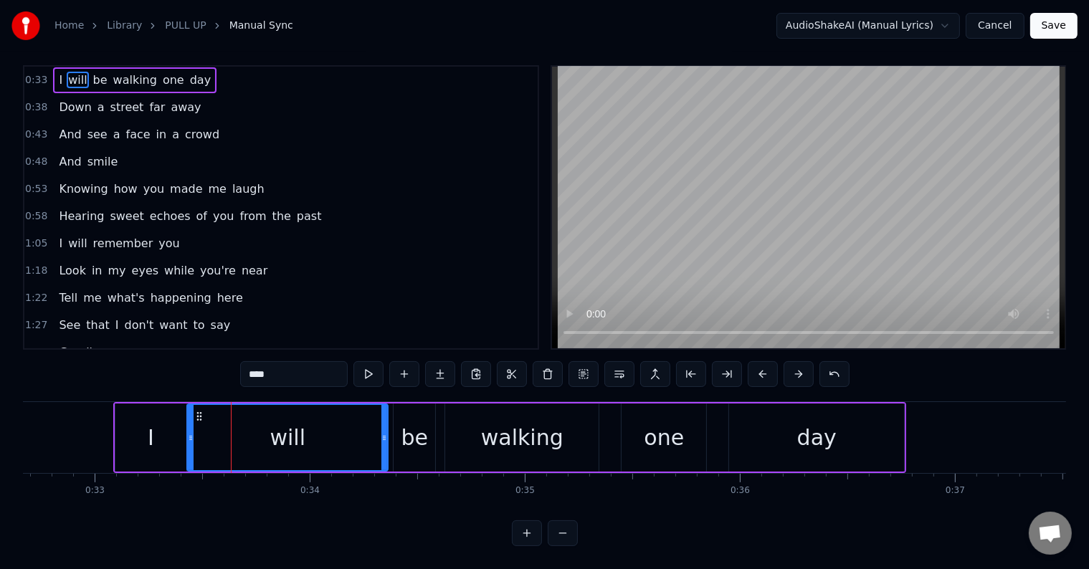
scroll to position [0, 0]
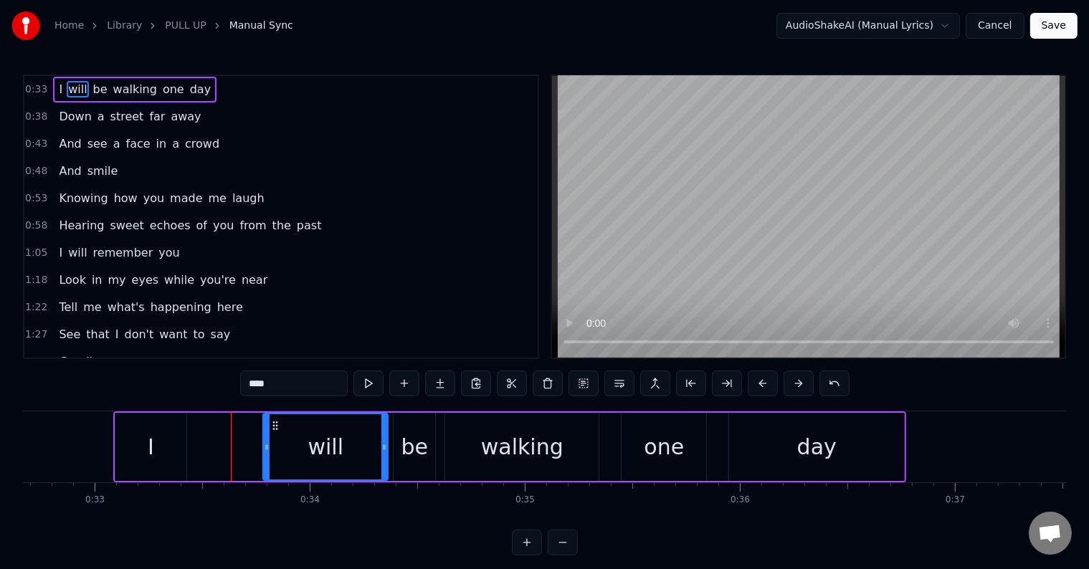
drag, startPoint x: 191, startPoint y: 452, endPoint x: 272, endPoint y: 462, distance: 81.6
click at [270, 462] on div at bounding box center [267, 446] width 6 height 65
drag, startPoint x: 169, startPoint y: 456, endPoint x: 202, endPoint y: 460, distance: 33.3
click at [202, 460] on div "I will be walking one day" at bounding box center [509, 446] width 793 height 71
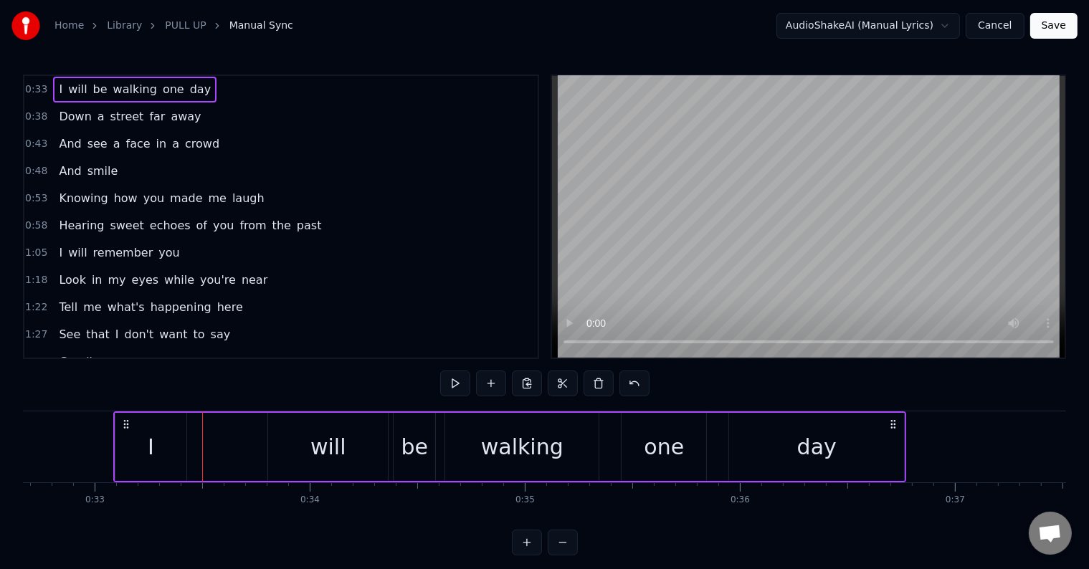
click at [148, 439] on div "I" at bounding box center [151, 447] width 6 height 32
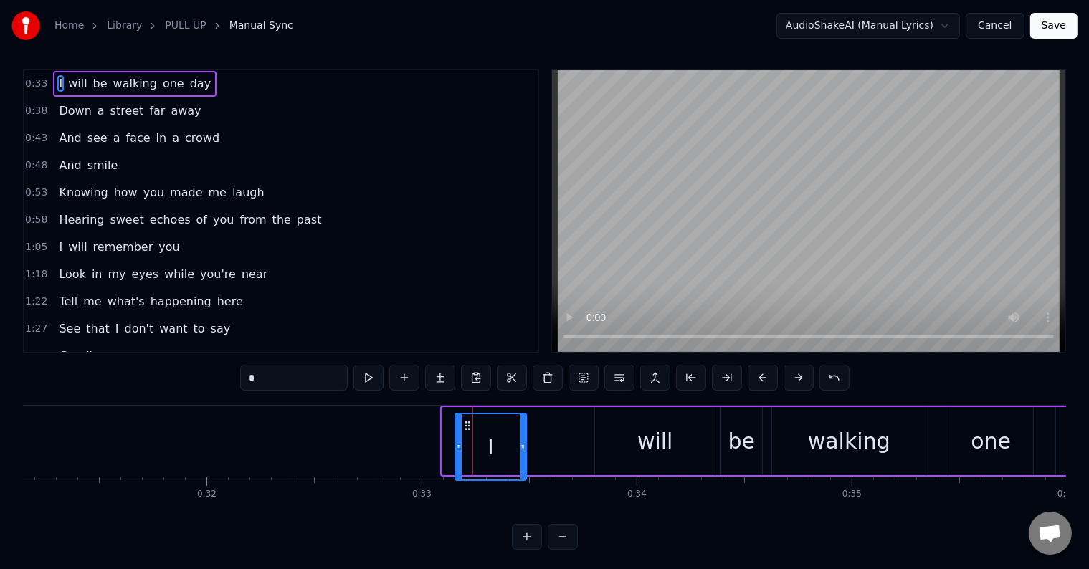
scroll to position [22, 0]
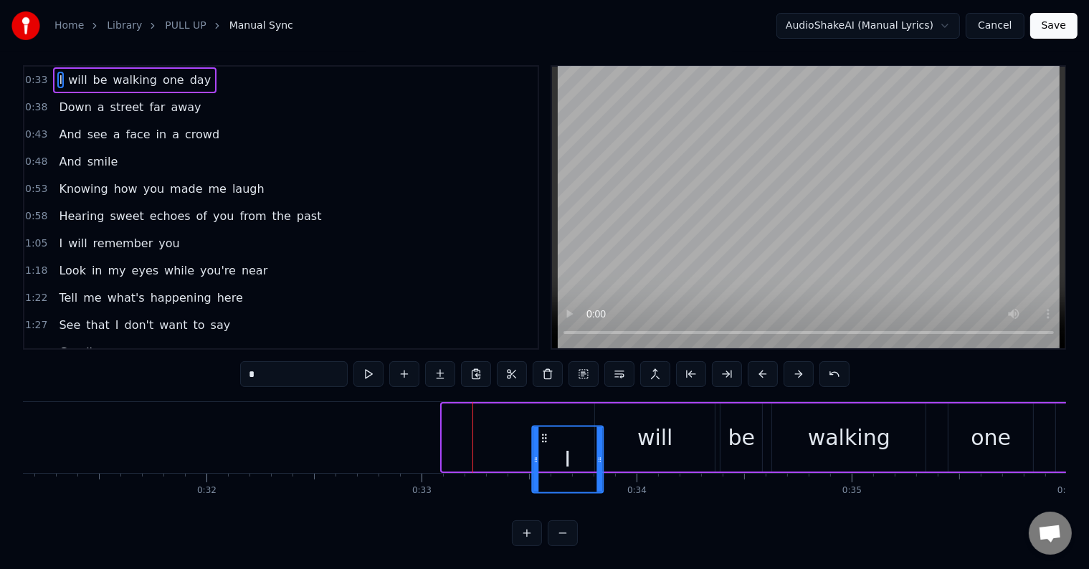
drag, startPoint x: 130, startPoint y: 424, endPoint x: 548, endPoint y: 427, distance: 417.2
click at [548, 432] on icon at bounding box center [543, 437] width 11 height 11
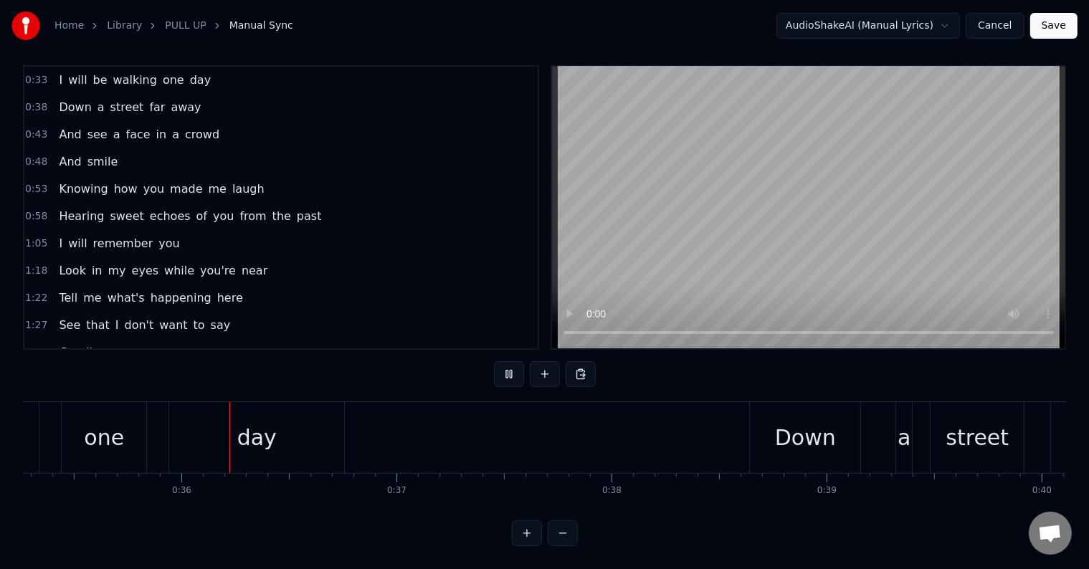
scroll to position [0, 7610]
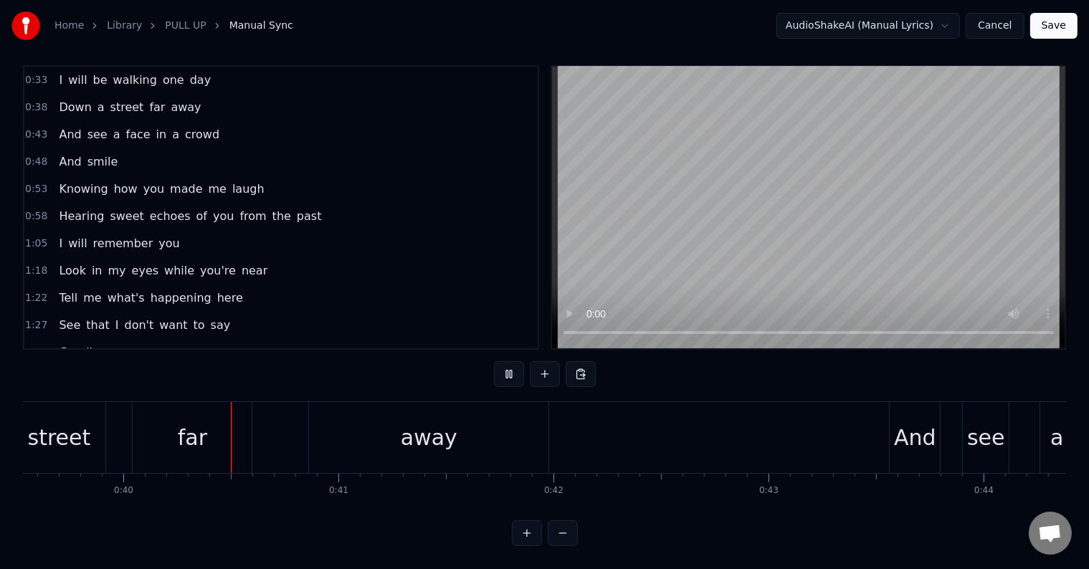
scroll to position [0, 8530]
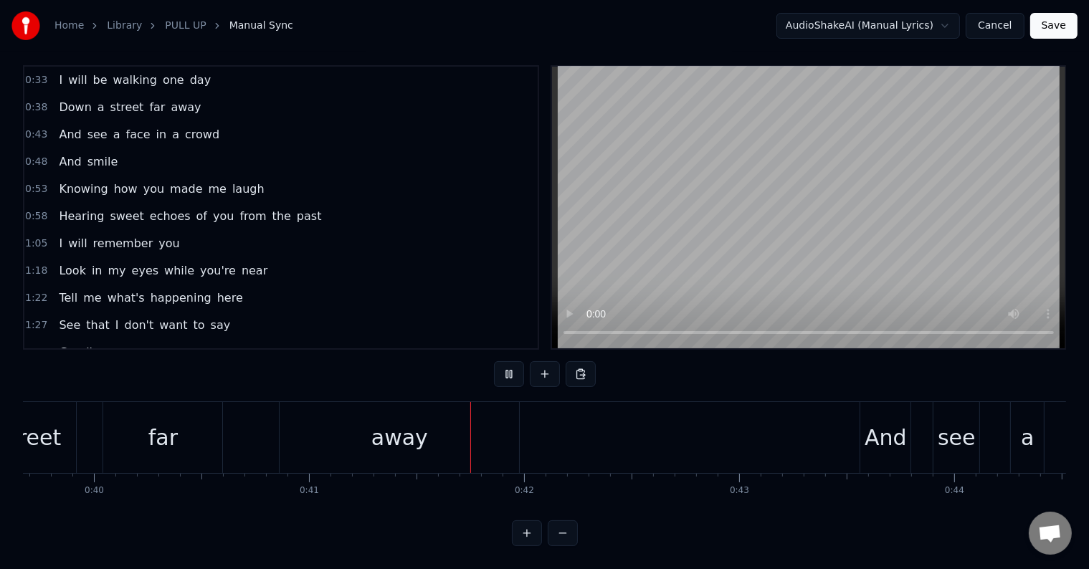
click at [1064, 23] on button "Save" at bounding box center [1053, 26] width 47 height 26
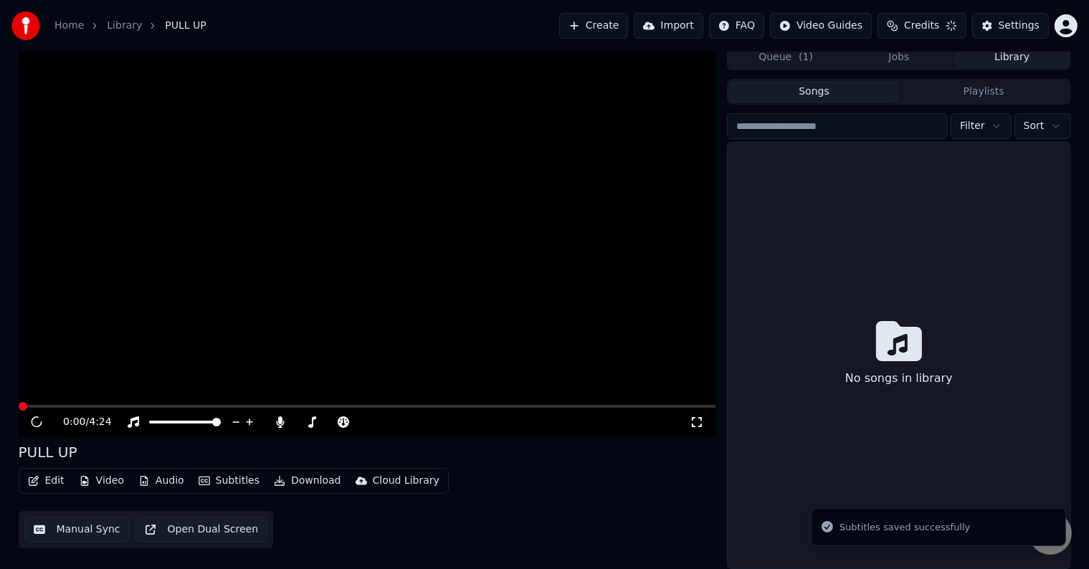
scroll to position [6, 0]
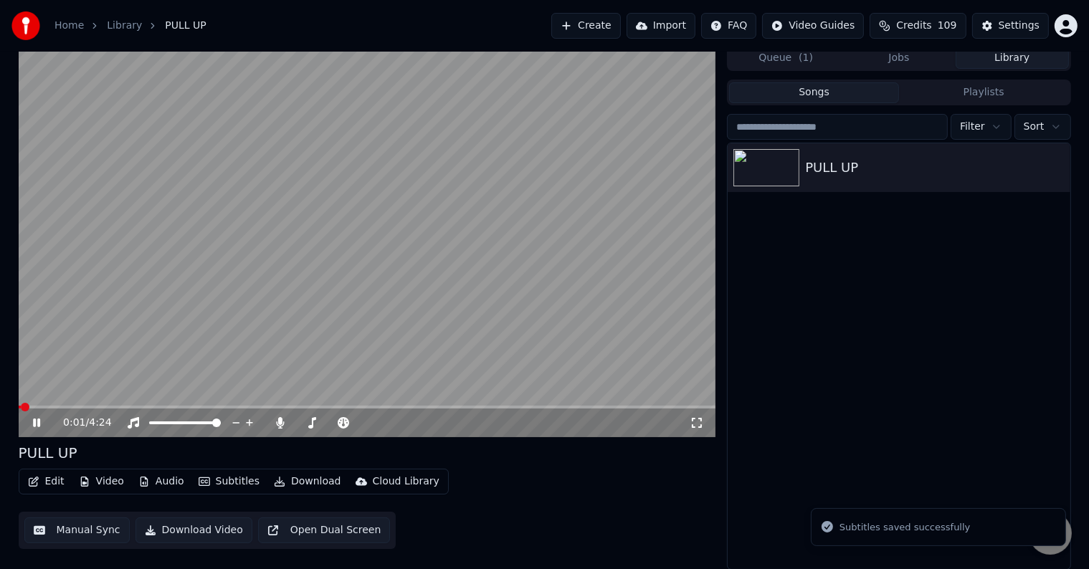
click at [80, 404] on video at bounding box center [367, 241] width 697 height 392
drag, startPoint x: 80, startPoint y: 404, endPoint x: 82, endPoint y: 421, distance: 17.3
click at [82, 404] on video at bounding box center [367, 241] width 697 height 392
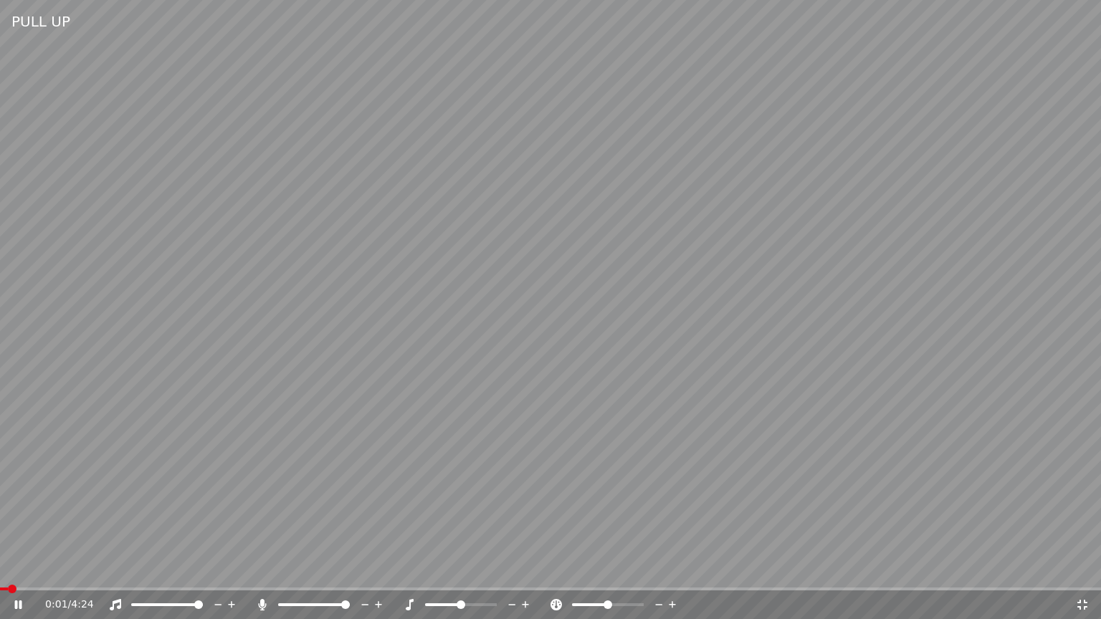
click at [227, 411] on video at bounding box center [550, 309] width 1101 height 619
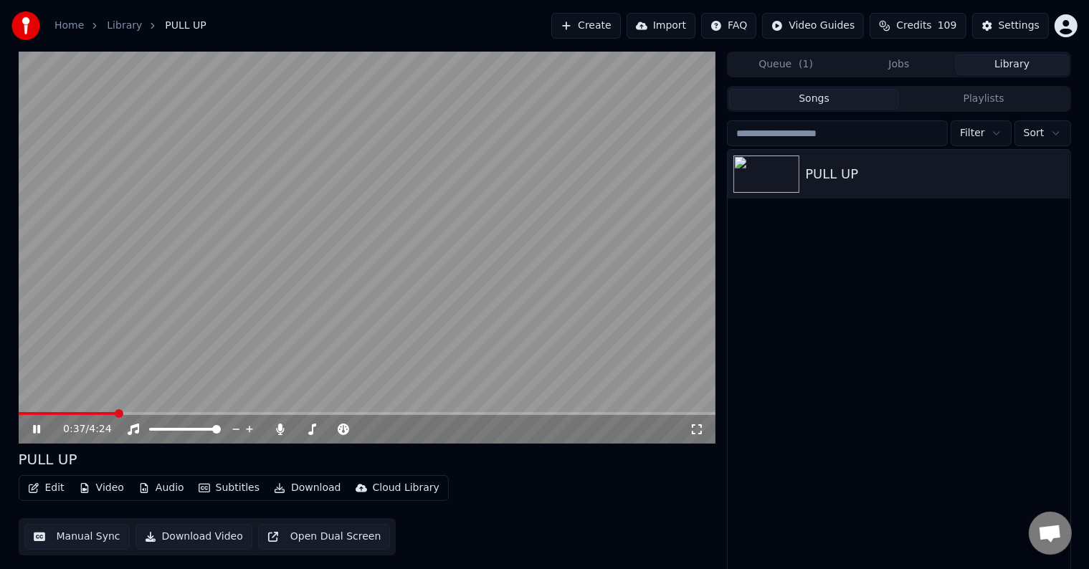
click at [115, 412] on span at bounding box center [367, 413] width 697 height 3
click at [108, 413] on span at bounding box center [69, 413] width 100 height 3
click at [103, 411] on video at bounding box center [367, 248] width 697 height 392
click at [100, 411] on video at bounding box center [367, 248] width 697 height 392
click at [100, 414] on span at bounding box center [66, 413] width 94 height 3
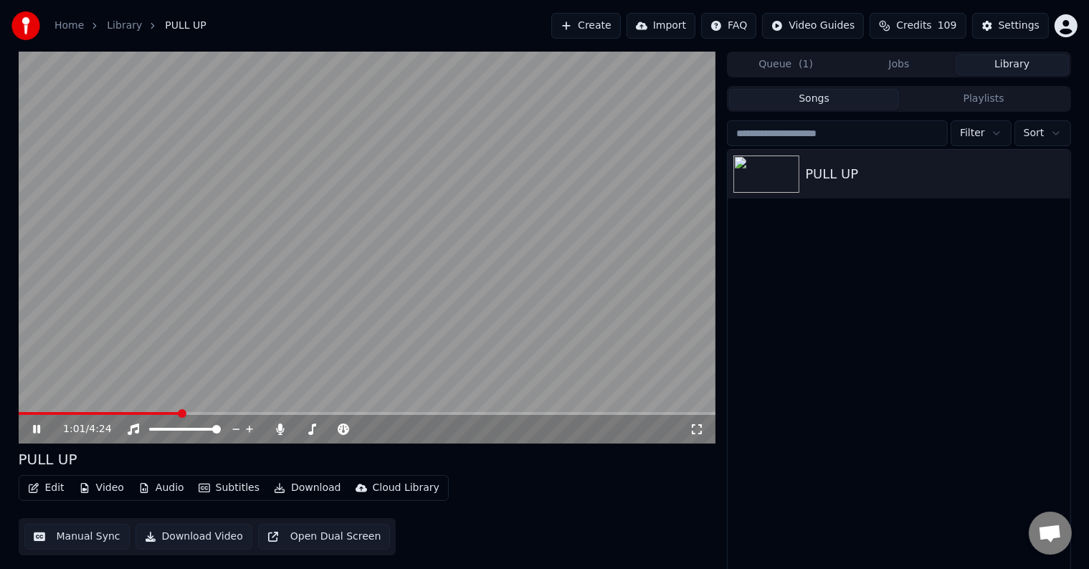
click at [360, 416] on div "1:01 / 4:24" at bounding box center [367, 429] width 697 height 29
click at [360, 414] on span at bounding box center [367, 413] width 697 height 3
click at [424, 414] on span at bounding box center [367, 413] width 697 height 3
click at [499, 418] on div "2:34 / 4:24" at bounding box center [367, 429] width 697 height 29
click at [505, 409] on video at bounding box center [367, 248] width 697 height 392
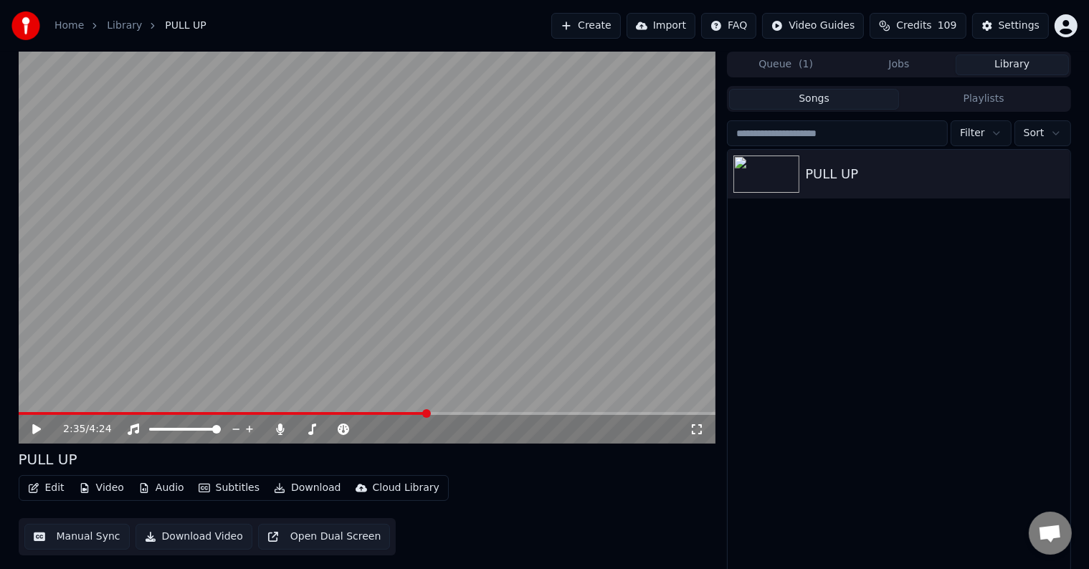
click at [510, 415] on span at bounding box center [367, 413] width 697 height 3
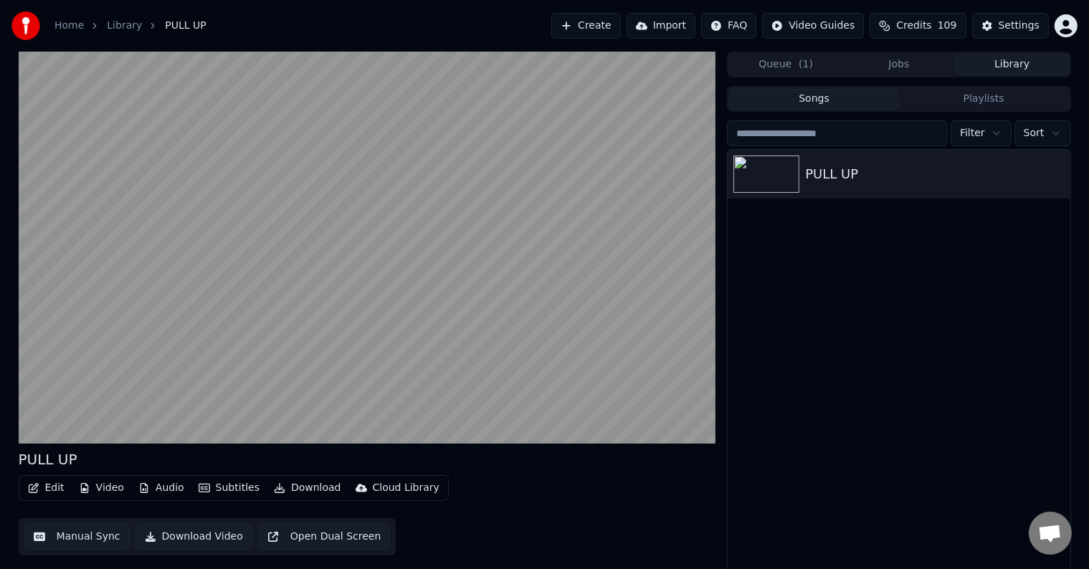
click at [186, 535] on button "Download Video" at bounding box center [193, 537] width 117 height 26
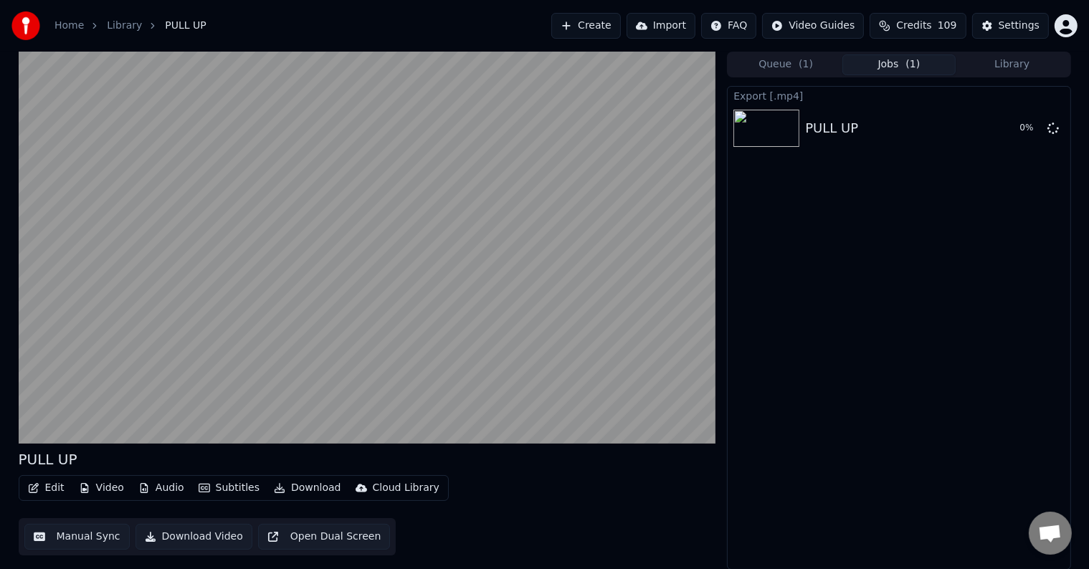
click at [300, 488] on button "Download" at bounding box center [307, 488] width 79 height 20
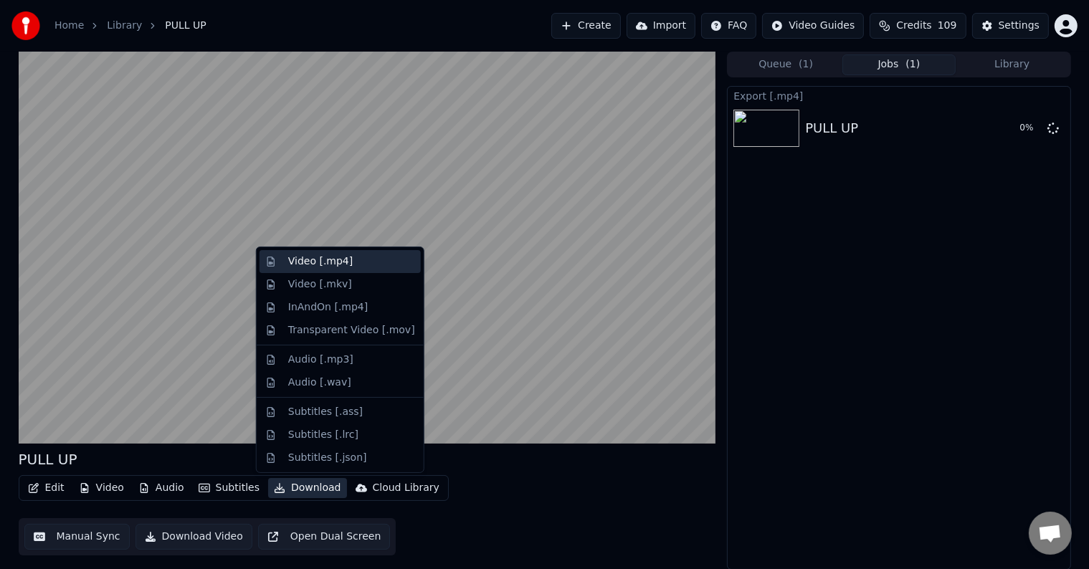
click at [335, 262] on div "Video [.mp4]" at bounding box center [320, 261] width 65 height 14
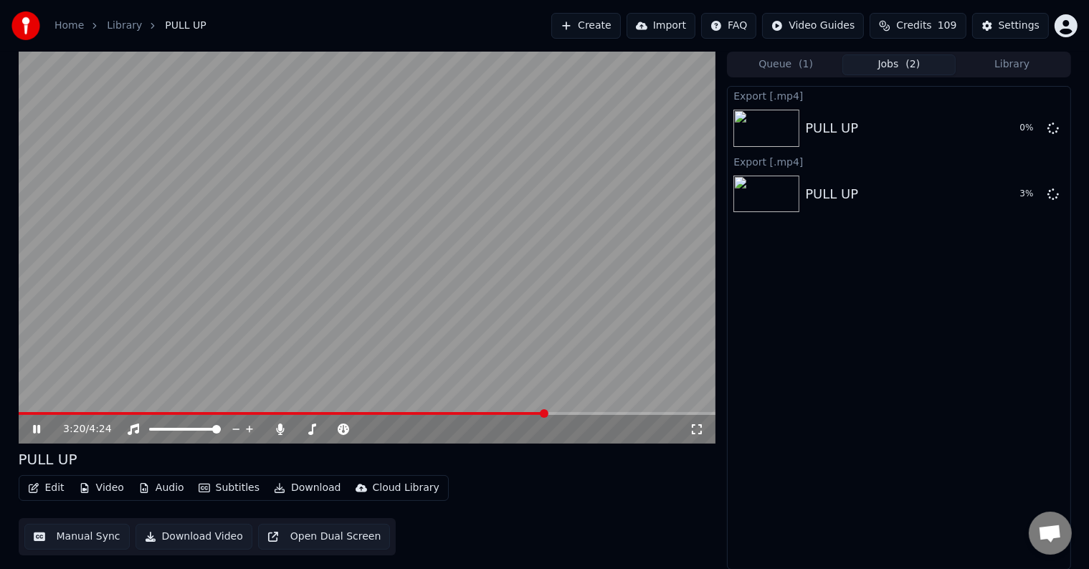
click at [252, 244] on video at bounding box center [367, 248] width 697 height 392
click at [659, 28] on button "Import" at bounding box center [660, 26] width 69 height 26
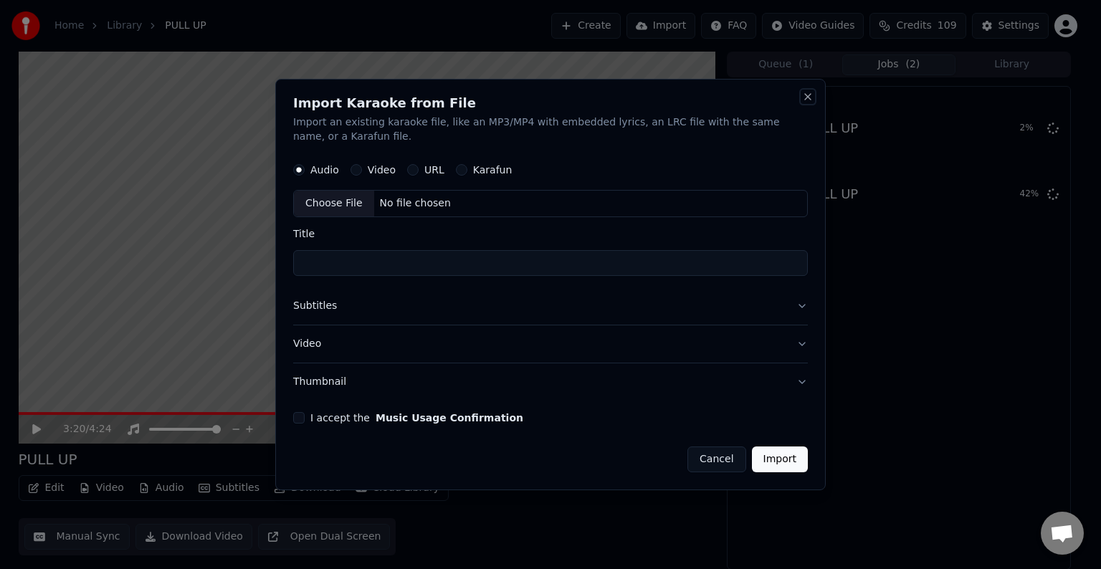
click at [806, 92] on button "Close" at bounding box center [807, 96] width 11 height 11
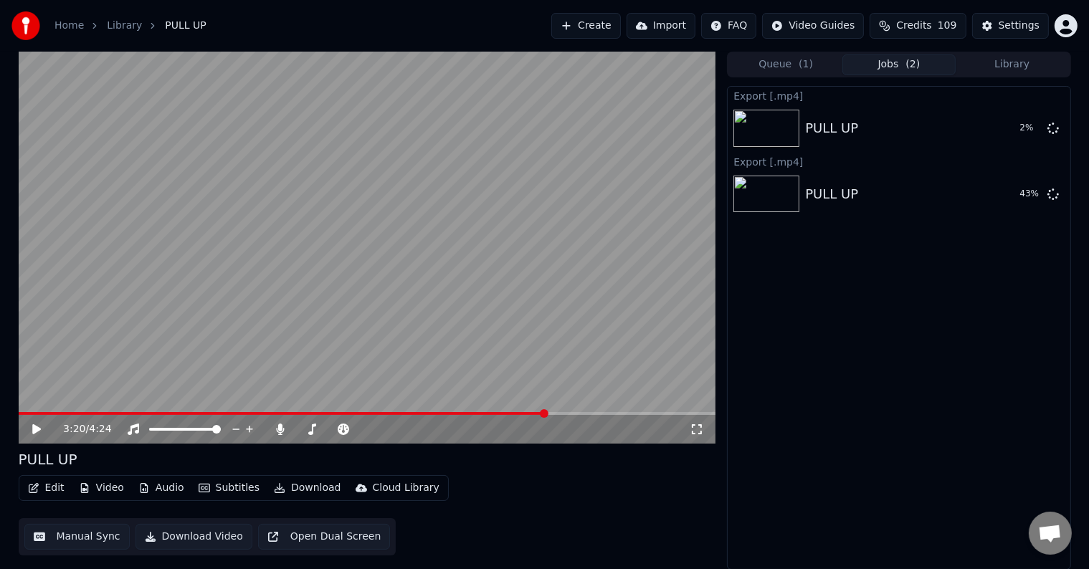
click at [123, 26] on link "Library" at bounding box center [124, 26] width 35 height 14
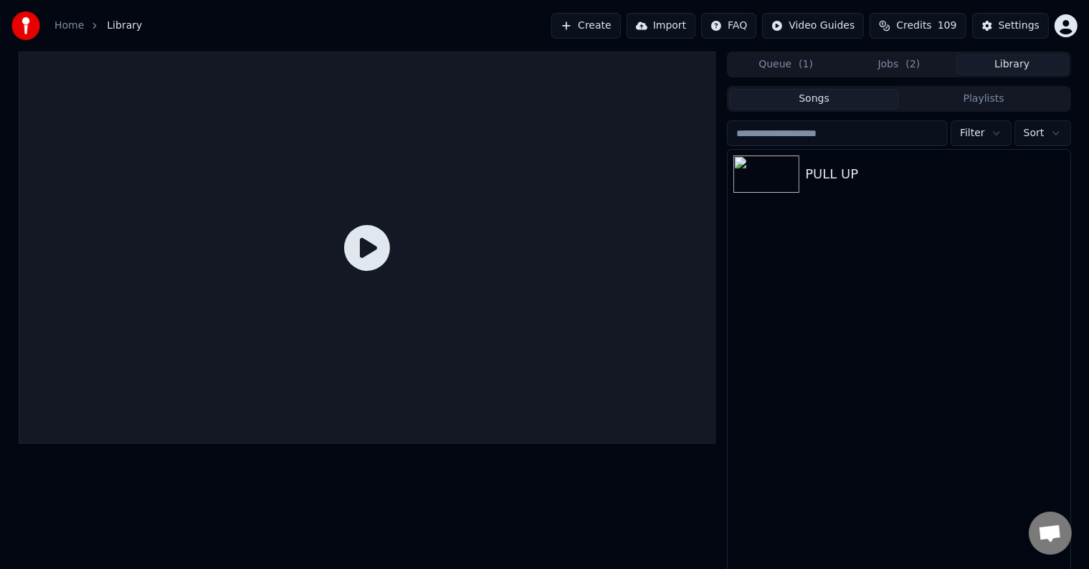
click at [1011, 69] on button "Library" at bounding box center [1011, 64] width 113 height 21
click at [932, 65] on button "Jobs ( 2 )" at bounding box center [898, 64] width 113 height 21
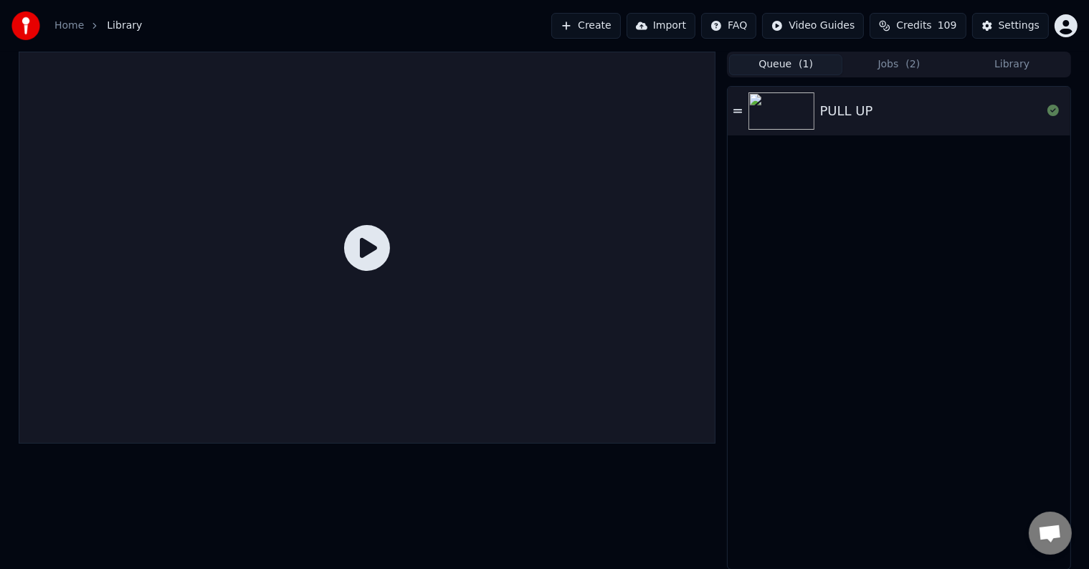
click at [765, 60] on button "Queue ( 1 )" at bounding box center [785, 64] width 113 height 21
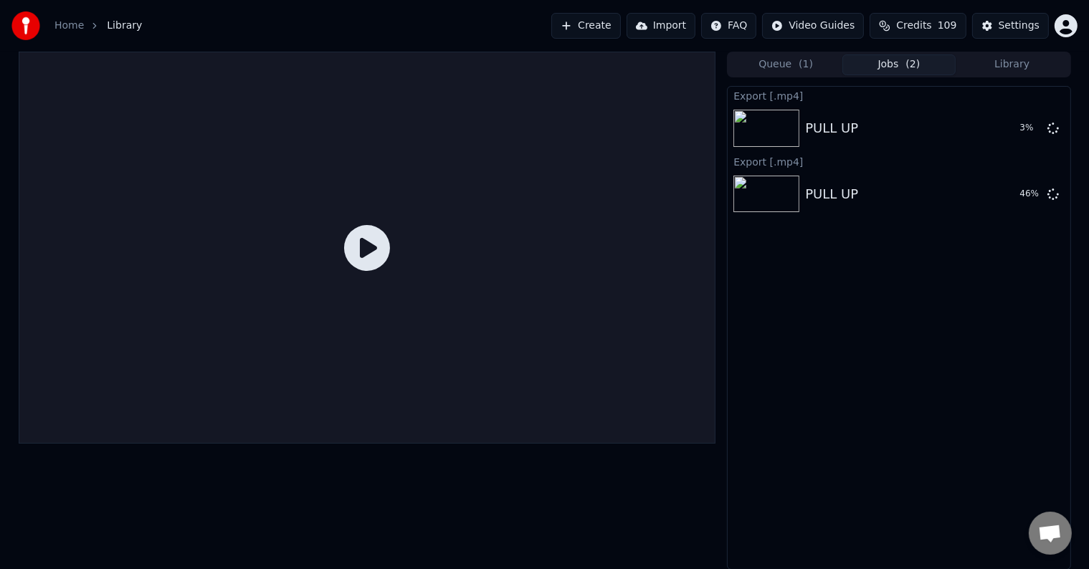
click at [889, 60] on button "Jobs ( 2 )" at bounding box center [898, 64] width 113 height 21
click at [1058, 532] on span "Open chat" at bounding box center [1050, 535] width 24 height 20
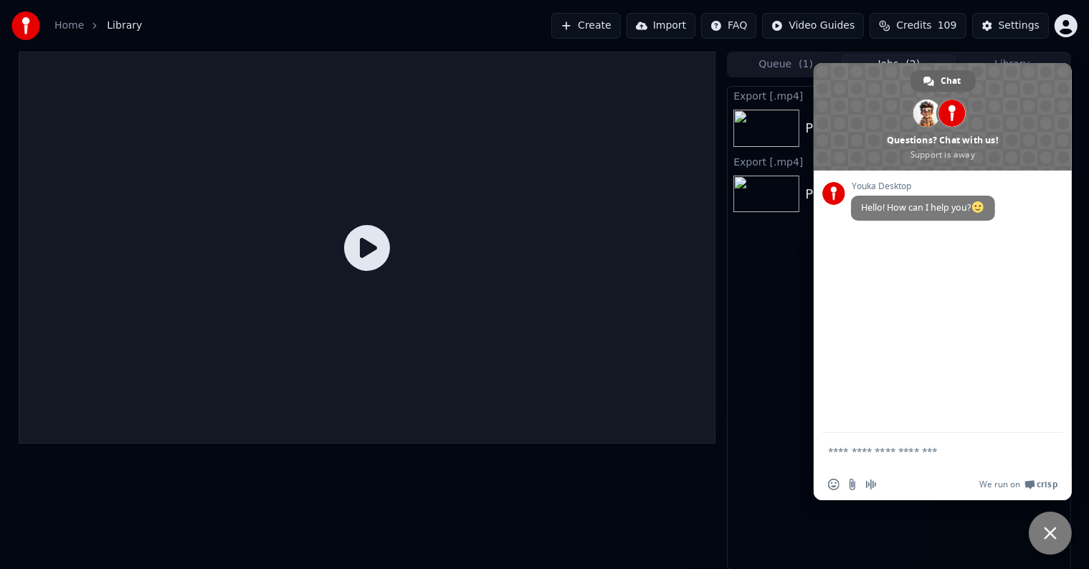
click at [885, 454] on textarea "Compose your message..." at bounding box center [927, 451] width 198 height 13
type textarea "**********"
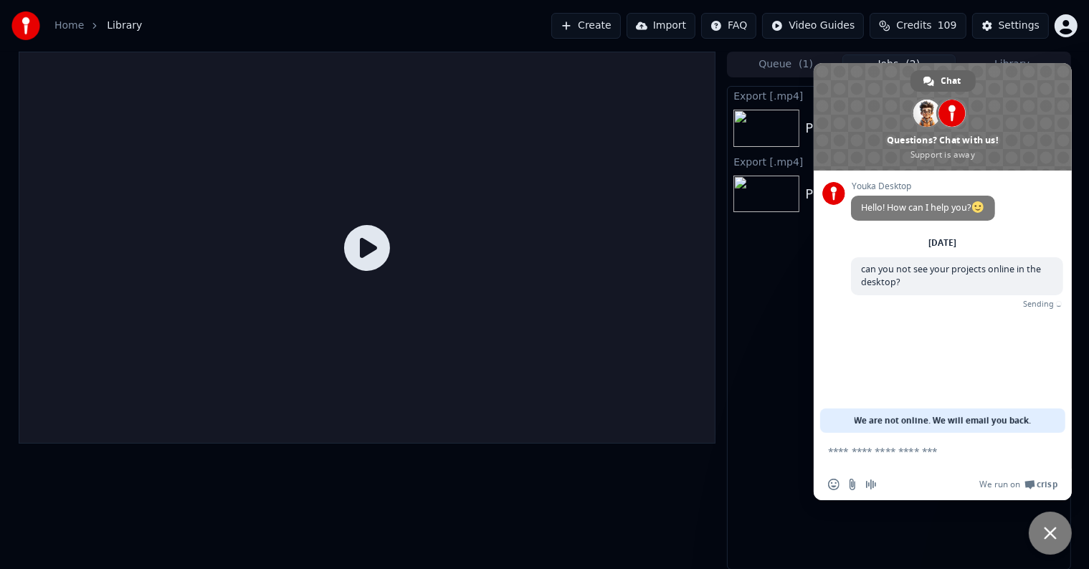
click at [1050, 533] on span "Close chat" at bounding box center [1050, 533] width 13 height 13
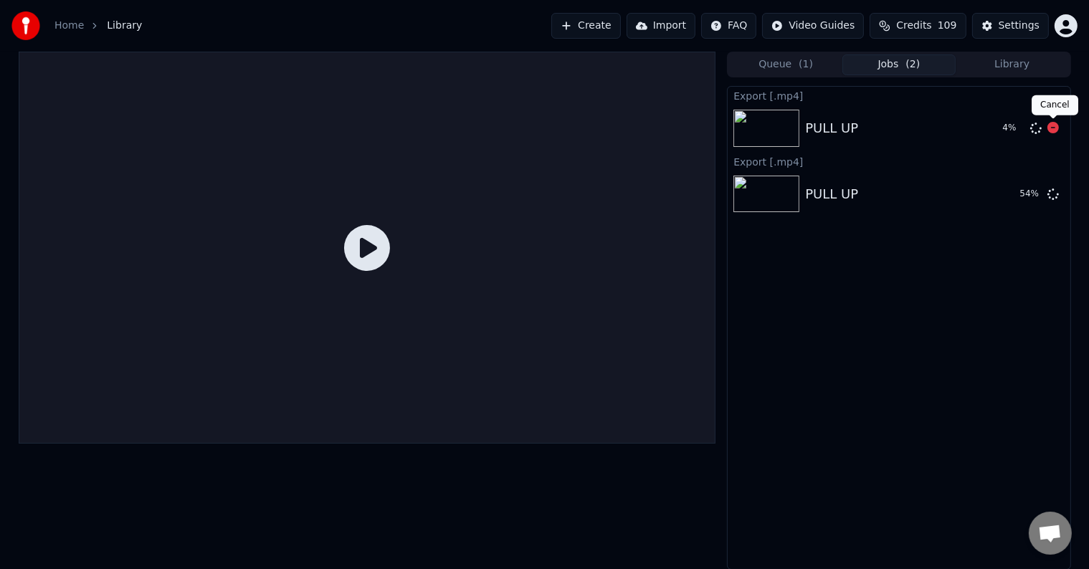
click at [1052, 128] on icon at bounding box center [1052, 127] width 11 height 11
click at [1045, 533] on span "Open chat" at bounding box center [1050, 535] width 24 height 20
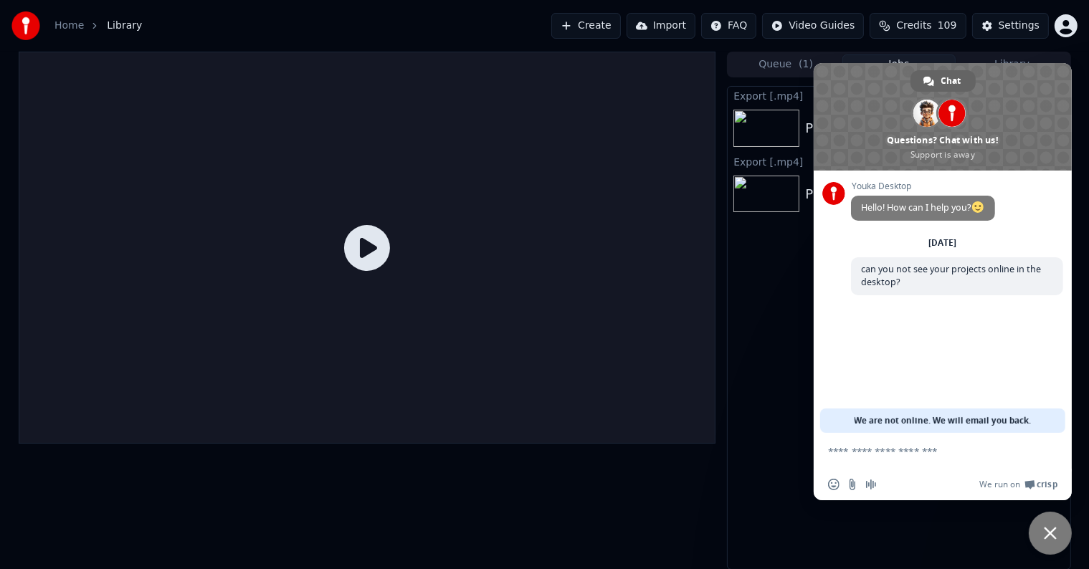
click at [787, 291] on div "Export [.mp4] PULL UP Export [.mp4] PULL UP Show" at bounding box center [898, 328] width 343 height 484
click at [1053, 530] on span "Close chat" at bounding box center [1050, 533] width 13 height 13
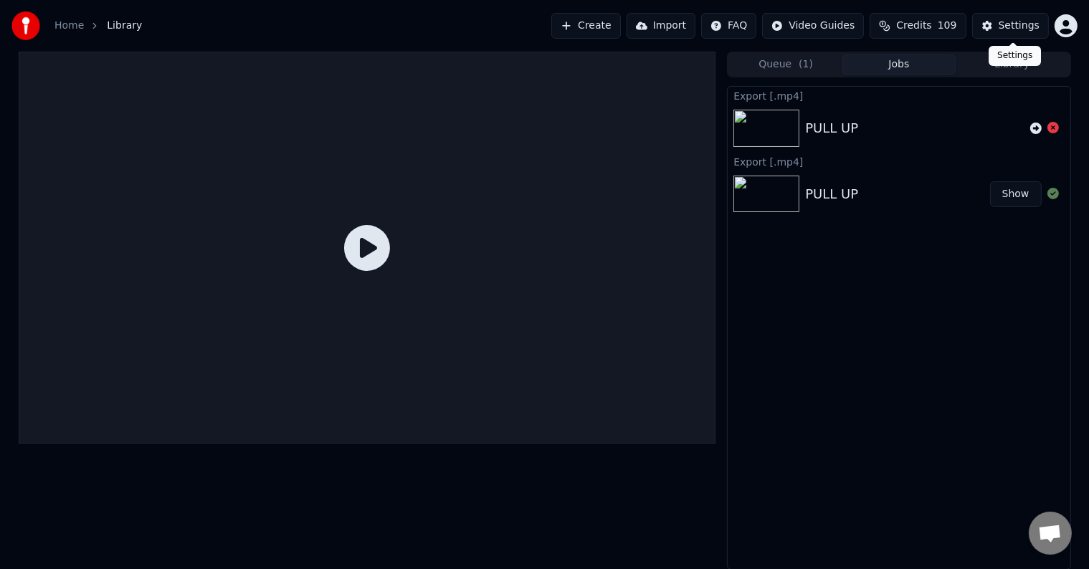
click at [1001, 25] on button "Settings" at bounding box center [1010, 26] width 77 height 26
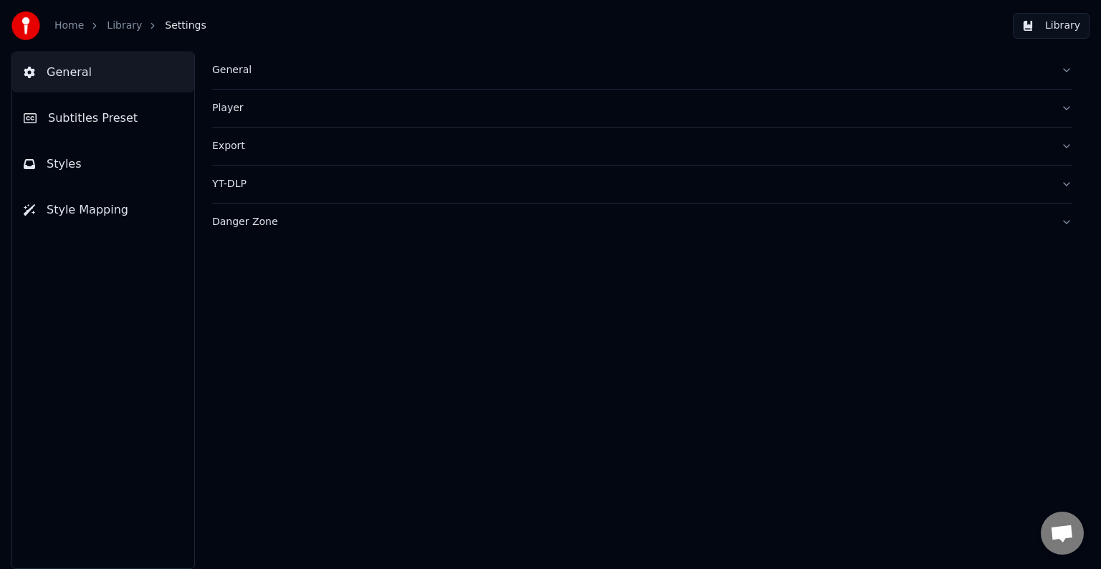
click at [109, 22] on link "Library" at bounding box center [124, 26] width 35 height 14
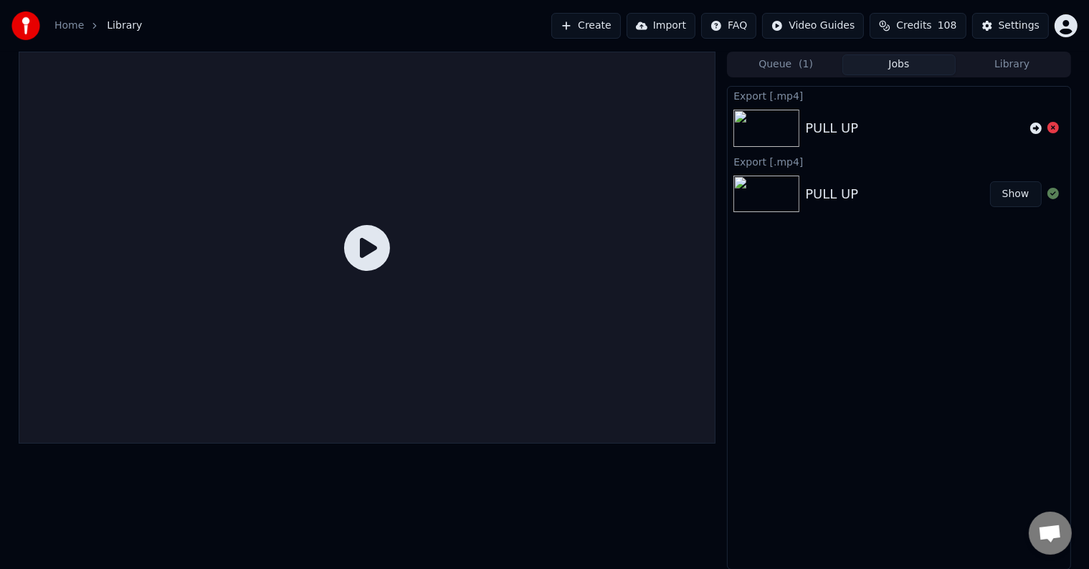
click at [946, 195] on div "PULL UP" at bounding box center [897, 194] width 184 height 20
click at [773, 187] on img at bounding box center [766, 194] width 66 height 37
click at [840, 197] on div "PULL UP" at bounding box center [831, 194] width 53 height 20
click at [1007, 189] on button "Show" at bounding box center [1016, 194] width 52 height 26
click at [1021, 67] on button "Library" at bounding box center [1011, 64] width 113 height 21
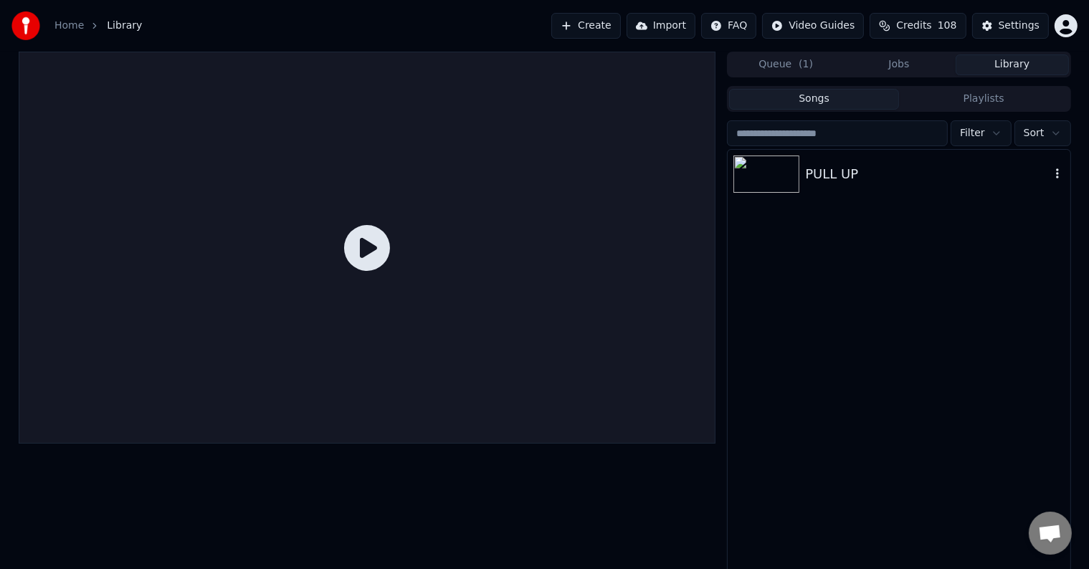
click at [846, 180] on div "PULL UP" at bounding box center [927, 174] width 244 height 20
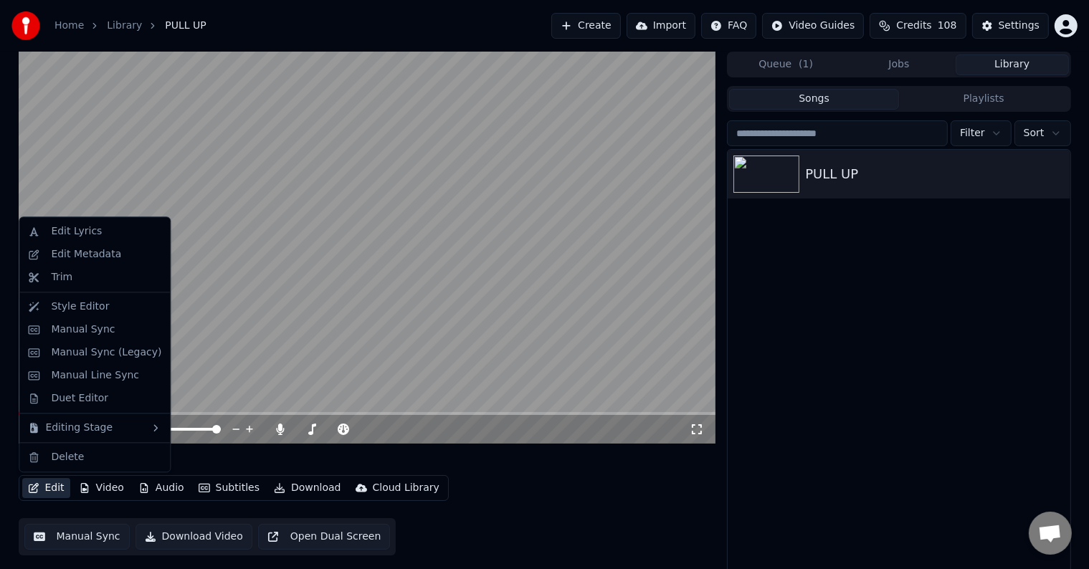
click at [49, 491] on button "Edit" at bounding box center [46, 488] width 48 height 20
click at [69, 305] on div "Style Editor" at bounding box center [80, 307] width 58 height 14
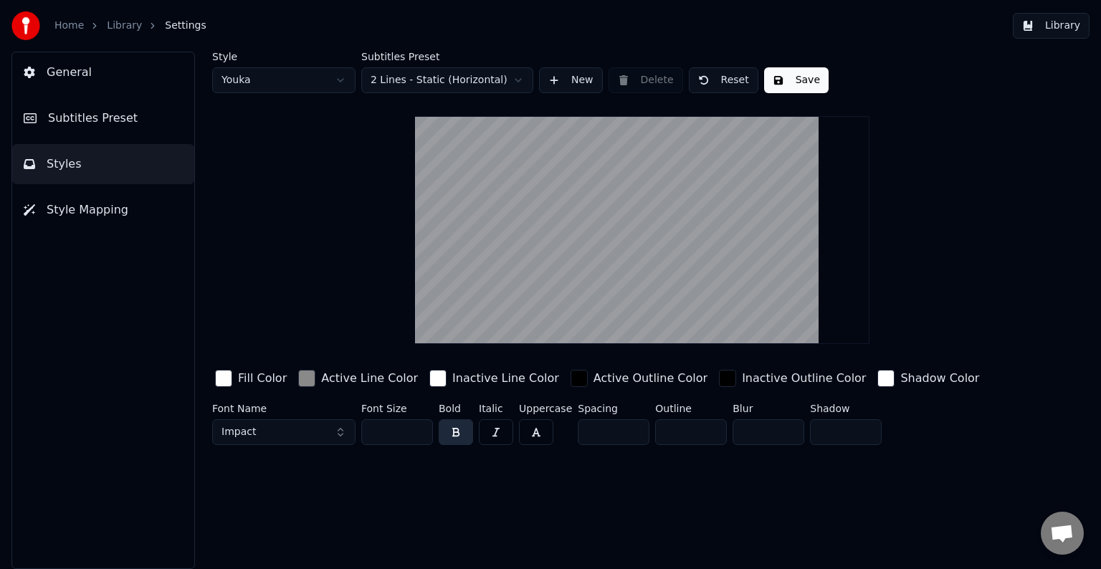
click at [90, 82] on button "General" at bounding box center [103, 72] width 182 height 40
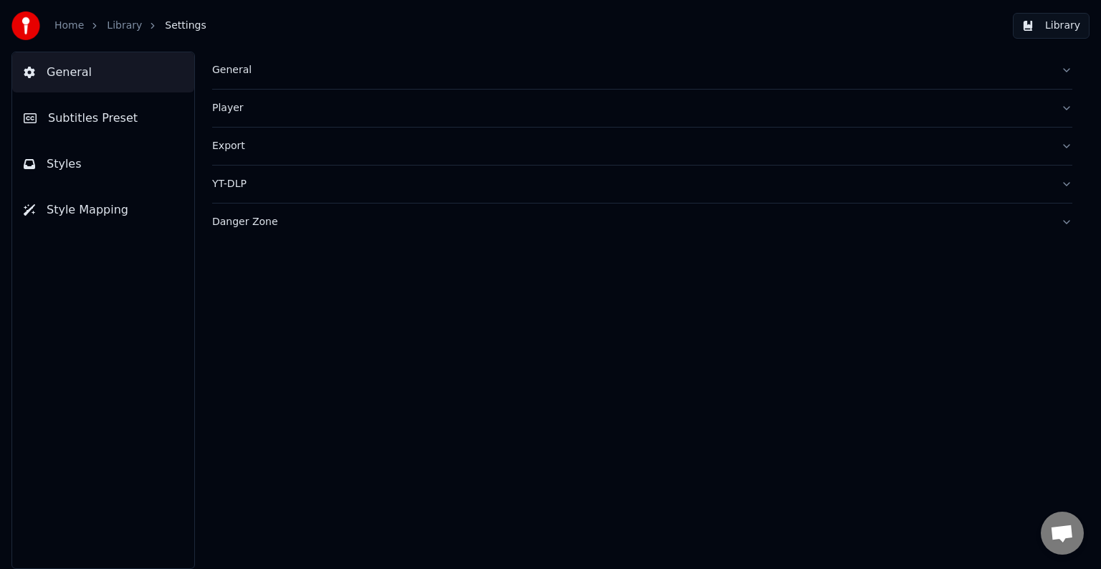
click at [72, 156] on span "Styles" at bounding box center [64, 164] width 35 height 17
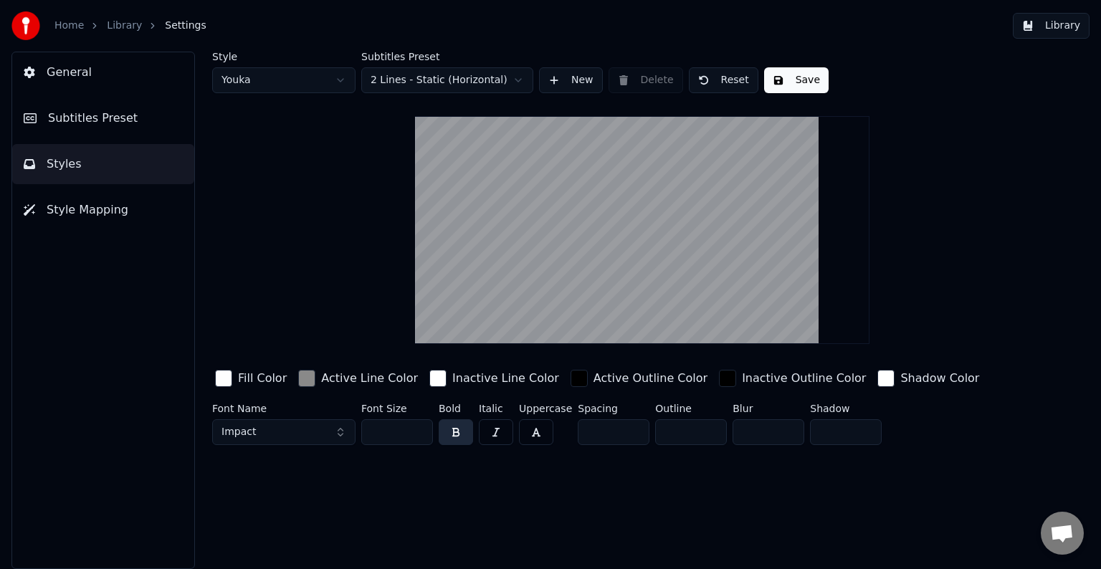
click at [96, 127] on button "Subtitles Preset" at bounding box center [103, 118] width 182 height 40
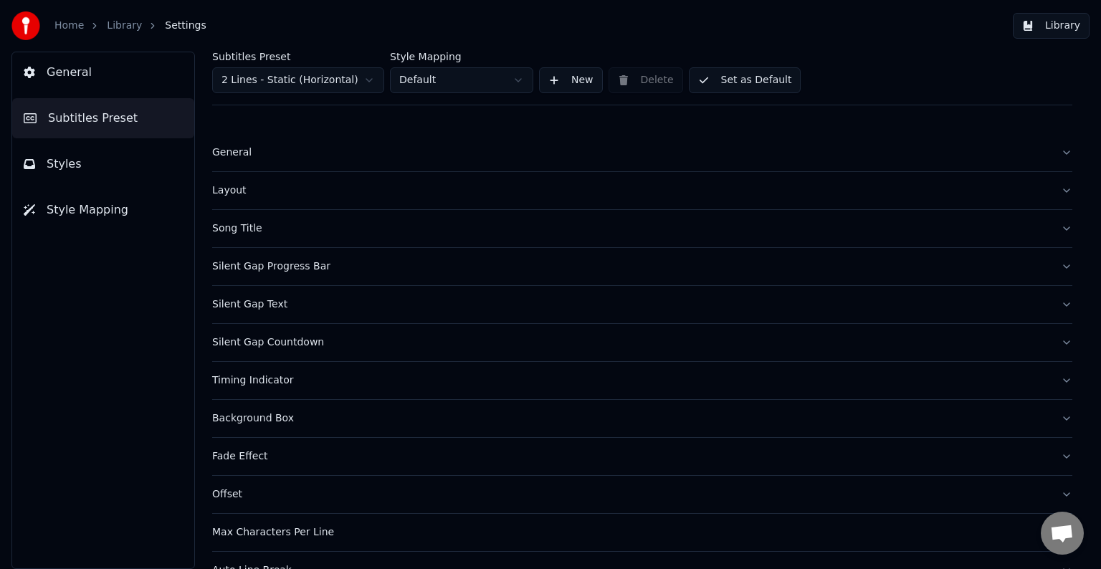
click at [229, 189] on div "Layout" at bounding box center [630, 190] width 837 height 14
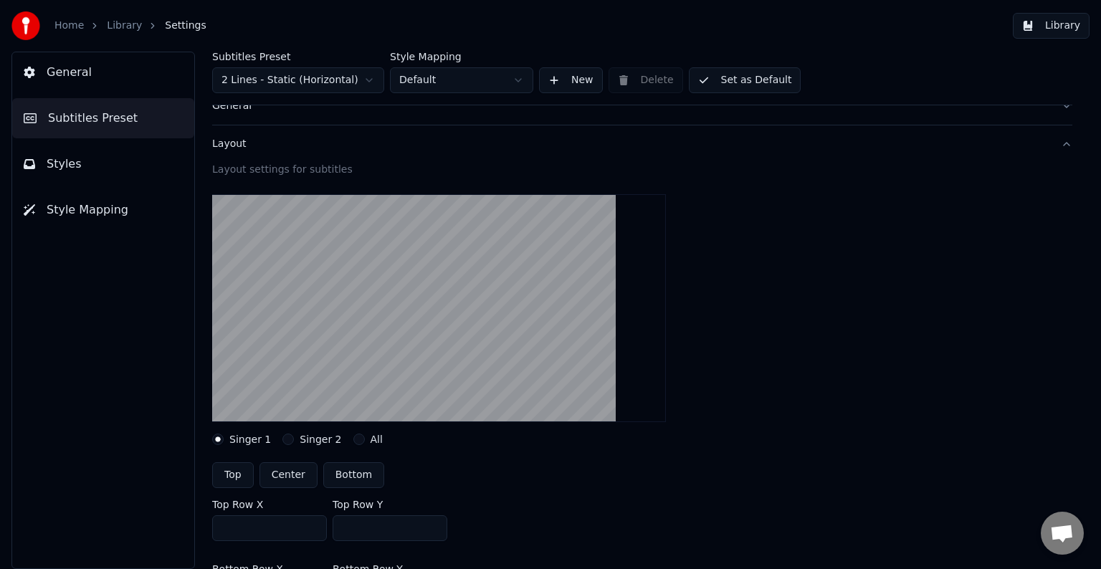
scroll to position [72, 0]
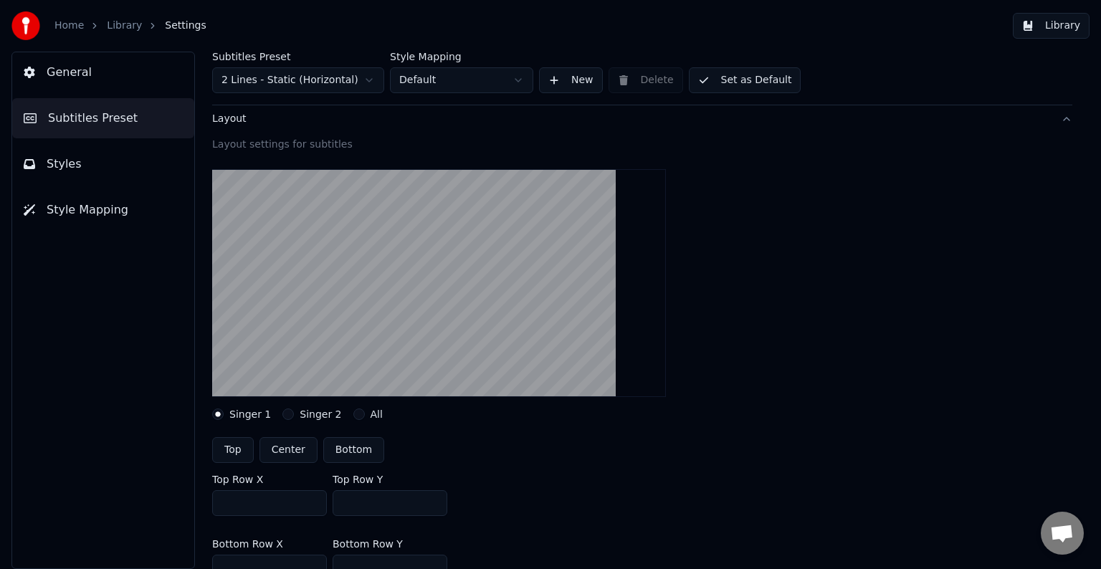
click at [223, 442] on button "Top" at bounding box center [233, 450] width 42 height 26
type input "***"
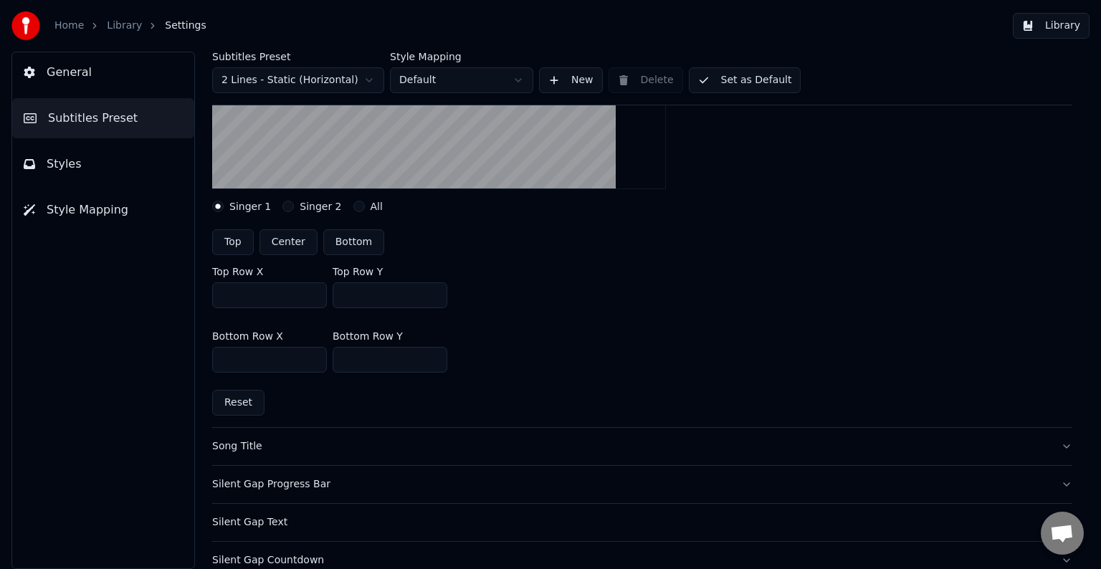
scroll to position [278, 0]
click at [85, 173] on button "Styles" at bounding box center [103, 164] width 182 height 40
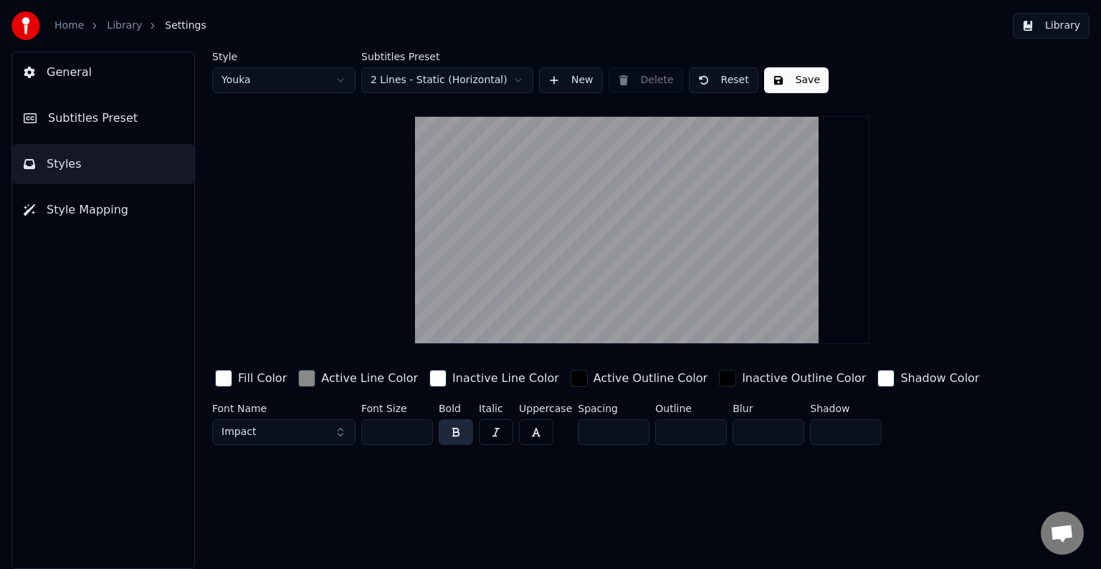
click at [392, 432] on input "**" at bounding box center [397, 432] width 72 height 26
type input "*"
type input "**"
click at [801, 82] on button "Save" at bounding box center [796, 80] width 65 height 26
click at [118, 28] on link "Library" at bounding box center [124, 26] width 35 height 14
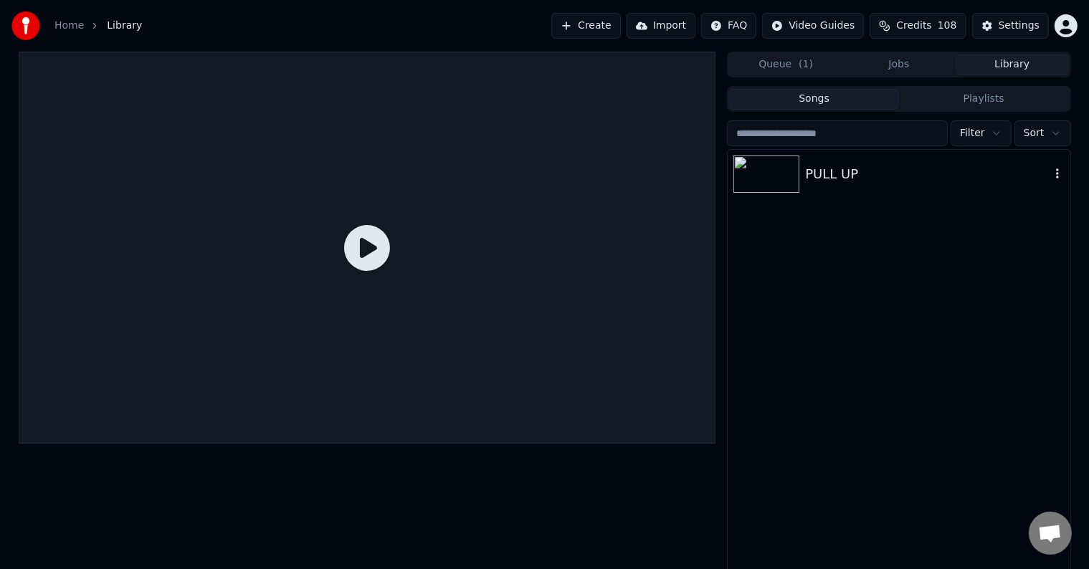
click at [906, 175] on div "PULL UP" at bounding box center [927, 174] width 244 height 20
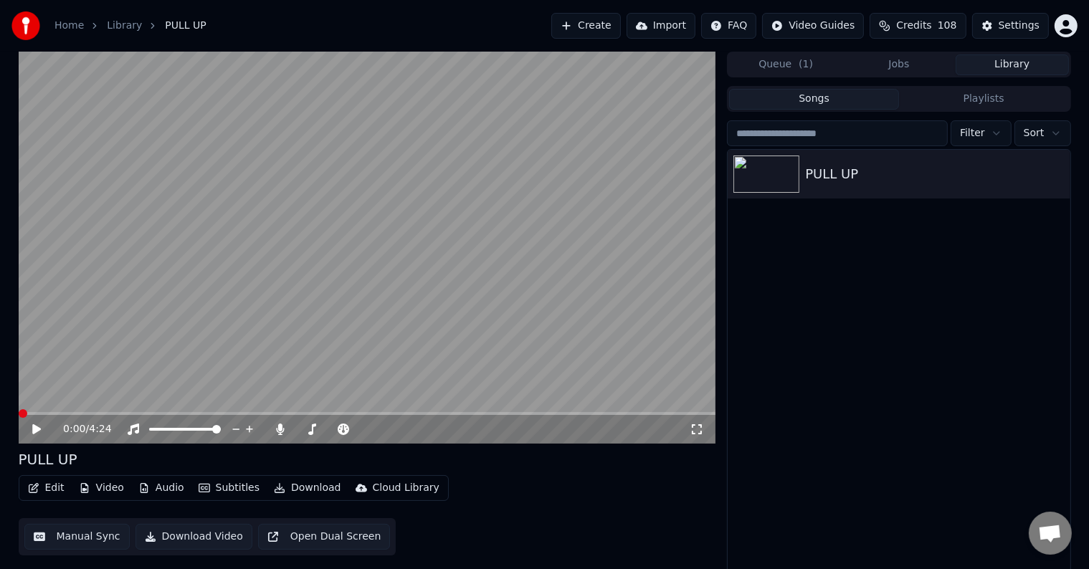
click at [37, 424] on icon at bounding box center [47, 429] width 34 height 11
click at [99, 415] on span at bounding box center [367, 413] width 697 height 3
click at [134, 413] on span at bounding box center [367, 413] width 697 height 3
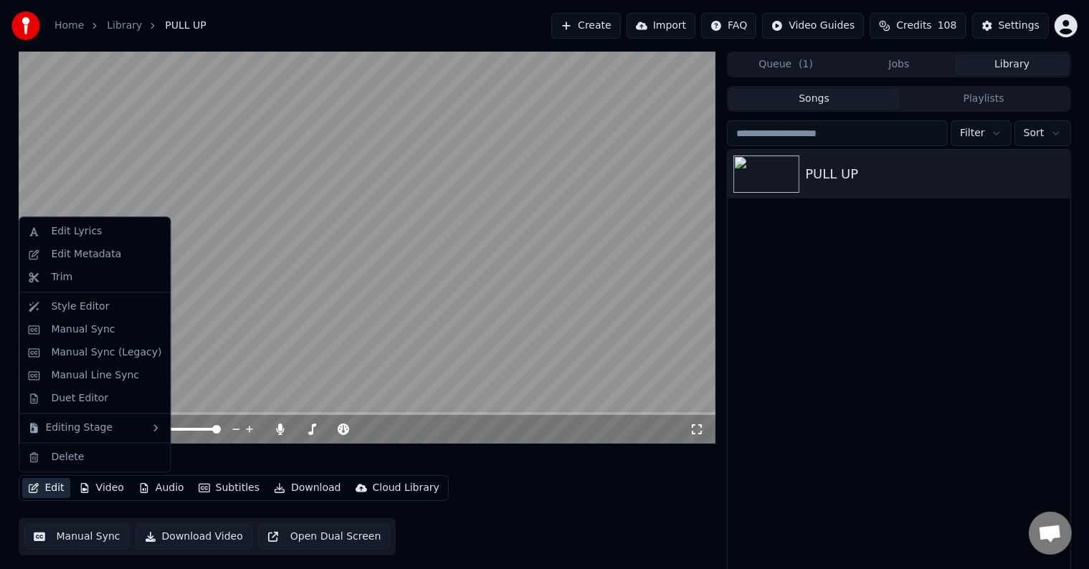
click at [53, 487] on button "Edit" at bounding box center [46, 488] width 48 height 20
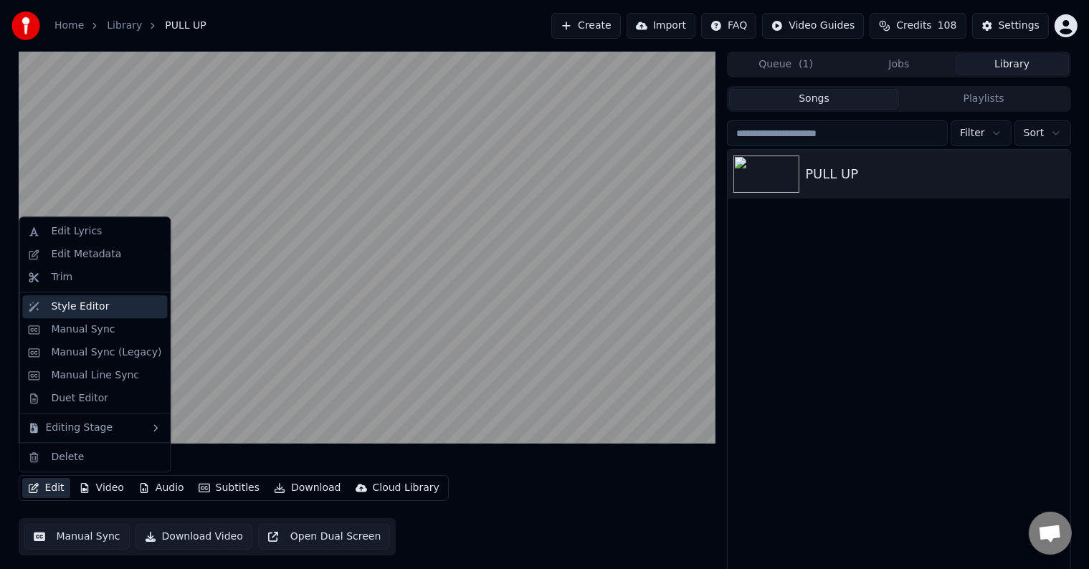
click at [83, 307] on div "Style Editor" at bounding box center [80, 307] width 58 height 14
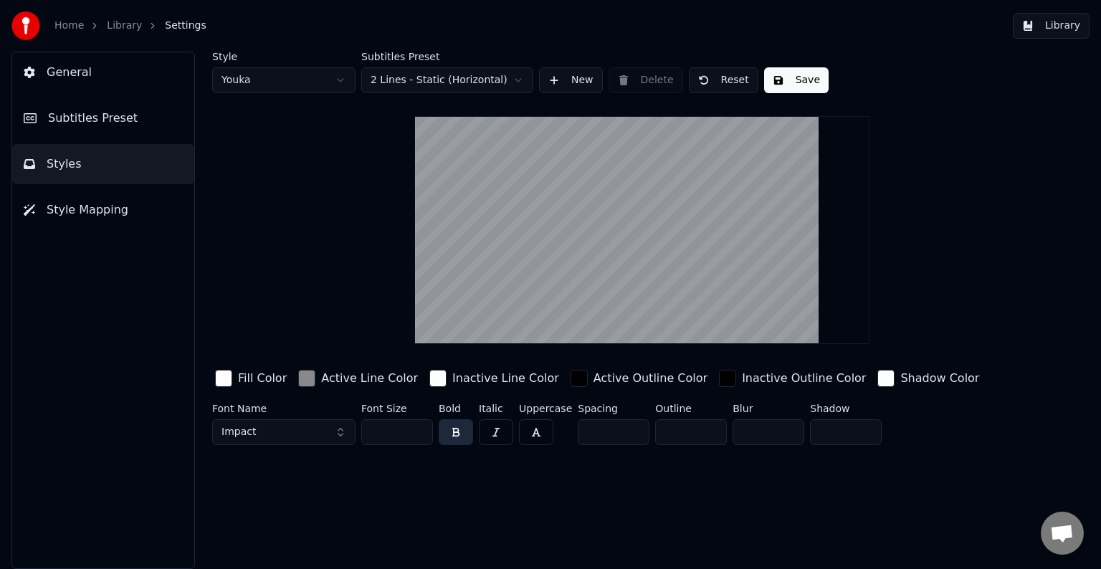
click at [70, 123] on span "Subtitles Preset" at bounding box center [93, 118] width 90 height 17
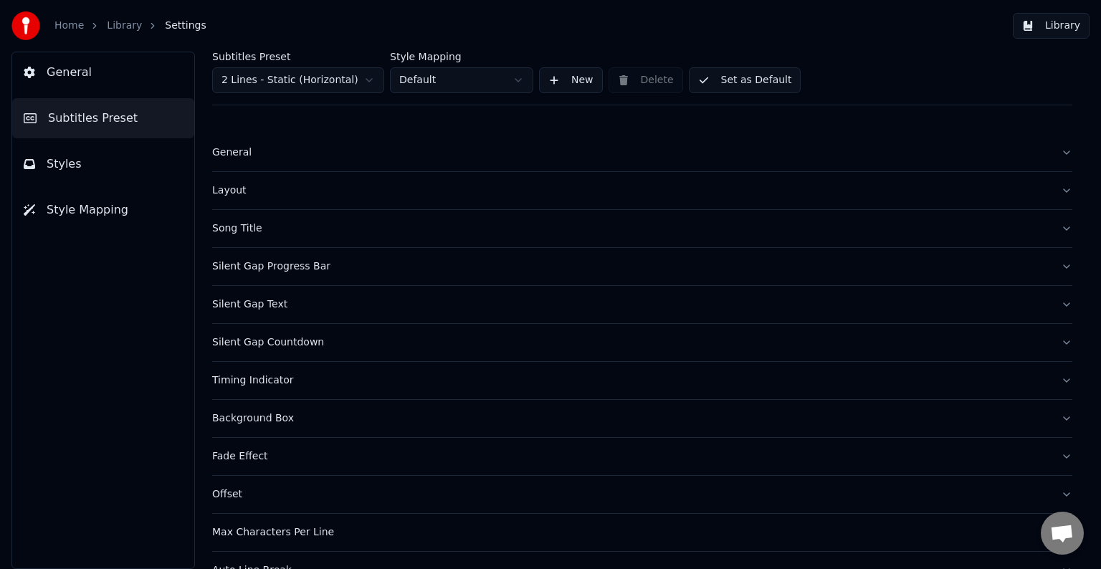
click at [70, 77] on span "General" at bounding box center [69, 72] width 45 height 17
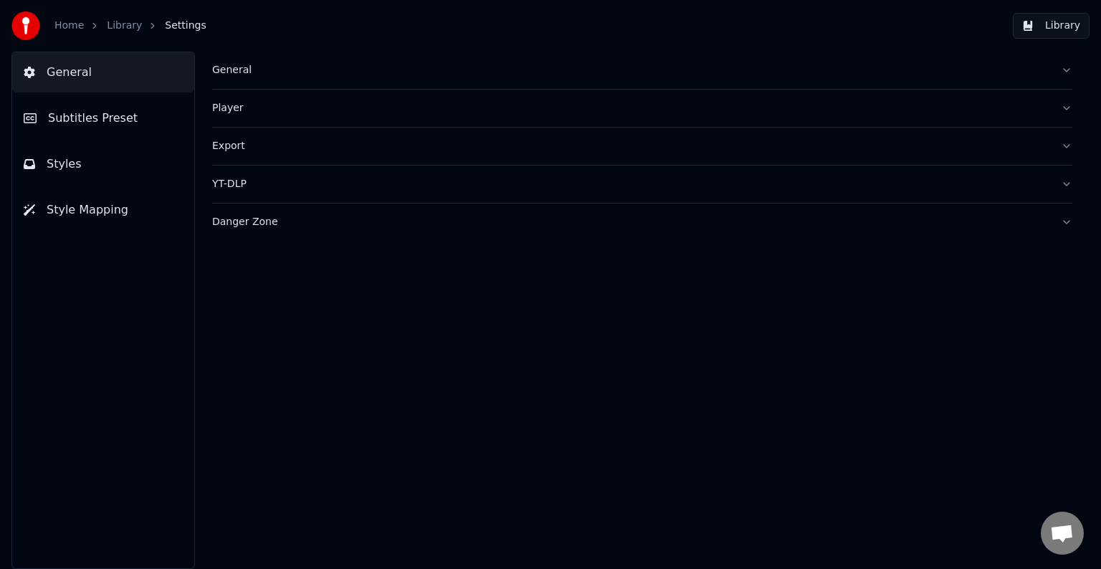
click at [74, 105] on button "Subtitles Preset" at bounding box center [103, 118] width 182 height 40
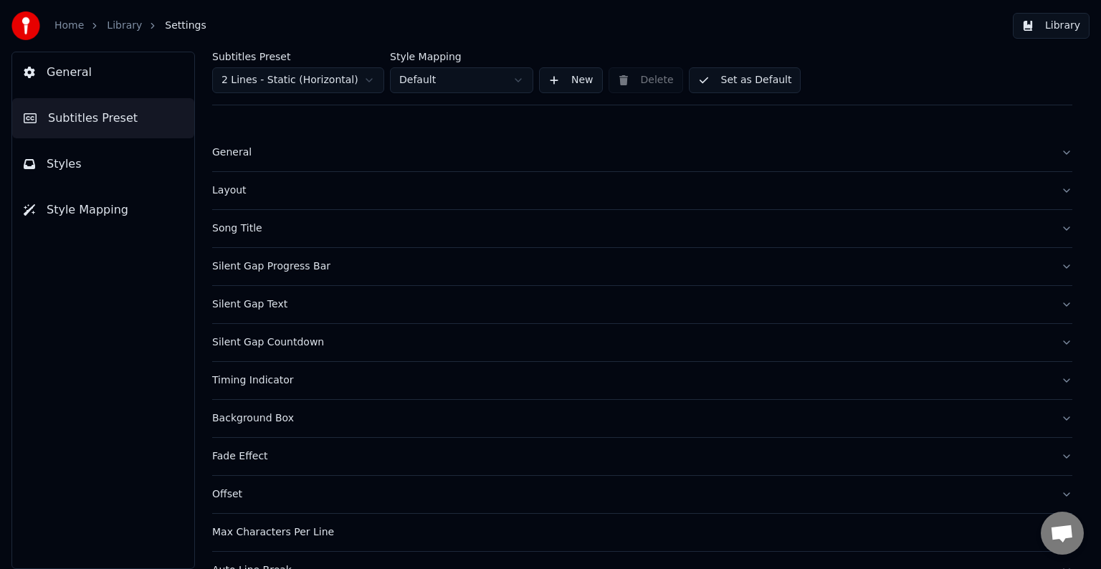
click at [232, 191] on div "Layout" at bounding box center [630, 190] width 837 height 14
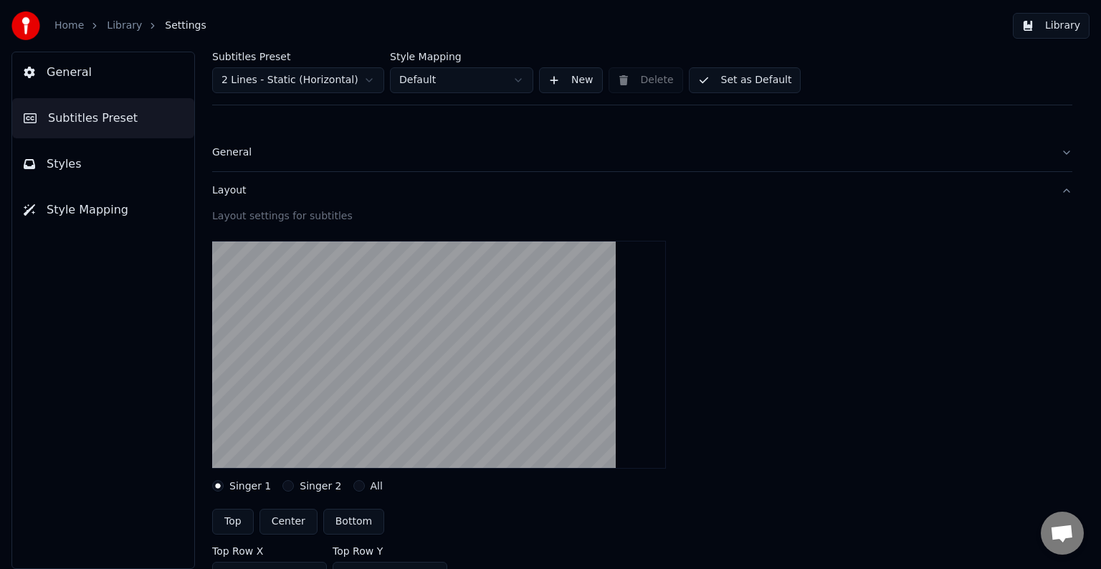
click at [227, 189] on div "Layout" at bounding box center [630, 190] width 837 height 14
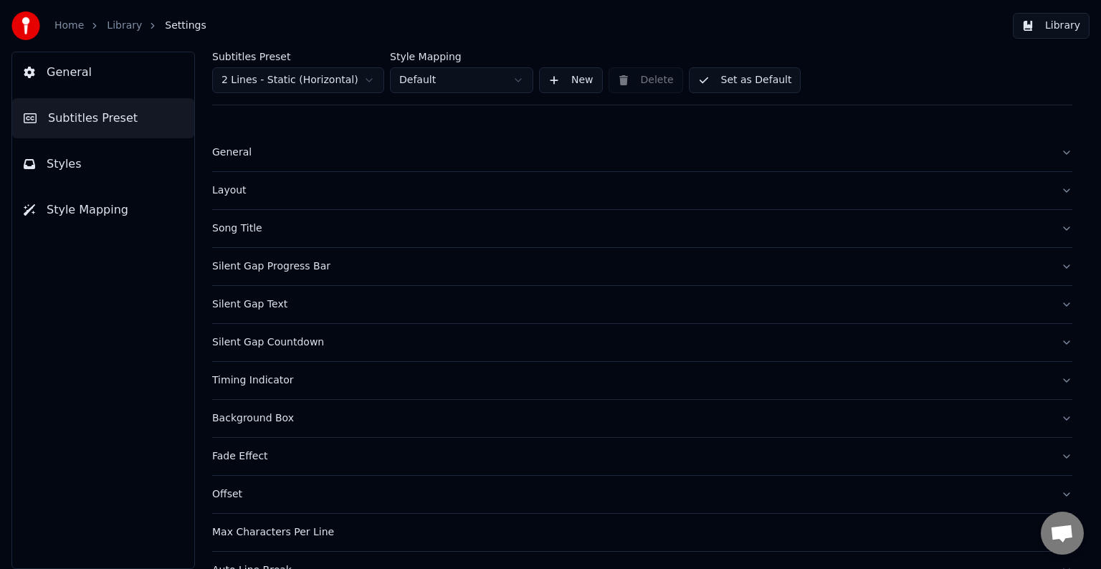
scroll to position [67, 0]
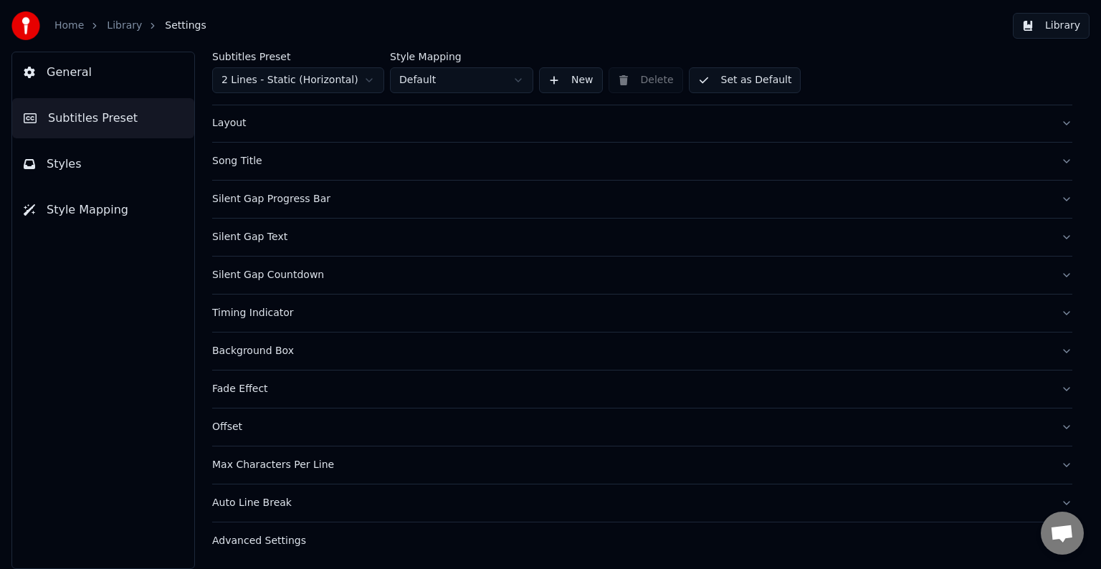
click at [69, 159] on span "Styles" at bounding box center [64, 164] width 35 height 17
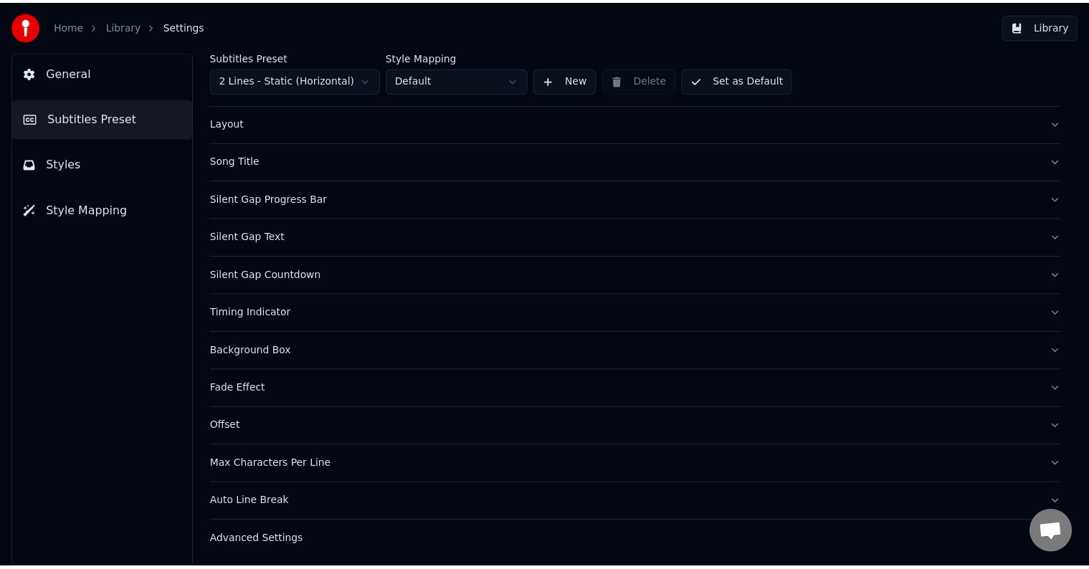
scroll to position [0, 0]
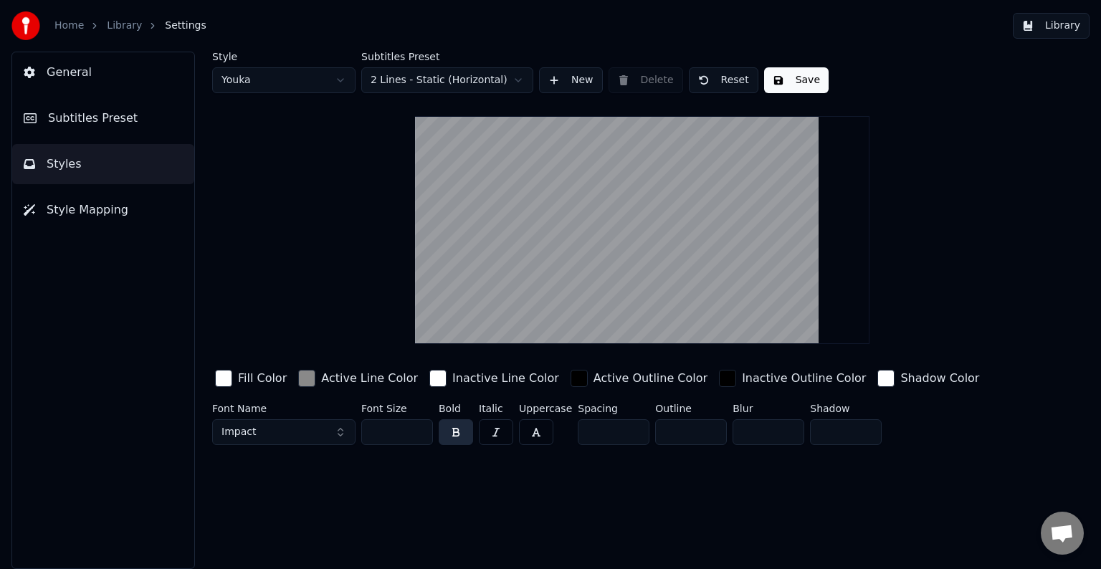
click at [78, 221] on button "Style Mapping" at bounding box center [103, 210] width 182 height 40
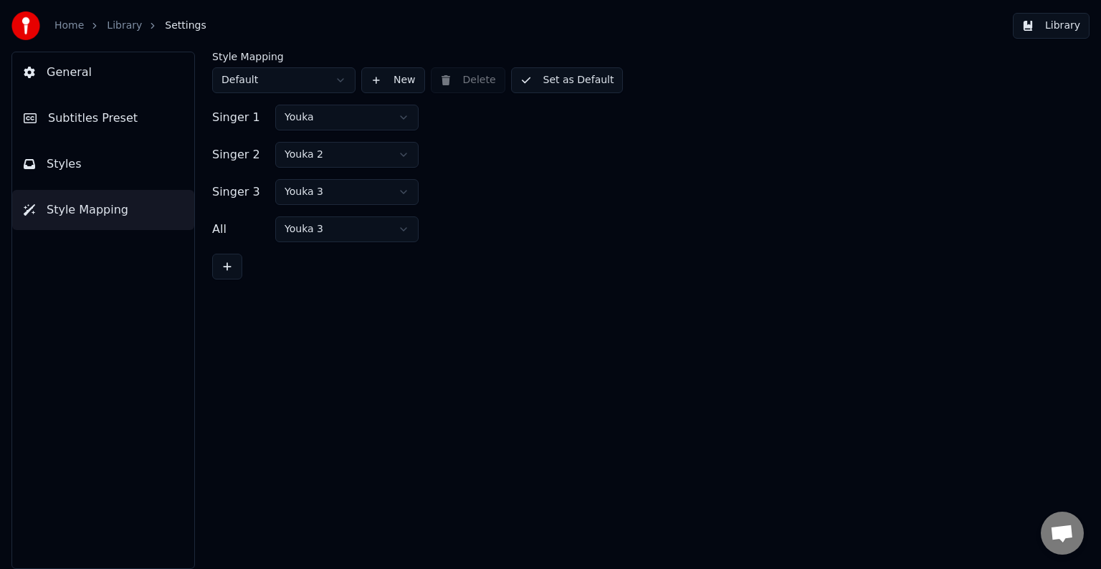
click at [80, 166] on button "Styles" at bounding box center [103, 164] width 182 height 40
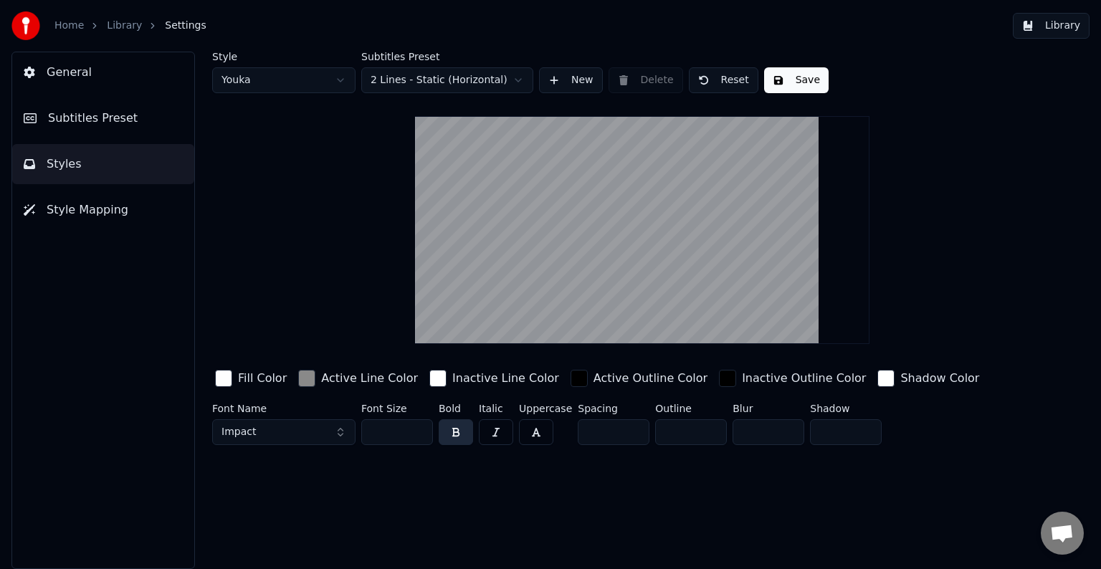
click at [396, 426] on input "**" at bounding box center [397, 432] width 72 height 26
type input "*"
type input "**"
click at [794, 81] on button "Save" at bounding box center [796, 80] width 65 height 26
click at [123, 26] on link "Library" at bounding box center [124, 26] width 35 height 14
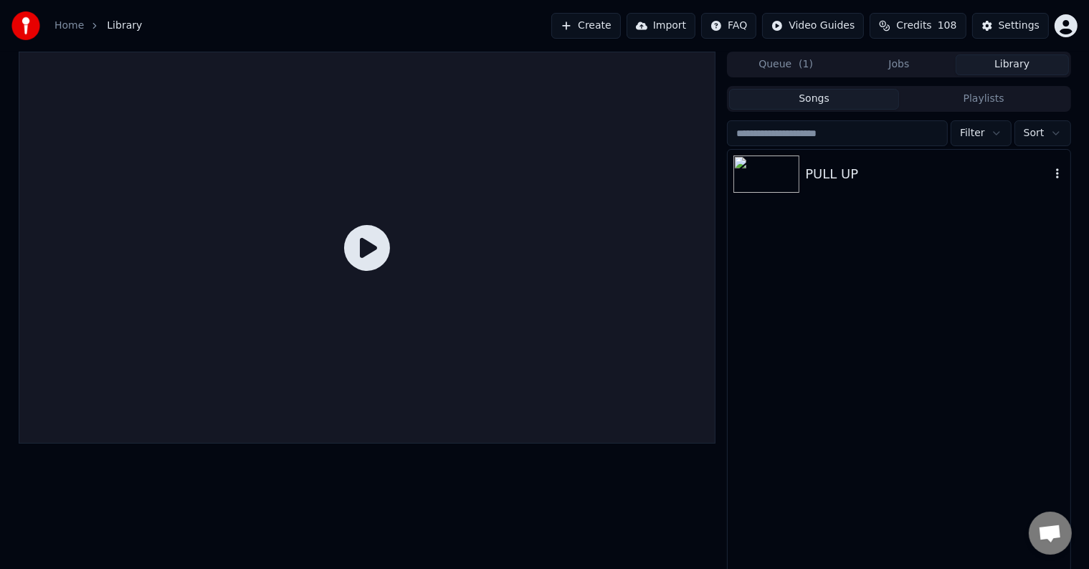
click at [826, 171] on div "PULL UP" at bounding box center [927, 174] width 244 height 20
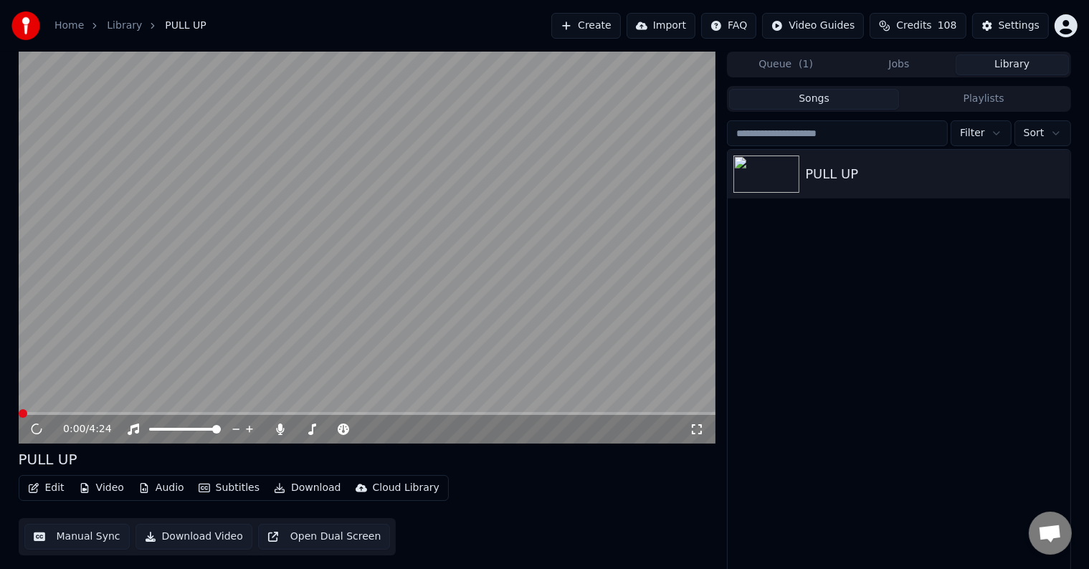
click at [39, 429] on icon at bounding box center [36, 430] width 17 height 18
click at [36, 430] on icon at bounding box center [47, 429] width 34 height 11
click at [41, 429] on icon at bounding box center [47, 429] width 34 height 11
click at [94, 413] on span at bounding box center [367, 413] width 697 height 3
click at [128, 416] on div "0:29 / 4:24" at bounding box center [367, 429] width 697 height 29
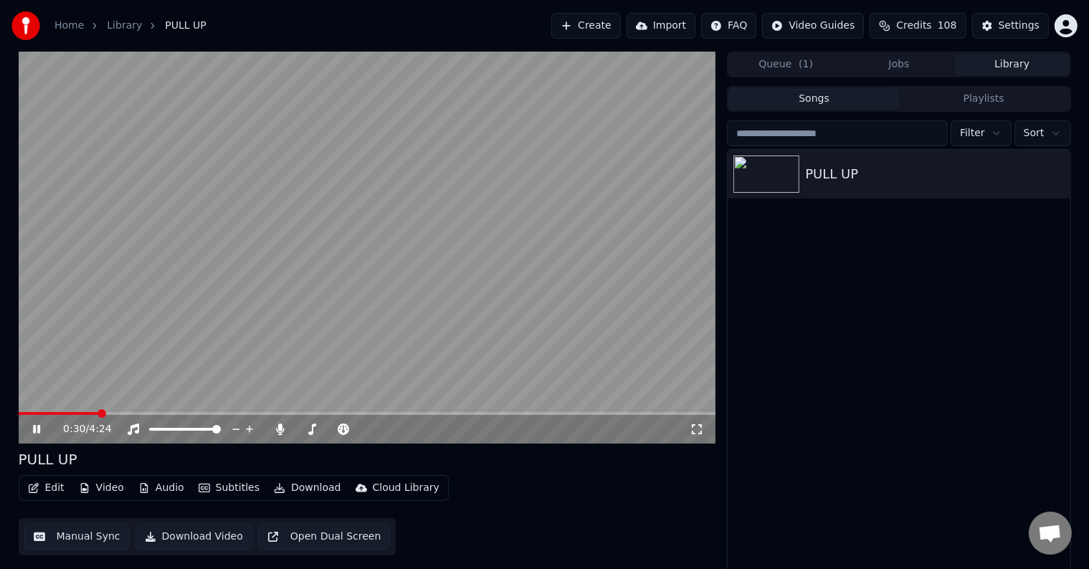
click at [132, 411] on video at bounding box center [367, 248] width 697 height 392
click at [280, 297] on video at bounding box center [367, 248] width 697 height 392
click at [43, 485] on button "Edit" at bounding box center [46, 488] width 48 height 20
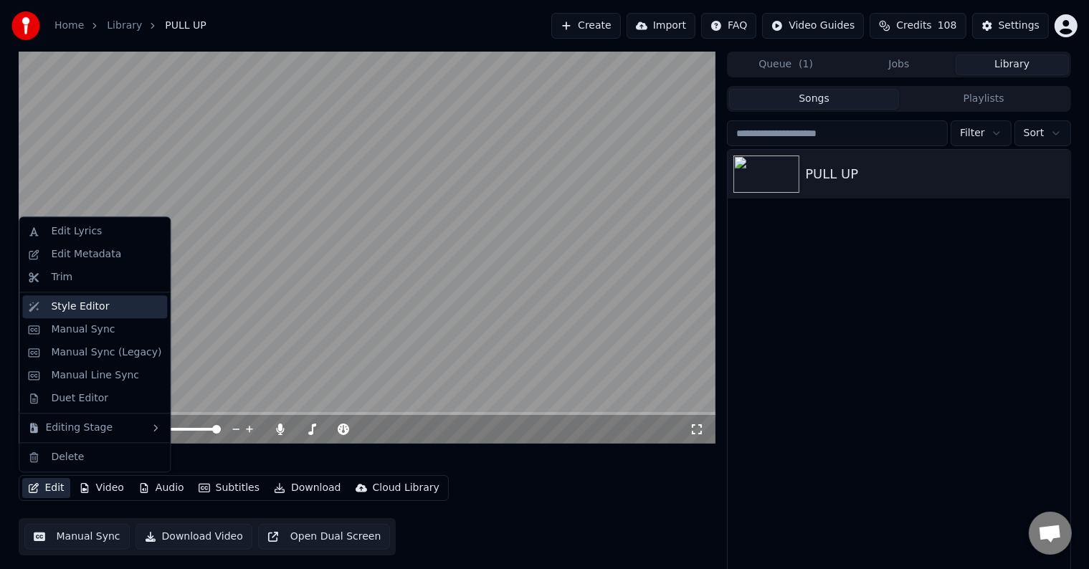
click at [77, 305] on div "Style Editor" at bounding box center [80, 307] width 58 height 14
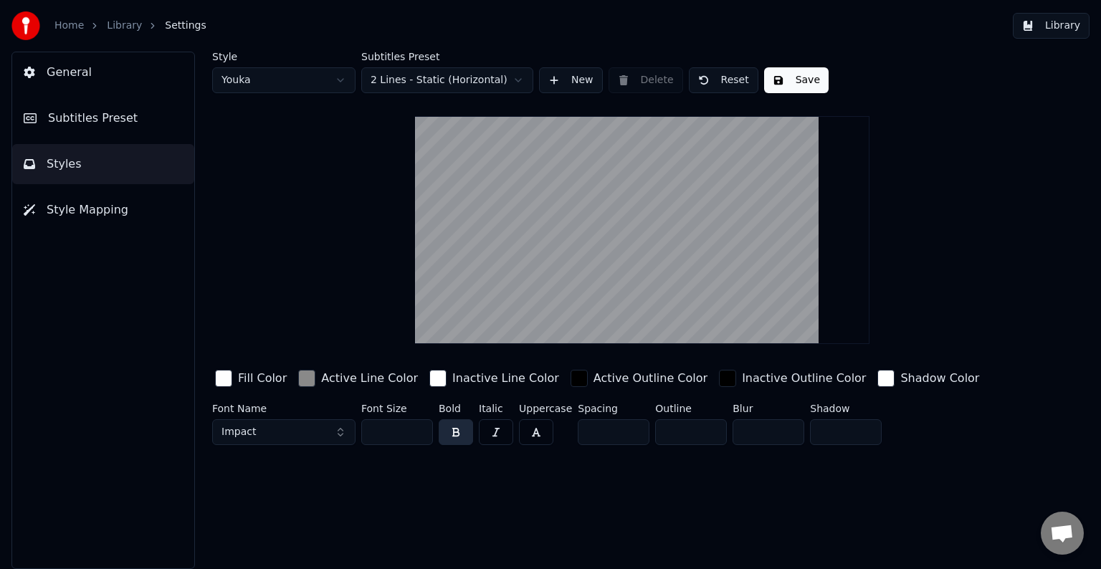
click at [390, 433] on input "**" at bounding box center [397, 432] width 72 height 26
type input "*"
type input "**"
click at [803, 65] on div "Style Youka Subtitles Preset 2 Lines - Static (Horizontal) New Delete Reset Save" at bounding box center [642, 73] width 860 height 42
click at [804, 78] on button "Save" at bounding box center [796, 80] width 65 height 26
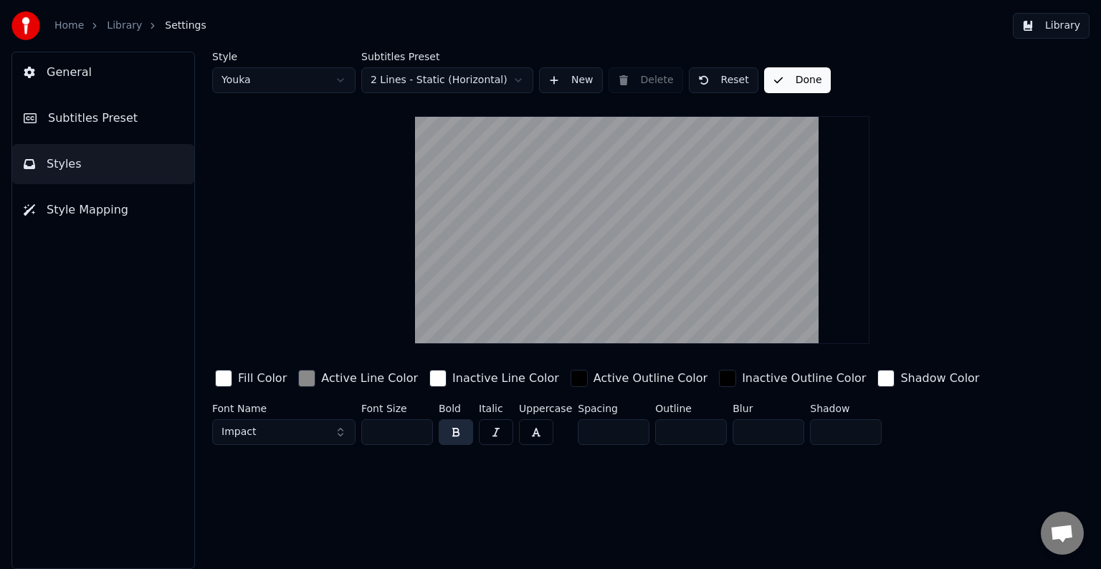
click at [117, 32] on link "Library" at bounding box center [124, 26] width 35 height 14
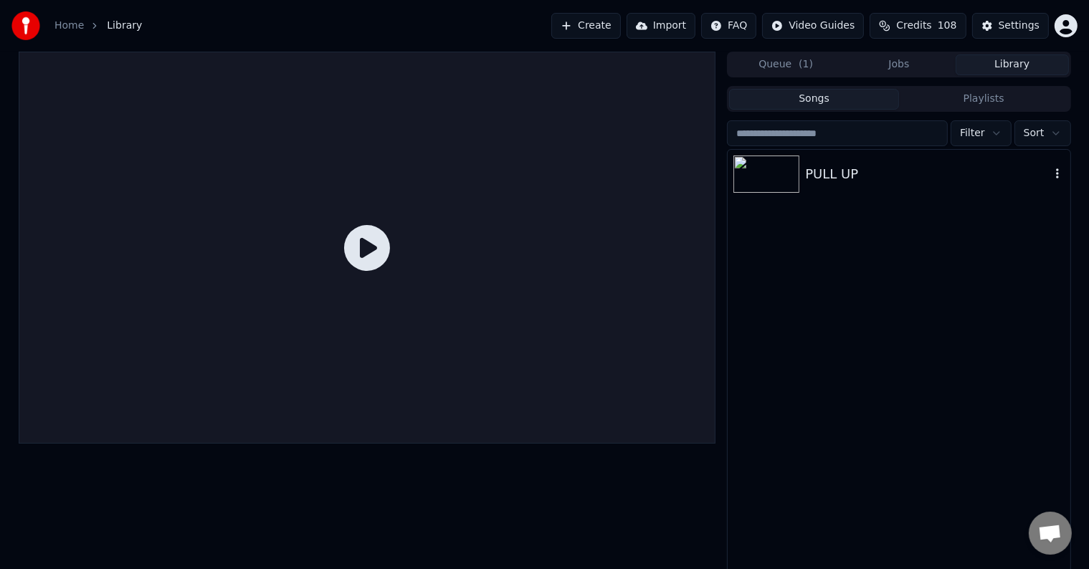
click at [875, 186] on div "PULL UP" at bounding box center [899, 174] width 342 height 49
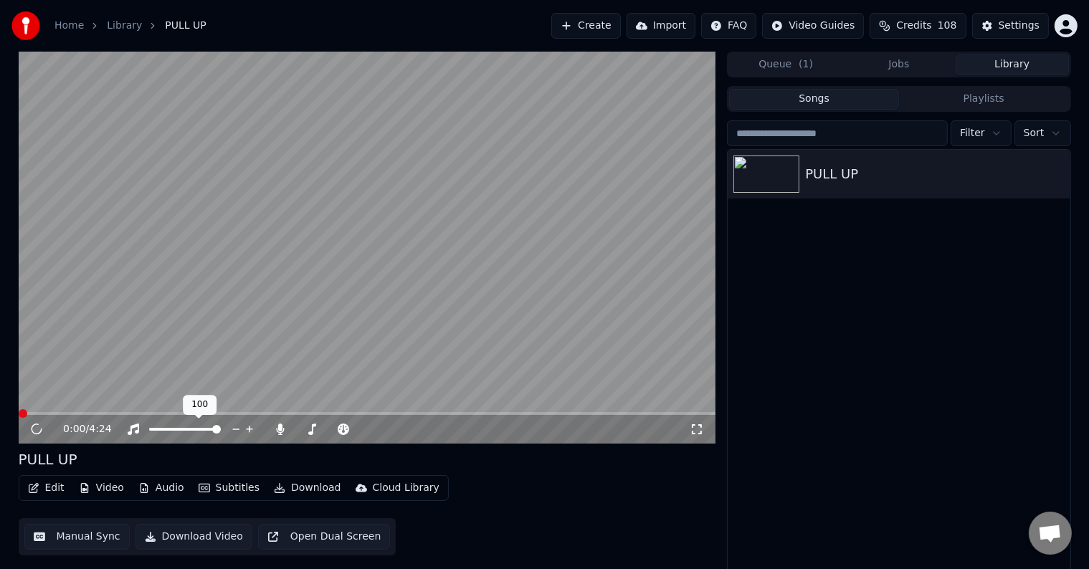
click at [40, 427] on icon at bounding box center [36, 429] width 19 height 19
click at [34, 430] on icon at bounding box center [36, 429] width 7 height 9
click at [151, 412] on span at bounding box center [367, 413] width 697 height 3
click at [290, 490] on button "Download" at bounding box center [307, 488] width 79 height 20
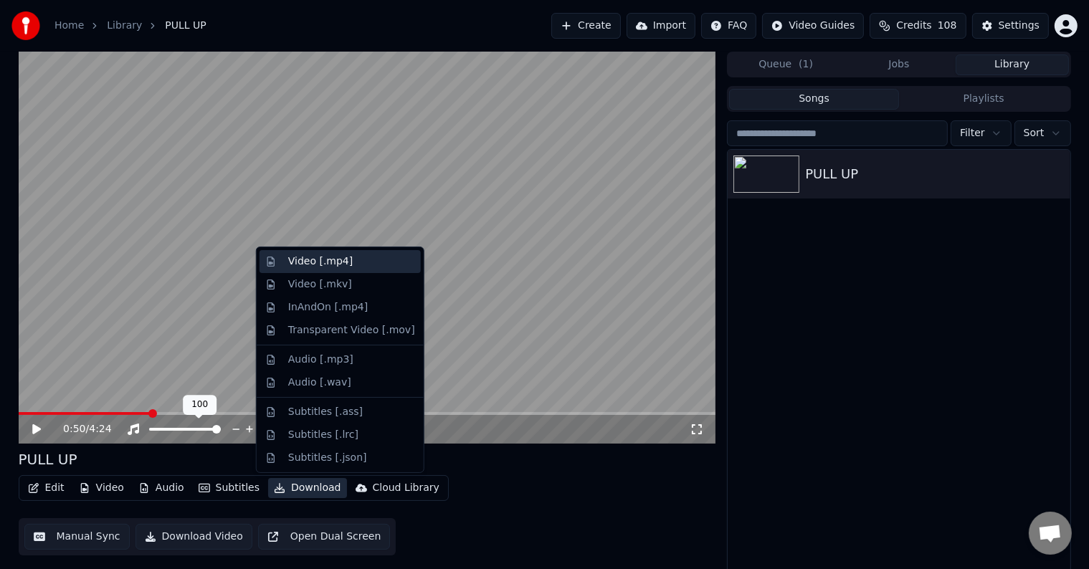
click at [335, 268] on div "Video [.mp4]" at bounding box center [320, 261] width 65 height 14
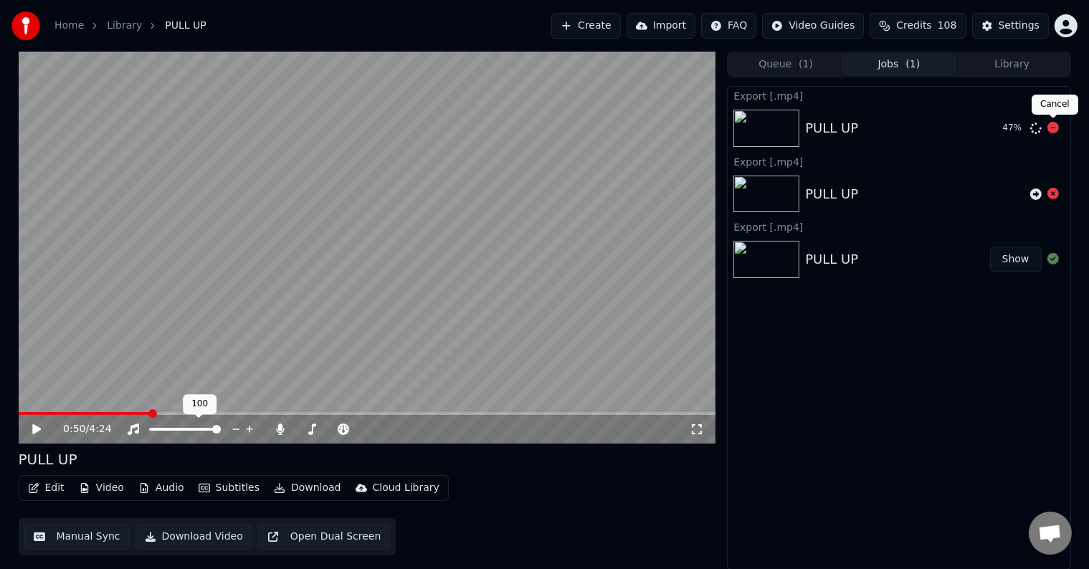
click at [1052, 129] on icon at bounding box center [1052, 127] width 11 height 11
click at [49, 487] on button "Edit" at bounding box center [46, 488] width 48 height 20
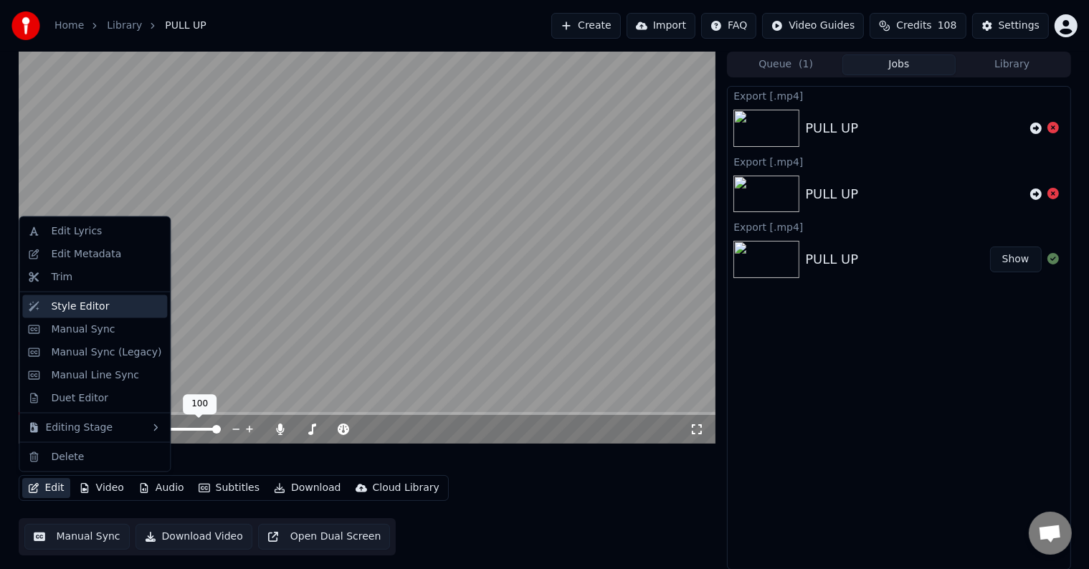
click at [85, 312] on div "Style Editor" at bounding box center [80, 307] width 58 height 14
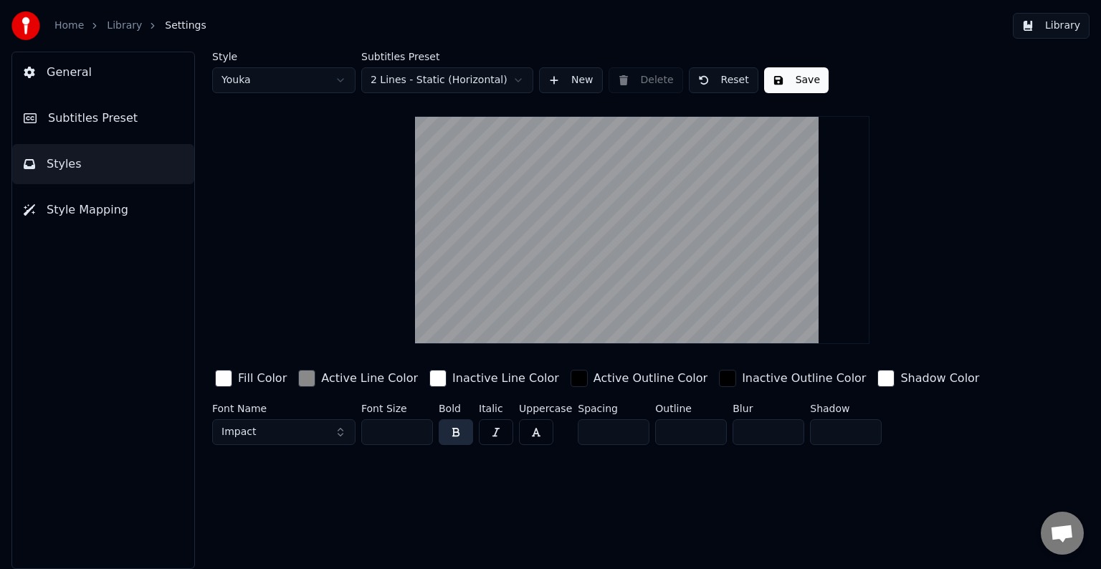
drag, startPoint x: 377, startPoint y: 436, endPoint x: 360, endPoint y: 435, distance: 17.2
click at [360, 435] on div "Font Name Impact Font Size ** Bold Italic Uppercase Spacing * Outline * Blur * …" at bounding box center [597, 427] width 771 height 47
type input "**"
click at [796, 82] on button "Save" at bounding box center [796, 80] width 65 height 26
click at [116, 17] on div "Home Library Settings" at bounding box center [108, 25] width 195 height 29
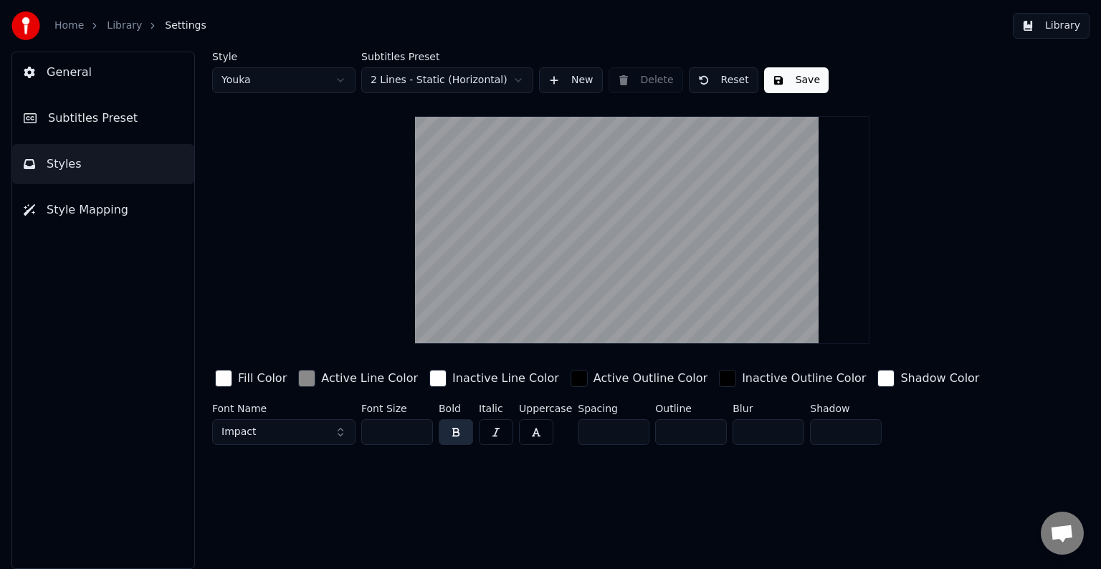
click at [120, 16] on div "Home Library Settings" at bounding box center [108, 25] width 195 height 29
click at [122, 23] on link "Library" at bounding box center [124, 26] width 35 height 14
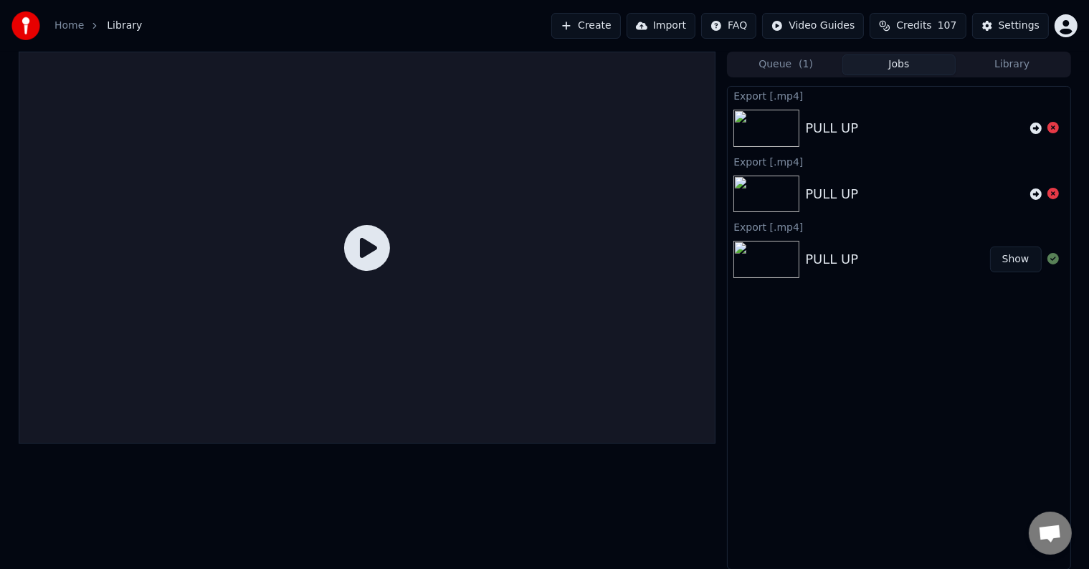
click at [993, 67] on button "Library" at bounding box center [1011, 64] width 113 height 21
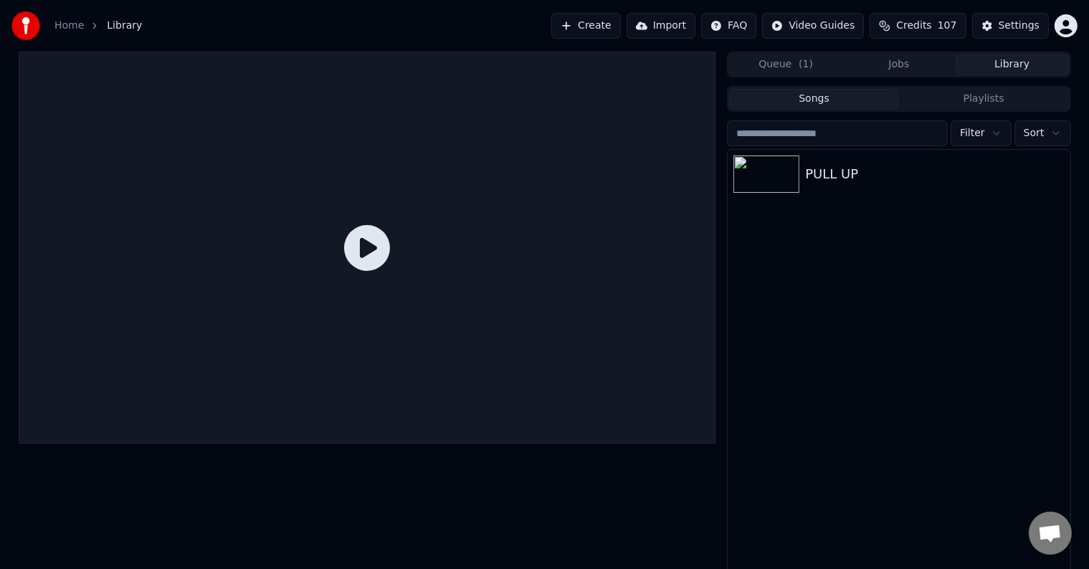
click at [100, 27] on ol "Home Library" at bounding box center [97, 26] width 87 height 14
click at [120, 32] on span "Library" at bounding box center [124, 26] width 35 height 14
click at [860, 186] on div "PULL UP" at bounding box center [899, 174] width 342 height 49
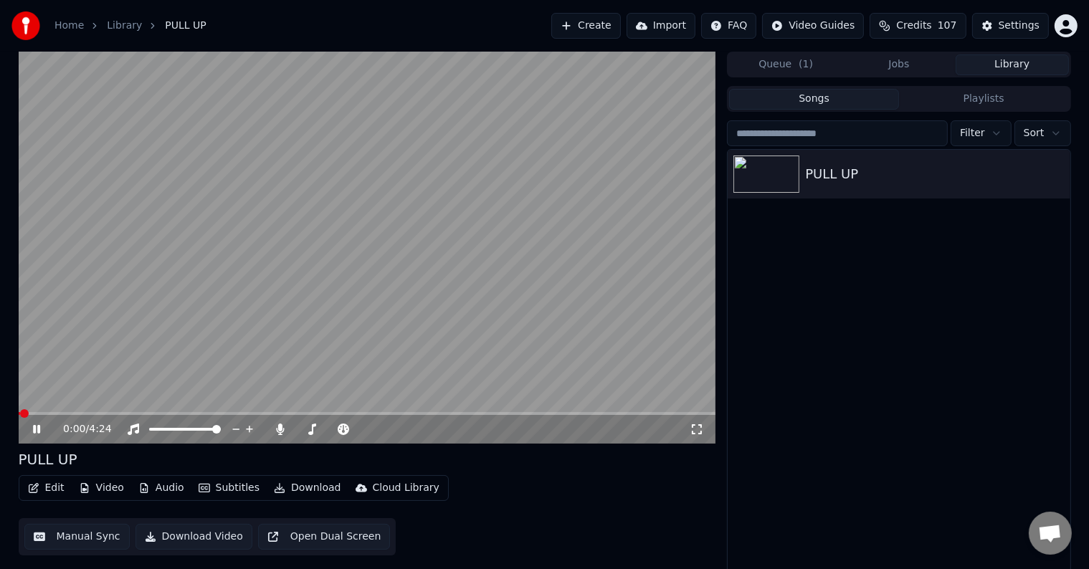
click at [86, 412] on span at bounding box center [367, 413] width 697 height 3
click at [138, 411] on video at bounding box center [367, 248] width 697 height 392
click at [188, 411] on video at bounding box center [367, 248] width 697 height 392
click at [194, 411] on video at bounding box center [367, 248] width 697 height 392
click at [201, 412] on span at bounding box center [367, 413] width 697 height 3
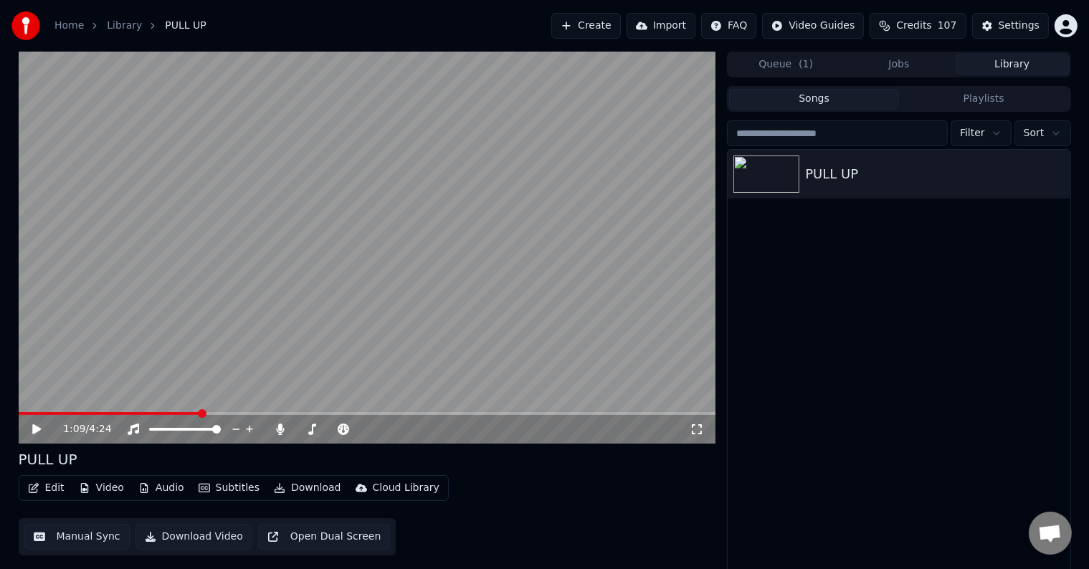
click at [307, 490] on button "Download" at bounding box center [307, 488] width 79 height 20
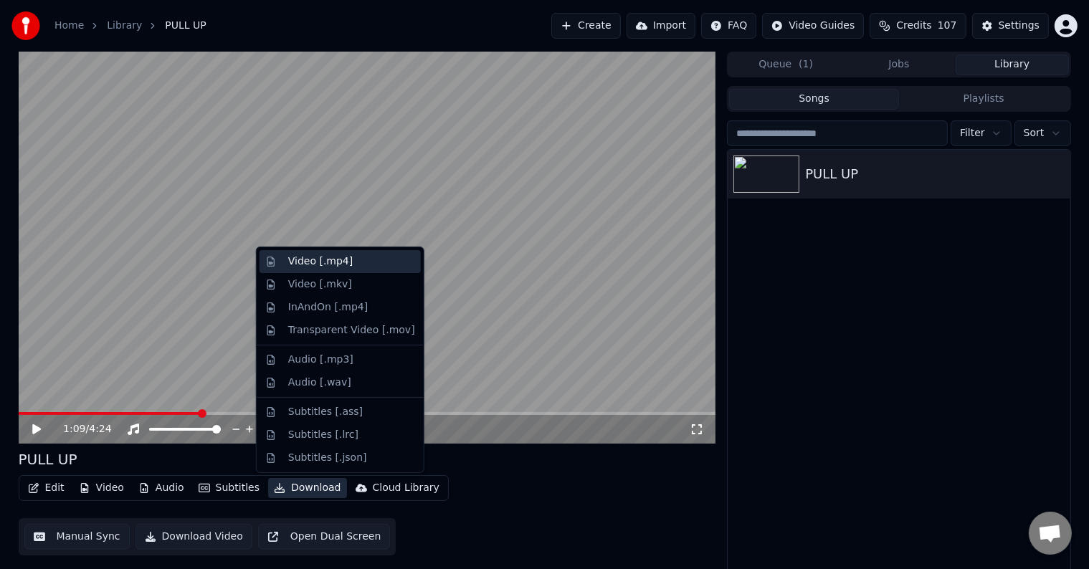
click at [331, 264] on div "Video [.mp4]" at bounding box center [320, 261] width 65 height 14
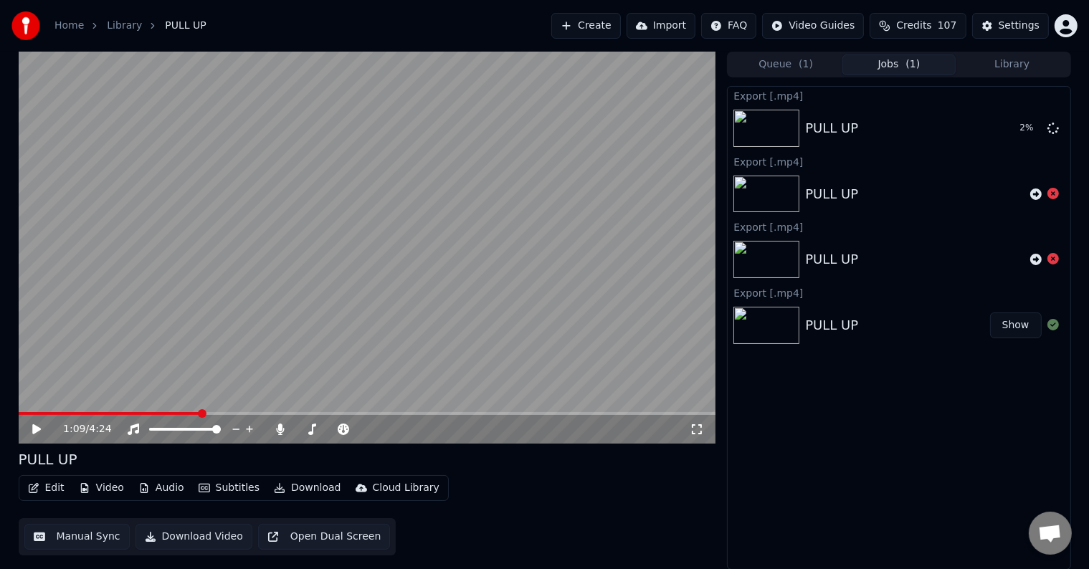
click at [1053, 538] on span "Open chat" at bounding box center [1050, 535] width 24 height 20
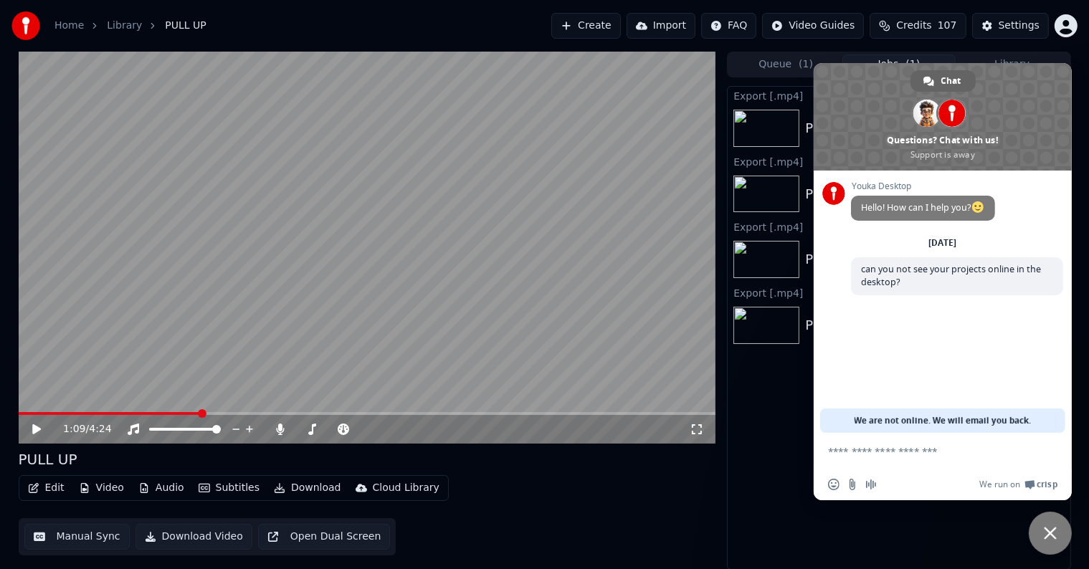
click at [950, 510] on div "Export [.mp4] PULL UP 5 % Export [.mp4] PULL UP Export [.mp4] PULL UP Export [.…" at bounding box center [898, 328] width 343 height 484
click at [1052, 531] on span "Close chat" at bounding box center [1050, 533] width 13 height 13
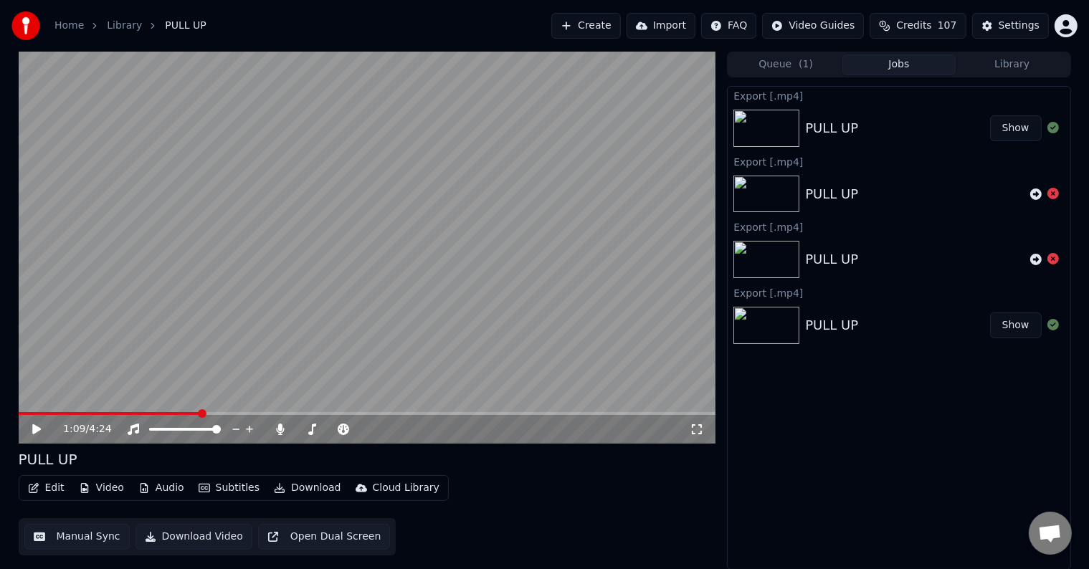
click at [1003, 128] on button "Show" at bounding box center [1016, 128] width 52 height 26
click at [621, 28] on button "Create" at bounding box center [586, 26] width 70 height 26
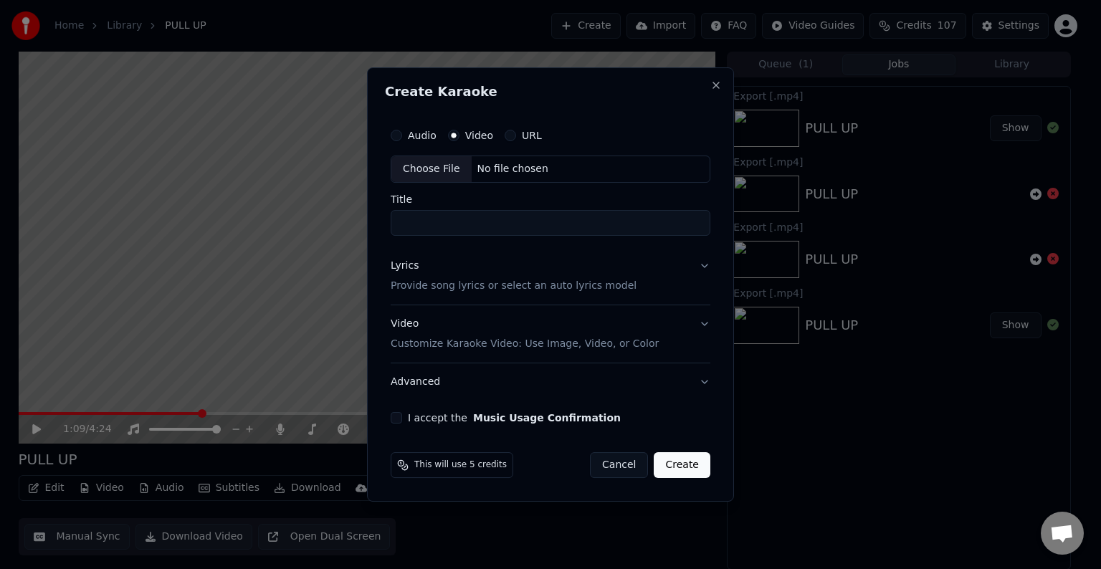
click at [449, 171] on div "Choose File" at bounding box center [431, 169] width 80 height 26
type input "**********"
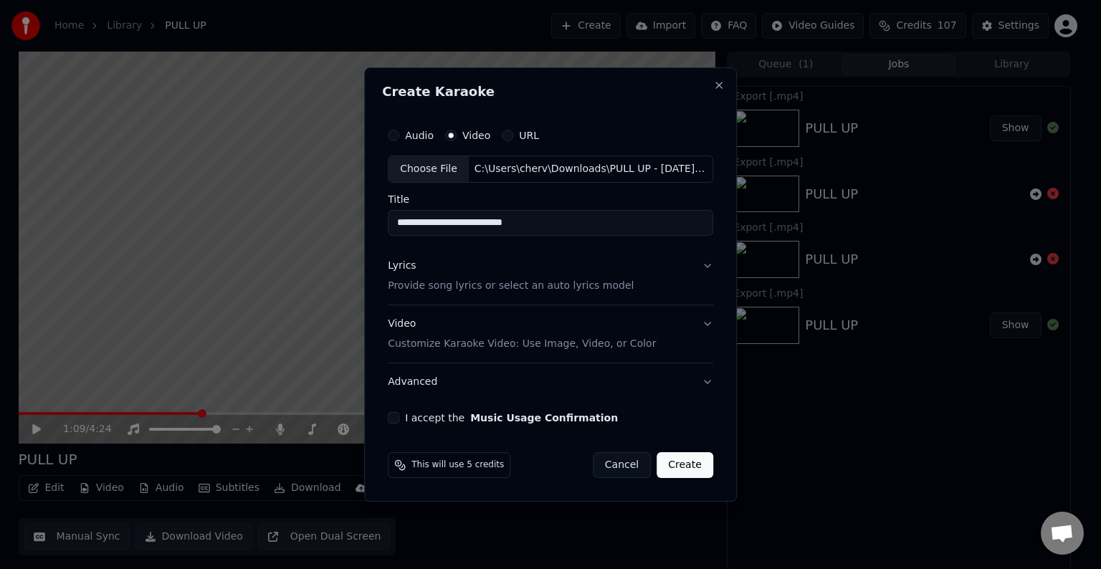
click at [431, 290] on p "Provide song lyrics or select an auto lyrics model" at bounding box center [511, 286] width 246 height 14
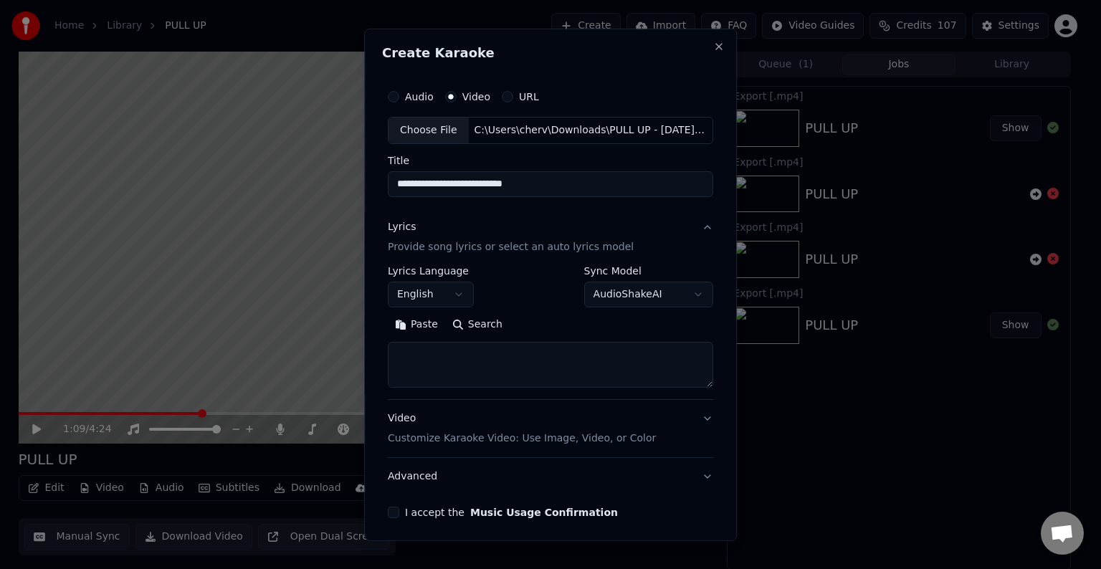
click at [431, 366] on textarea at bounding box center [550, 365] width 325 height 46
paste textarea "**********"
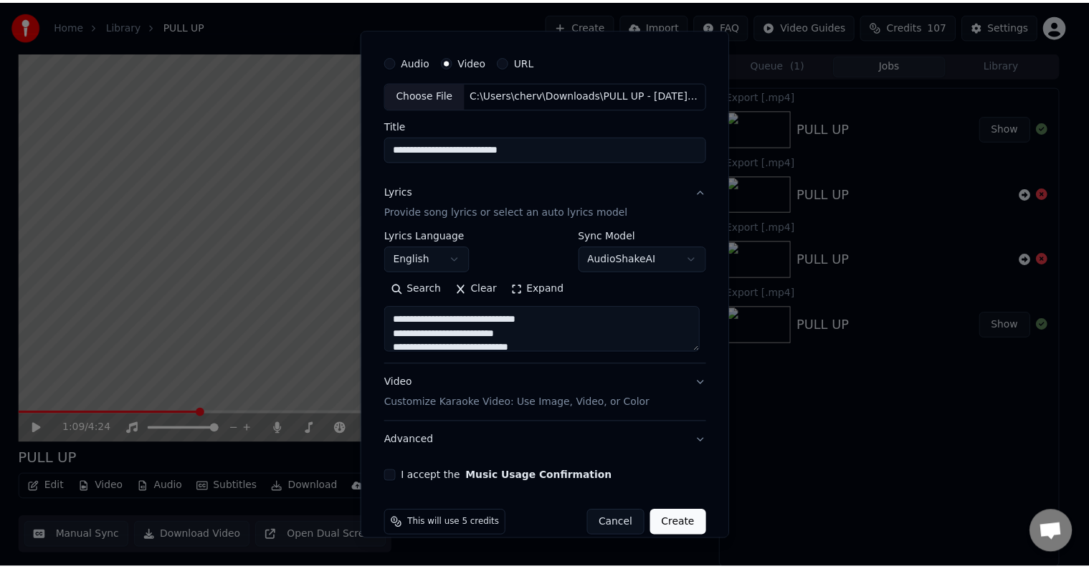
scroll to position [54, 0]
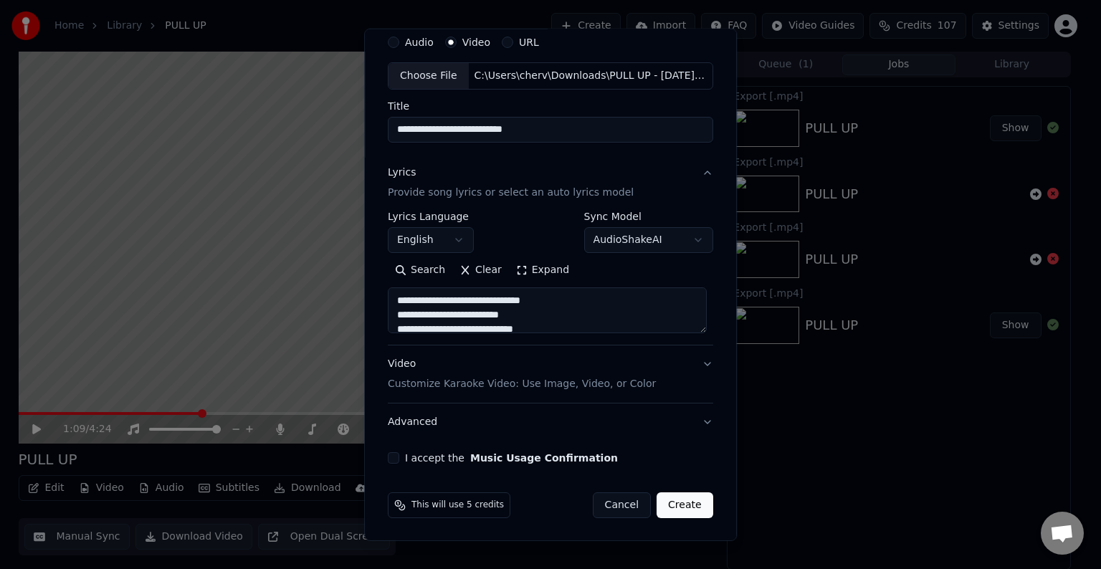
type textarea "**********"
click at [389, 457] on button "I accept the Music Usage Confirmation" at bounding box center [393, 457] width 11 height 11
click at [668, 505] on button "Create" at bounding box center [685, 505] width 57 height 26
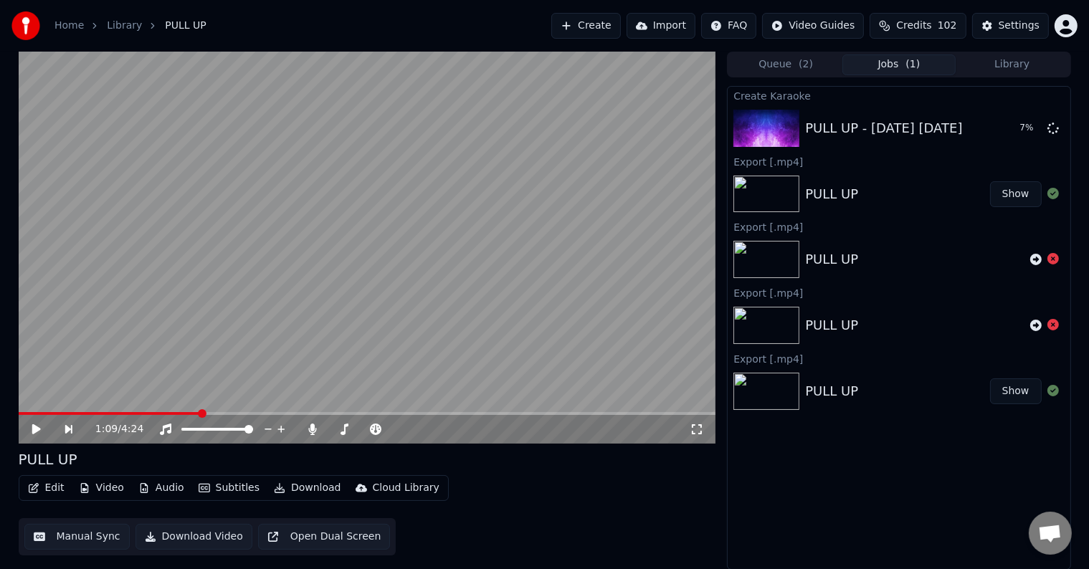
click at [133, 23] on link "Library" at bounding box center [124, 26] width 35 height 14
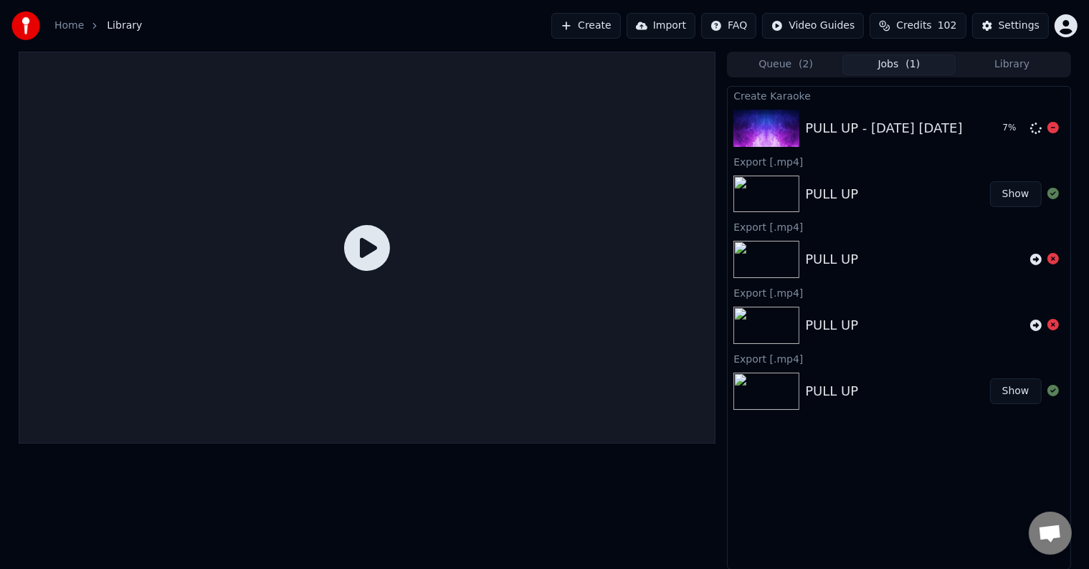
click at [886, 121] on div "PULL UP - 2025-10-14 14-12-52" at bounding box center [883, 128] width 157 height 20
click at [1002, 71] on button "Library" at bounding box center [1011, 64] width 113 height 21
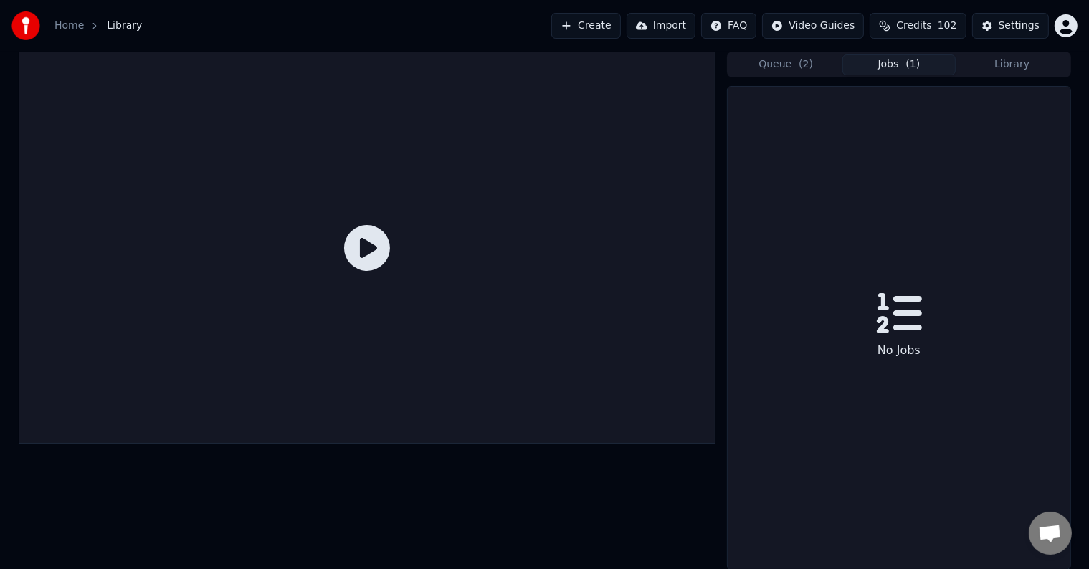
click at [950, 67] on button "Jobs ( 1 )" at bounding box center [898, 64] width 113 height 21
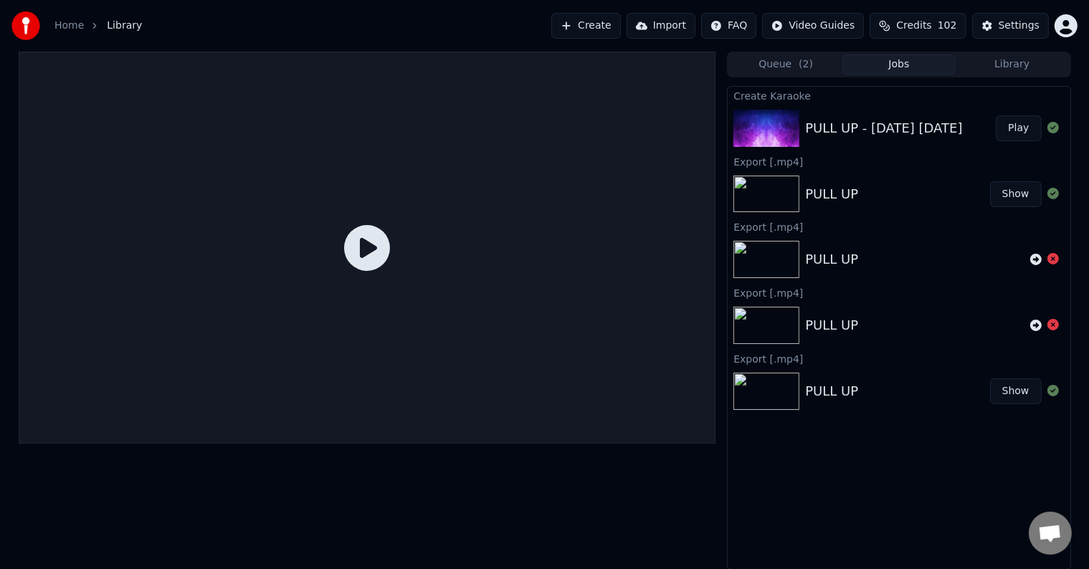
click at [856, 117] on div "PULL UP - 2025-10-14 14-12-52 Play" at bounding box center [899, 128] width 342 height 49
click at [1004, 66] on button "Library" at bounding box center [1011, 64] width 113 height 21
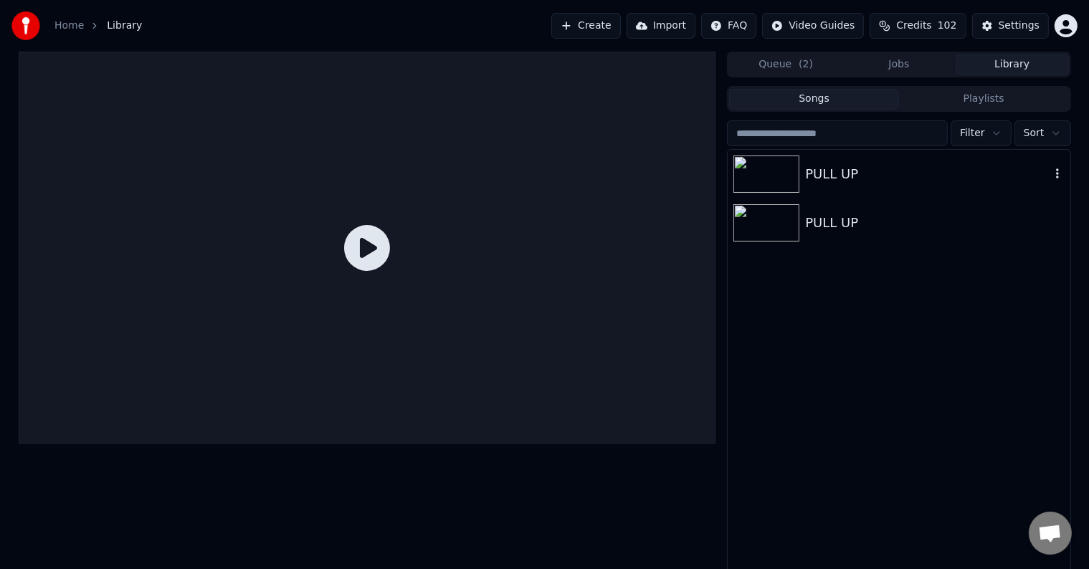
click at [841, 172] on div "PULL UP" at bounding box center [927, 174] width 244 height 20
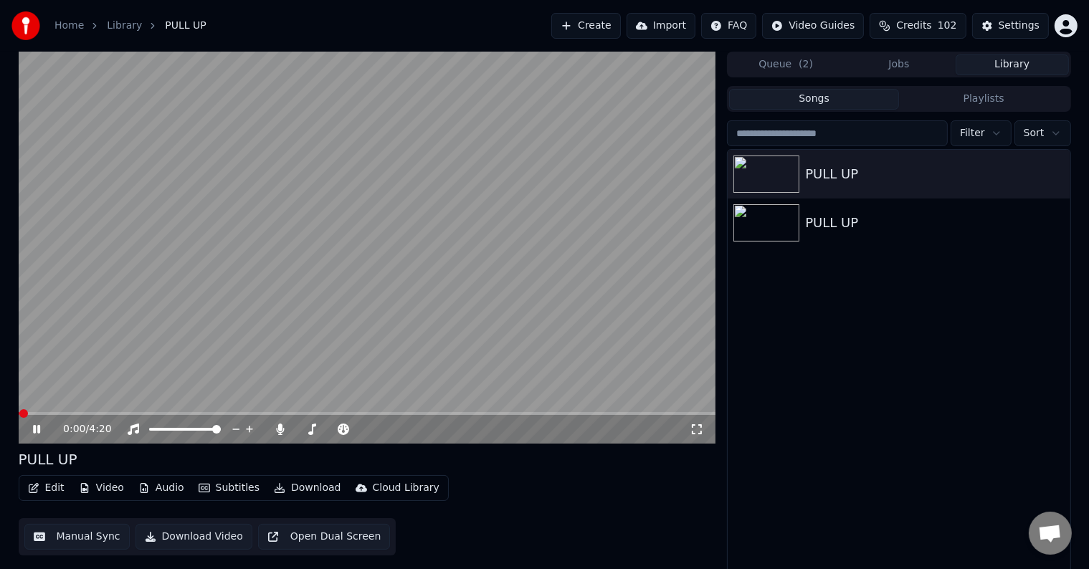
click at [120, 409] on video at bounding box center [367, 248] width 697 height 392
click at [120, 414] on span at bounding box center [367, 413] width 697 height 3
click at [31, 431] on icon at bounding box center [47, 429] width 34 height 11
click at [93, 414] on span at bounding box center [71, 413] width 104 height 3
click at [80, 411] on video at bounding box center [367, 248] width 697 height 392
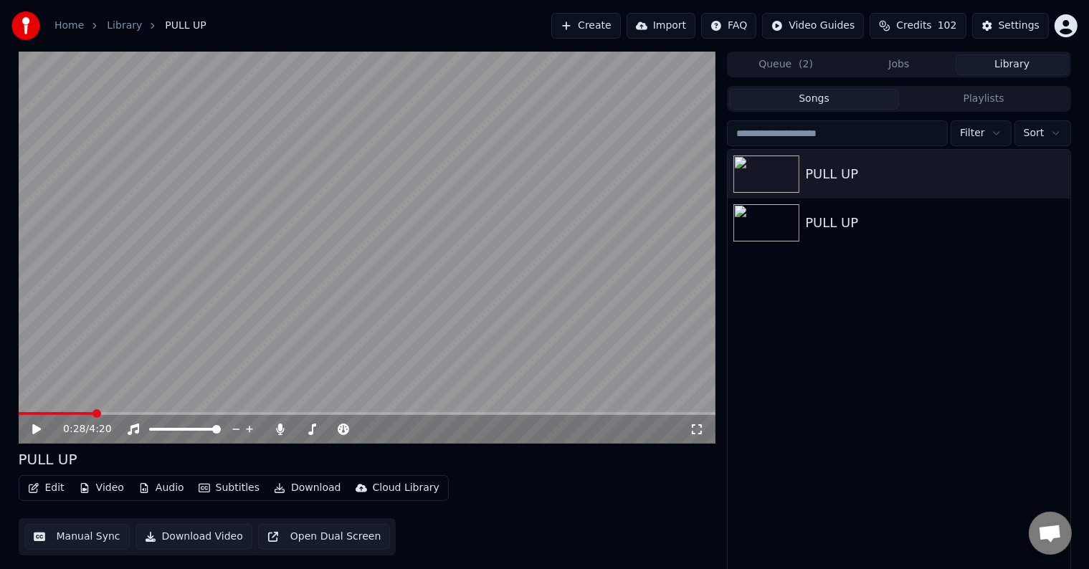
click at [65, 408] on video at bounding box center [367, 248] width 697 height 392
click at [70, 411] on video at bounding box center [367, 248] width 697 height 392
click at [69, 415] on span at bounding box center [44, 413] width 51 height 3
click at [61, 411] on video at bounding box center [367, 248] width 697 height 392
click at [301, 487] on button "Download" at bounding box center [307, 488] width 79 height 20
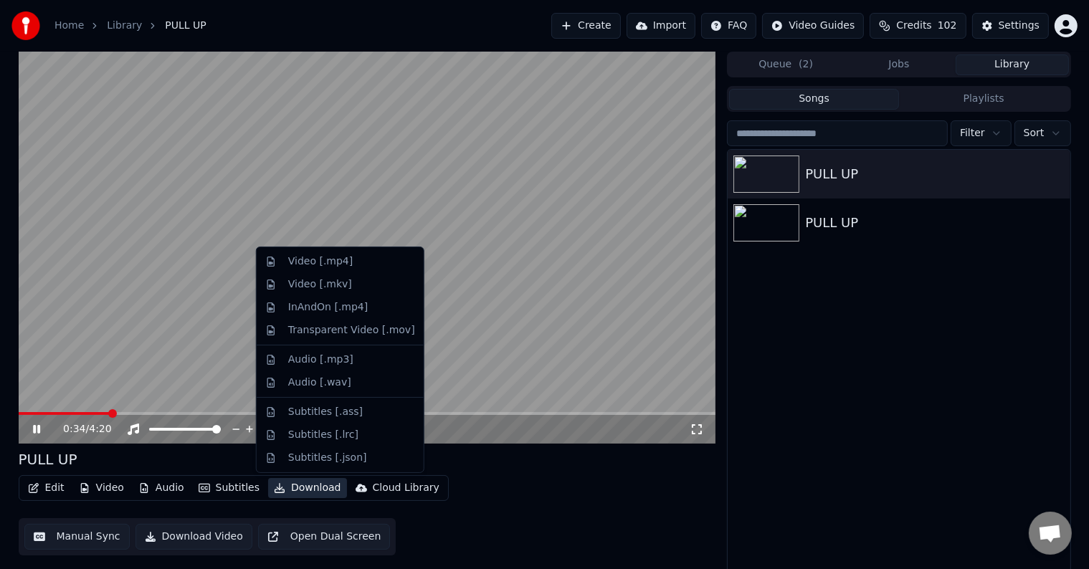
click at [809, 345] on div "PULL UP PULL UP" at bounding box center [899, 363] width 342 height 426
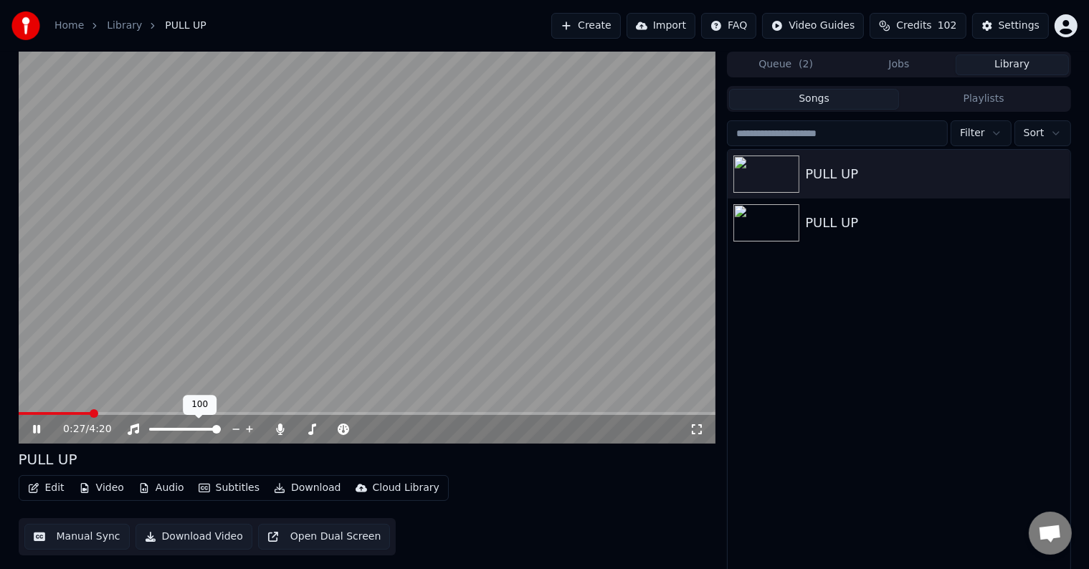
click at [90, 413] on span at bounding box center [55, 413] width 72 height 3
click at [77, 411] on video at bounding box center [367, 248] width 697 height 392
click at [75, 414] on span at bounding box center [55, 413] width 73 height 3
click at [32, 428] on icon at bounding box center [36, 429] width 9 height 10
click at [301, 497] on button "Download" at bounding box center [307, 488] width 79 height 20
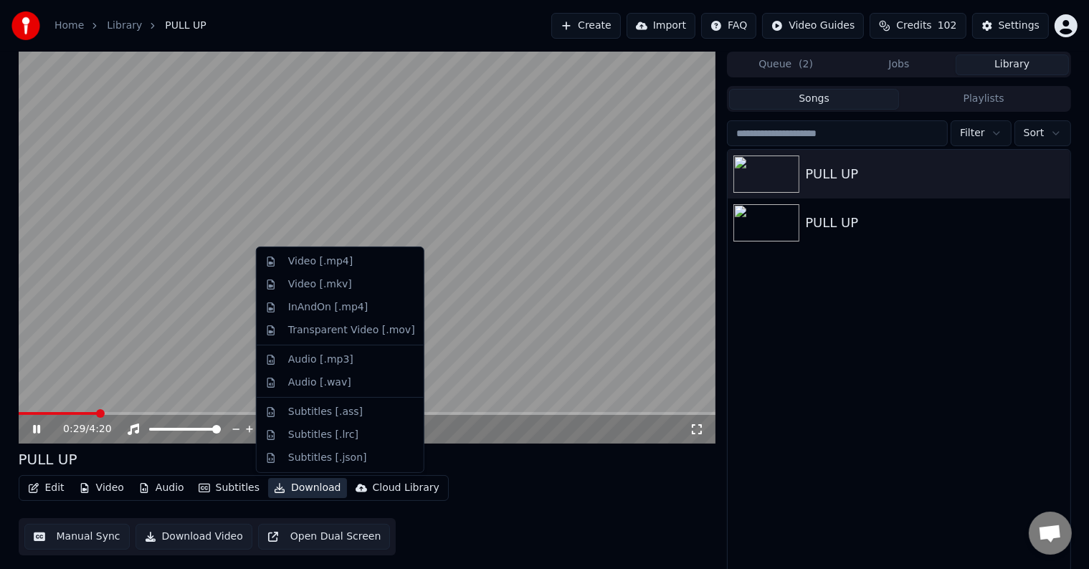
click at [311, 486] on button "Download" at bounding box center [307, 488] width 79 height 20
click at [321, 479] on button "Download" at bounding box center [307, 488] width 79 height 20
click at [326, 260] on div "Video [.mp4]" at bounding box center [320, 261] width 65 height 14
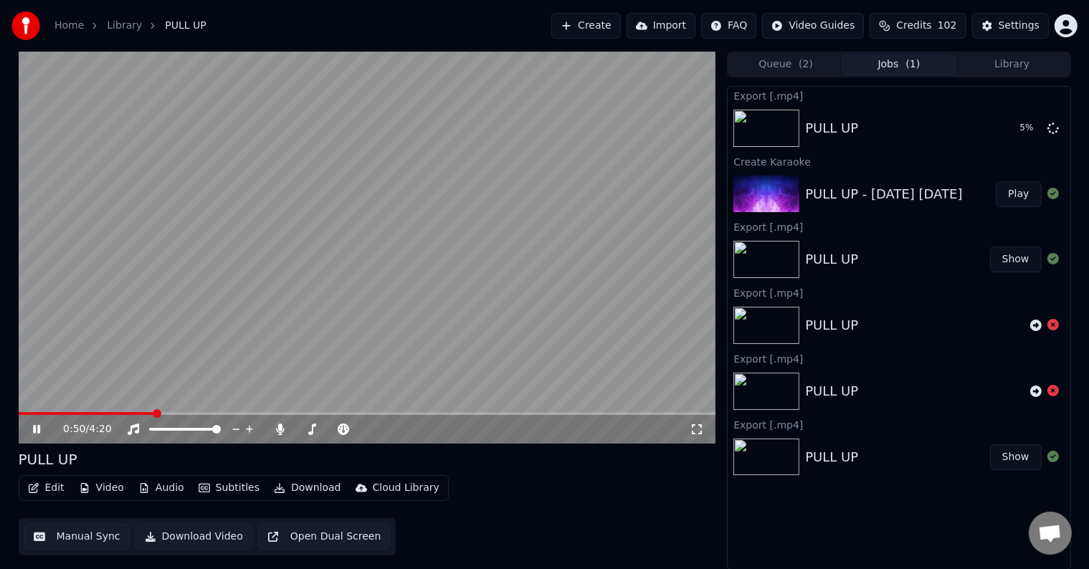
click at [34, 432] on icon at bounding box center [36, 429] width 7 height 9
click at [1019, 260] on button "Show" at bounding box center [1016, 260] width 52 height 26
click at [1015, 260] on button "Show" at bounding box center [1016, 260] width 52 height 26
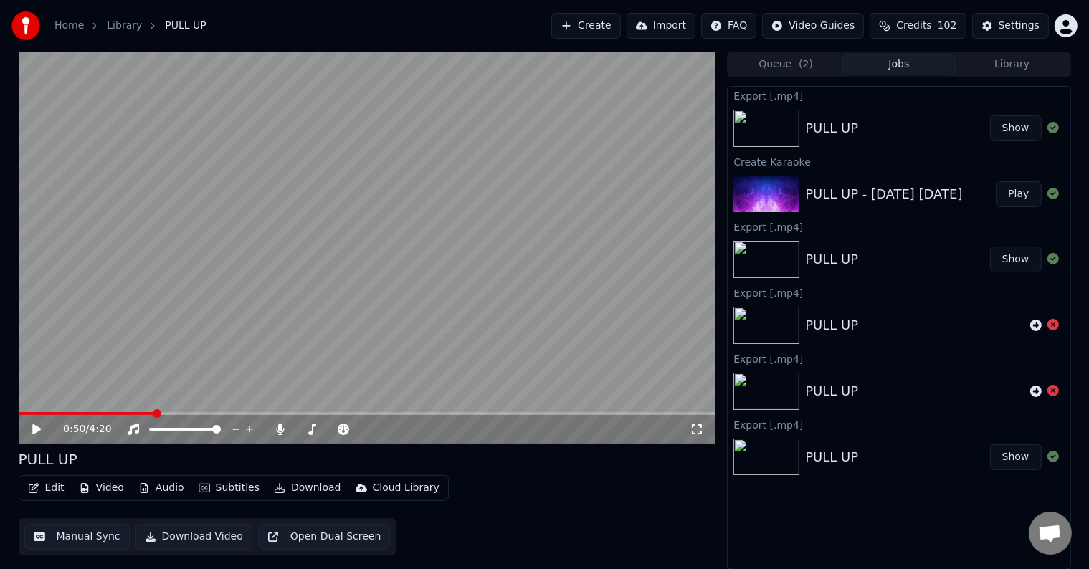
click at [1015, 260] on button "Show" at bounding box center [1016, 260] width 52 height 26
click at [1014, 259] on button "Show" at bounding box center [1016, 260] width 52 height 26
click at [819, 262] on div "PULL UP" at bounding box center [831, 259] width 53 height 20
click at [1024, 52] on div "Queue ( 2 ) Jobs Library" at bounding box center [898, 65] width 343 height 26
drag, startPoint x: 1024, startPoint y: 65, endPoint x: 1014, endPoint y: 82, distance: 19.3
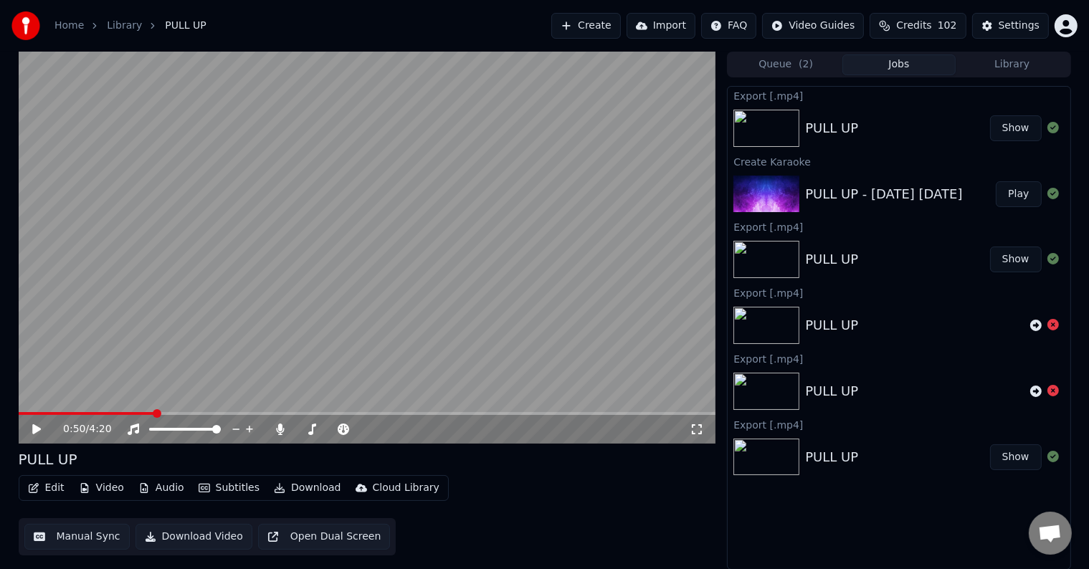
click at [1023, 65] on button "Library" at bounding box center [1011, 64] width 113 height 21
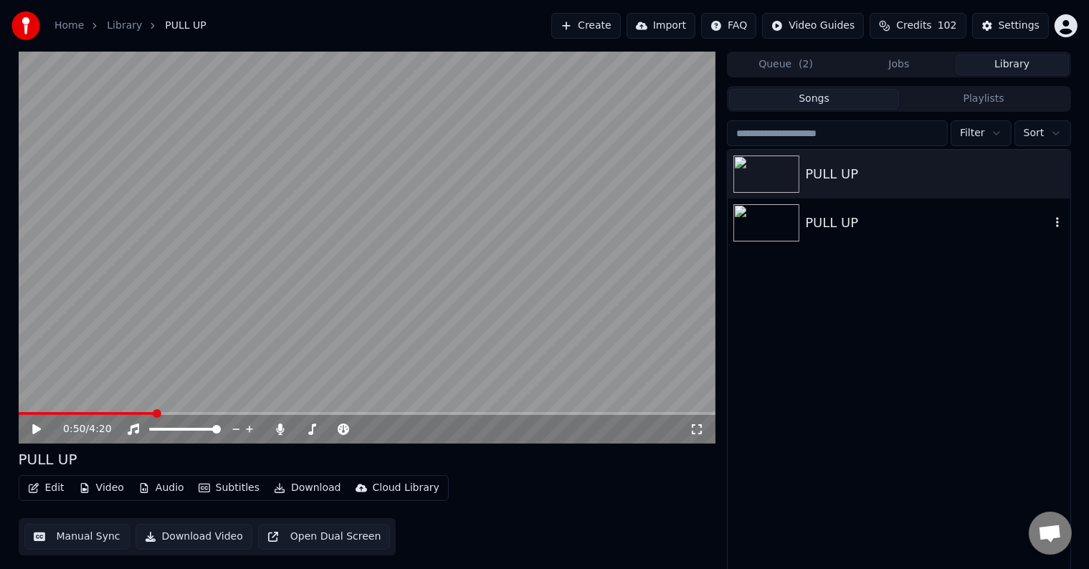
click at [837, 224] on div "PULL UP" at bounding box center [927, 223] width 244 height 20
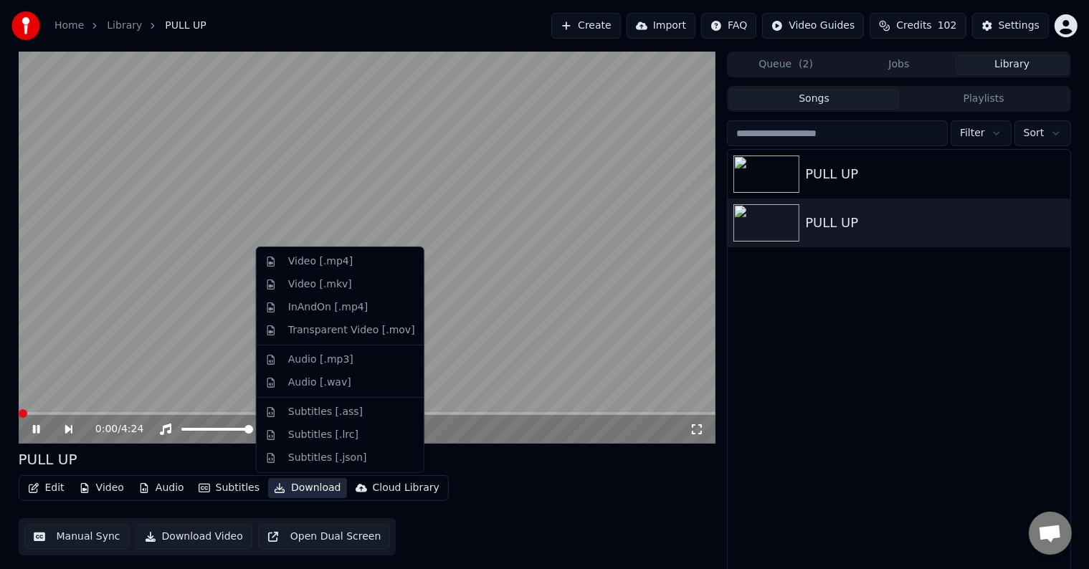
click at [312, 487] on button "Download" at bounding box center [307, 488] width 79 height 20
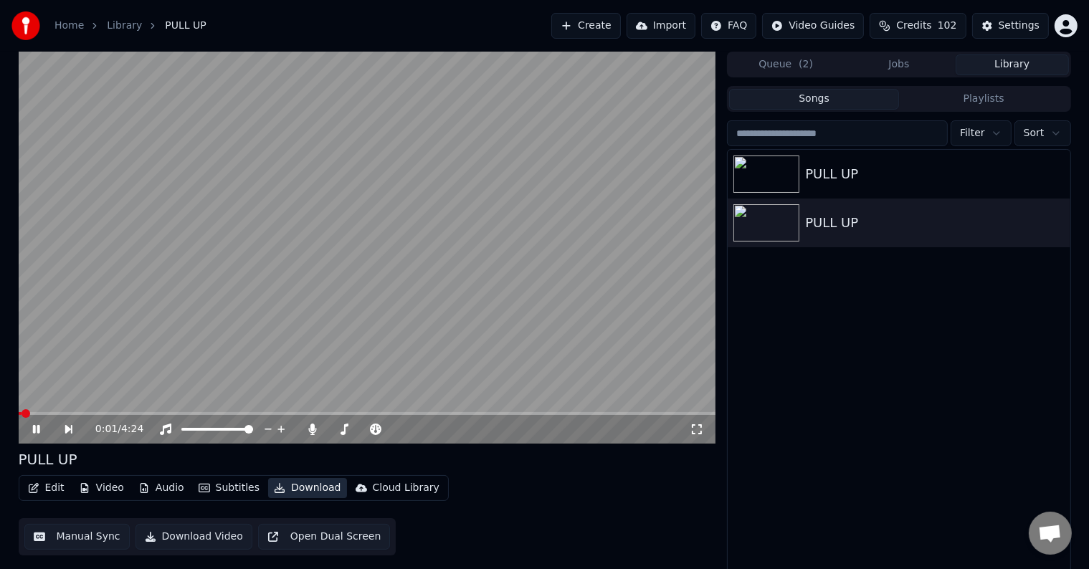
click at [301, 487] on button "Download" at bounding box center [307, 488] width 79 height 20
click at [305, 487] on button "Download" at bounding box center [307, 488] width 79 height 20
click at [480, 252] on video at bounding box center [367, 248] width 697 height 392
